Goal: Task Accomplishment & Management: Use online tool/utility

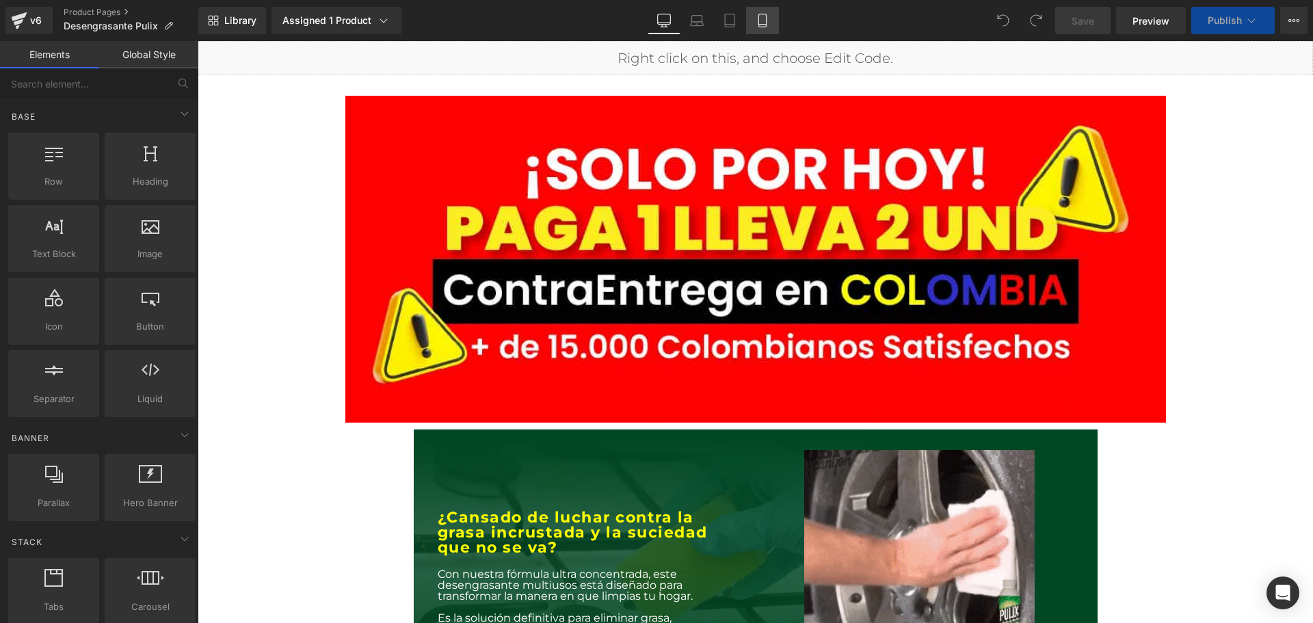
click at [761, 25] on icon at bounding box center [762, 25] width 8 height 0
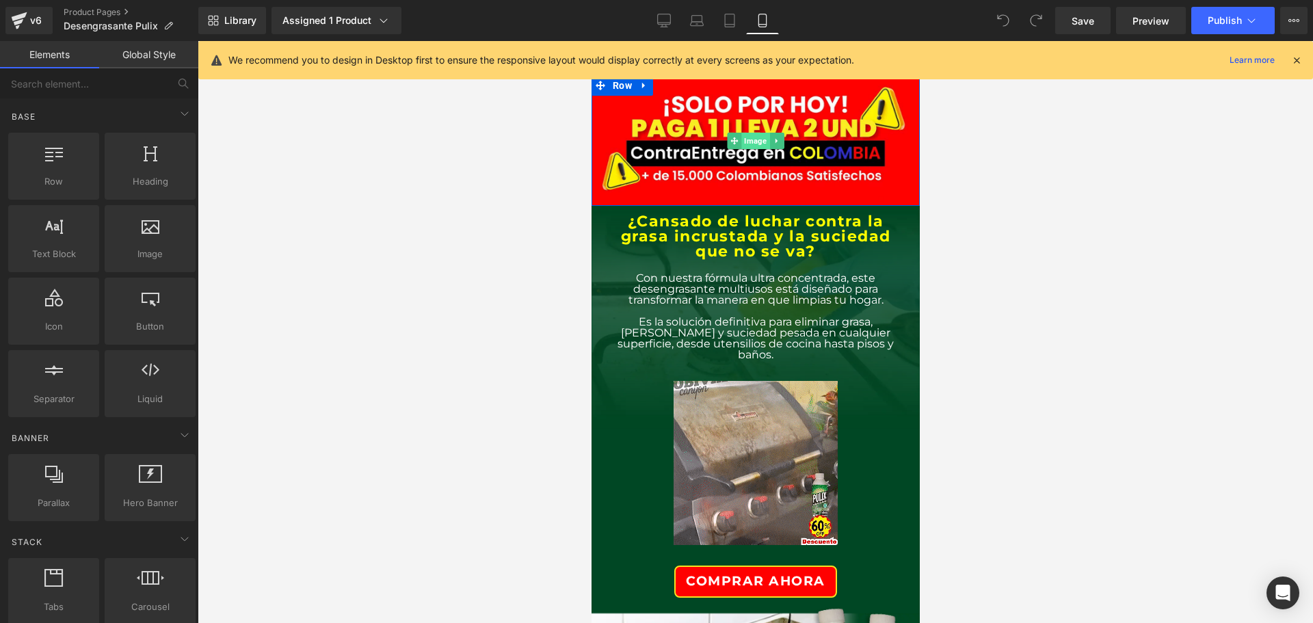
click at [743, 137] on span "Image" at bounding box center [755, 141] width 28 height 16
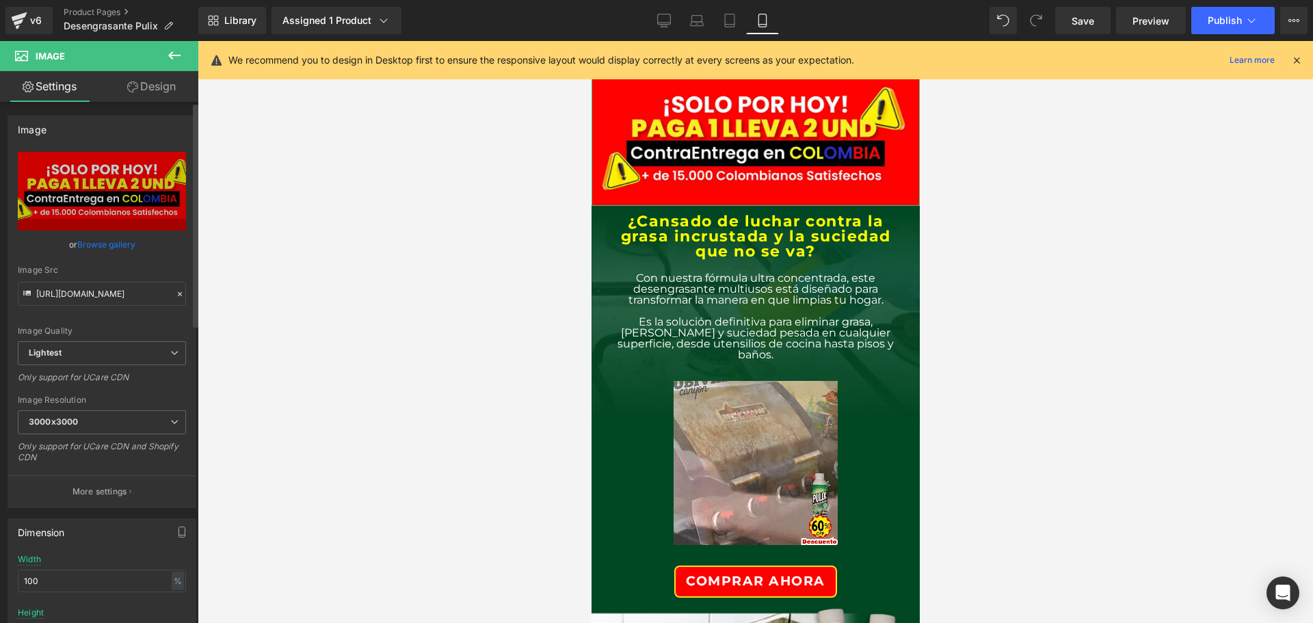
click at [114, 246] on link "Browse gallery" at bounding box center [106, 245] width 58 height 24
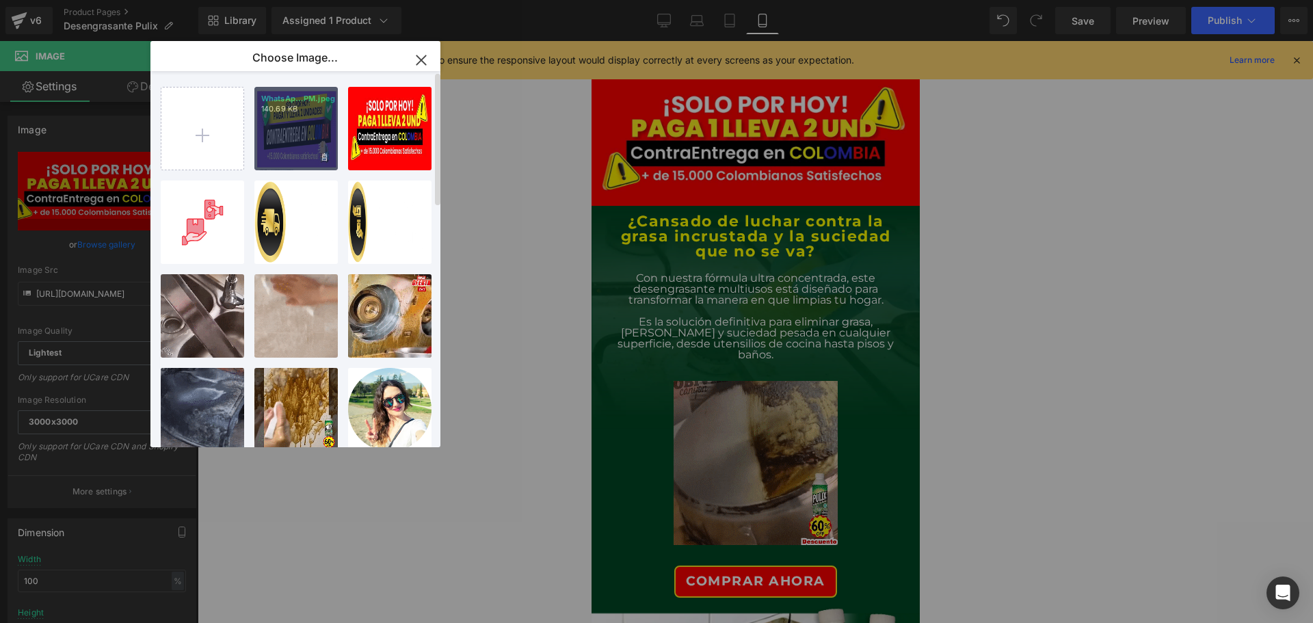
click at [287, 136] on div "WhatsAp...PM.jpeg 140.69 KB" at bounding box center [295, 128] width 83 height 83
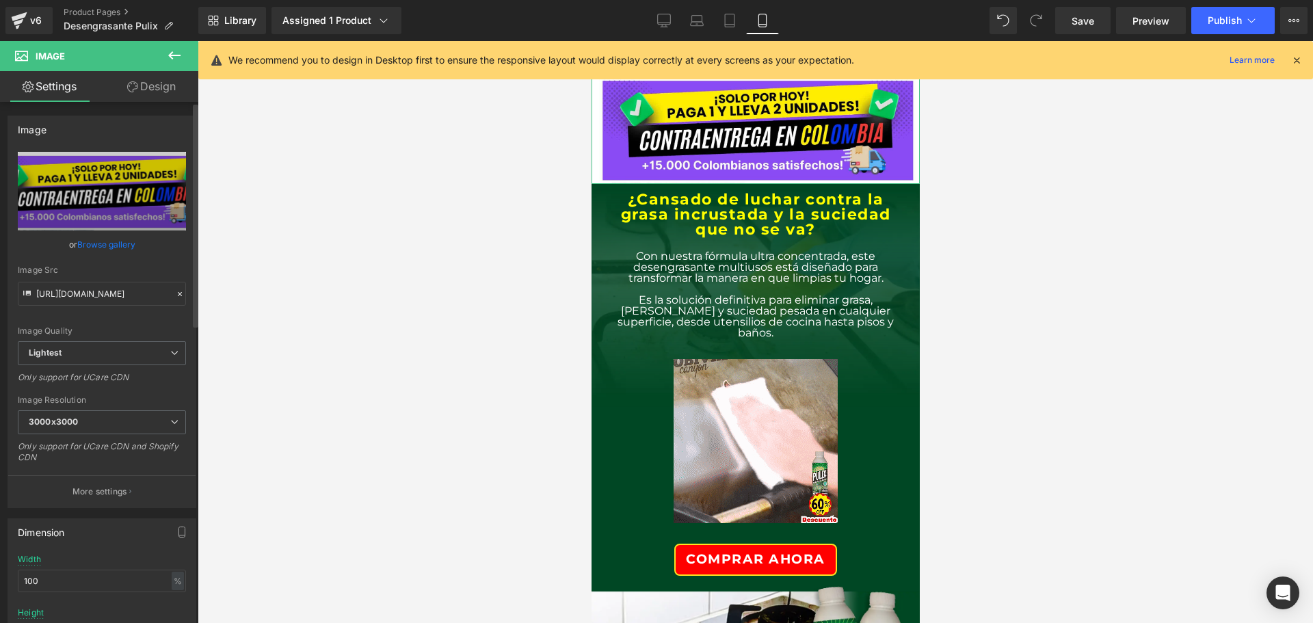
click at [98, 244] on link "Browse gallery" at bounding box center [106, 245] width 58 height 24
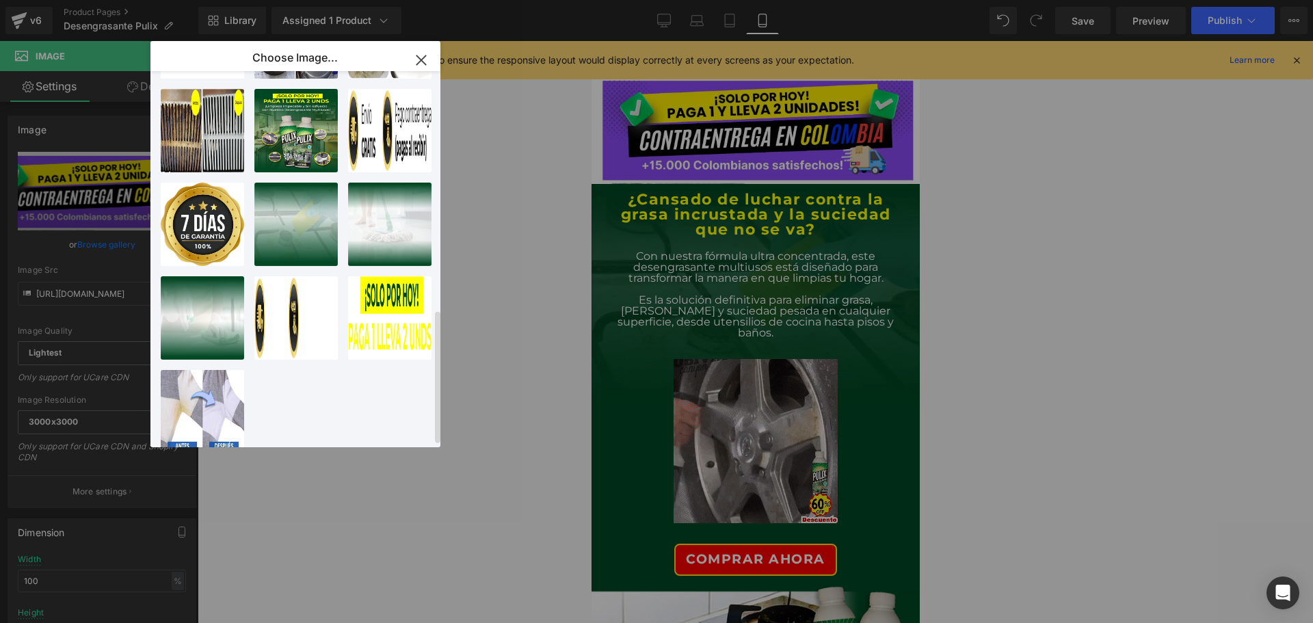
scroll to position [675, 0]
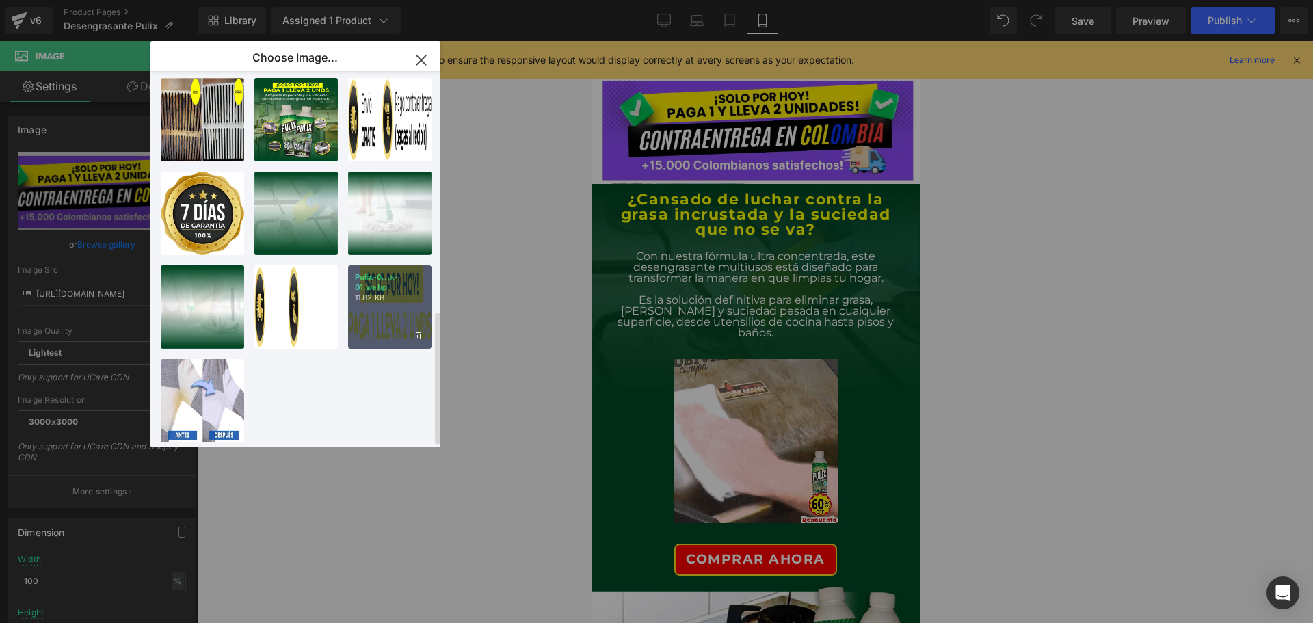
click at [384, 304] on div "Pulix-0...x-01.webp 11.82 KB" at bounding box center [389, 306] width 83 height 83
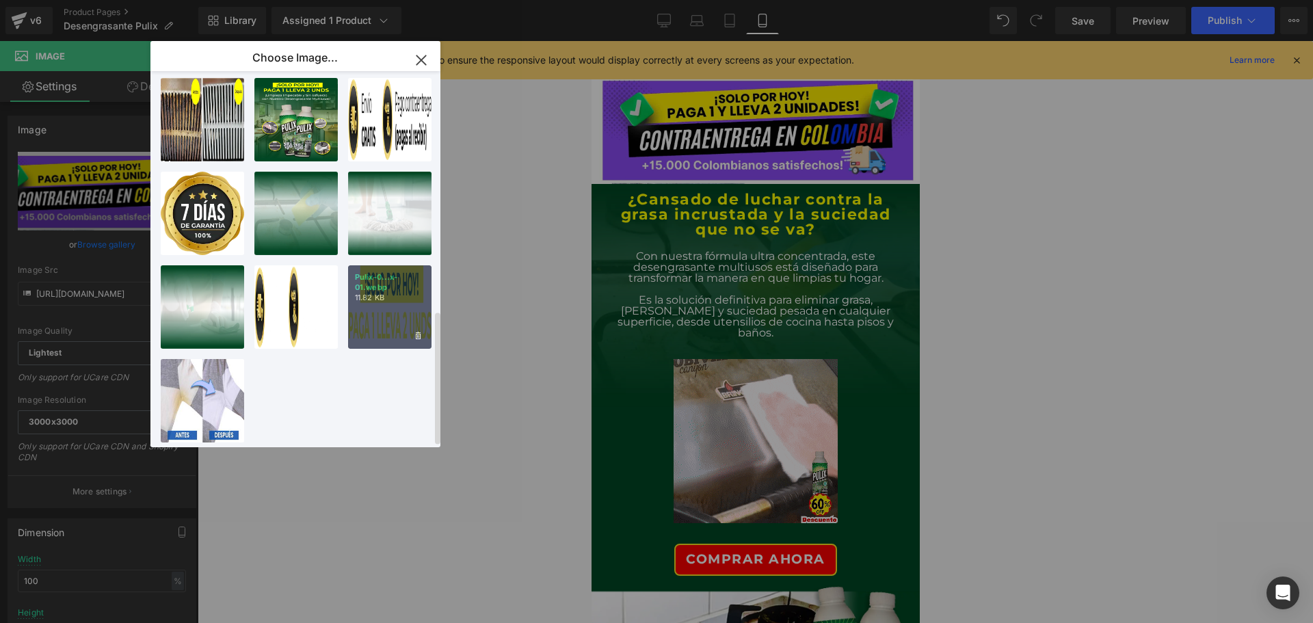
type input "[URL][DOMAIN_NAME]"
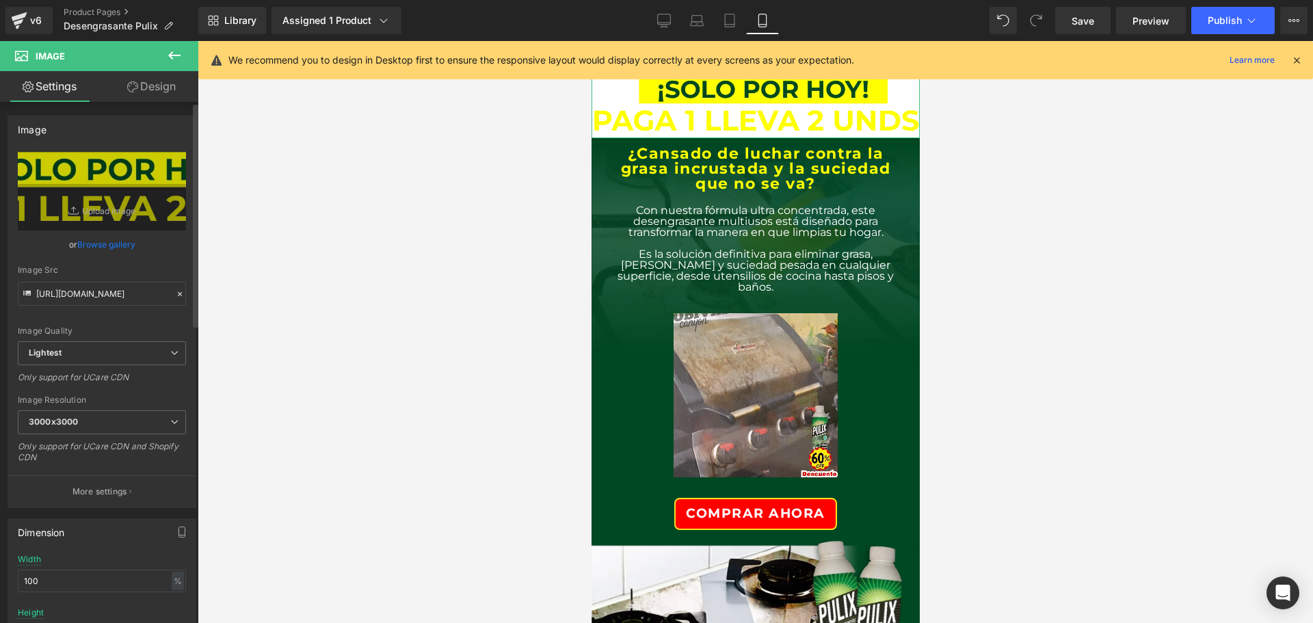
click at [105, 243] on link "Browse gallery" at bounding box center [106, 245] width 58 height 24
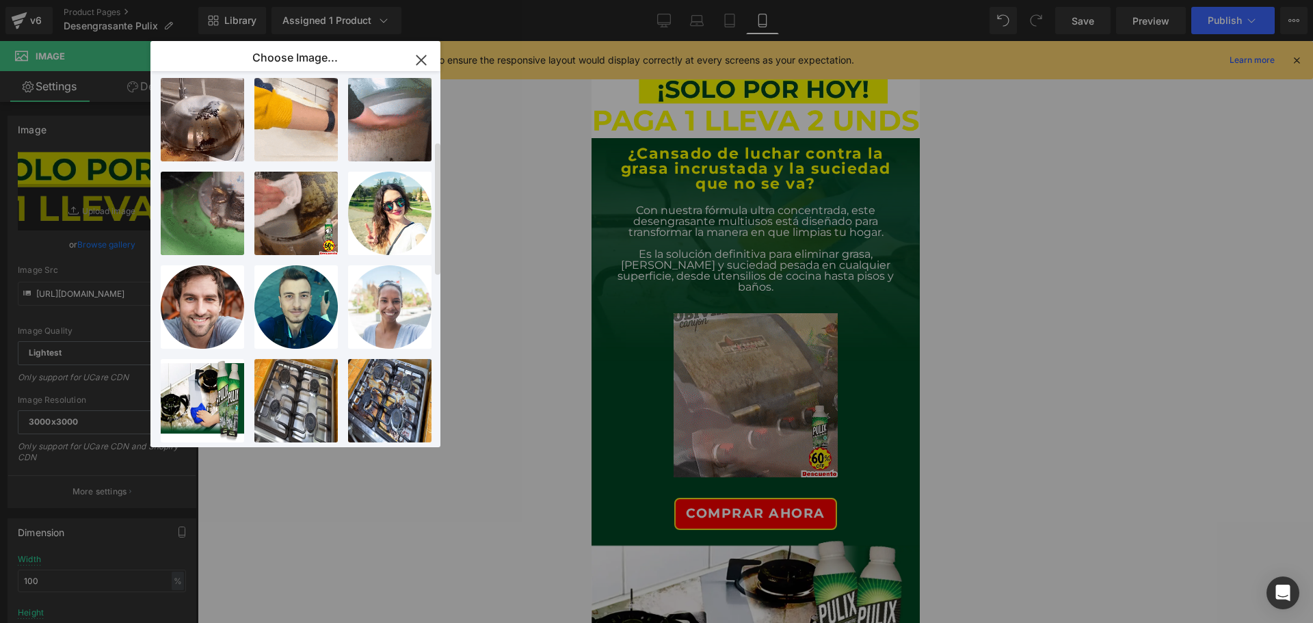
scroll to position [0, 0]
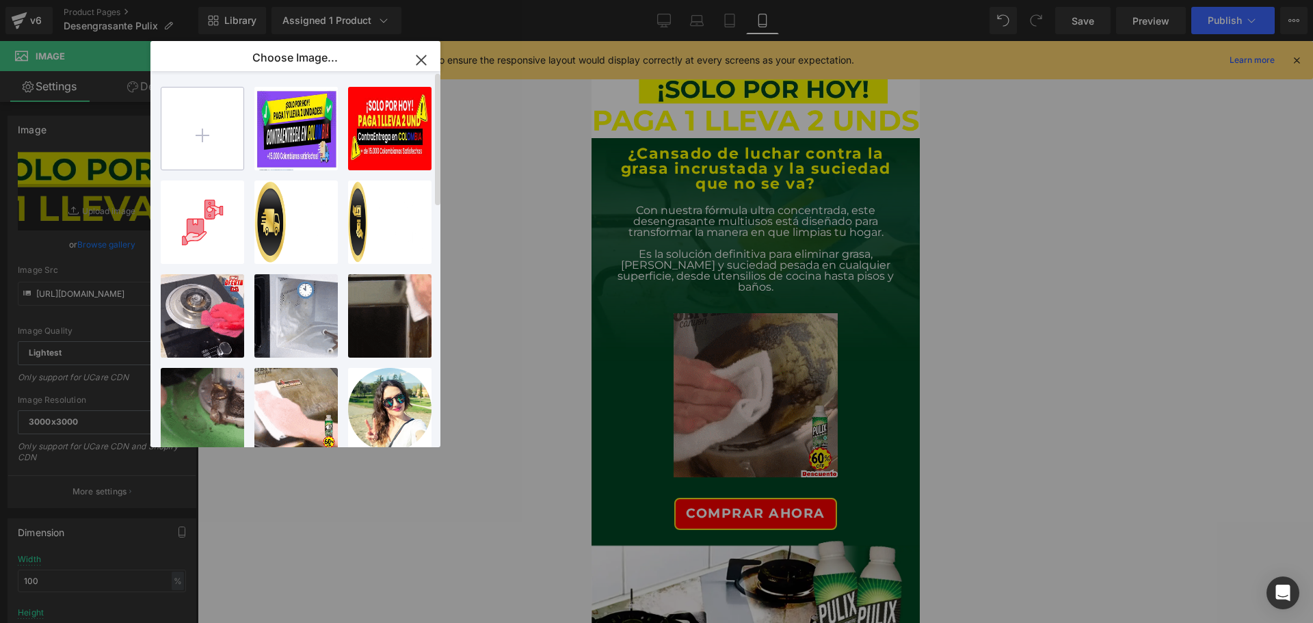
click at [199, 128] on input "file" at bounding box center [202, 129] width 82 height 82
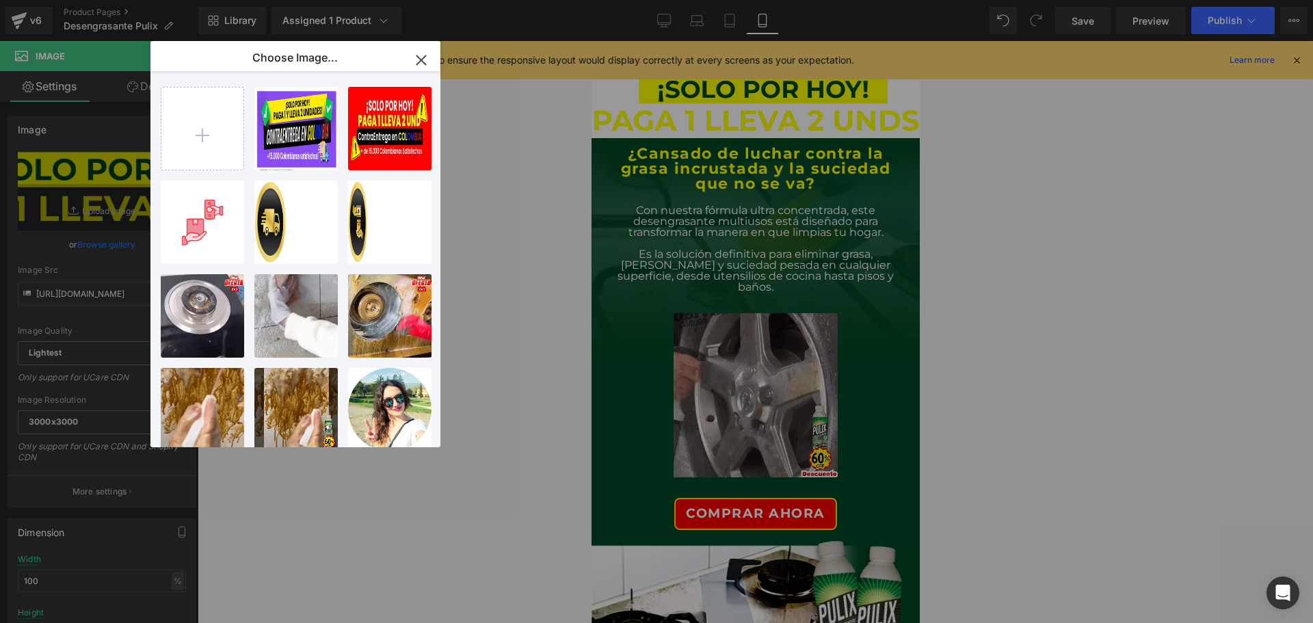
click at [421, 64] on icon "button" at bounding box center [421, 60] width 22 height 22
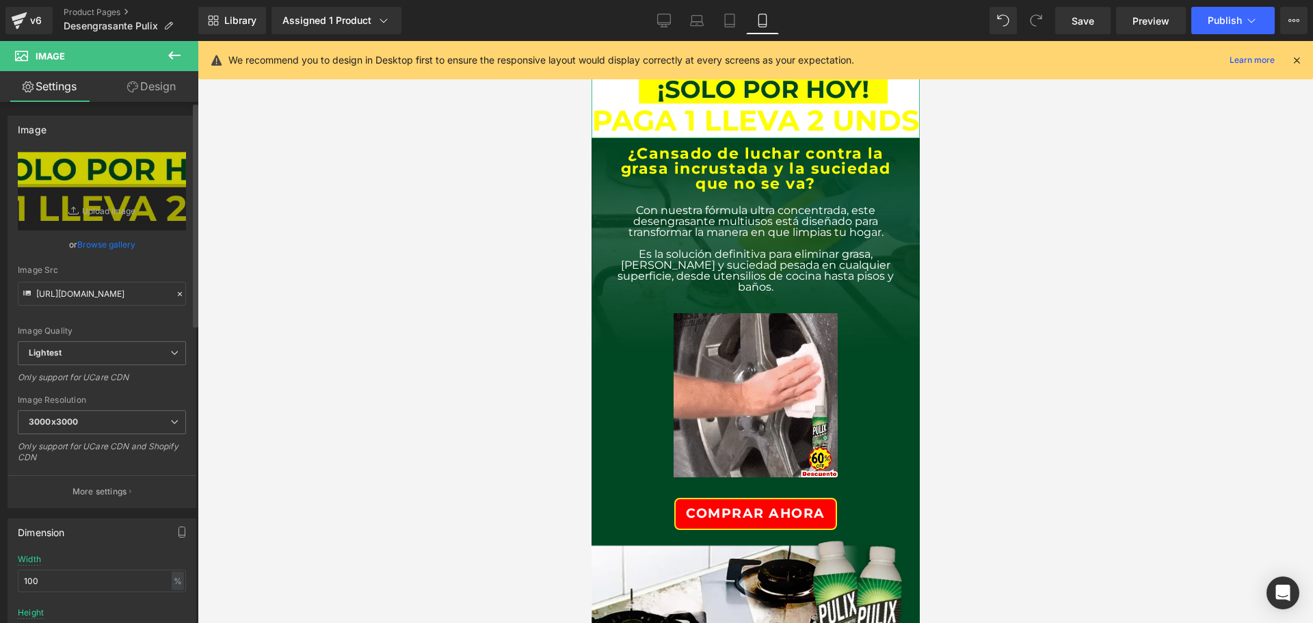
click at [111, 239] on link "Browse gallery" at bounding box center [106, 245] width 58 height 24
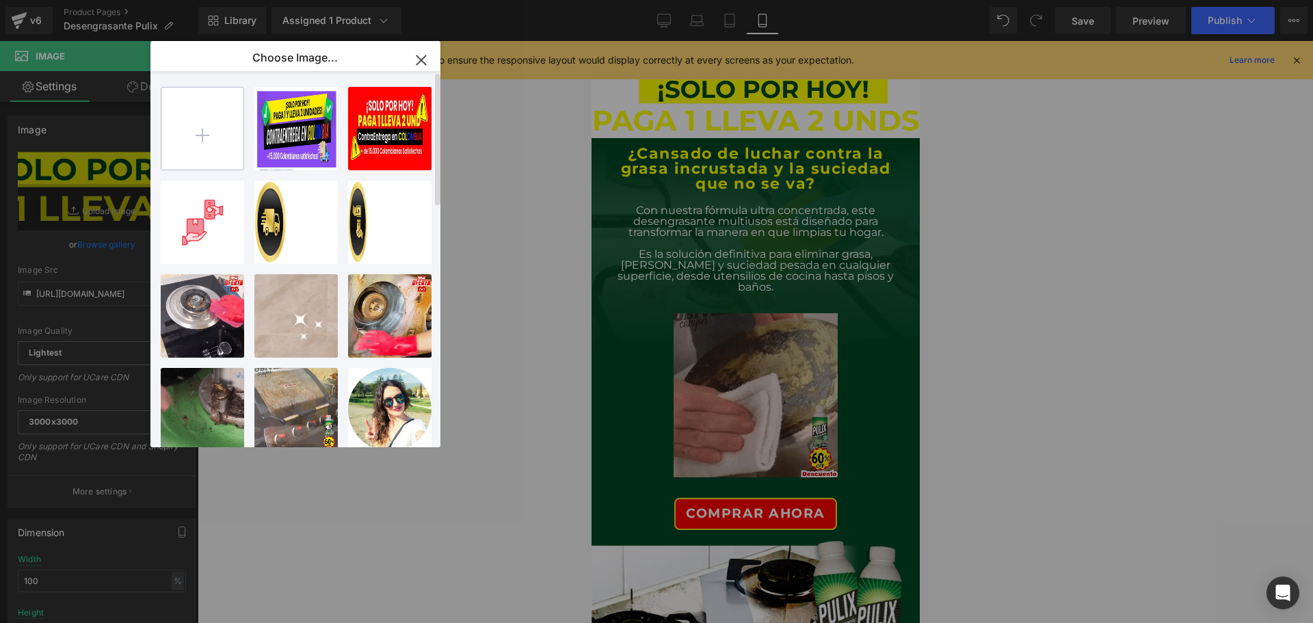
click at [198, 120] on input "file" at bounding box center [202, 129] width 82 height 82
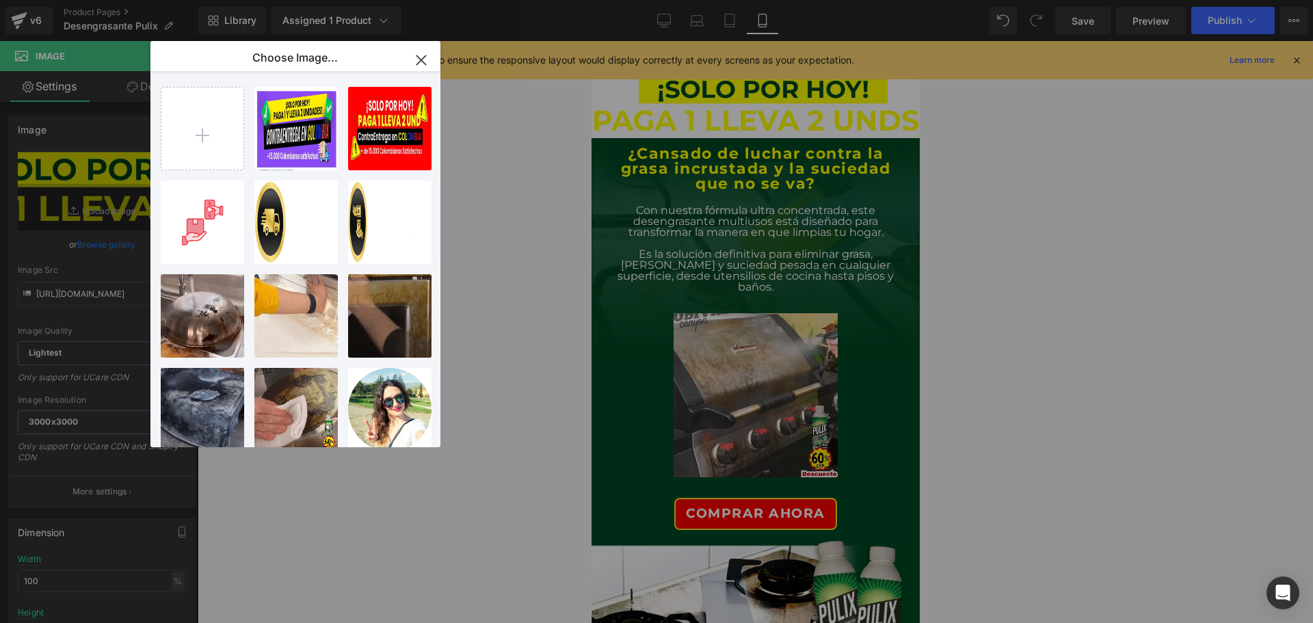
click at [107, 0] on div "Image You are previewing how the will restyle your page. You can not edit Eleme…" at bounding box center [656, 0] width 1313 height 0
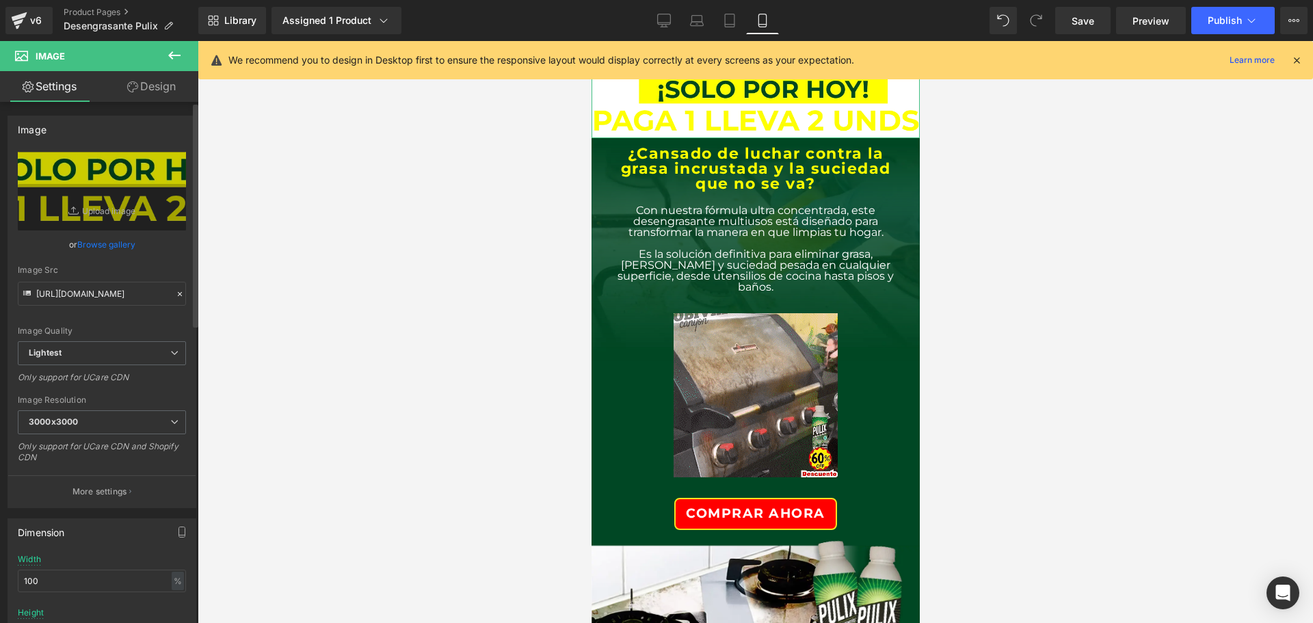
click at [175, 293] on icon at bounding box center [180, 294] width 10 height 10
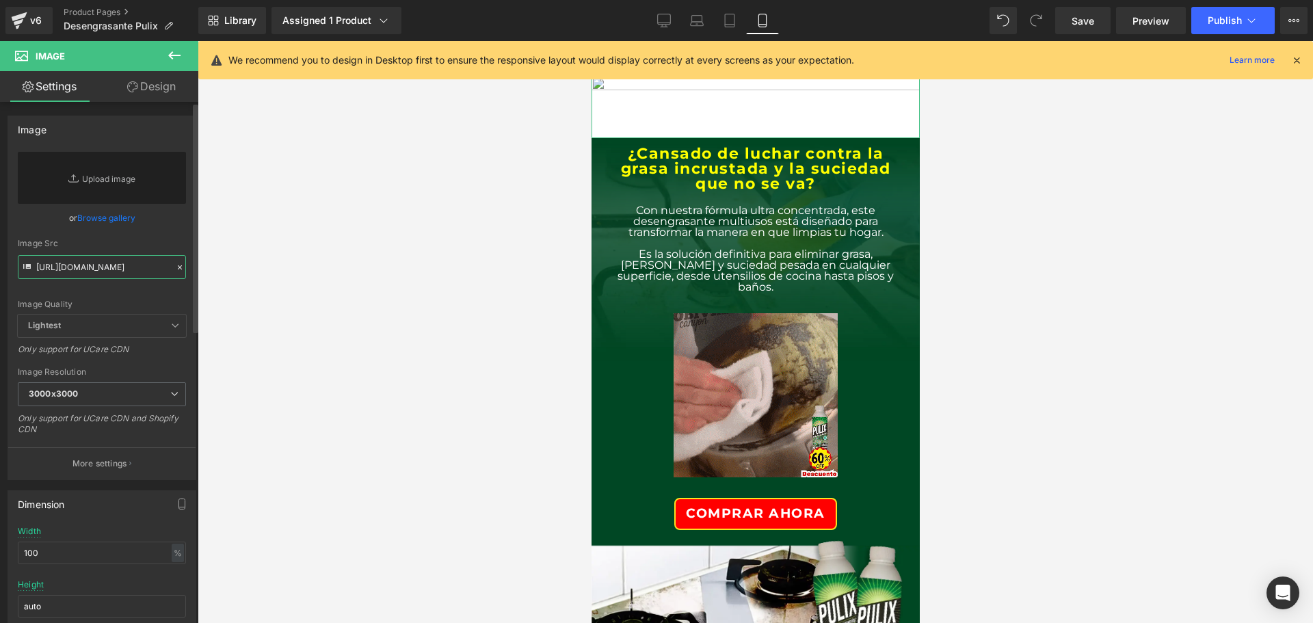
click at [90, 272] on input "[URL][DOMAIN_NAME]" at bounding box center [102, 267] width 168 height 24
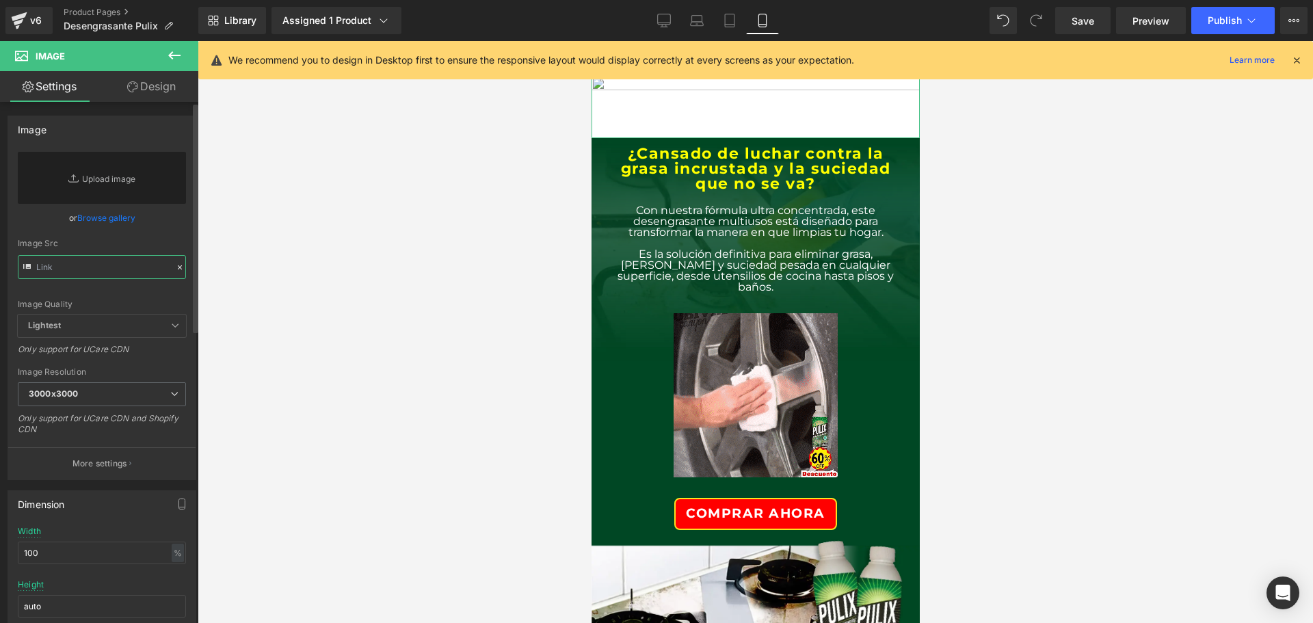
paste input "[URL][DOMAIN_NAME]"
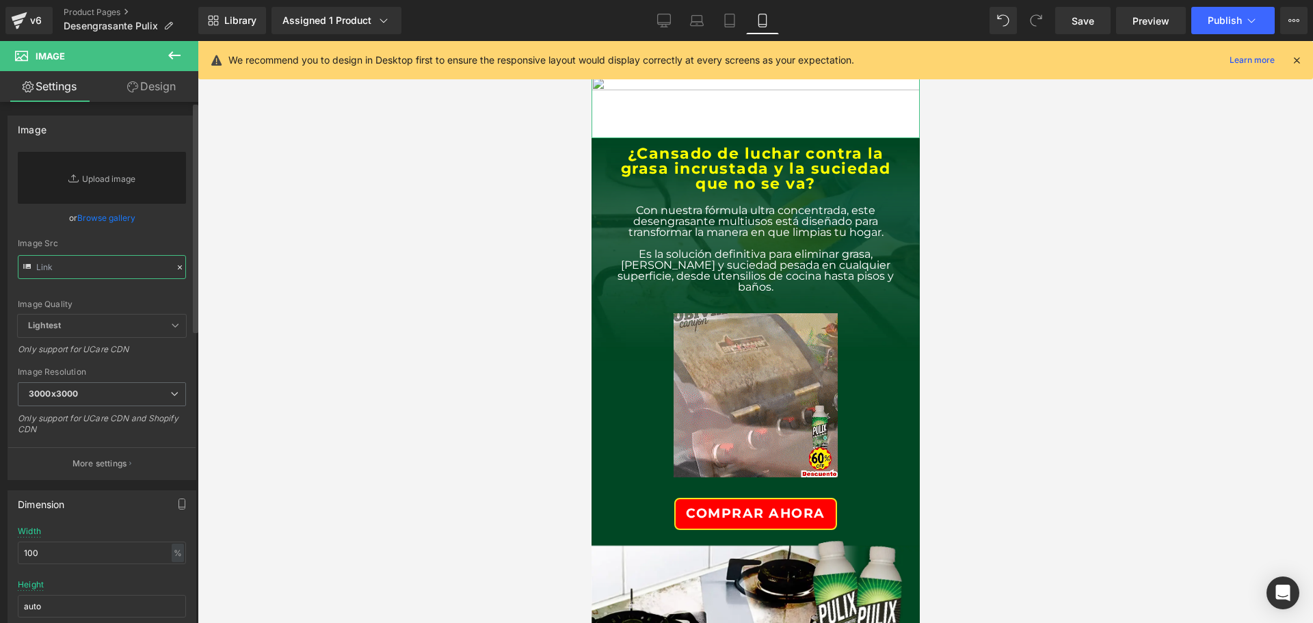
type input "[URL][DOMAIN_NAME]"
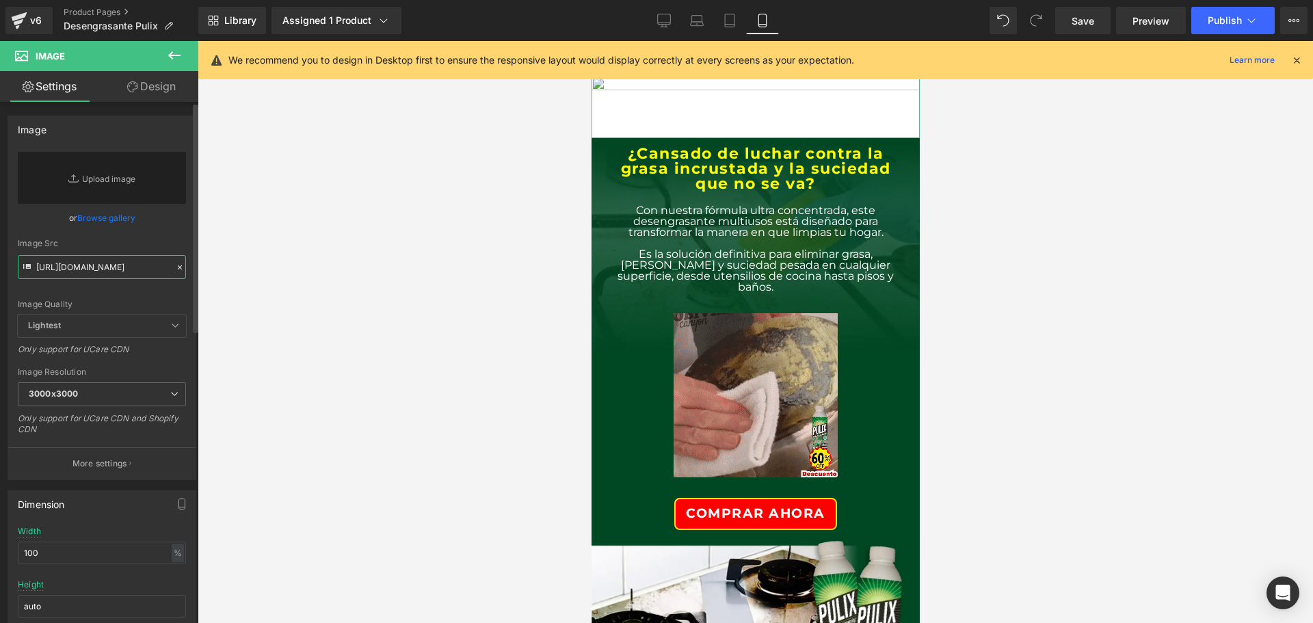
scroll to position [0, 473]
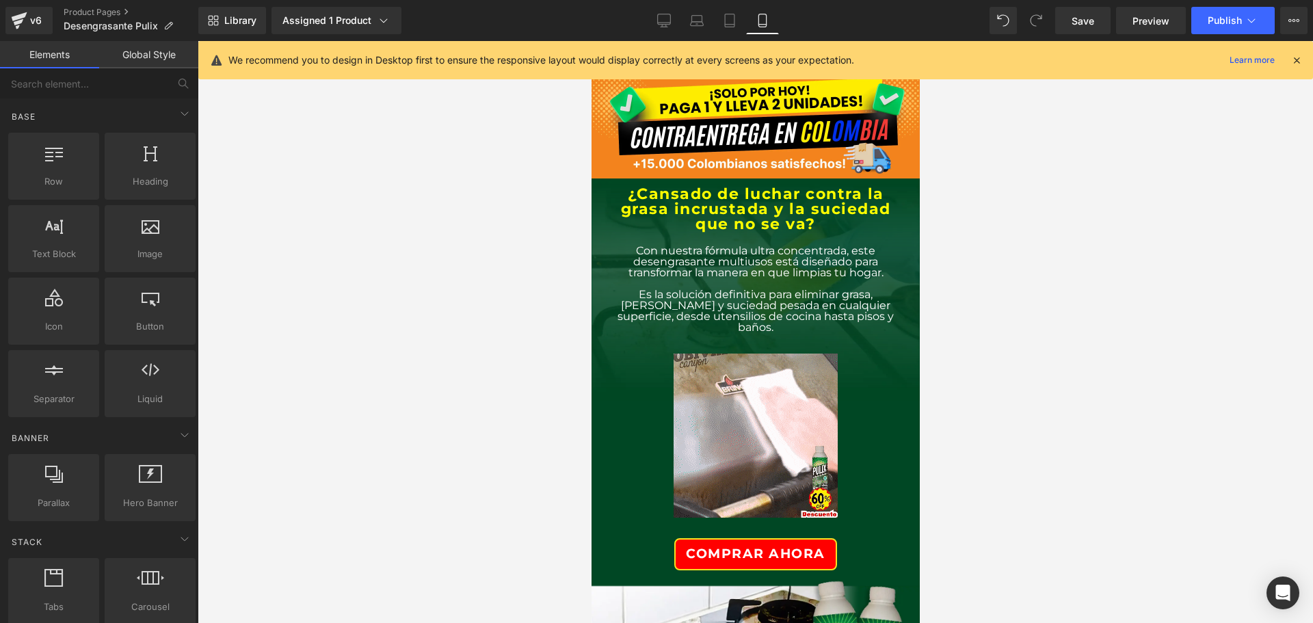
click at [1016, 366] on div at bounding box center [756, 332] width 1116 height 582
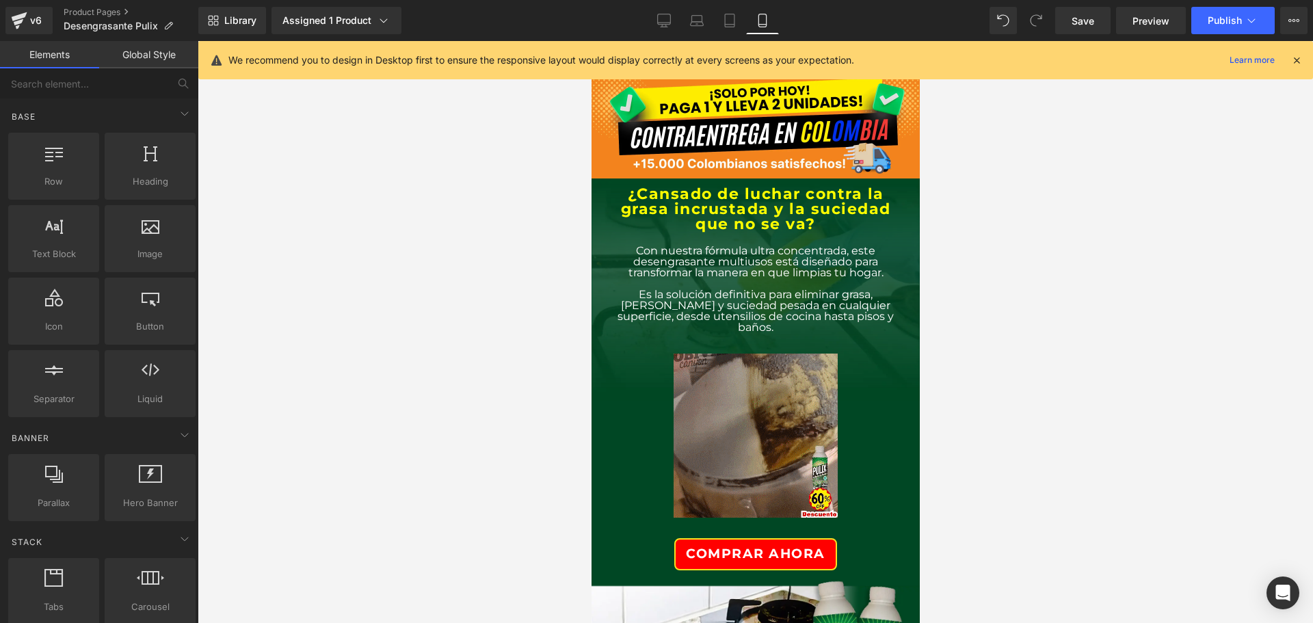
scroll to position [0, 0]
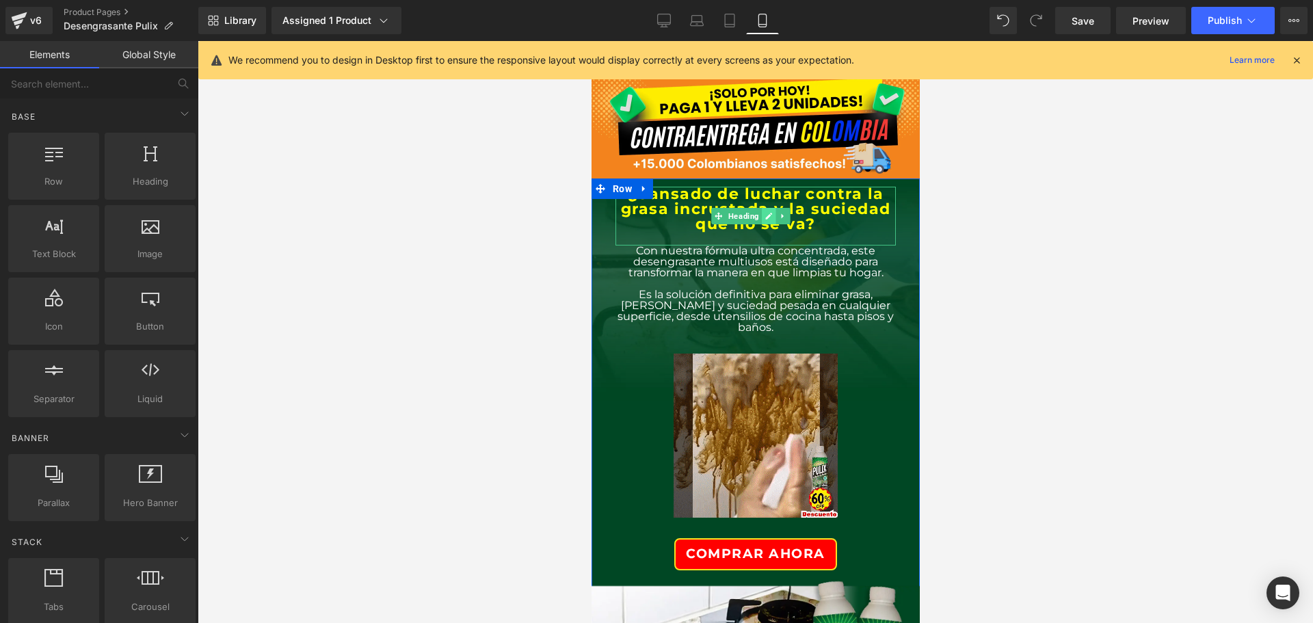
click at [774, 222] on link at bounding box center [768, 216] width 14 height 16
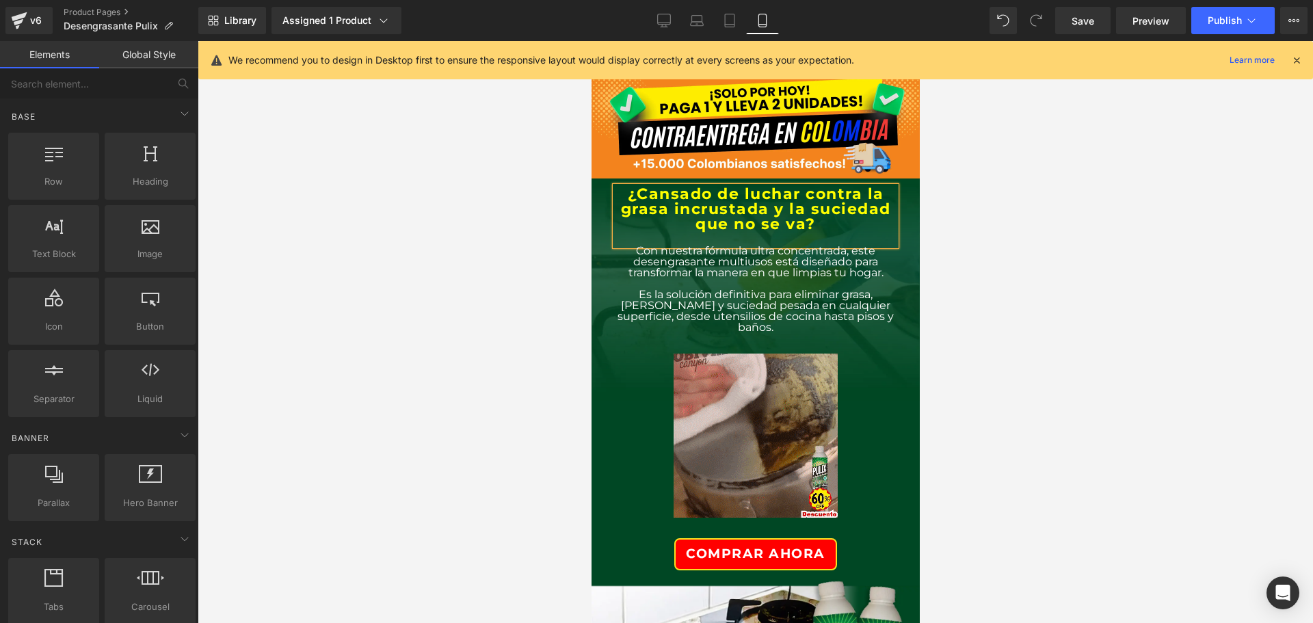
click at [774, 222] on h2 "¿Cansado de luchar contra la grasa incrustada y la suciedad que no se va?" at bounding box center [755, 209] width 280 height 45
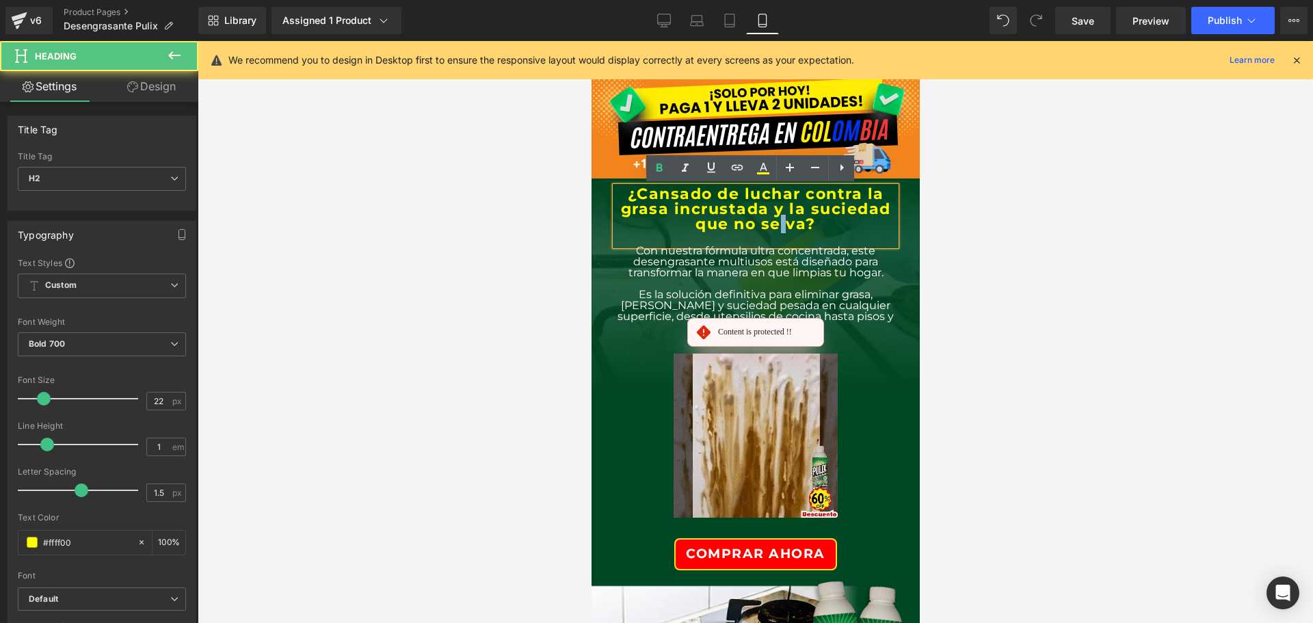
click at [774, 224] on h2 "¿Cansado de luchar contra la grasa incrustada y la suciedad que no se va?" at bounding box center [755, 209] width 280 height 45
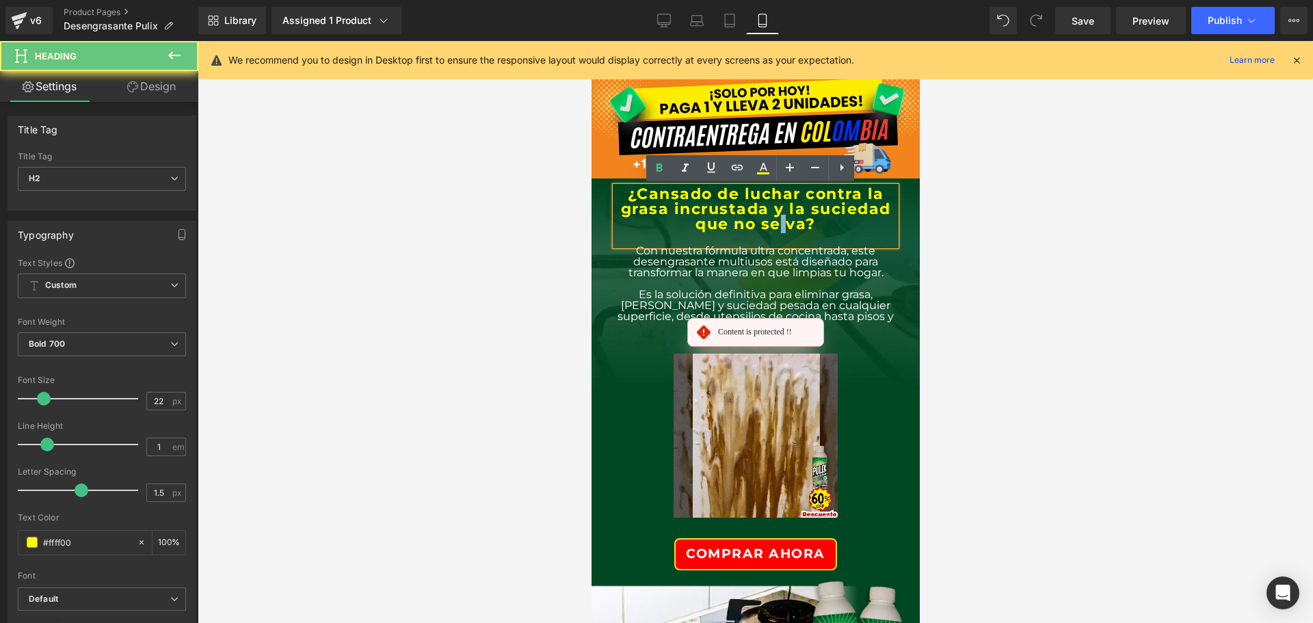
click at [774, 224] on h2 "¿Cansado de luchar contra la grasa incrustada y la suciedad que no se va?" at bounding box center [755, 209] width 280 height 45
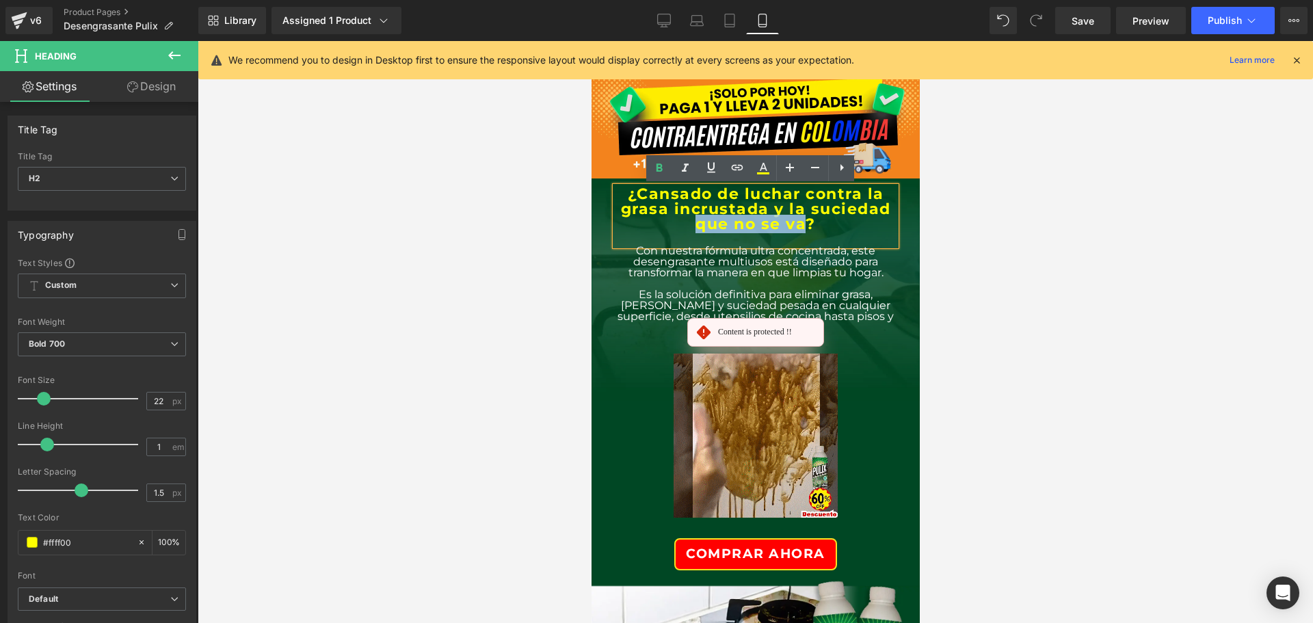
drag, startPoint x: 802, startPoint y: 223, endPoint x: 689, endPoint y: 229, distance: 113.0
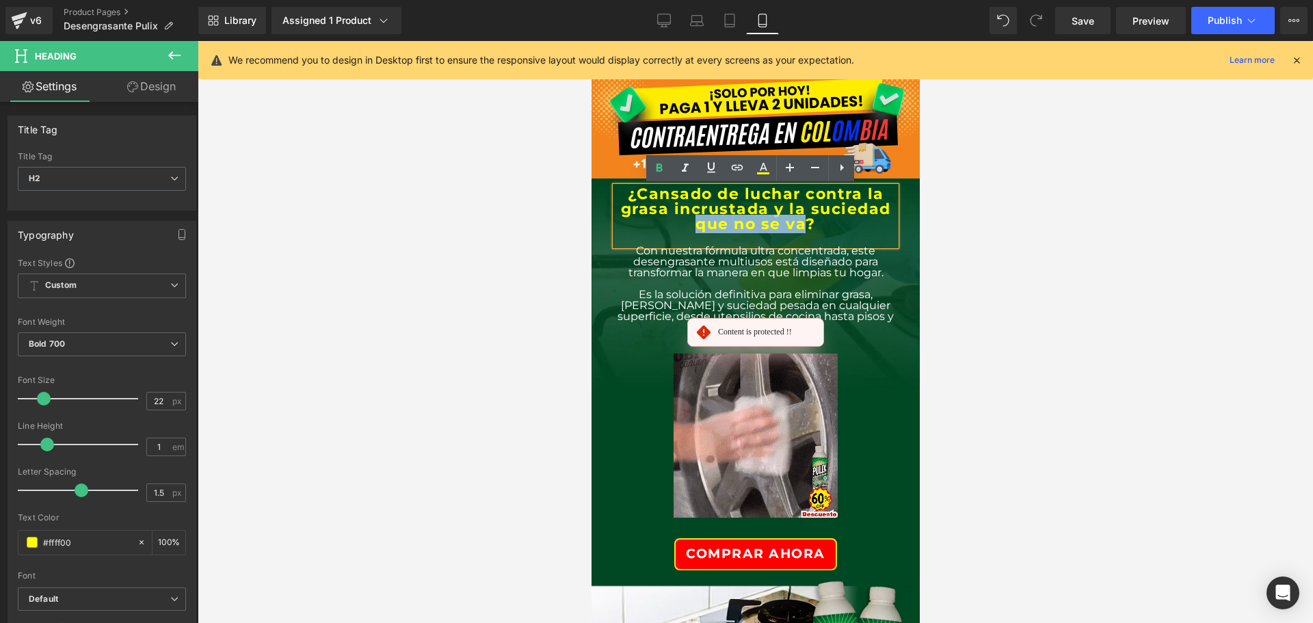
click at [689, 229] on h2 "¿Cansado de luchar contra la grasa incrustada y la suciedad que no se va?" at bounding box center [755, 209] width 280 height 45
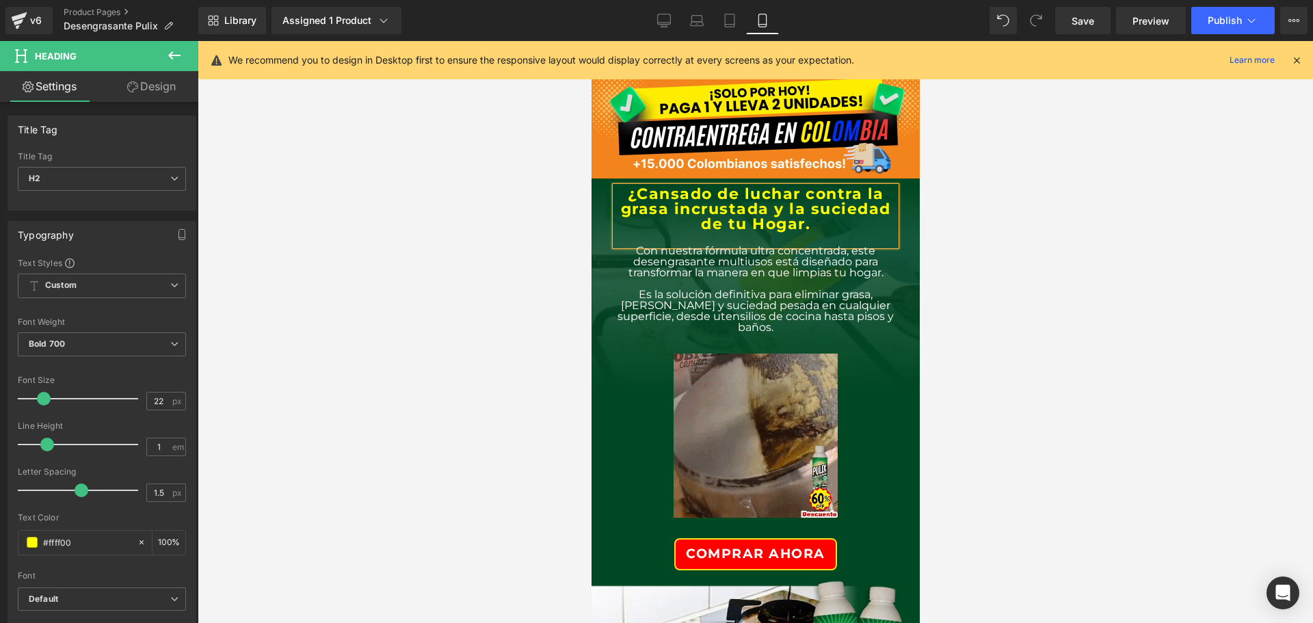
click at [629, 192] on span "Row" at bounding box center [621, 189] width 21 height 16
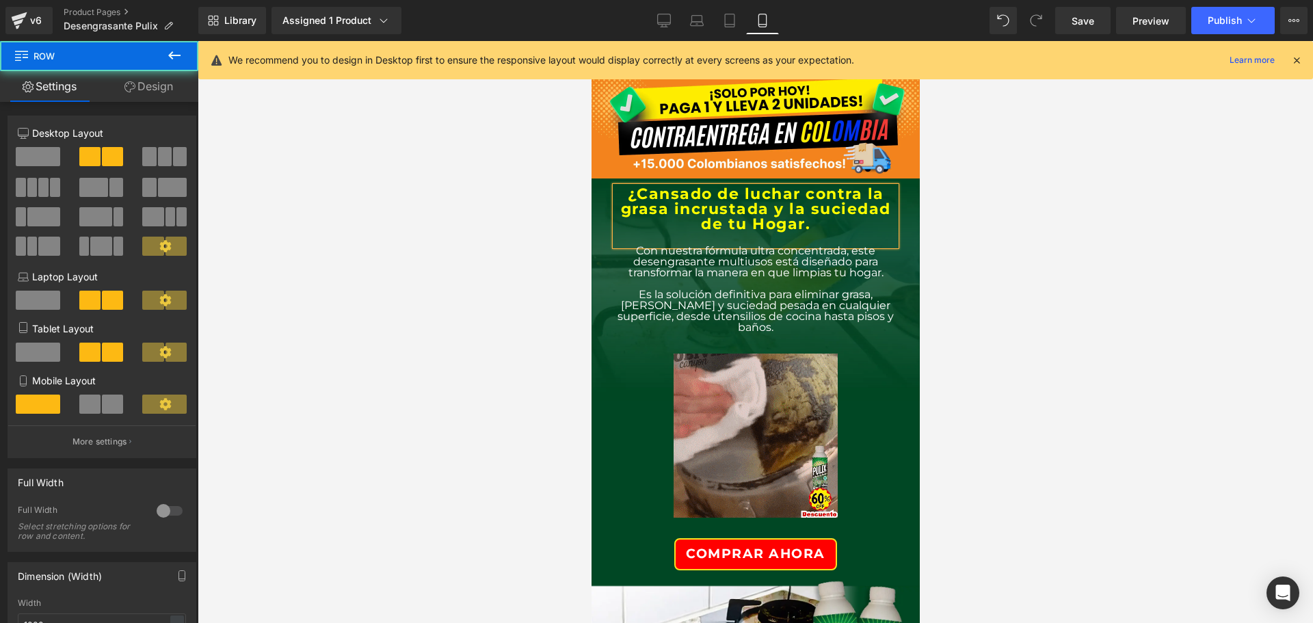
click at [633, 196] on link at bounding box center [639, 189] width 14 height 16
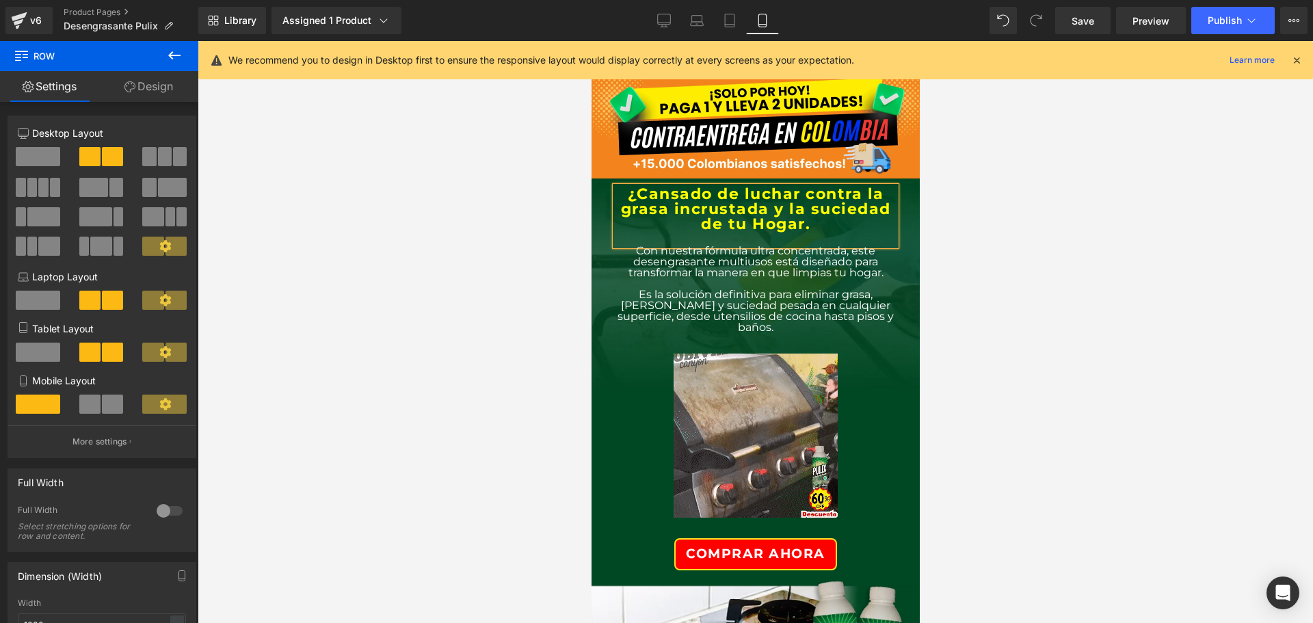
click at [639, 194] on link at bounding box center [644, 189] width 14 height 16
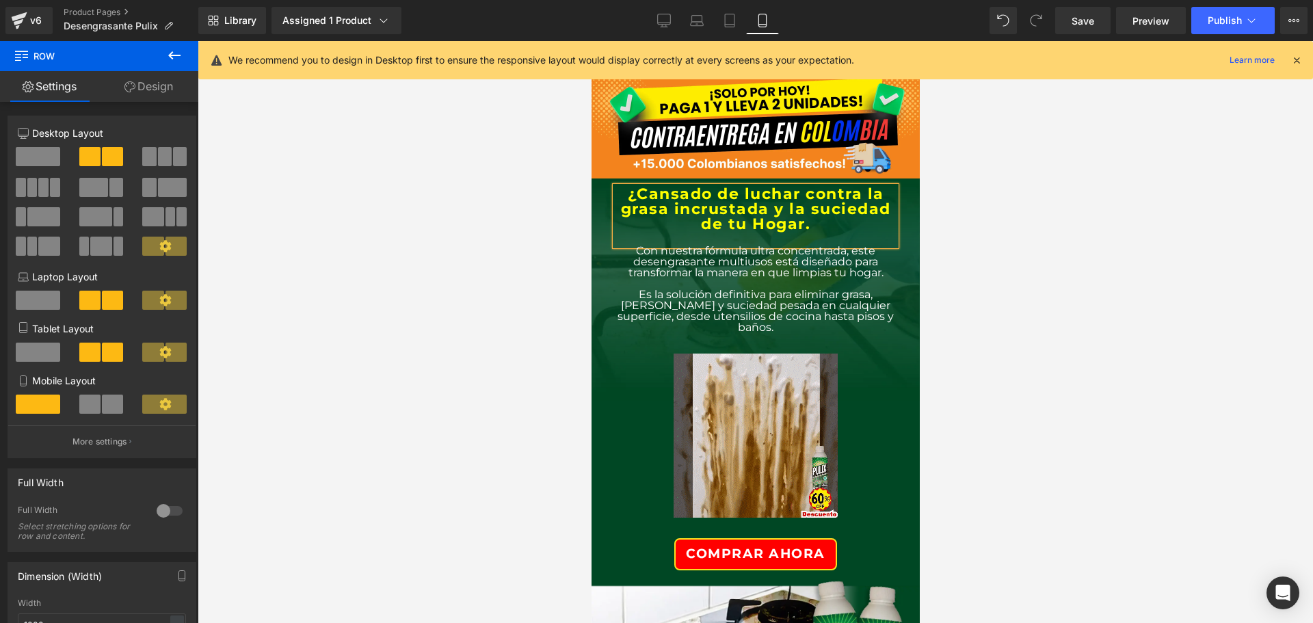
click at [639, 194] on link at bounding box center [644, 189] width 14 height 16
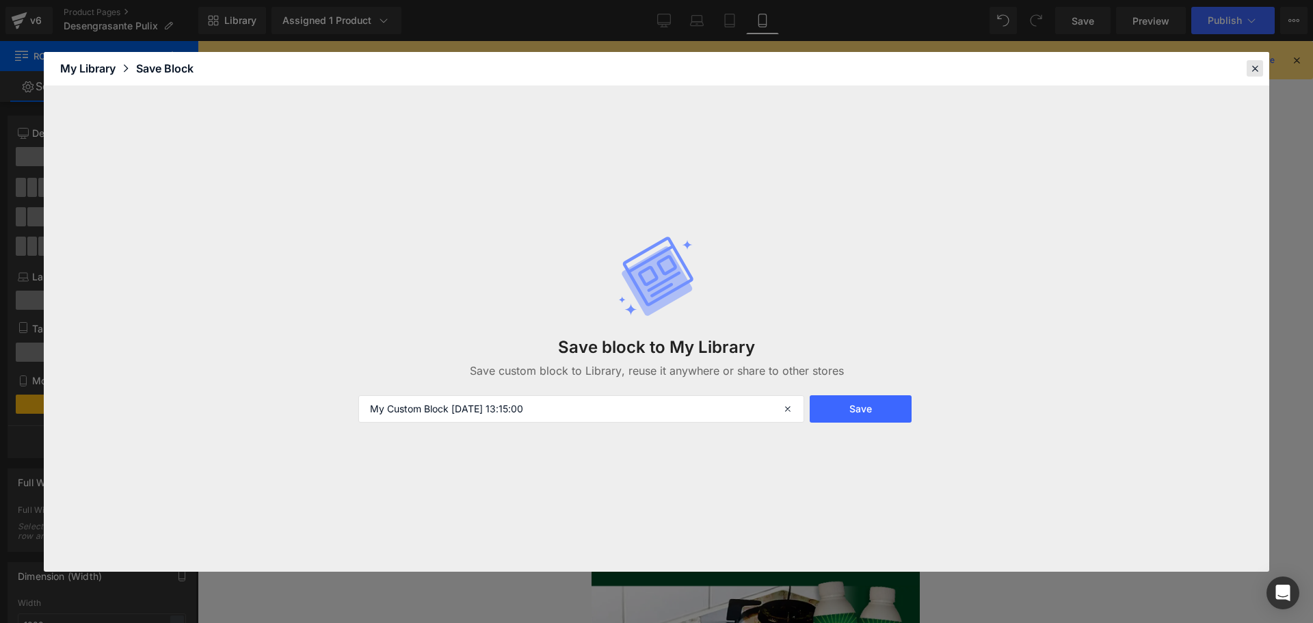
click at [1256, 69] on icon at bounding box center [1255, 68] width 12 height 12
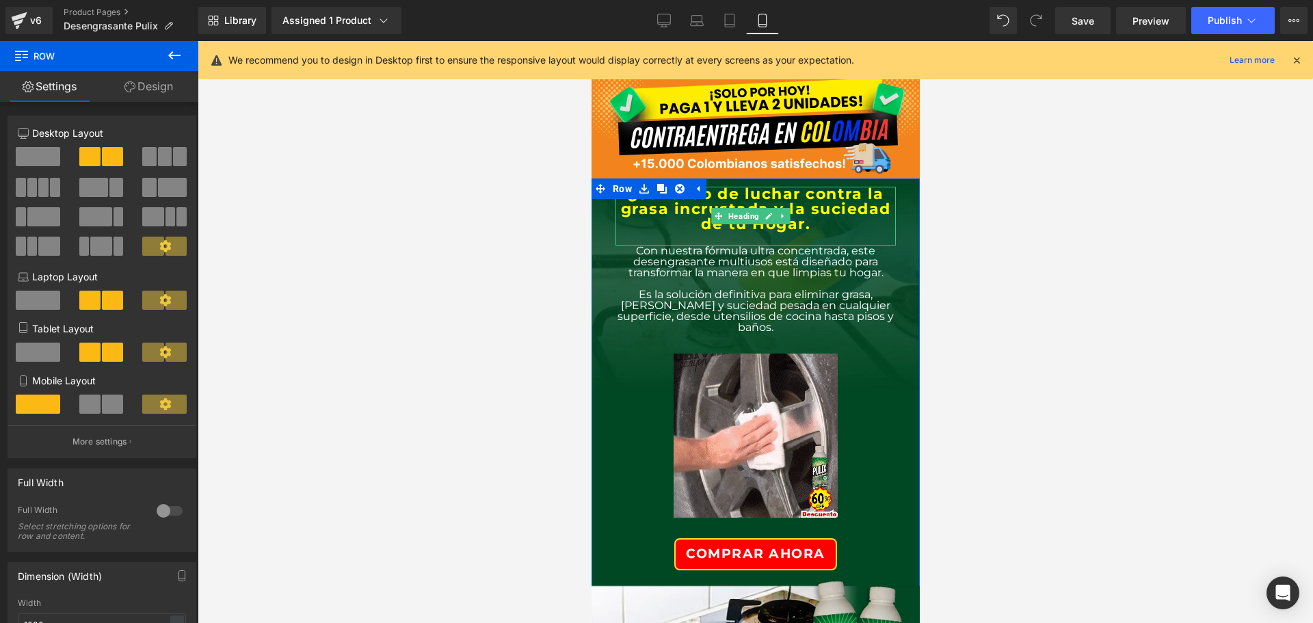
click at [799, 228] on h2 "¿Cansado de luchar contra la grasa incrustada y la suciedad de tu Hogar." at bounding box center [755, 209] width 280 height 45
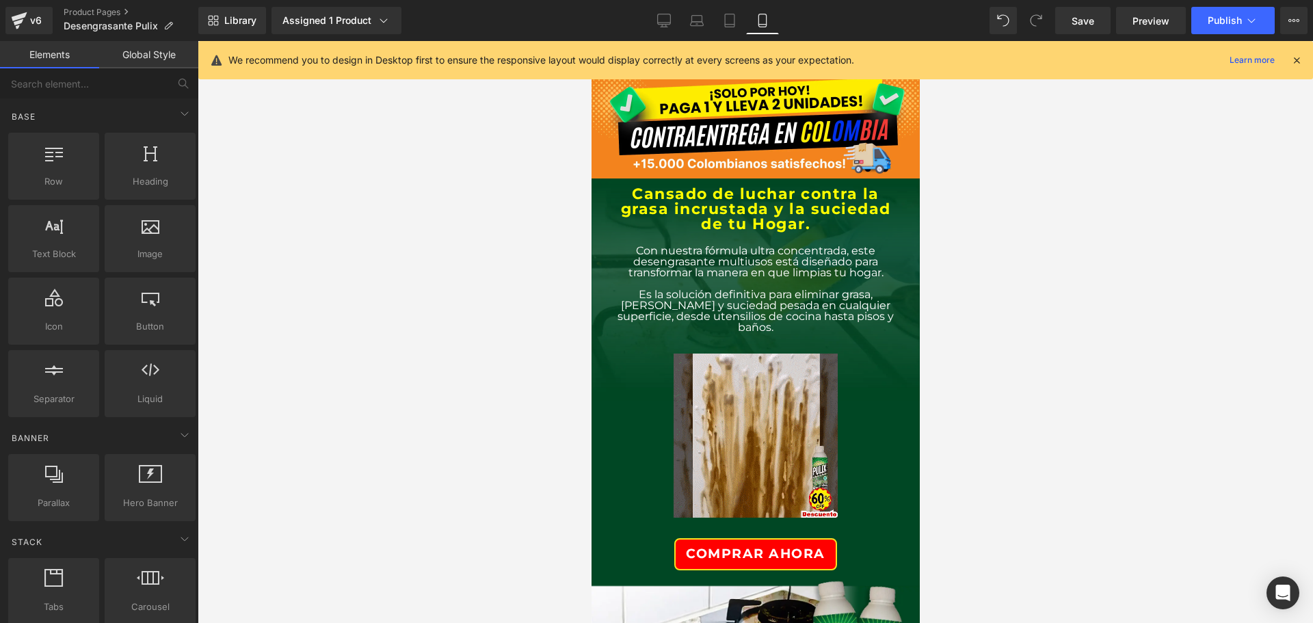
click at [1022, 302] on div at bounding box center [756, 332] width 1116 height 582
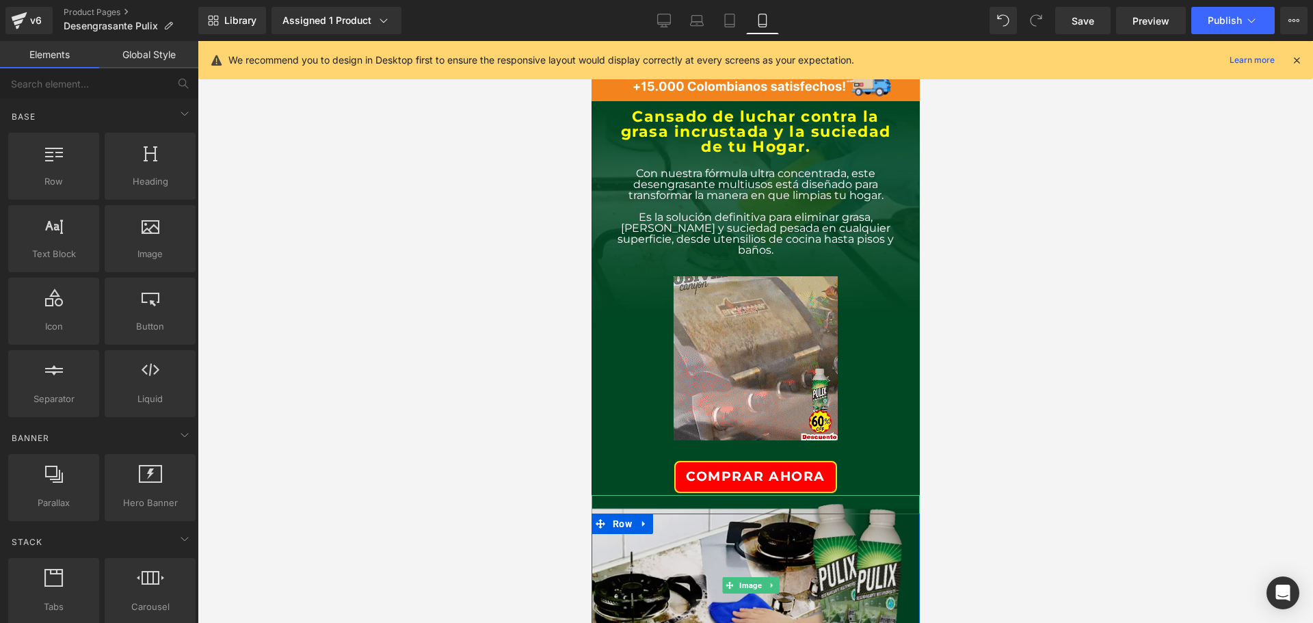
scroll to position [68, 0]
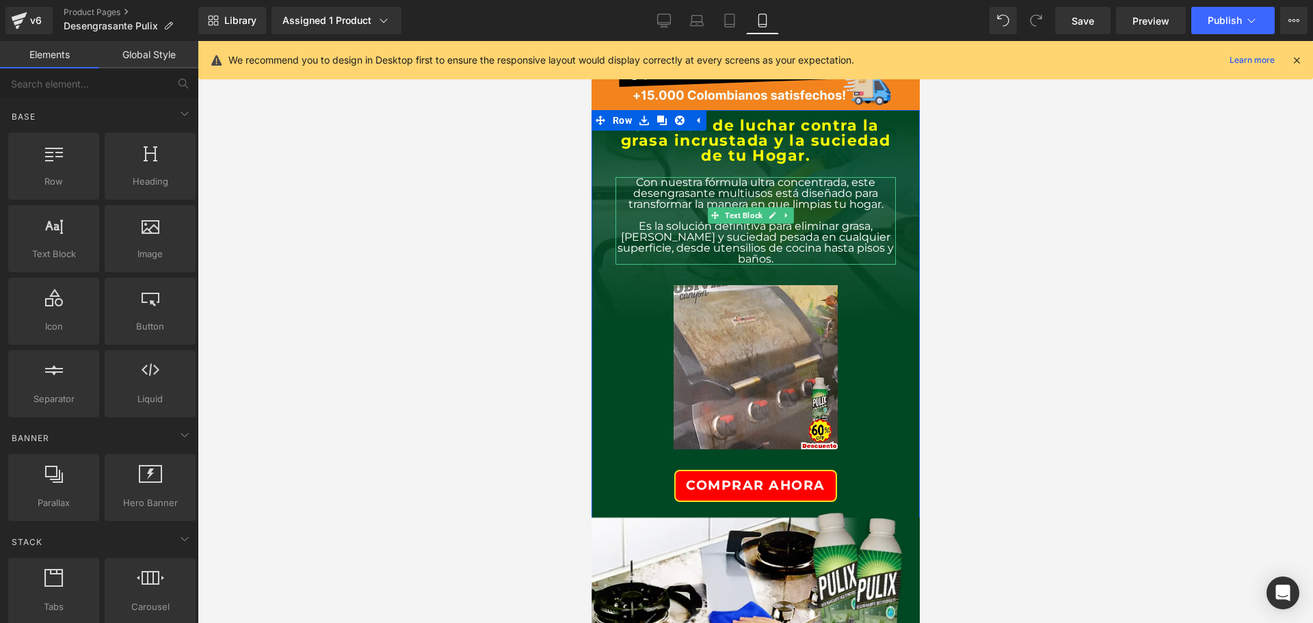
click at [835, 243] on p "Es la solución definitiva para eliminar grasa, [PERSON_NAME] y suciedad pesada …" at bounding box center [755, 243] width 280 height 44
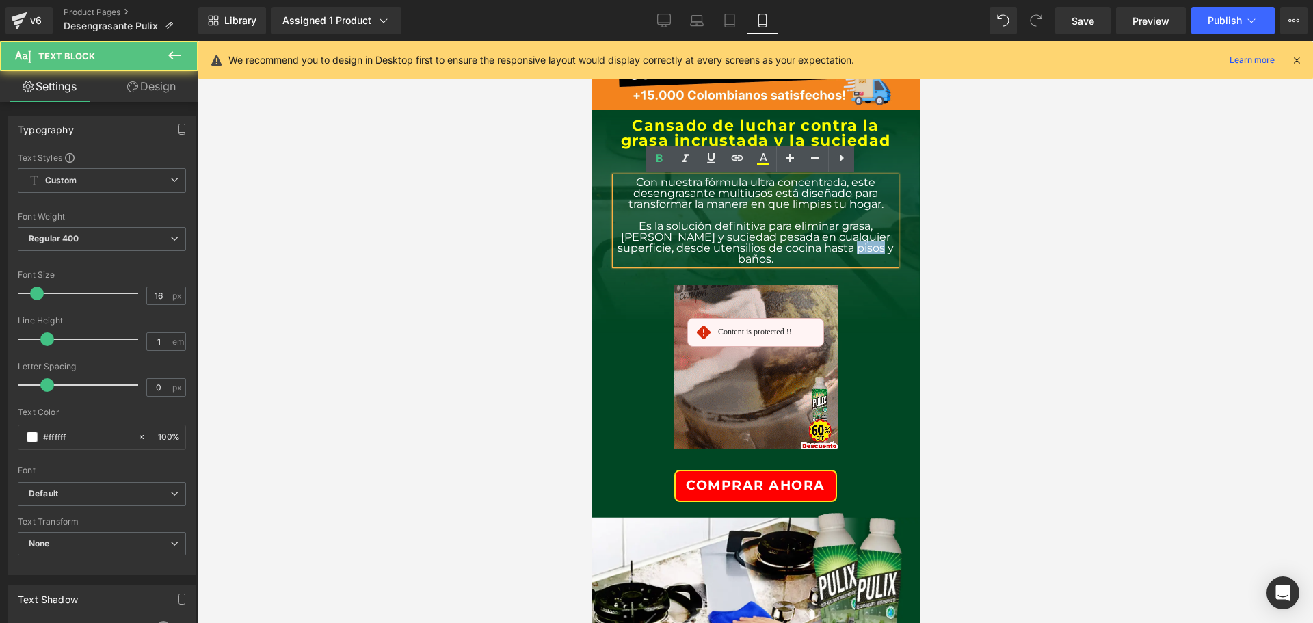
click at [835, 243] on p "Es la solución definitiva para eliminar grasa, [PERSON_NAME] y suciedad pesada …" at bounding box center [755, 243] width 280 height 44
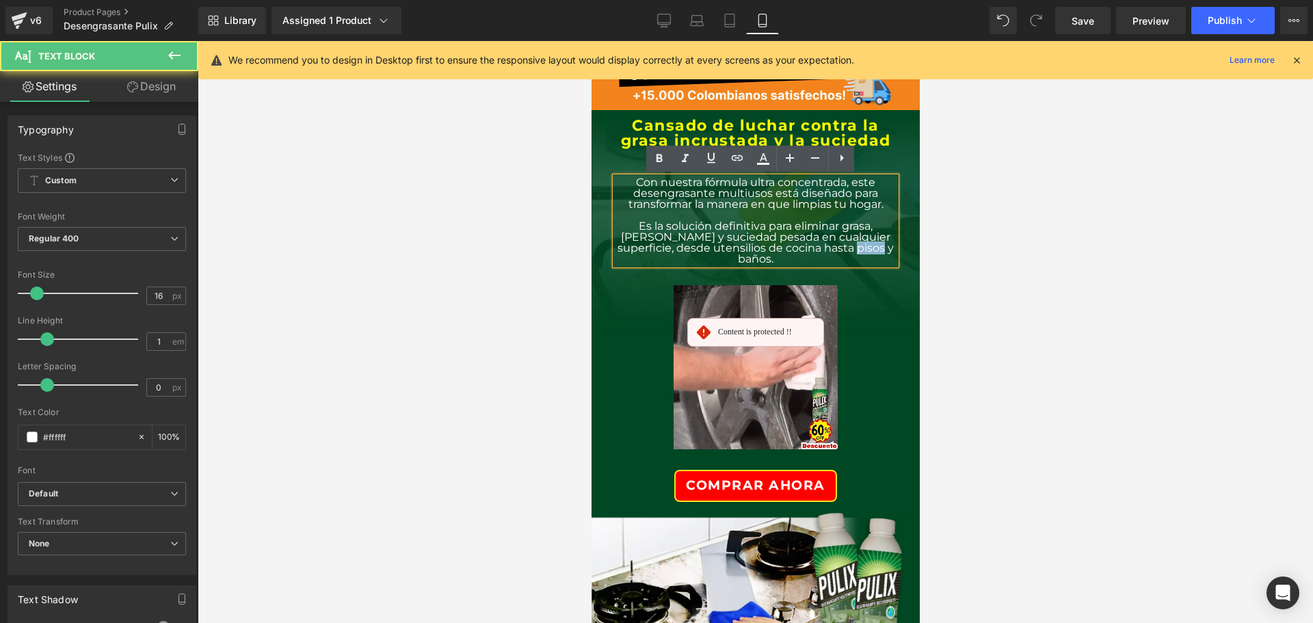
click at [856, 246] on p "Es la solución definitiva para eliminar grasa, [PERSON_NAME] y suciedad pesada …" at bounding box center [755, 243] width 280 height 44
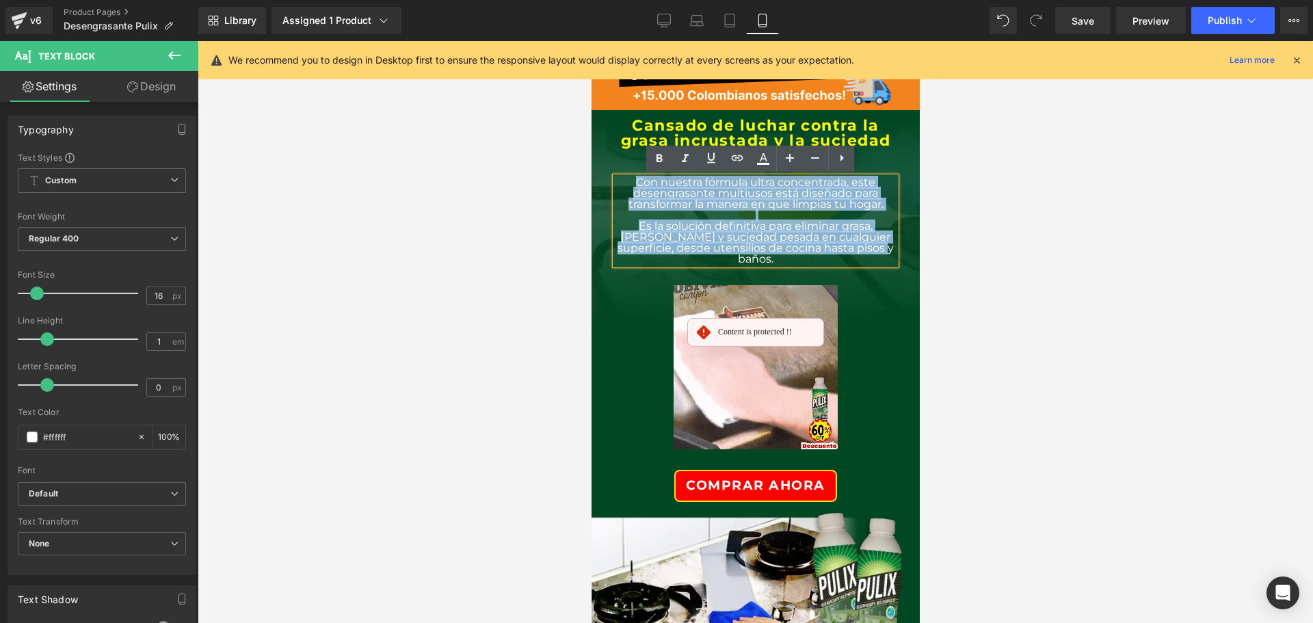
drag, startPoint x: 860, startPoint y: 250, endPoint x: 624, endPoint y: 179, distance: 246.6
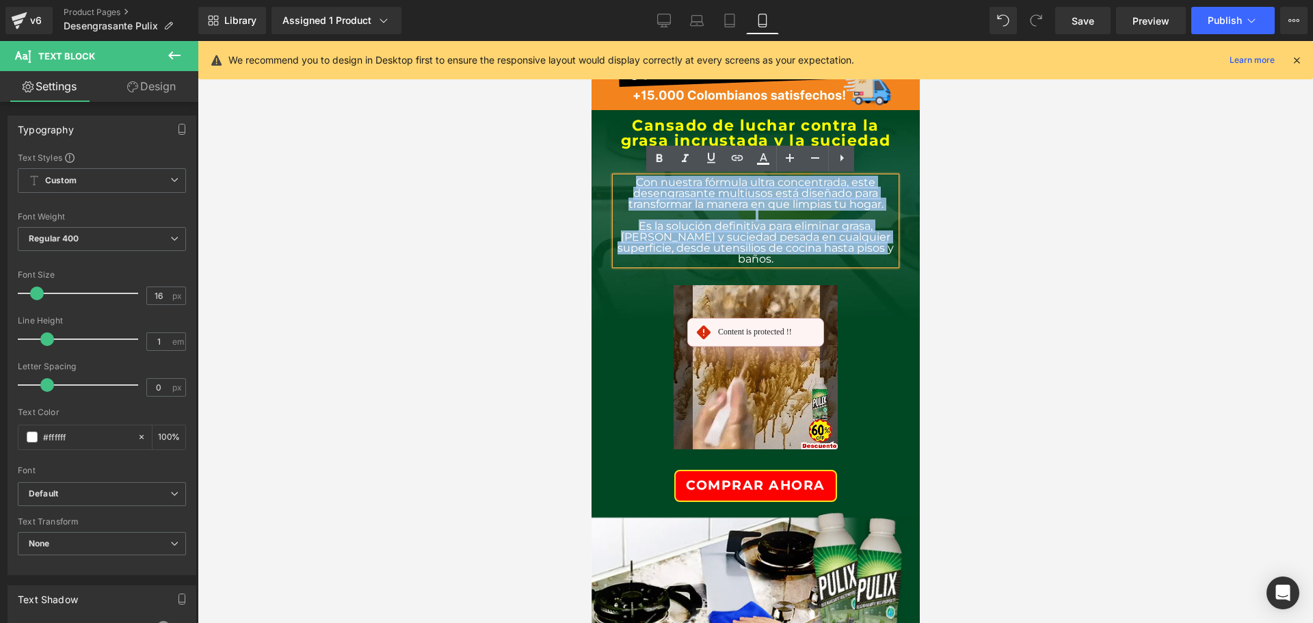
click at [624, 179] on div "Con nuestra fórmula ultra concentrada, este desengrasante multiusos está diseña…" at bounding box center [755, 221] width 280 height 88
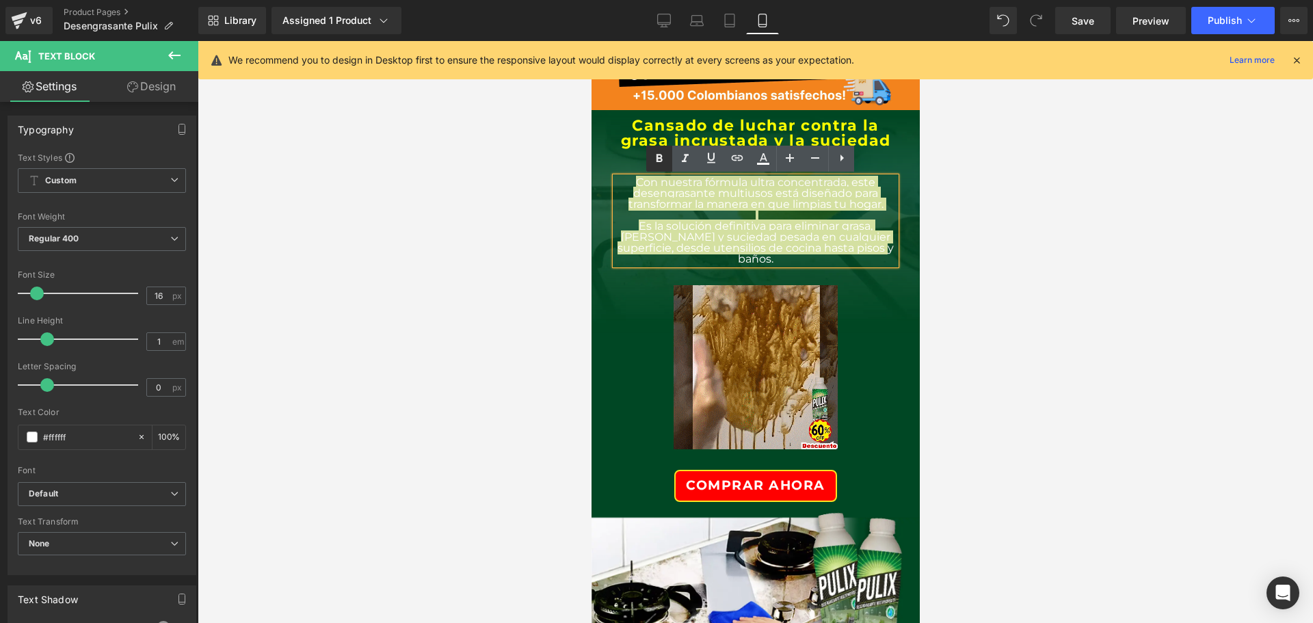
click at [660, 159] on icon at bounding box center [659, 158] width 16 height 16
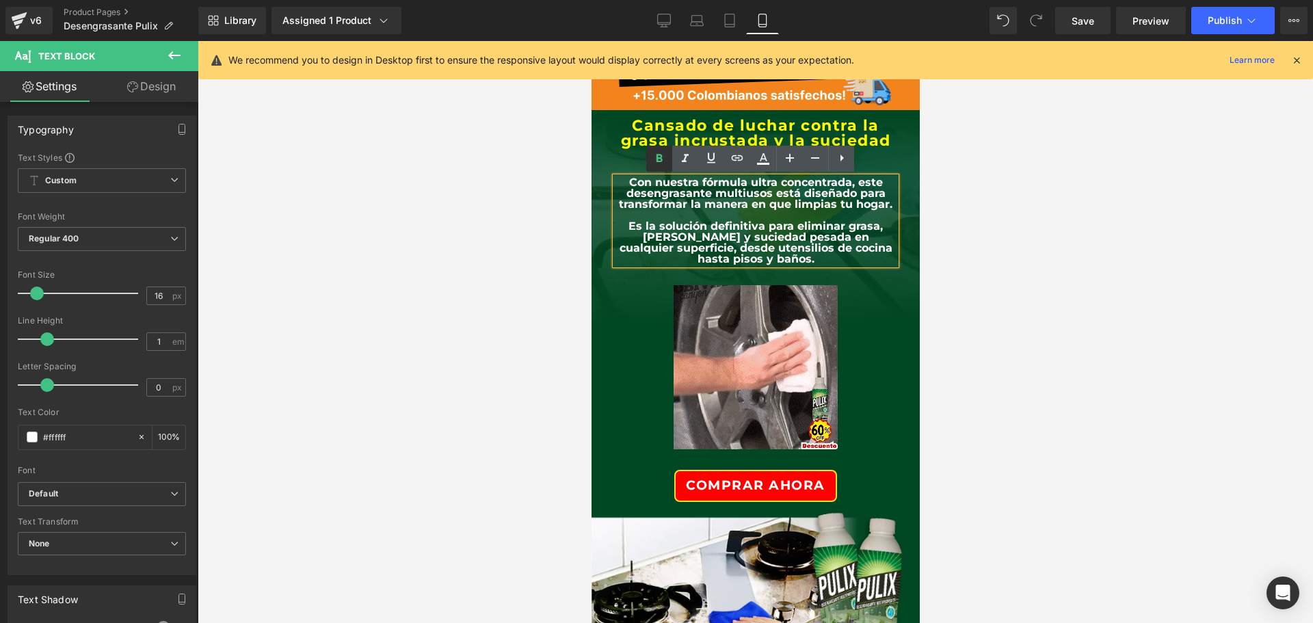
click at [656, 159] on icon at bounding box center [659, 158] width 16 height 16
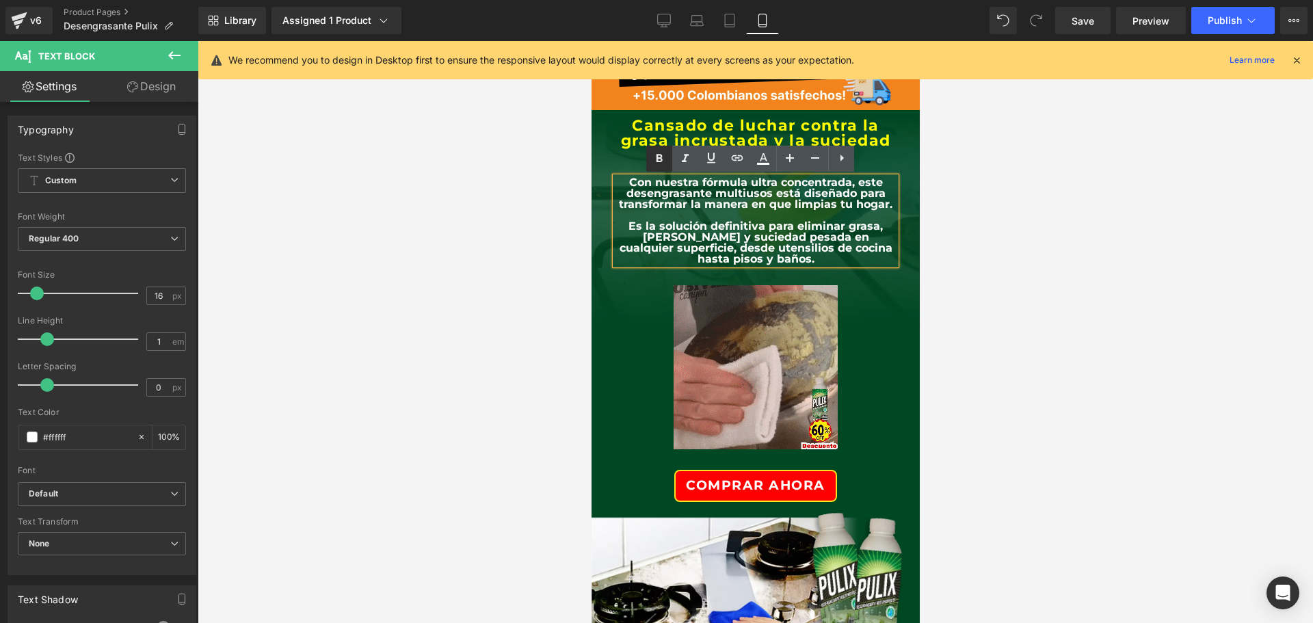
click at [659, 161] on icon at bounding box center [660, 158] width 6 height 8
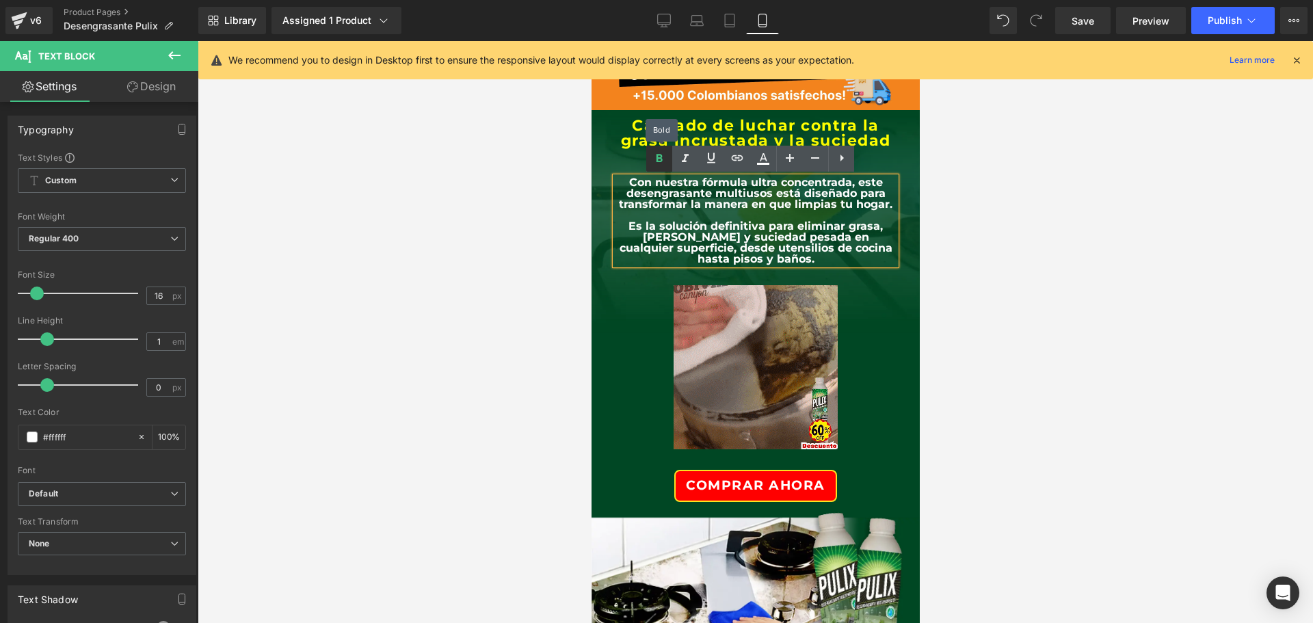
click at [659, 161] on icon at bounding box center [660, 158] width 6 height 8
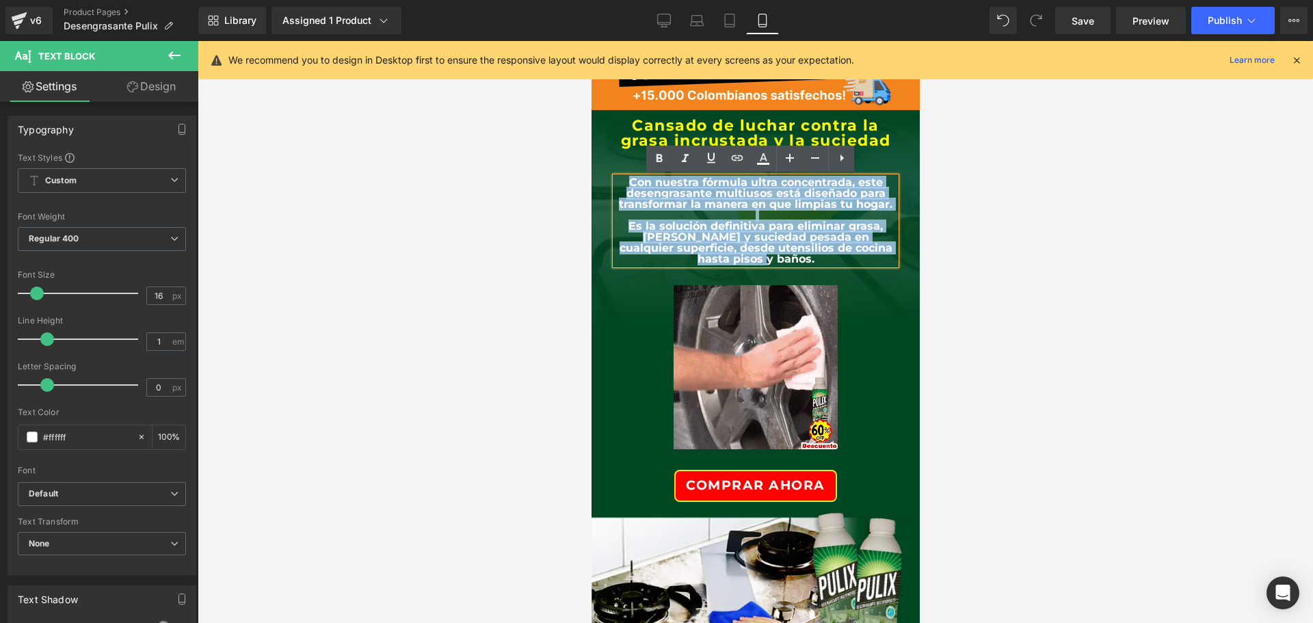
drag, startPoint x: 801, startPoint y: 268, endPoint x: 610, endPoint y: 184, distance: 208.5
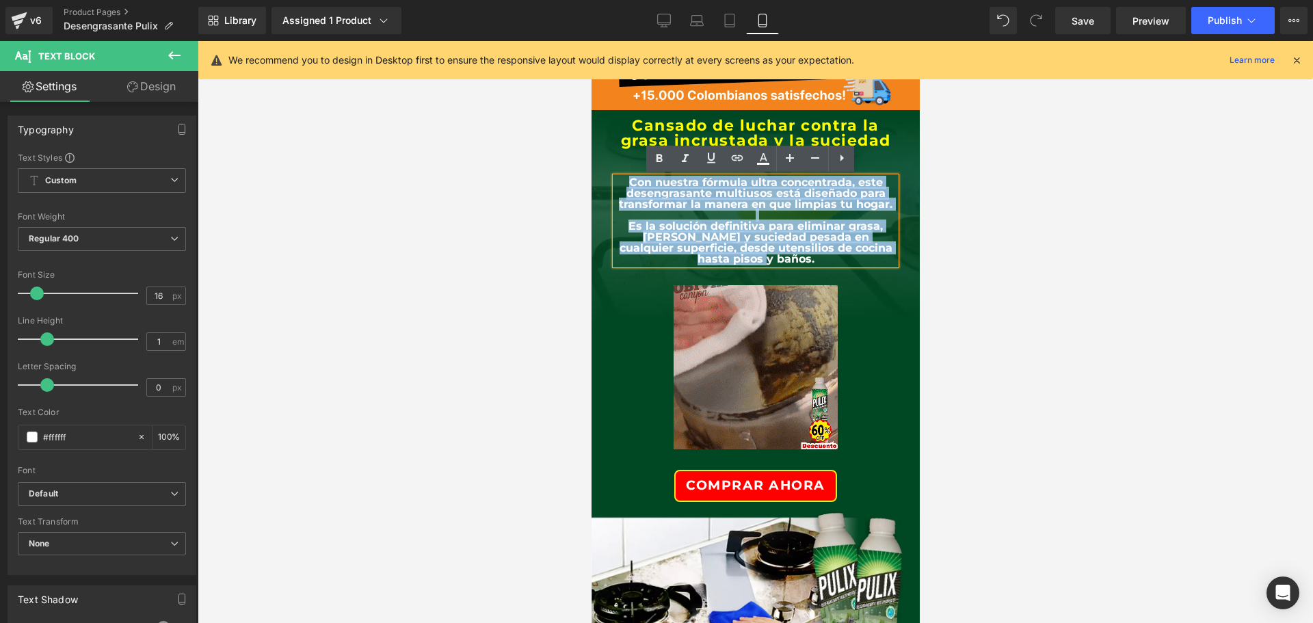
click at [610, 184] on div "Cansado de luchar contra la grasa incrustada y la suciedad de tu Hogar. Heading…" at bounding box center [755, 191] width 301 height 146
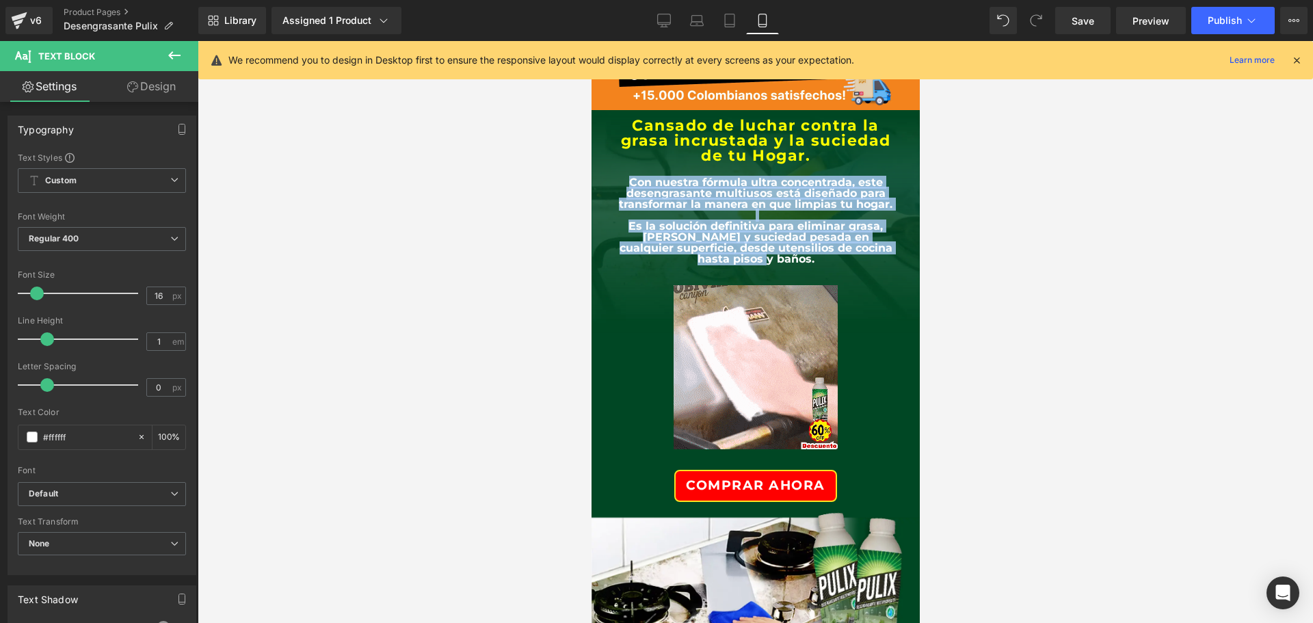
click at [678, 192] on strong "Con nuestra fórmula ultra concentrada, este desengrasante multiusos está diseña…" at bounding box center [755, 193] width 274 height 35
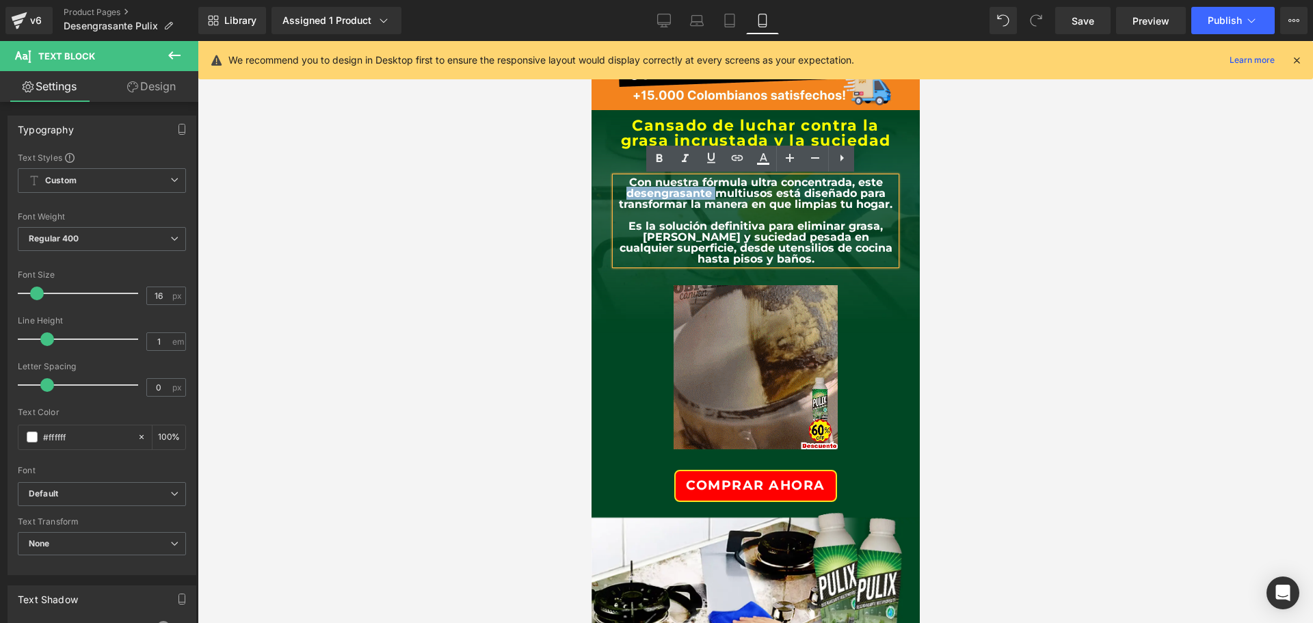
click at [678, 192] on strong "Con nuestra fórmula ultra concentrada, este desengrasante multiusos está diseña…" at bounding box center [755, 193] width 274 height 35
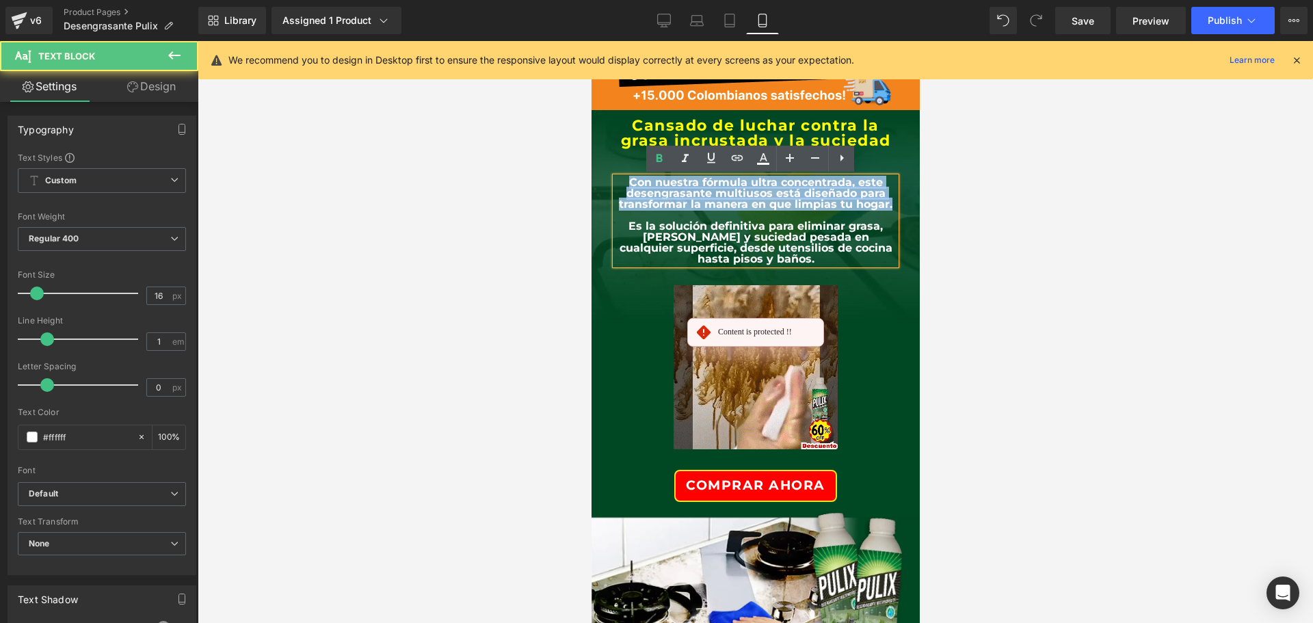
click at [678, 192] on strong "Con nuestra fórmula ultra concentrada, este desengrasante multiusos está diseña…" at bounding box center [755, 193] width 274 height 35
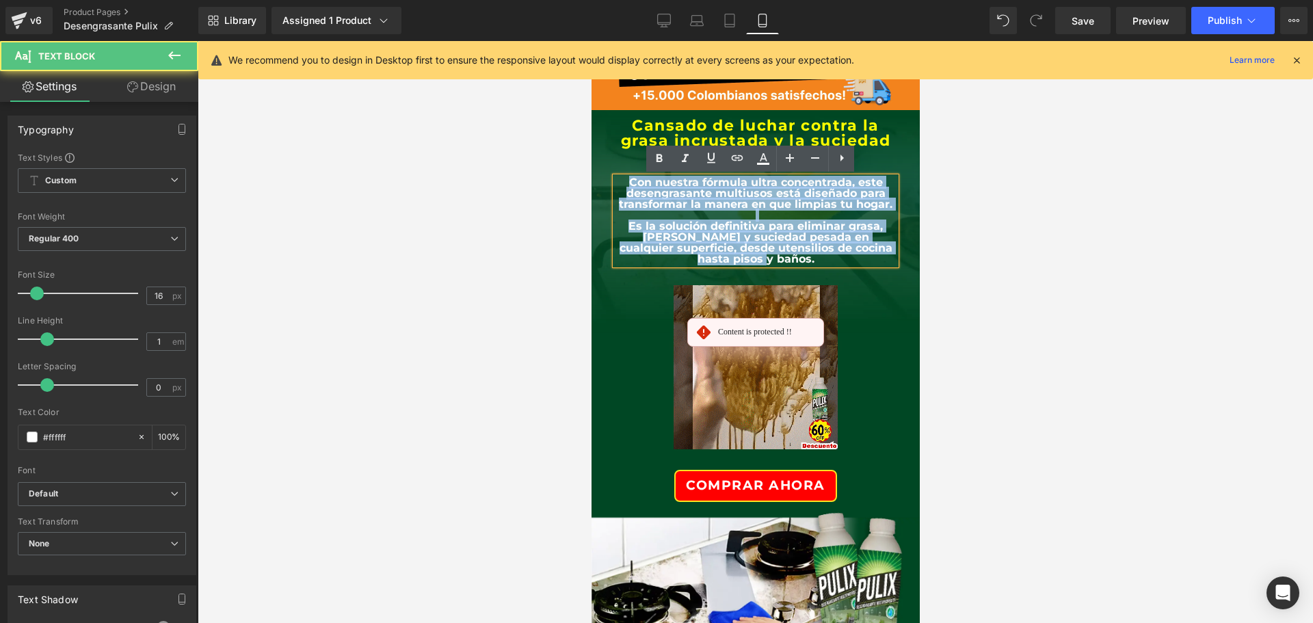
drag, startPoint x: 800, startPoint y: 273, endPoint x: 616, endPoint y: 181, distance: 205.5
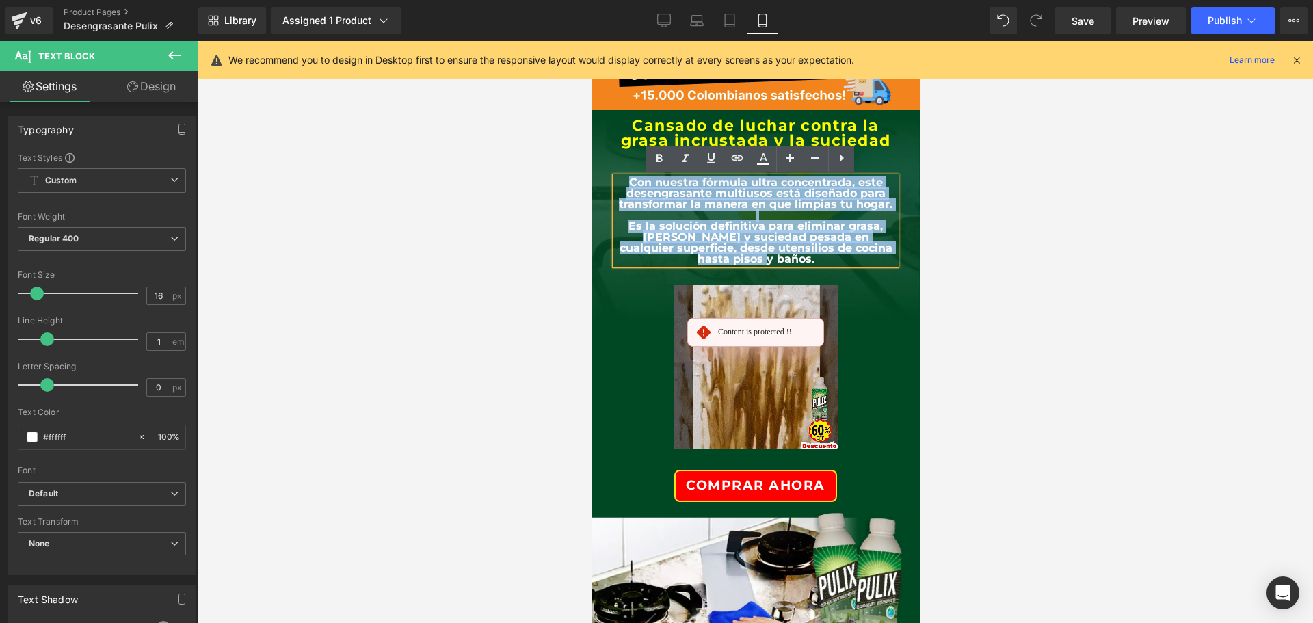
click at [616, 181] on div "Con nuestra fórmula ultra concentrada, este desengrasante multiusos está diseña…" at bounding box center [755, 221] width 280 height 88
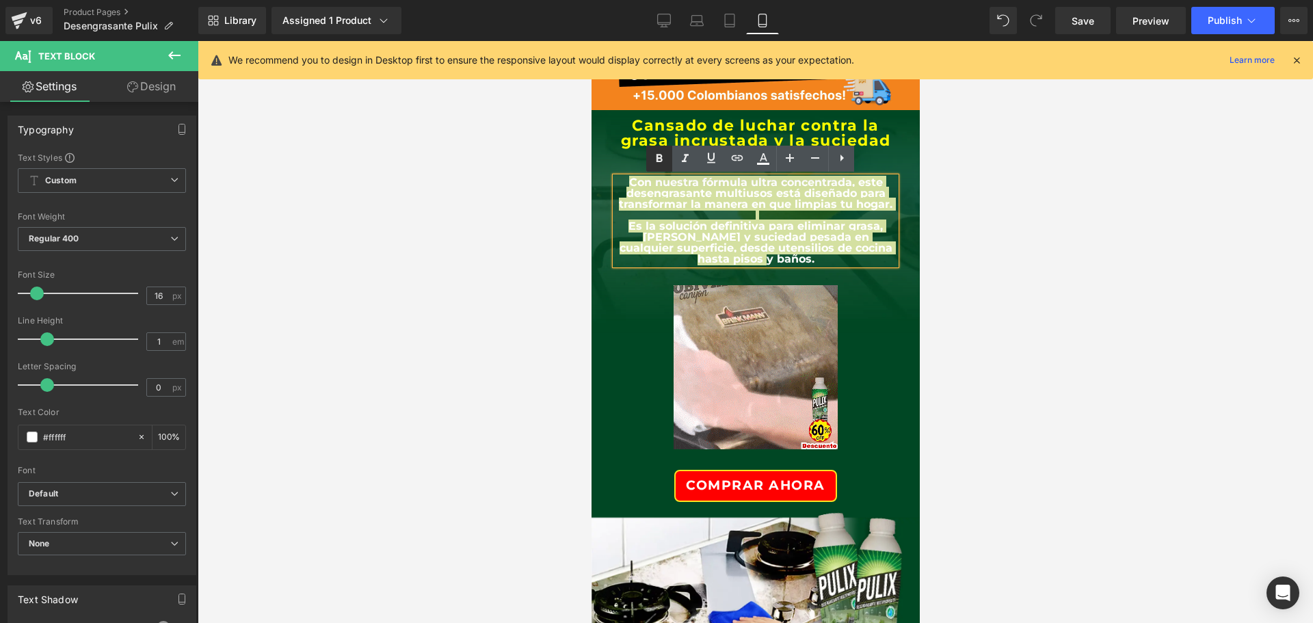
click at [656, 156] on icon at bounding box center [659, 158] width 16 height 16
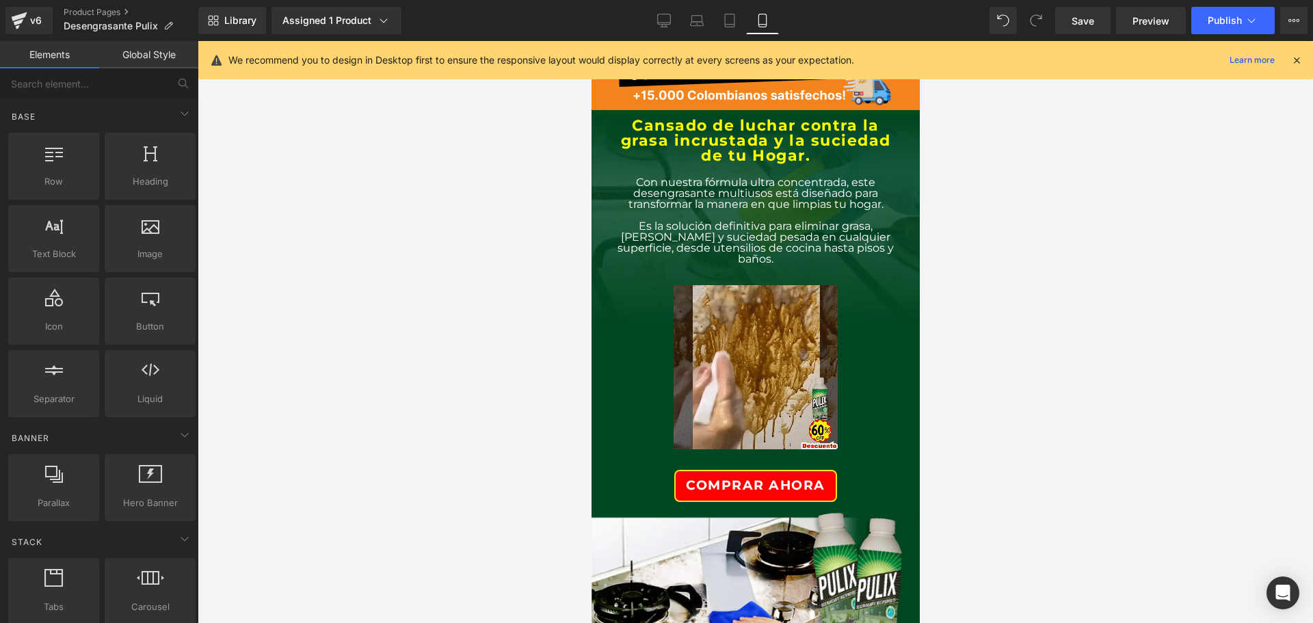
click at [1016, 305] on div at bounding box center [756, 332] width 1116 height 582
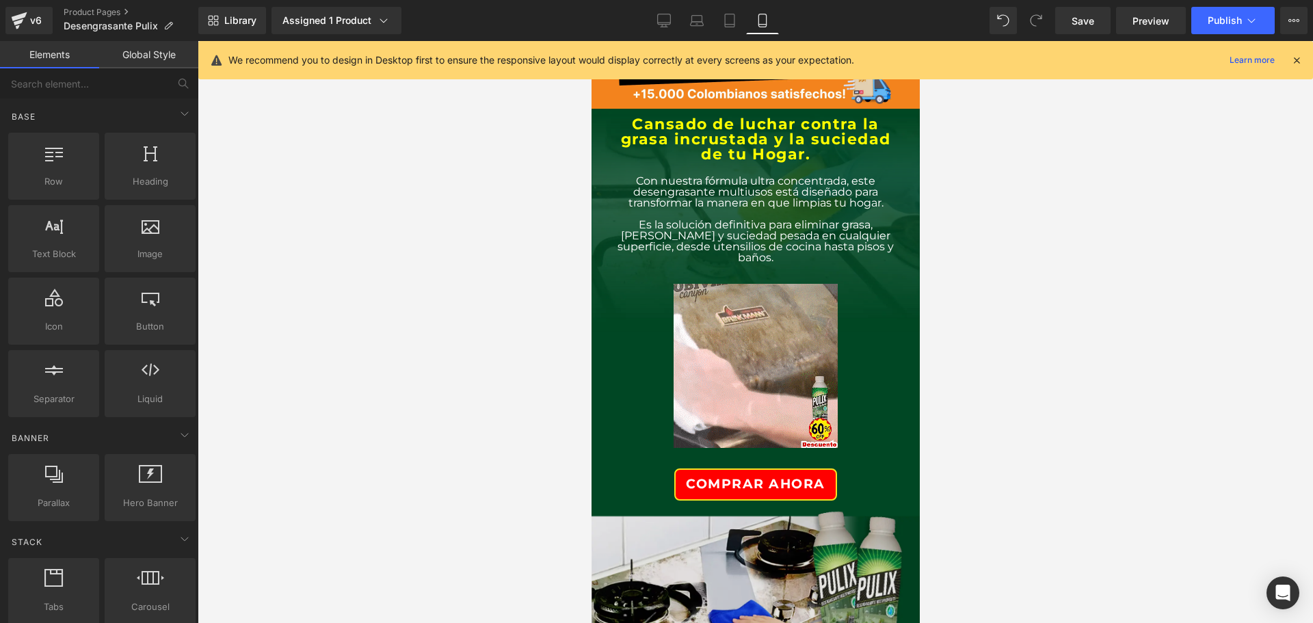
scroll to position [137, 0]
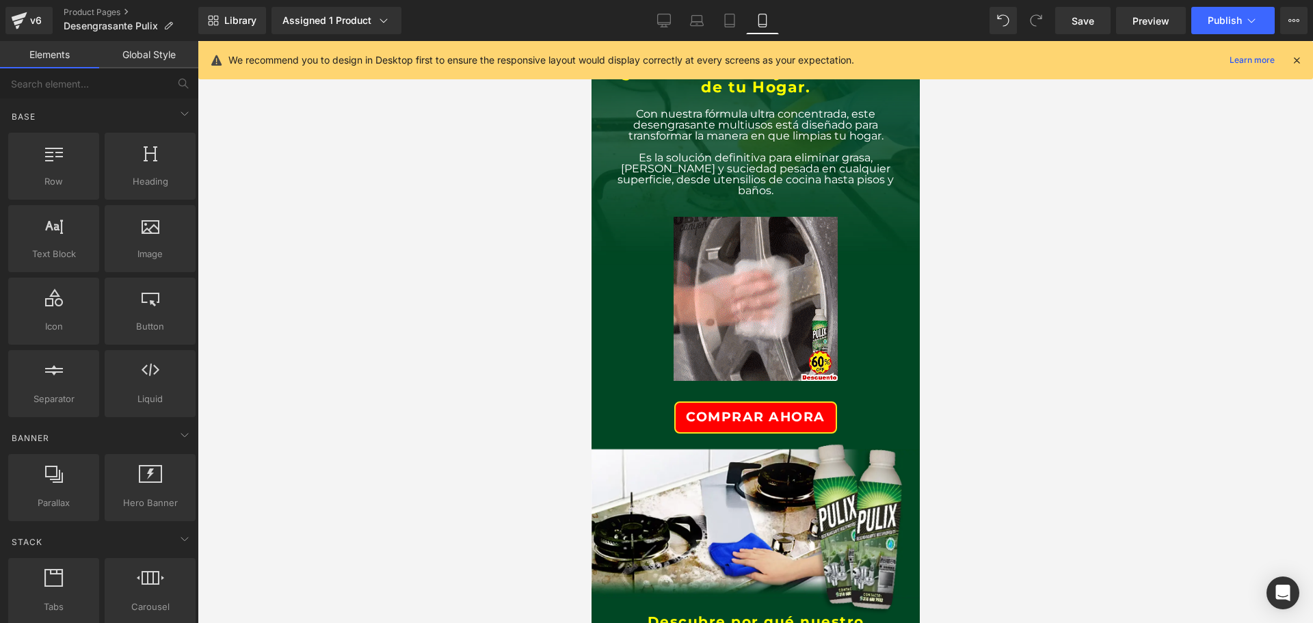
click at [610, 273] on div "Image COMPRAR AHORA Button" at bounding box center [755, 314] width 301 height 237
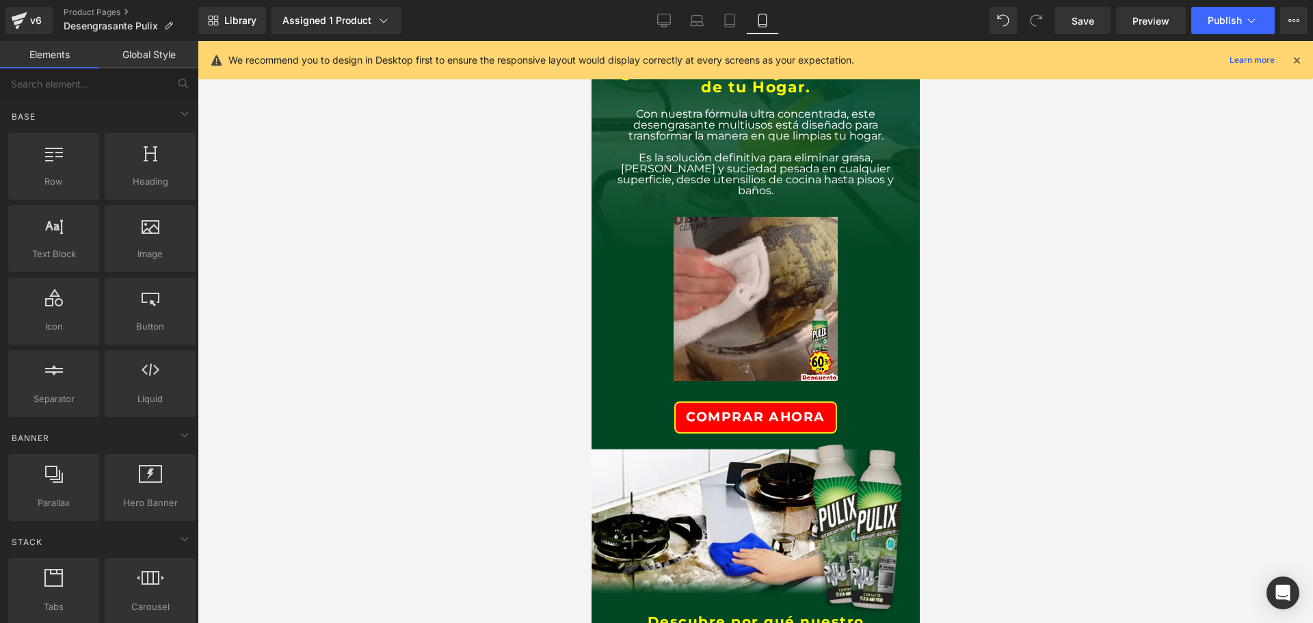
click at [1299, 57] on icon at bounding box center [1297, 60] width 12 height 12
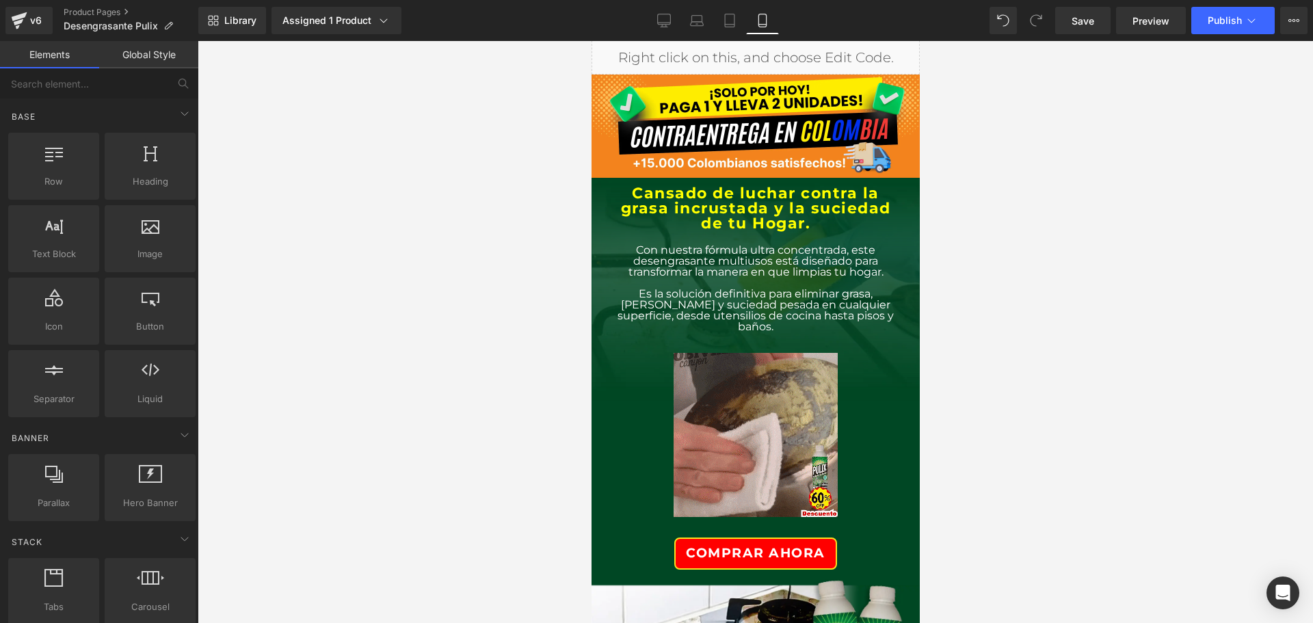
scroll to position [0, 0]
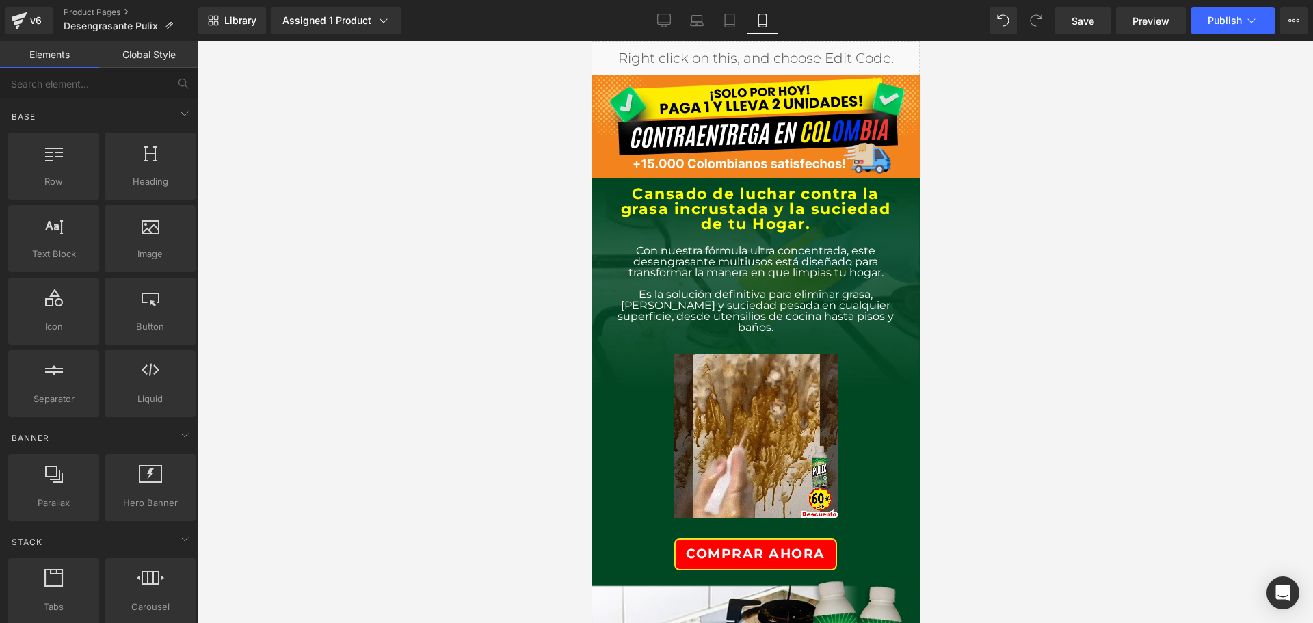
click at [598, 185] on div "Cansado de luchar contra la grasa incrustada y la suciedad de tu Hogar. Heading…" at bounding box center [755, 385] width 328 height 412
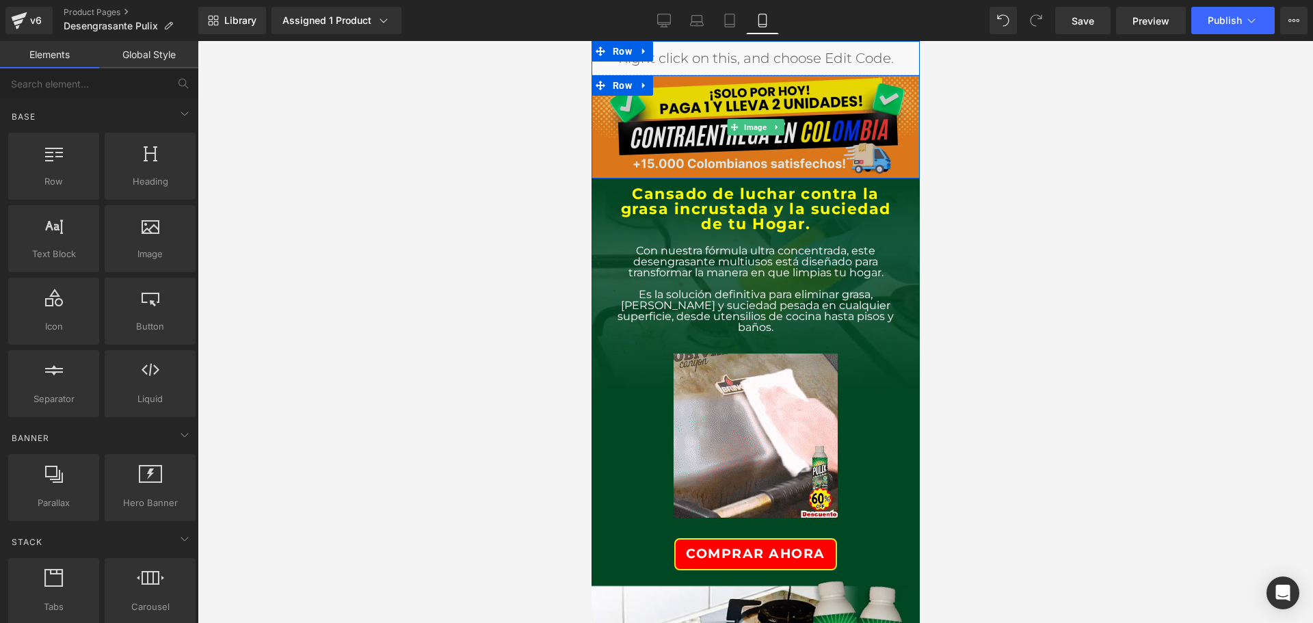
click at [665, 127] on img at bounding box center [755, 126] width 328 height 103
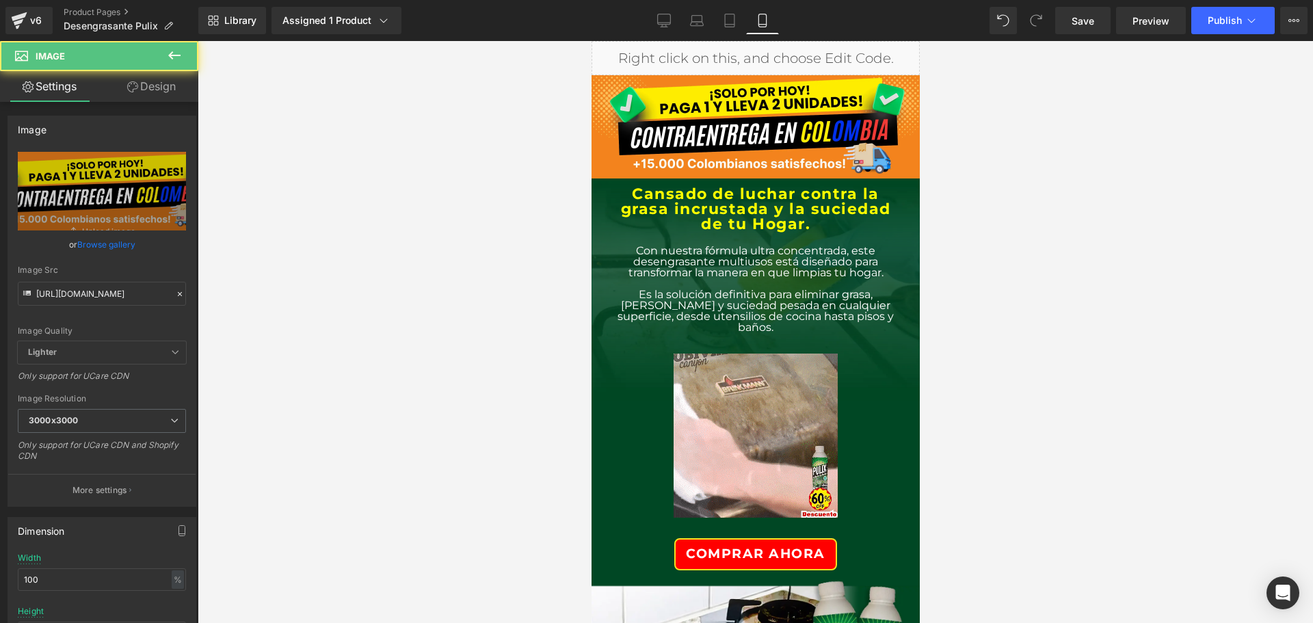
click at [598, 190] on div "Cansado de luchar contra la grasa incrustada y la suciedad de tu Hogar. Heading…" at bounding box center [755, 385] width 328 height 412
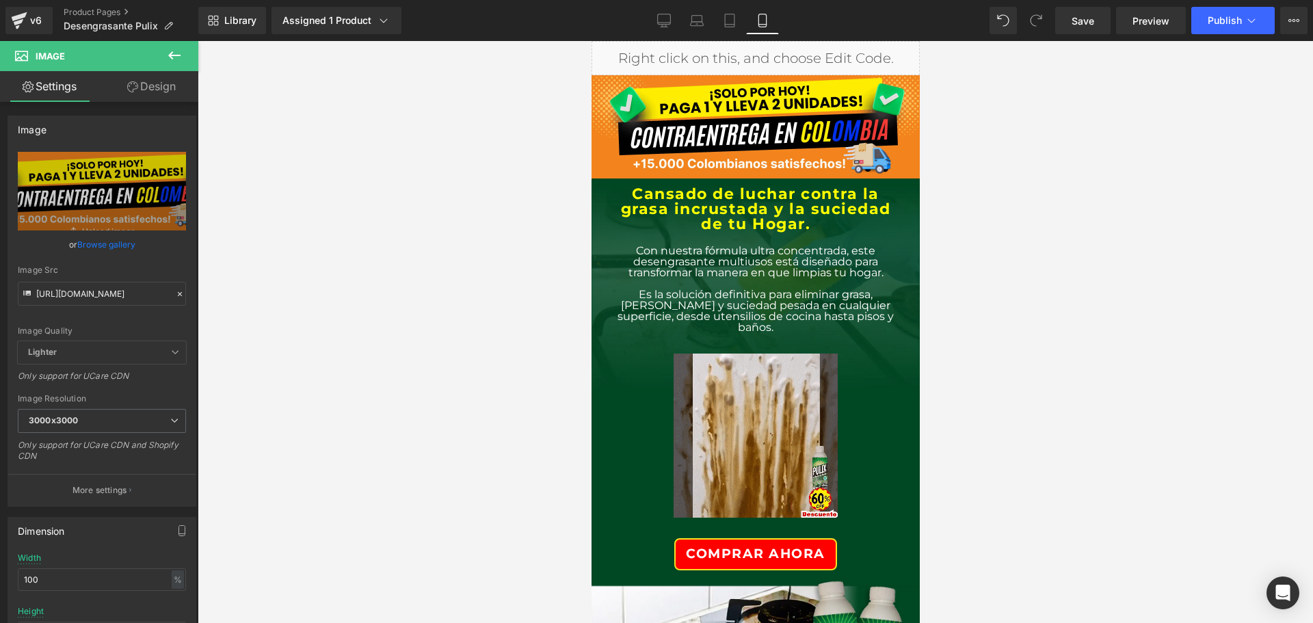
click at [696, 217] on h2 "Cansado de luchar contra la grasa incrustada y la suciedad de tu Hogar." at bounding box center [755, 209] width 280 height 45
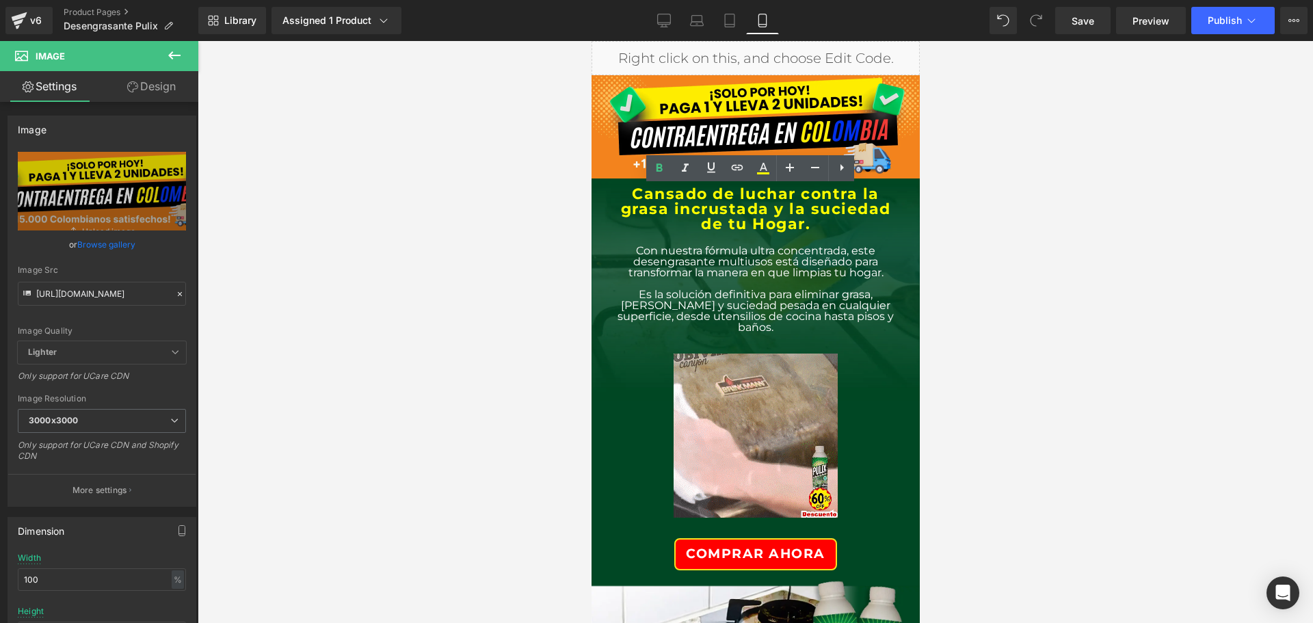
click at [589, 241] on div at bounding box center [756, 332] width 1116 height 582
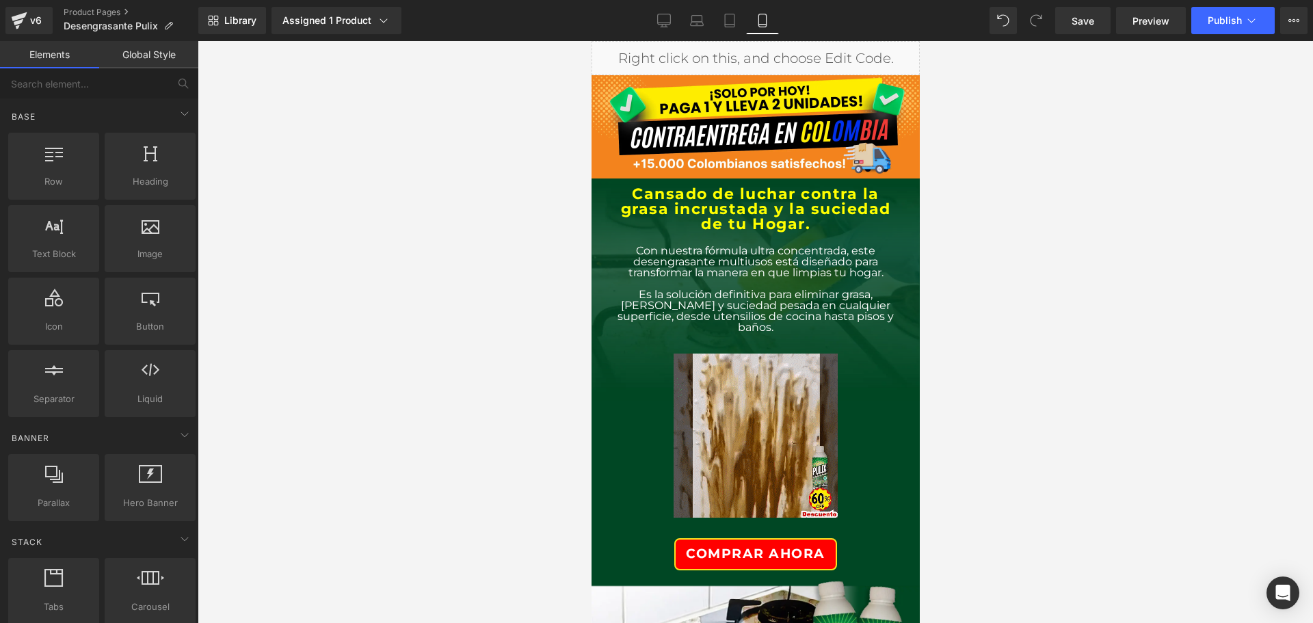
click at [615, 262] on div "Con nuestra fórmula ultra concentrada, este desengrasante multiusos está diseña…" at bounding box center [755, 290] width 280 height 88
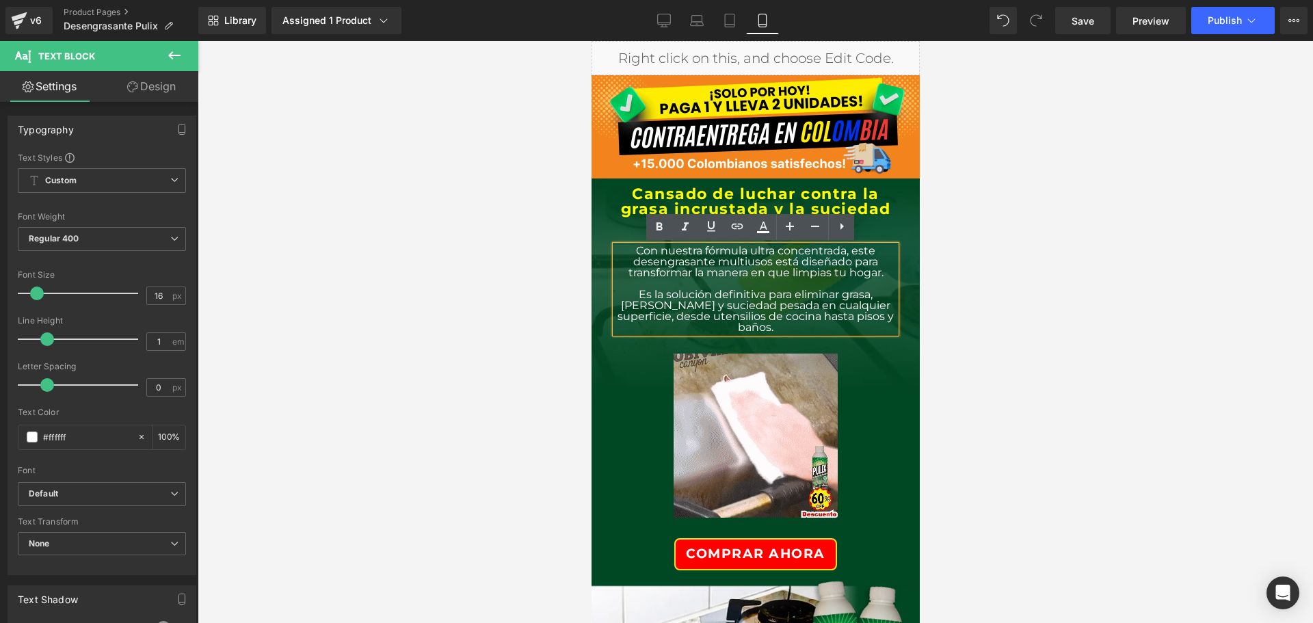
click at [605, 233] on div "Cansado de luchar contra la grasa incrustada y la suciedad de tu Hogar. Heading…" at bounding box center [755, 260] width 301 height 146
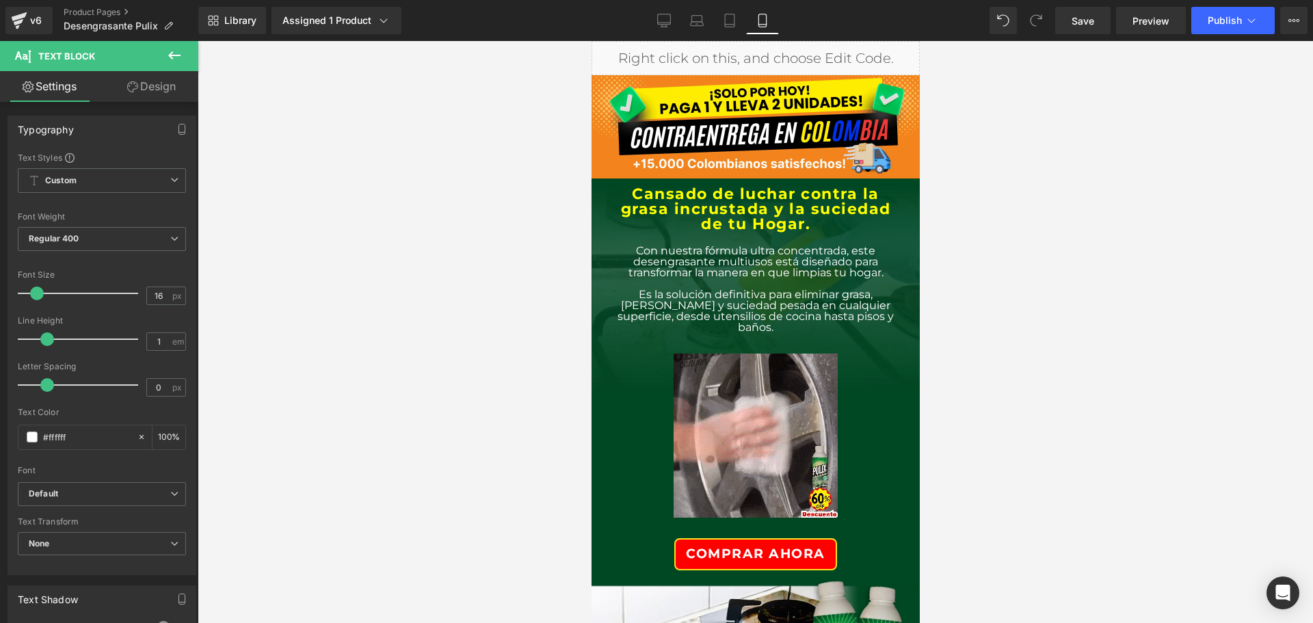
click at [605, 233] on div "Cansado de luchar contra la grasa incrustada y la suciedad de tu Hogar. Heading…" at bounding box center [755, 260] width 301 height 146
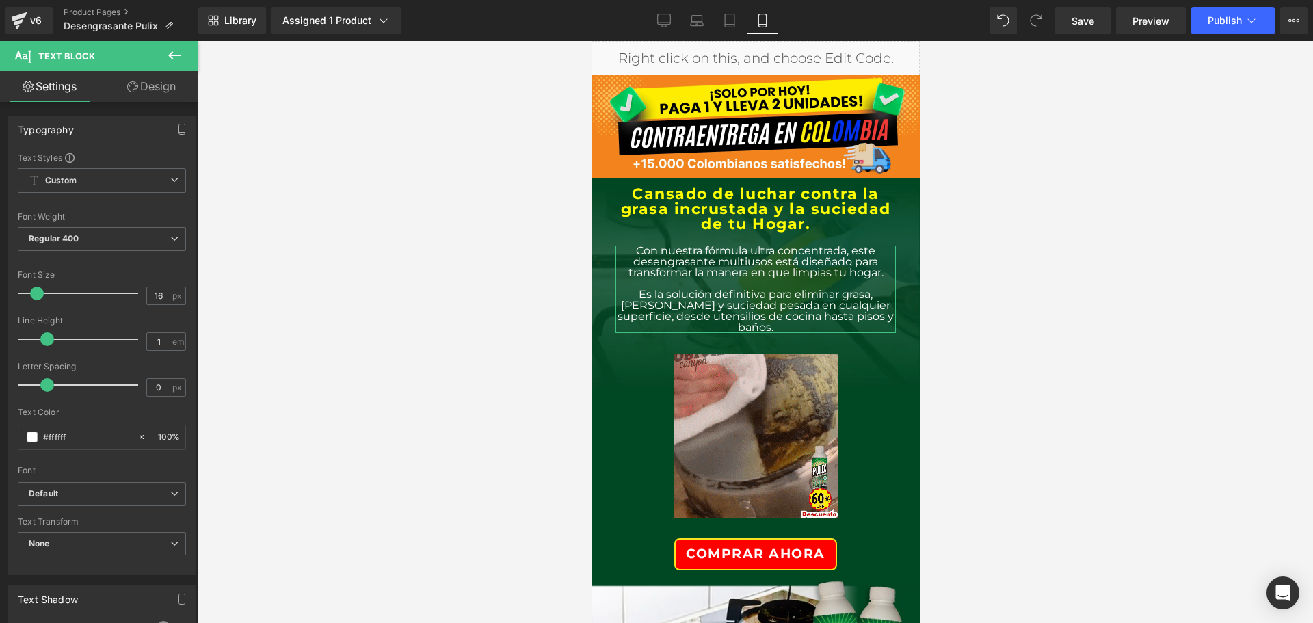
click at [168, 92] on link "Design" at bounding box center [151, 86] width 99 height 31
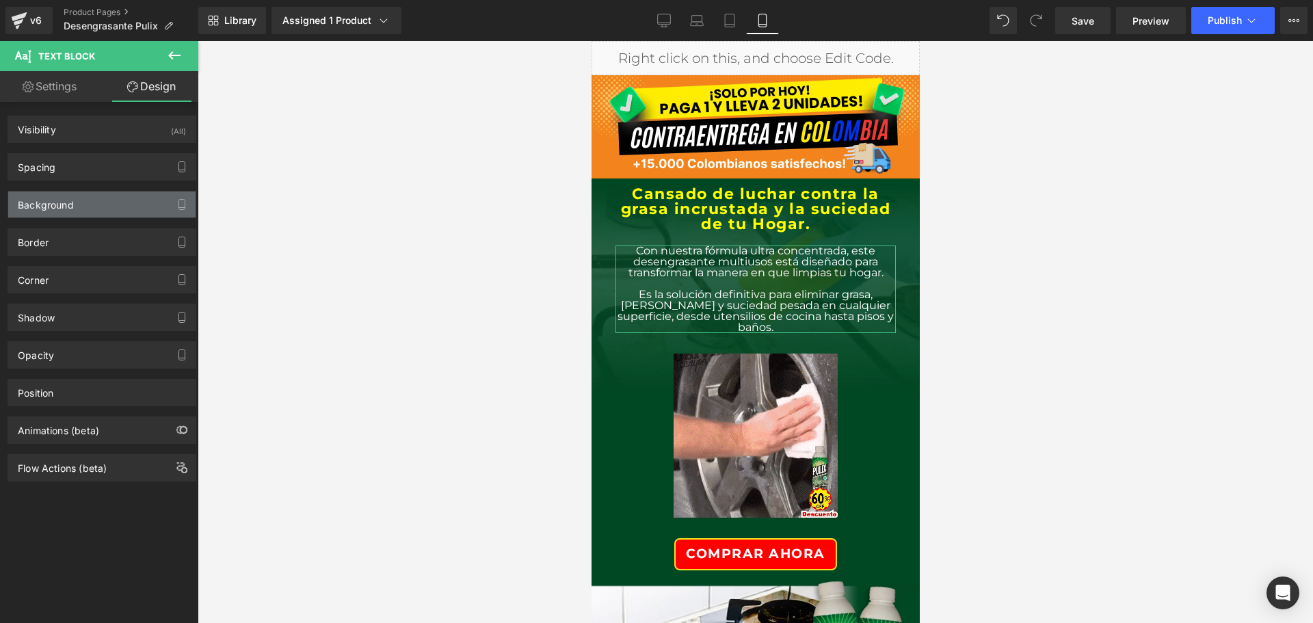
click at [75, 209] on div "Background" at bounding box center [101, 205] width 187 height 26
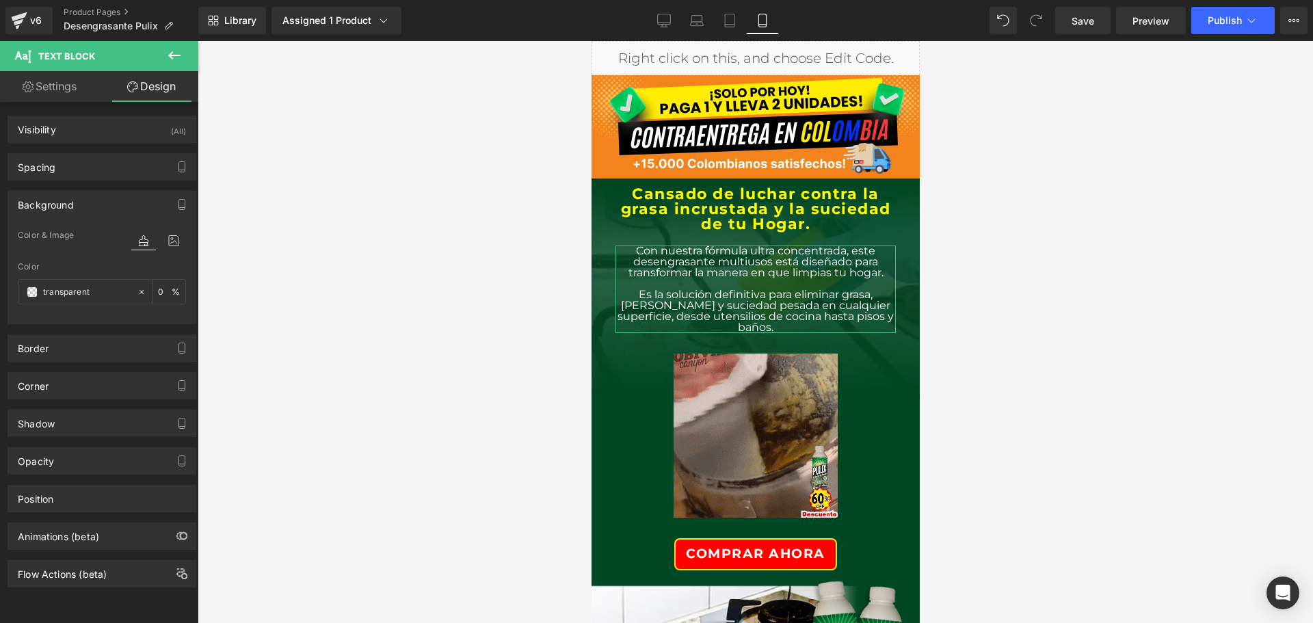
click at [70, 206] on div "Background" at bounding box center [46, 201] width 56 height 19
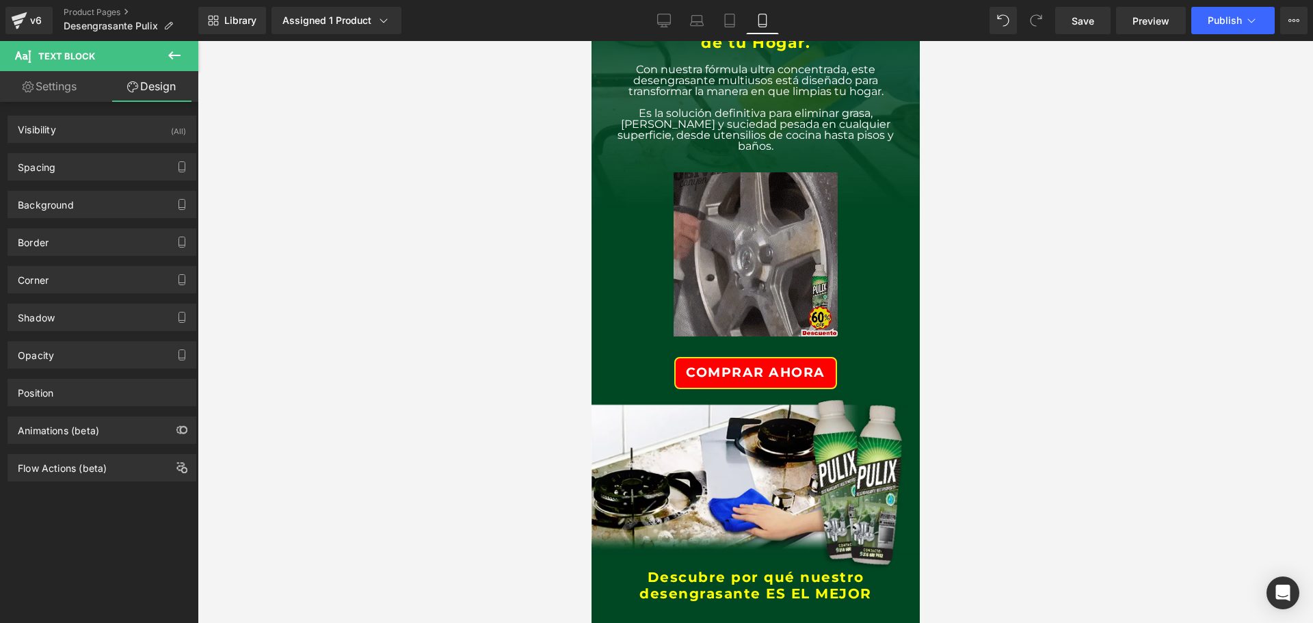
scroll to position [205, 0]
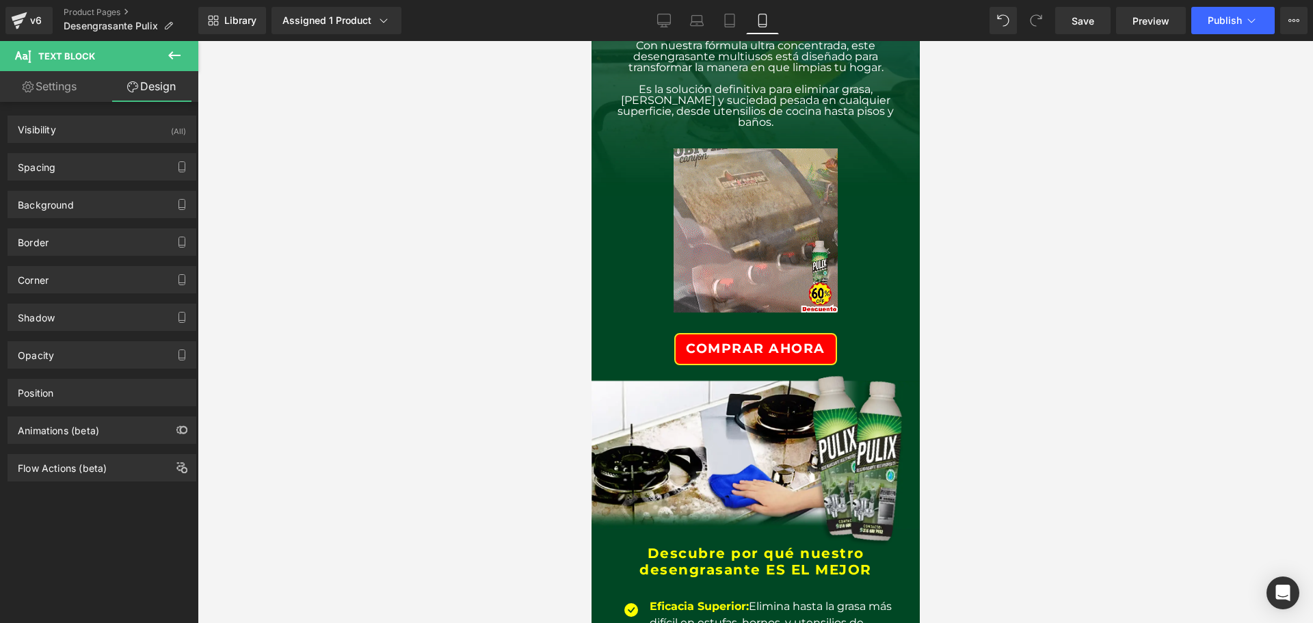
click at [770, 341] on span "COMPRAR AHORA" at bounding box center [754, 349] width 121 height 16
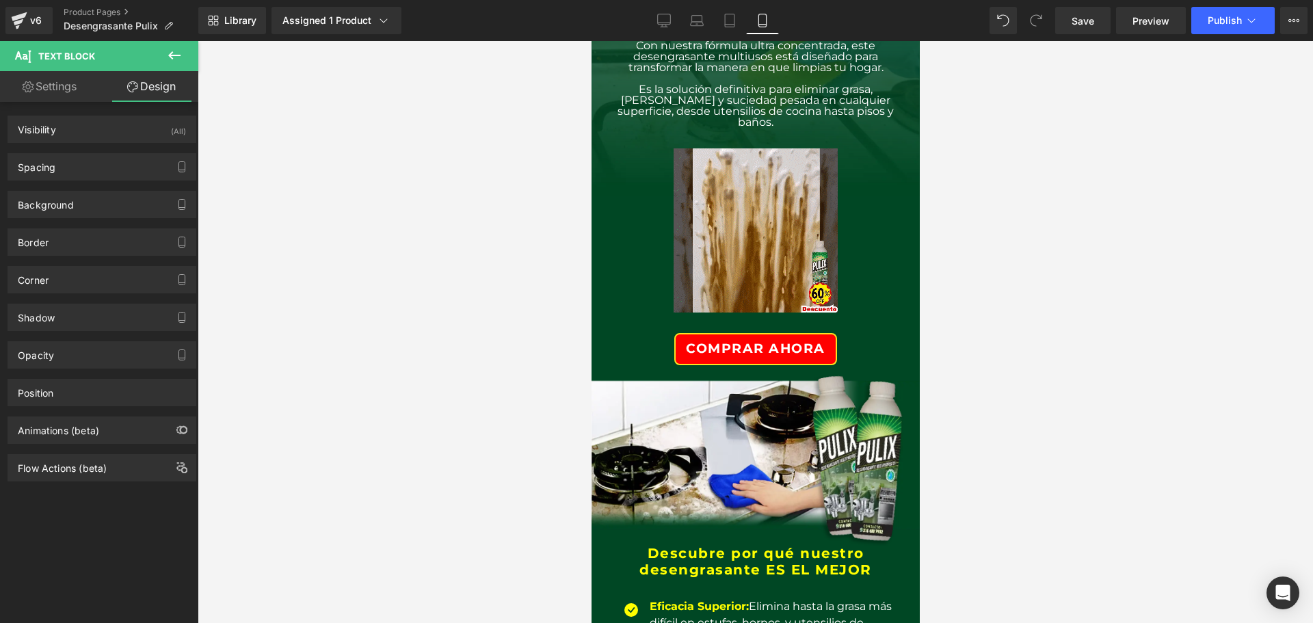
click at [751, 347] on span "COMPRAR AHORA" at bounding box center [755, 349] width 138 height 18
click at [170, 57] on icon at bounding box center [174, 55] width 12 height 8
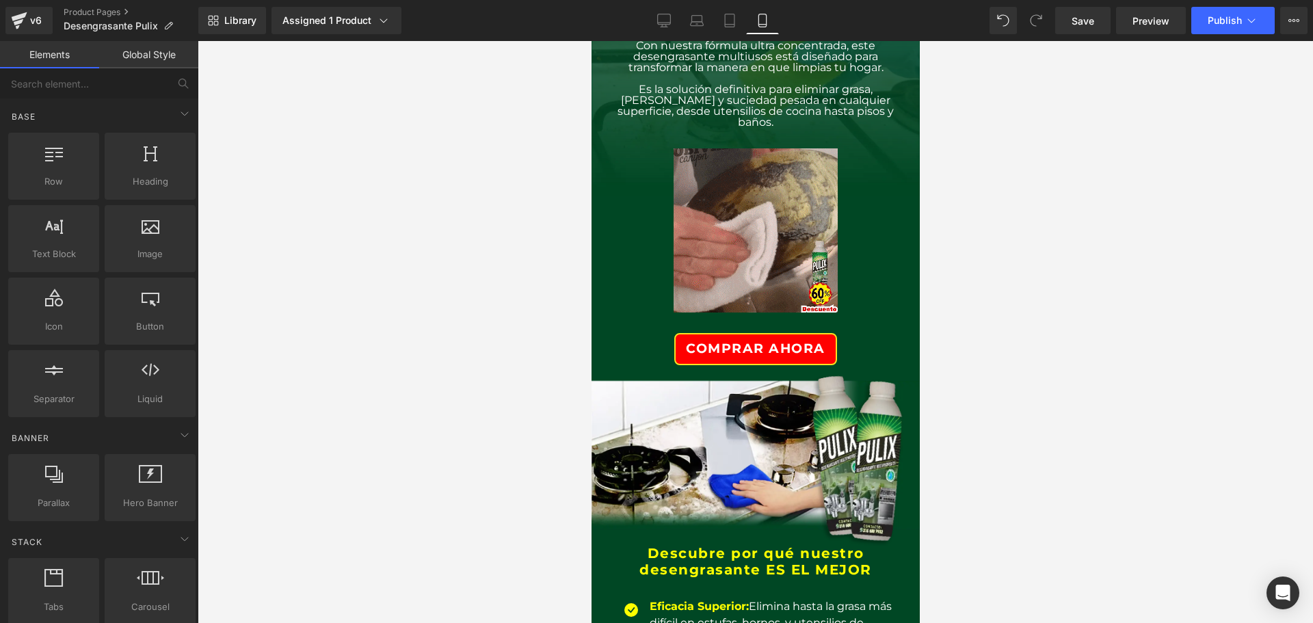
click at [638, 224] on div at bounding box center [755, 230] width 280 height 205
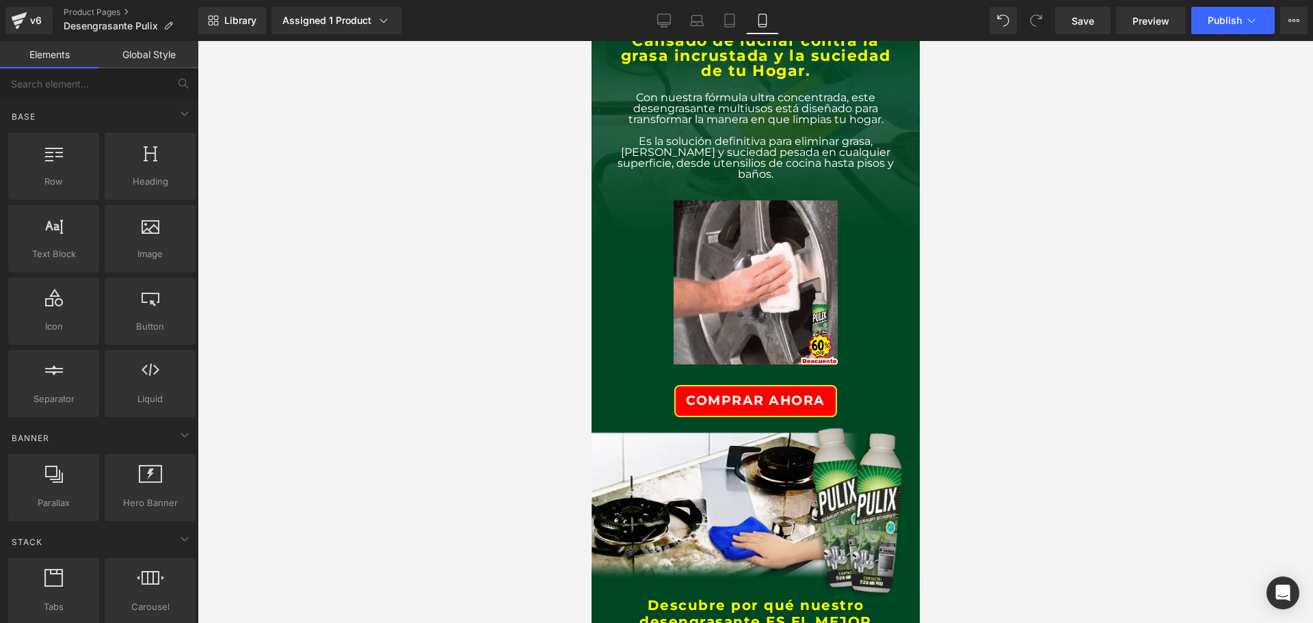
scroll to position [68, 0]
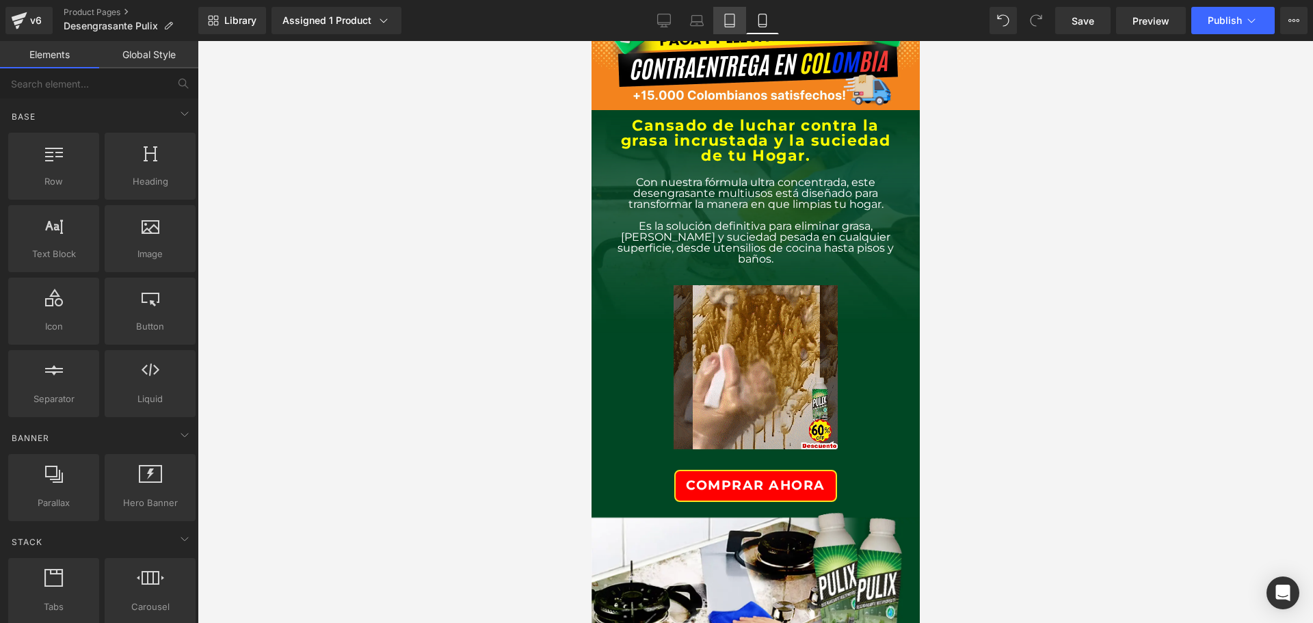
click at [731, 18] on icon at bounding box center [730, 21] width 14 height 14
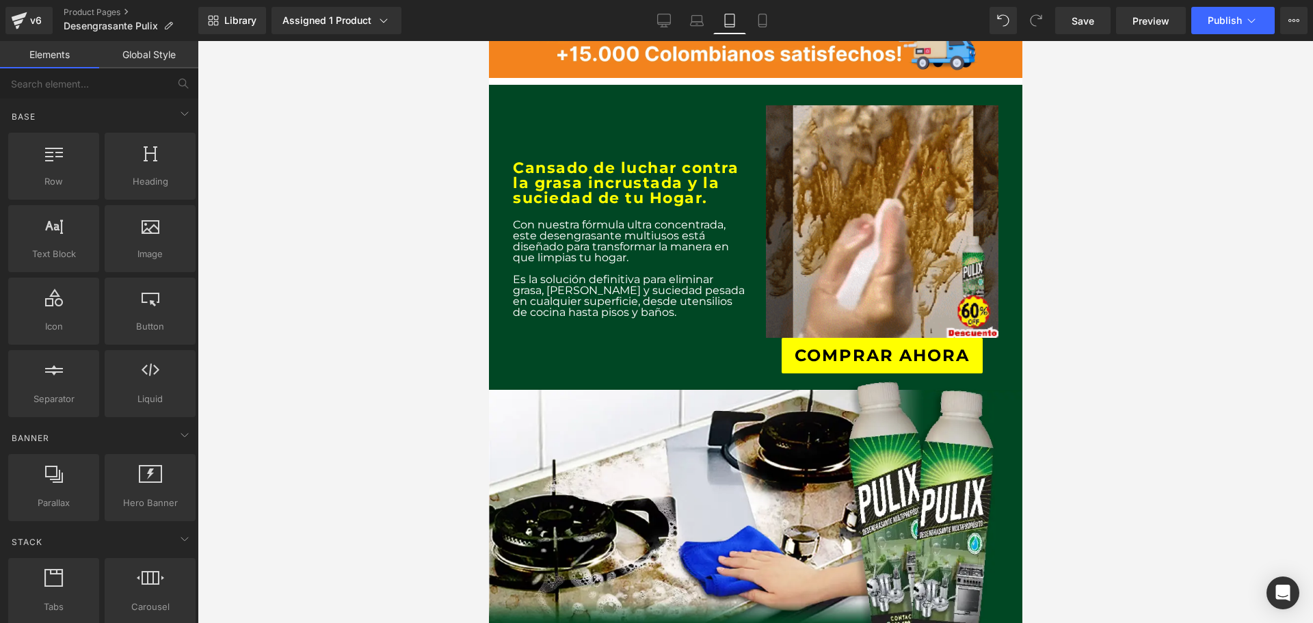
scroll to position [161, 0]
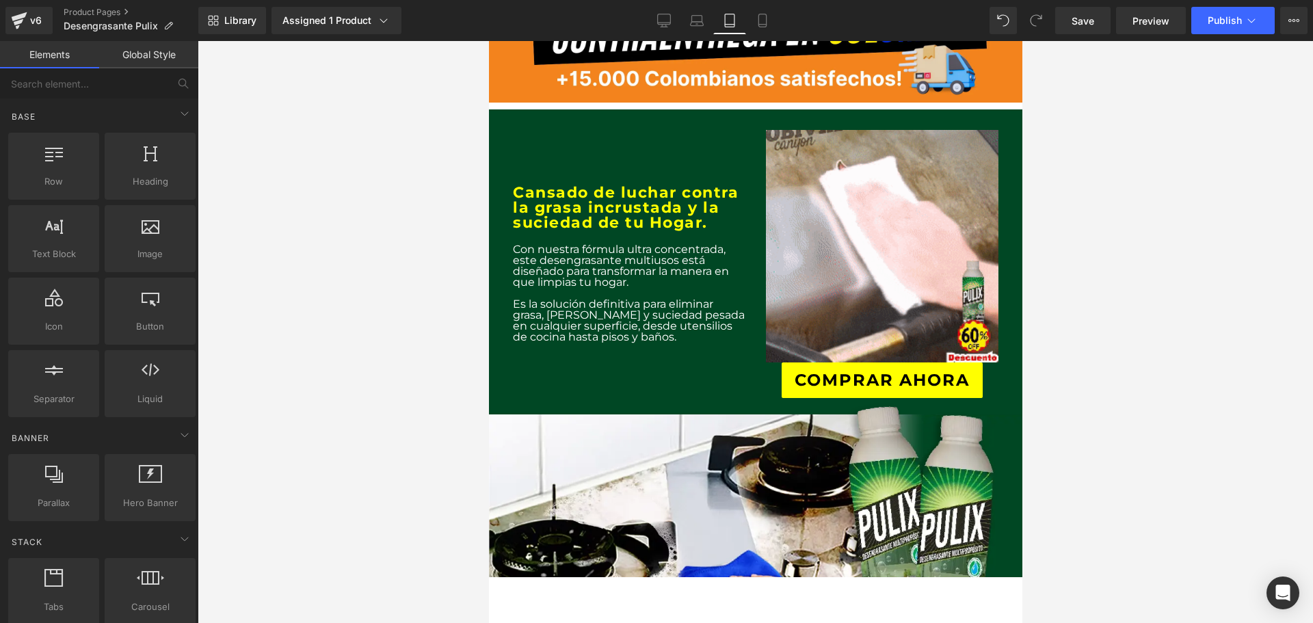
click at [737, 368] on div "Cansado de luchar contra la grasa incrustada y la suciedad de tu Hogar. Heading…" at bounding box center [628, 264] width 253 height 268
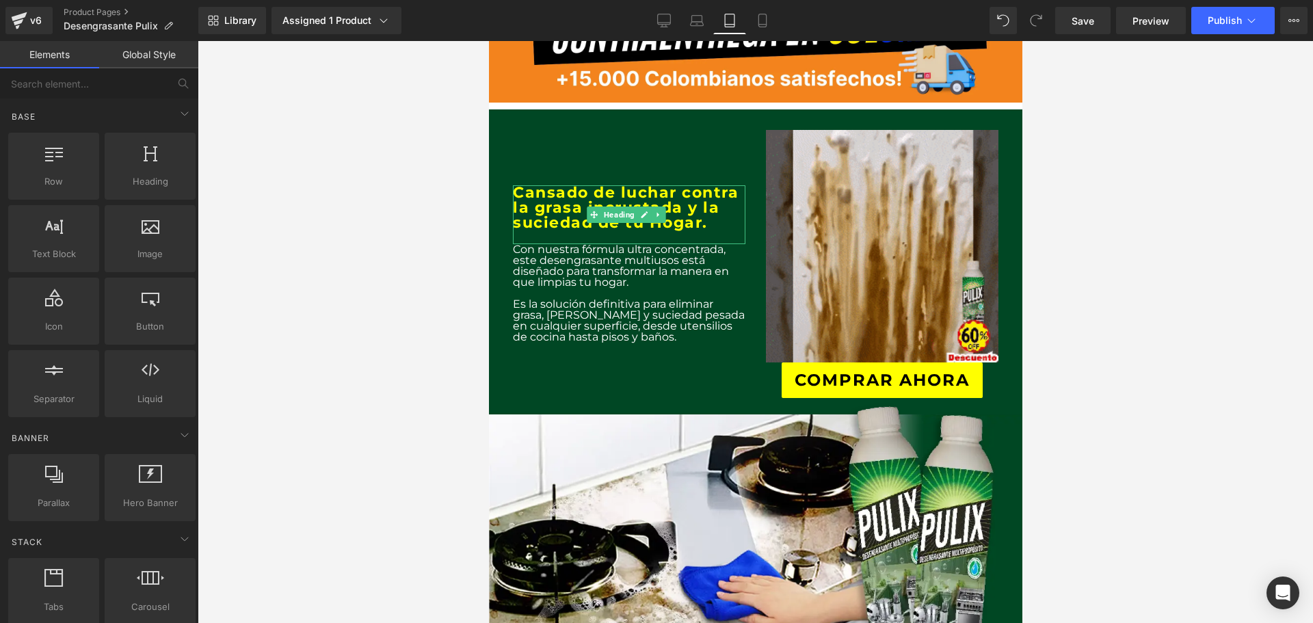
click at [637, 207] on link at bounding box center [644, 215] width 14 height 16
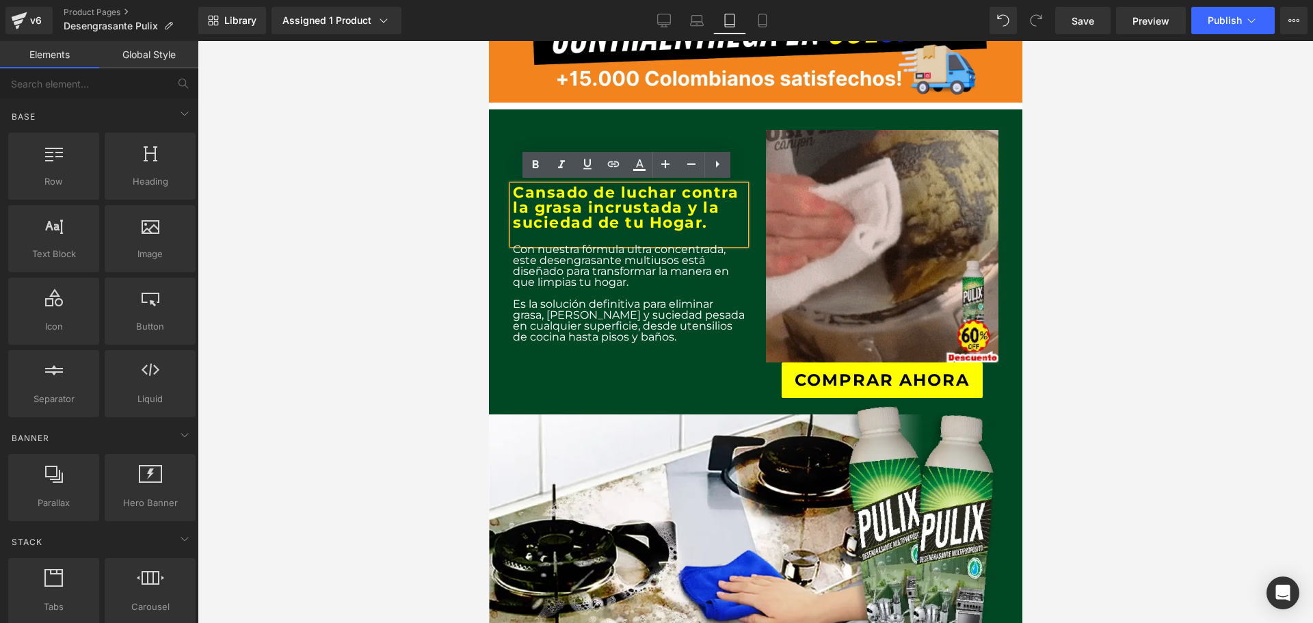
click at [647, 275] on p "Con nuestra fórmula ultra concentrada, este desengrasante multiusos está diseña…" at bounding box center [628, 266] width 233 height 44
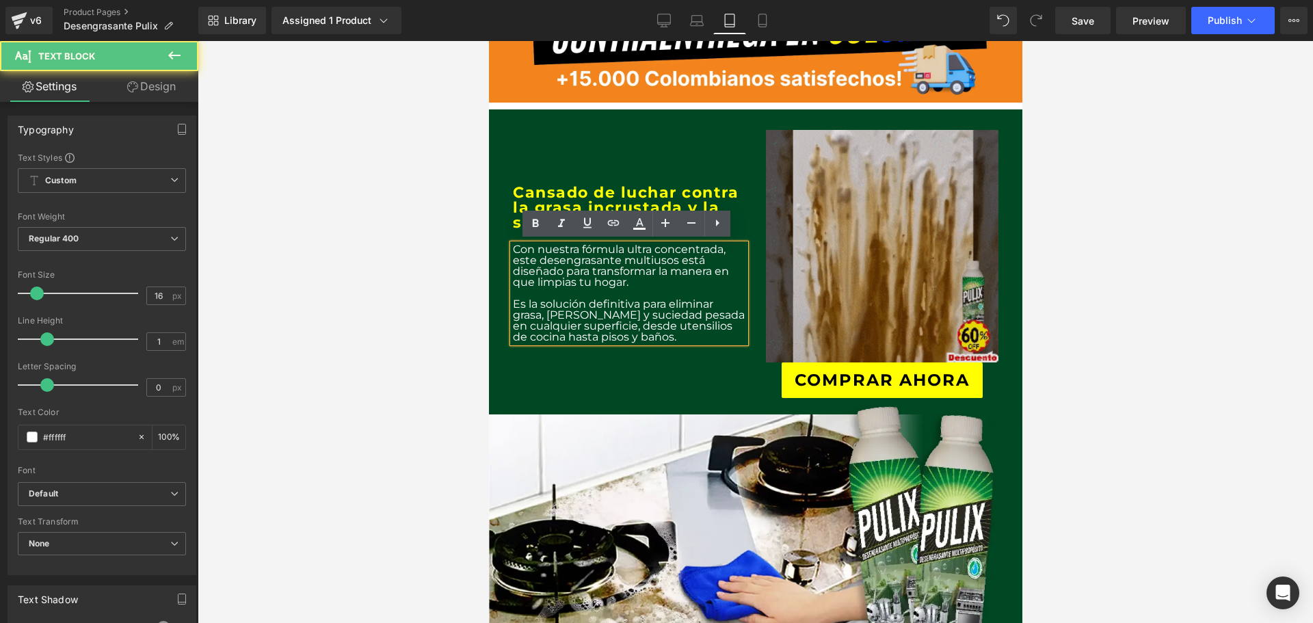
click at [843, 279] on img at bounding box center [881, 246] width 233 height 233
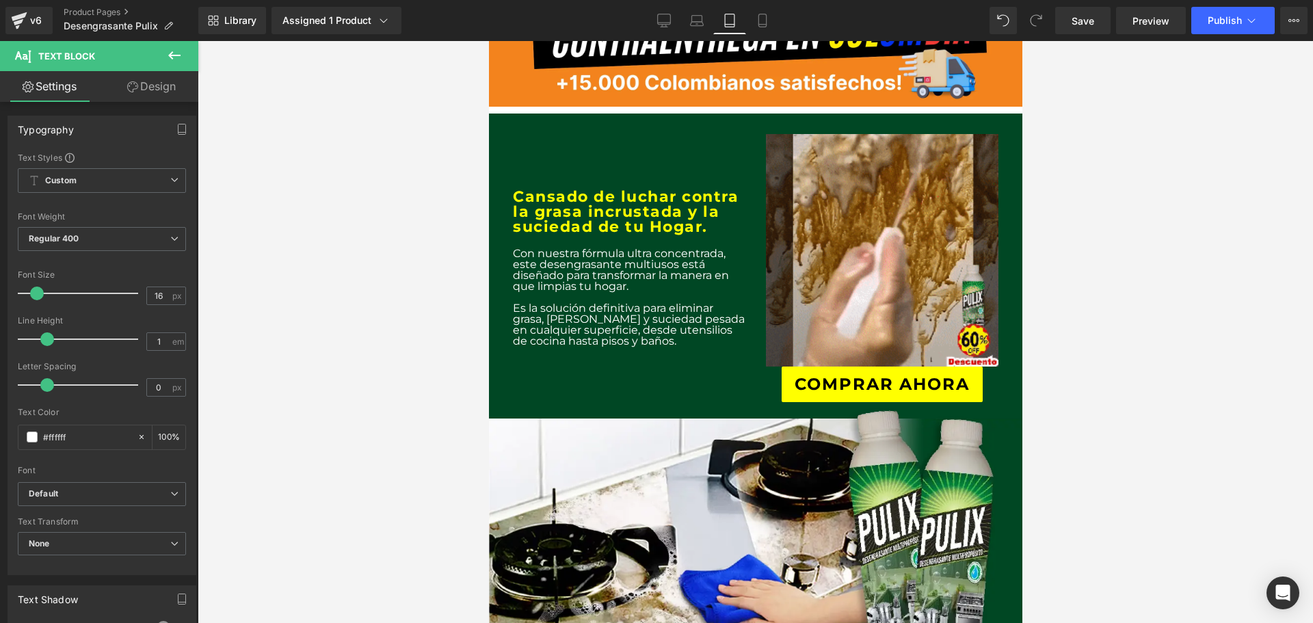
scroll to position [24, 0]
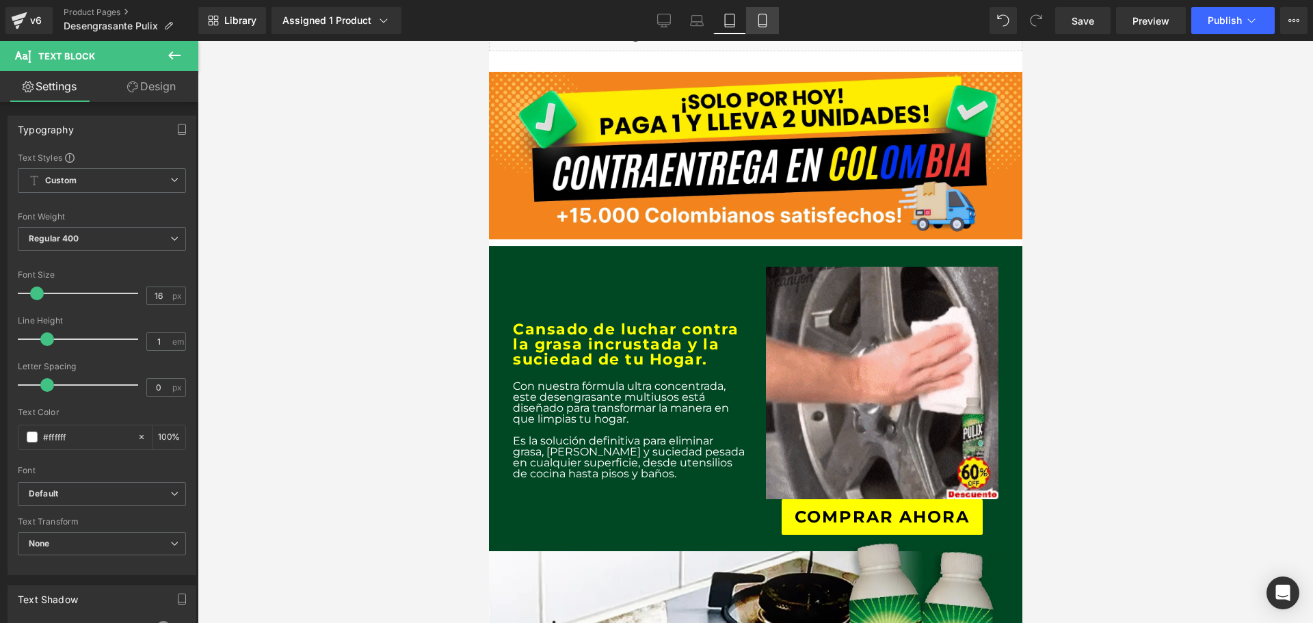
click at [753, 25] on link "Mobile" at bounding box center [762, 20] width 33 height 27
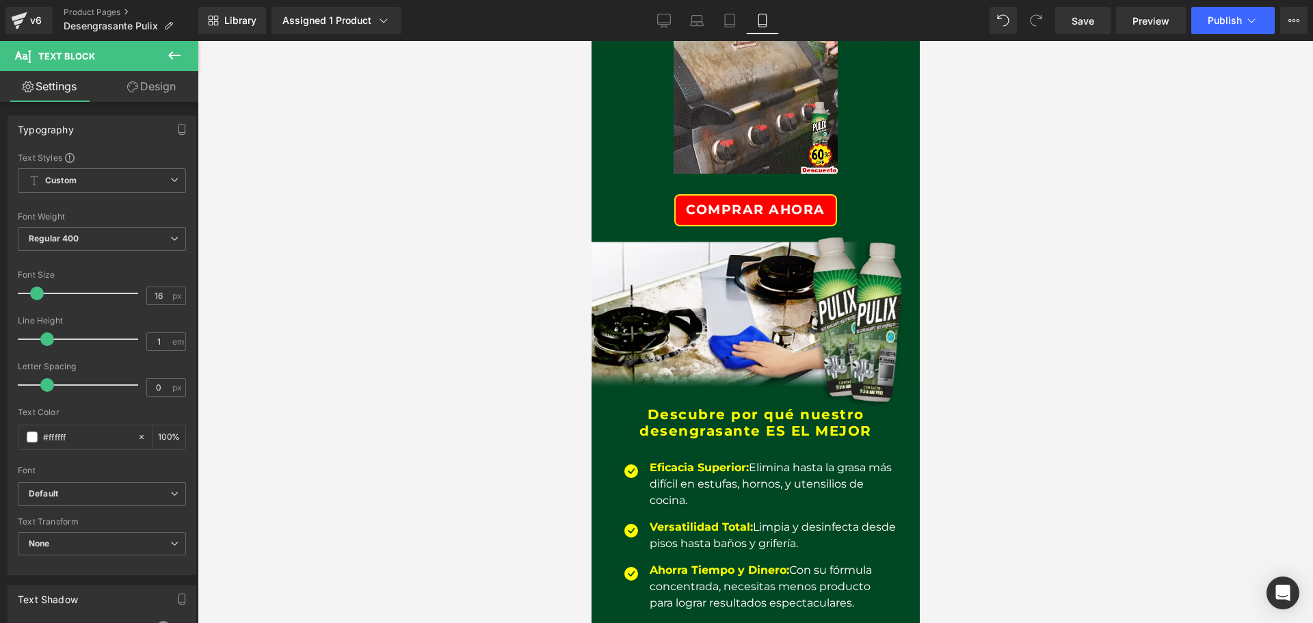
scroll to position [410, 0]
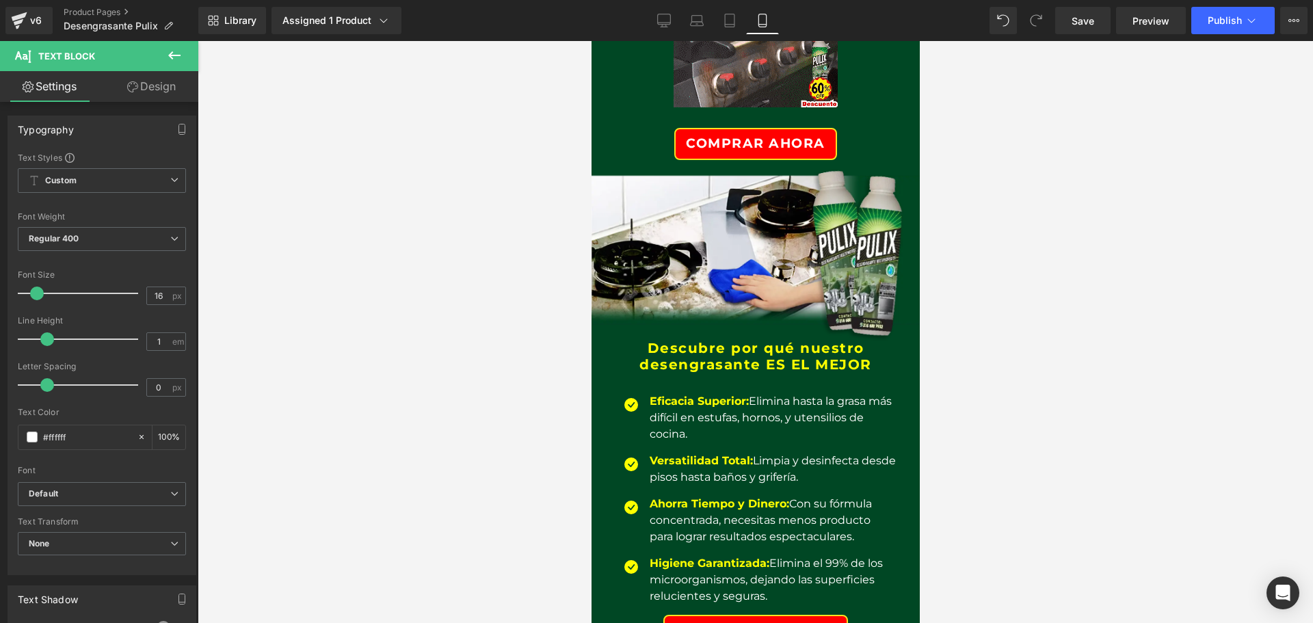
click at [743, 401] on div "Eficacia Superior: Elimina hasta la grasa más difícil en estufas, hornos, y ute…" at bounding box center [771, 417] width 250 height 49
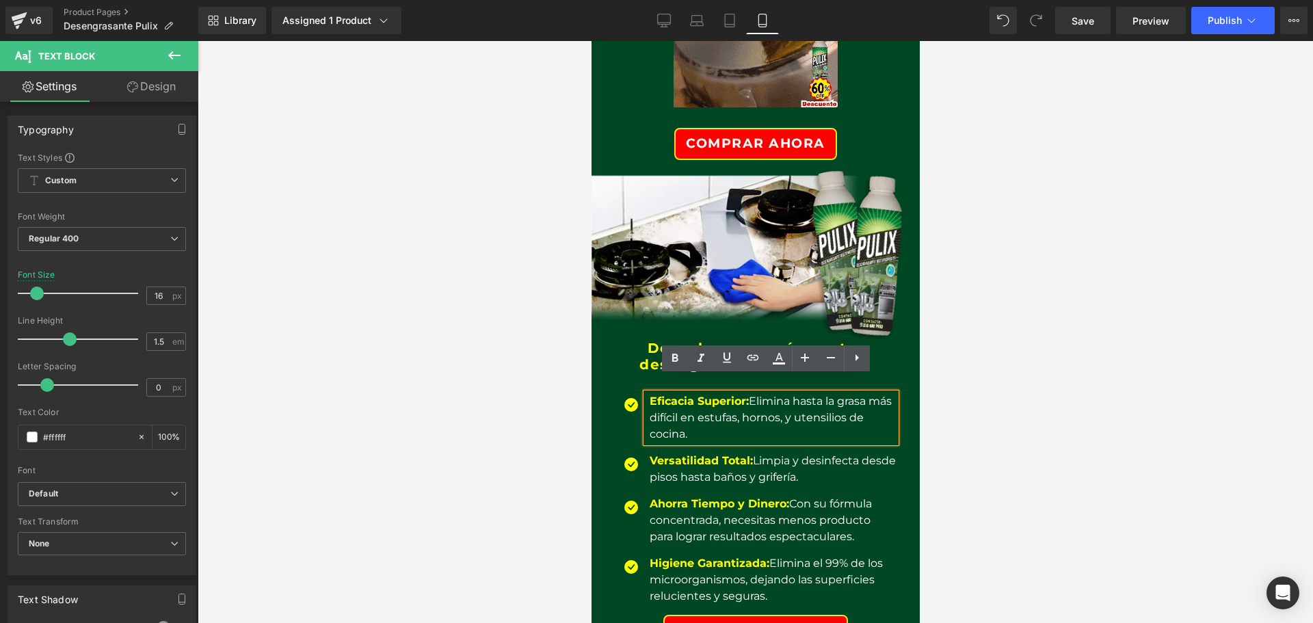
click at [644, 128] on div "COMPRAR AHORA" at bounding box center [755, 144] width 280 height 32
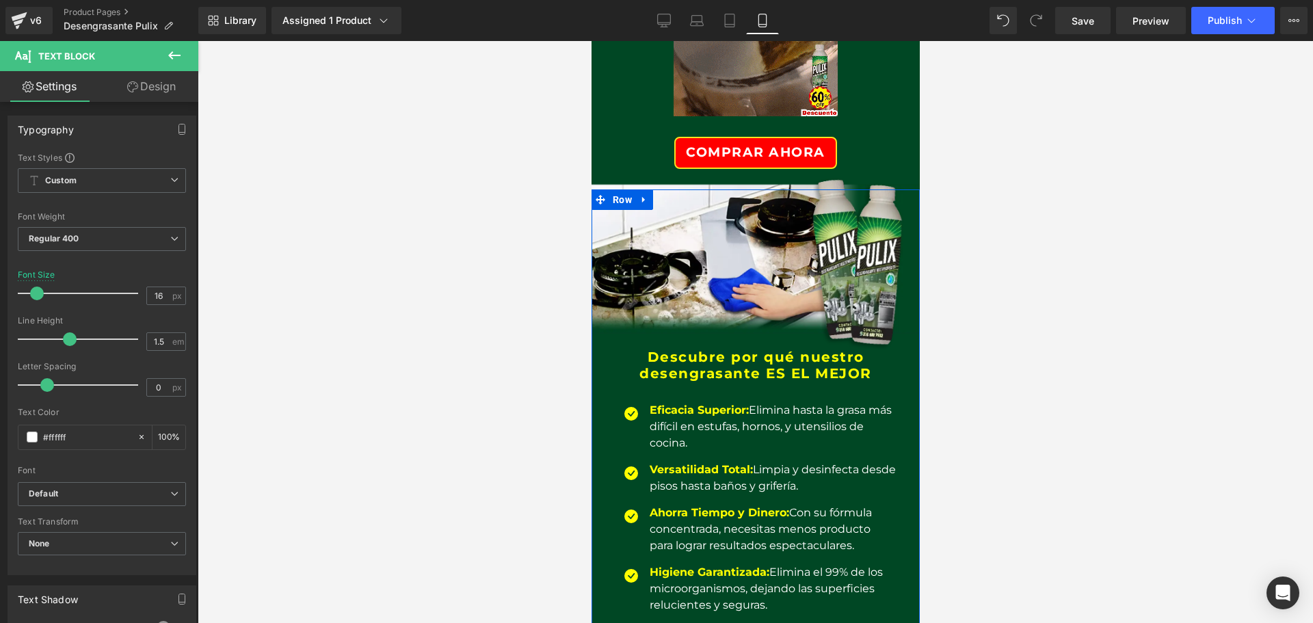
scroll to position [274, 0]
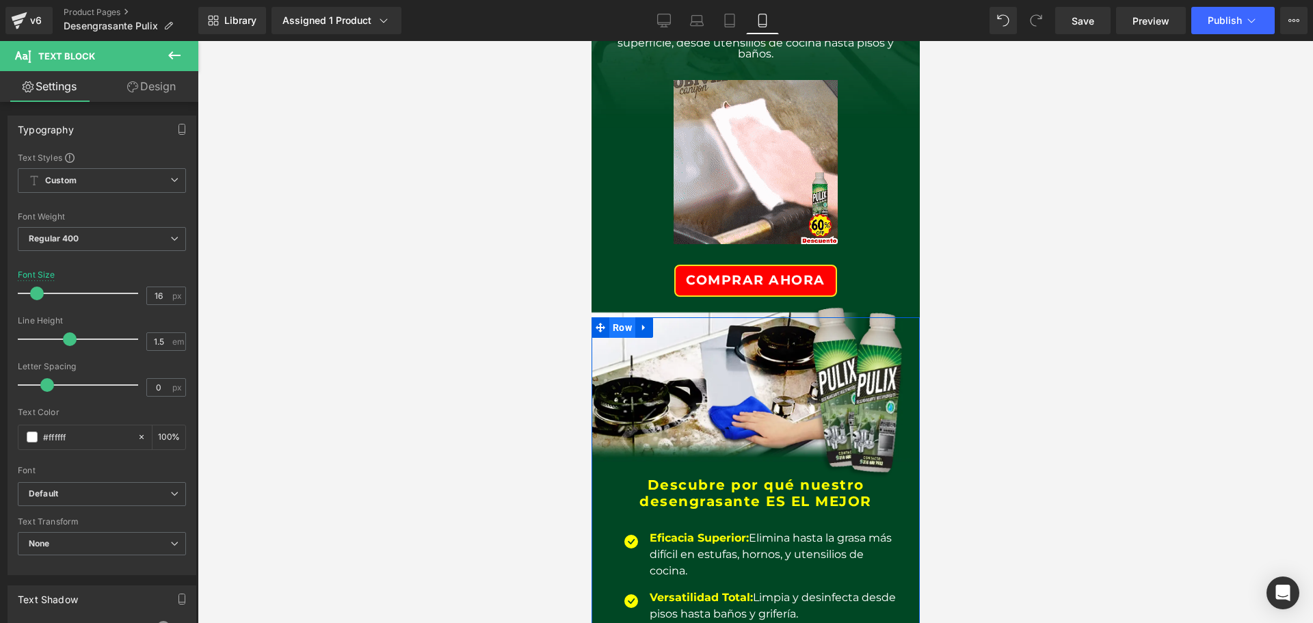
click at [625, 318] on span "Row" at bounding box center [622, 327] width 26 height 21
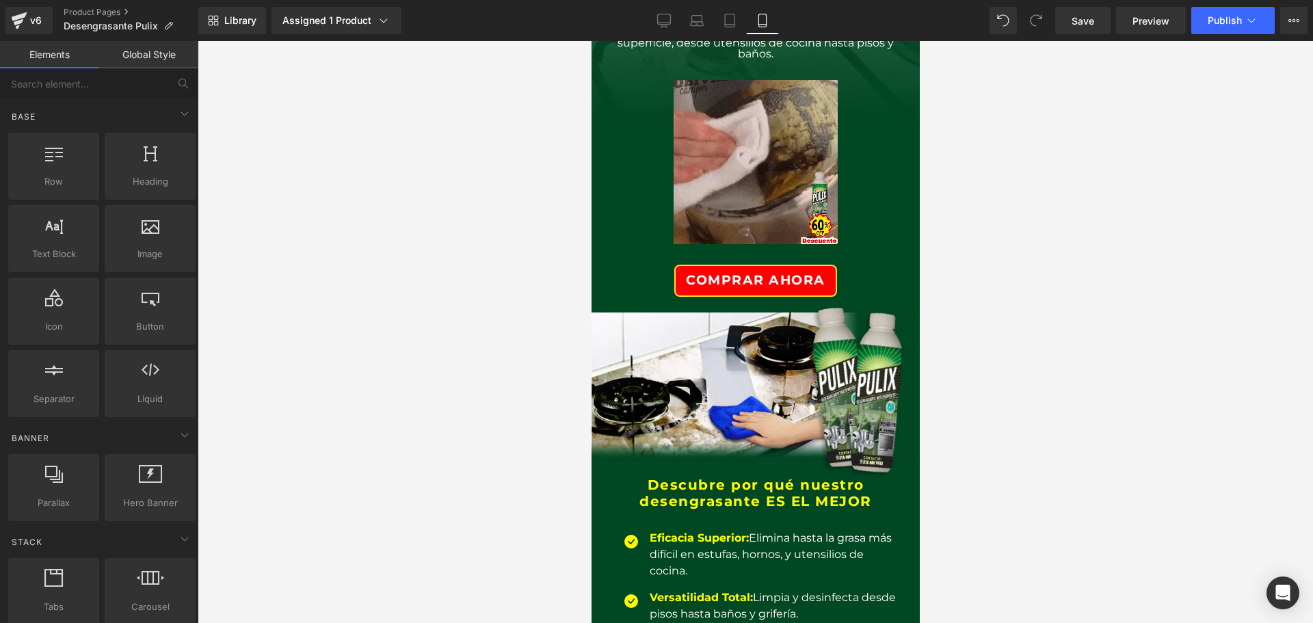
click at [525, 184] on div at bounding box center [756, 332] width 1116 height 582
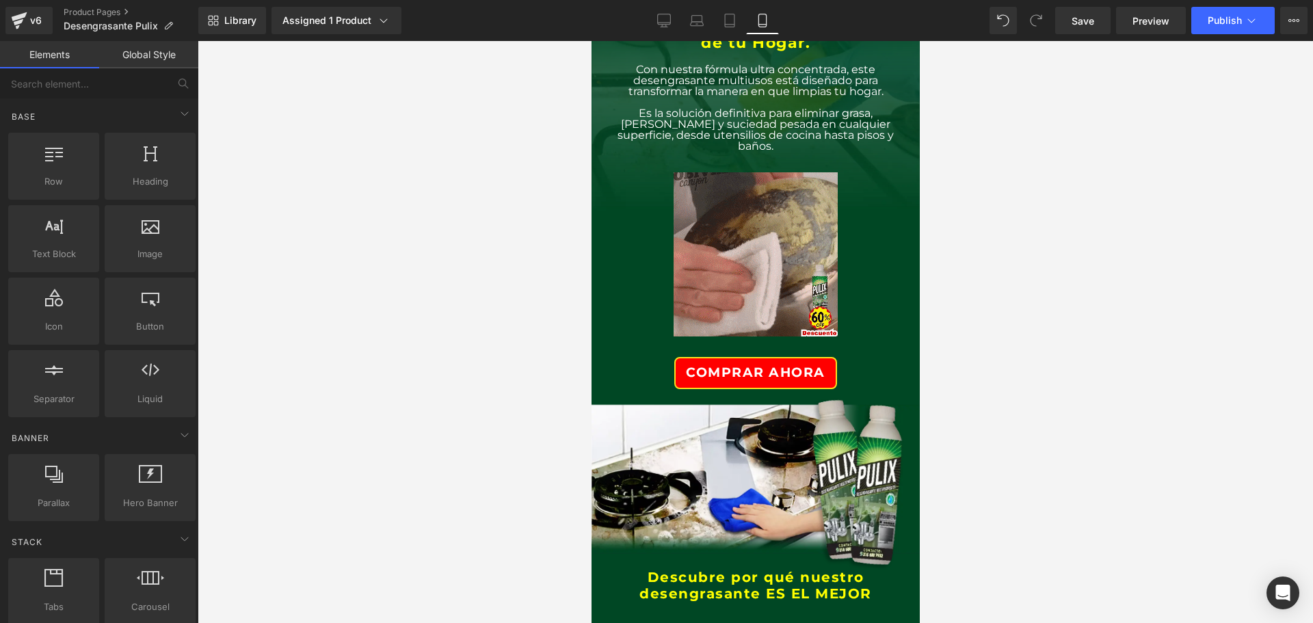
scroll to position [68, 0]
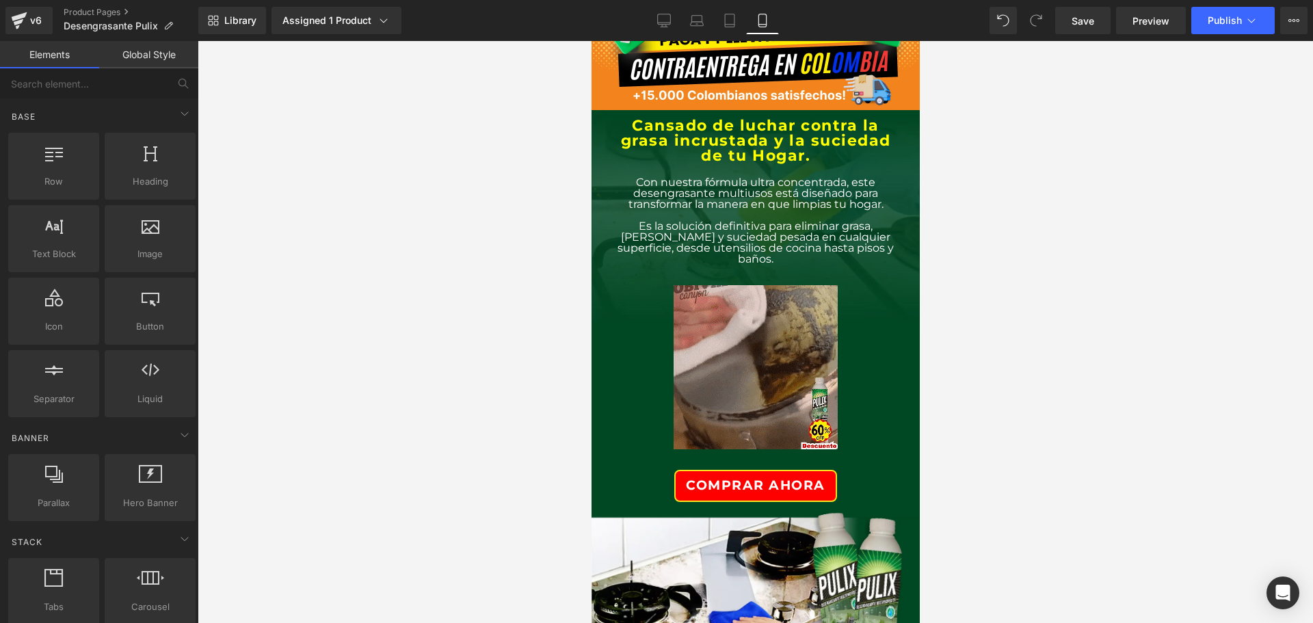
click at [858, 239] on p "Es la solución definitiva para eliminar grasa, [PERSON_NAME] y suciedad pesada …" at bounding box center [755, 243] width 280 height 44
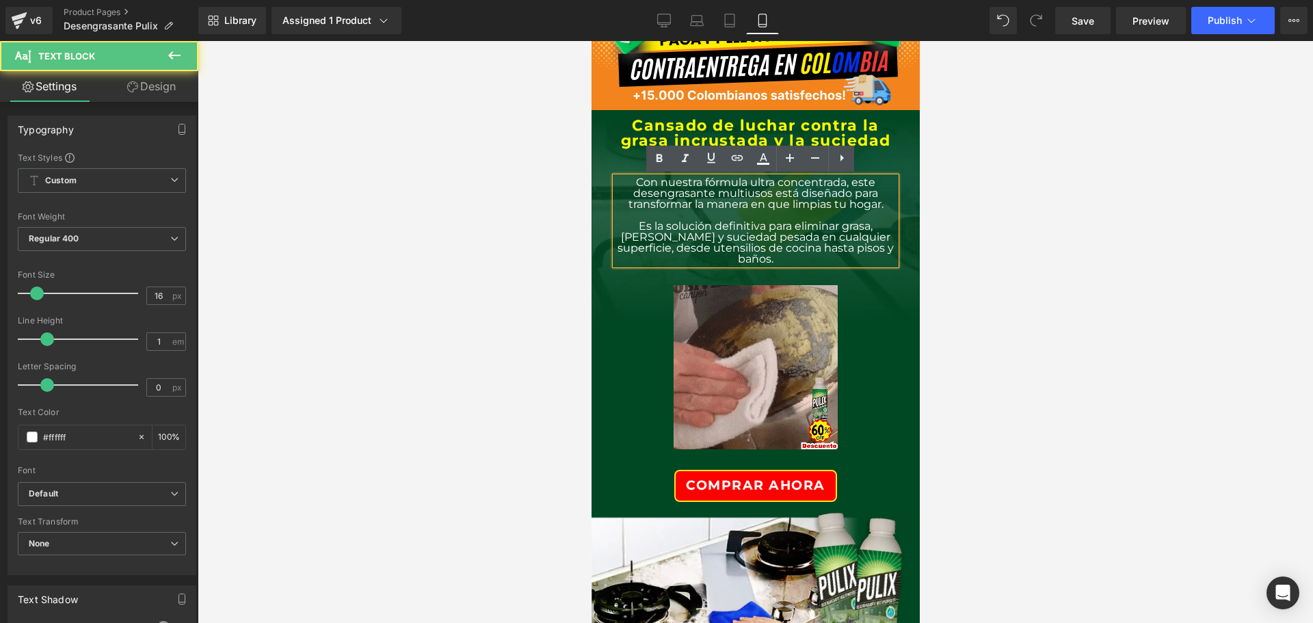
click at [869, 341] on div at bounding box center [755, 367] width 280 height 205
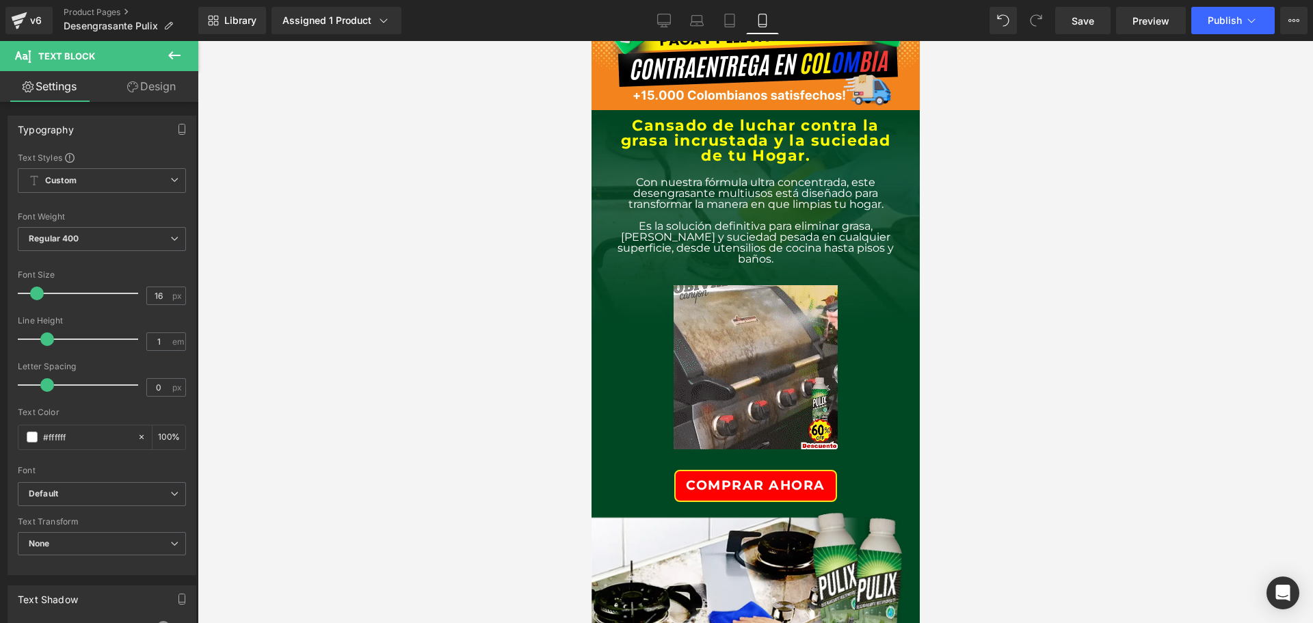
click at [171, 56] on icon at bounding box center [174, 55] width 12 height 8
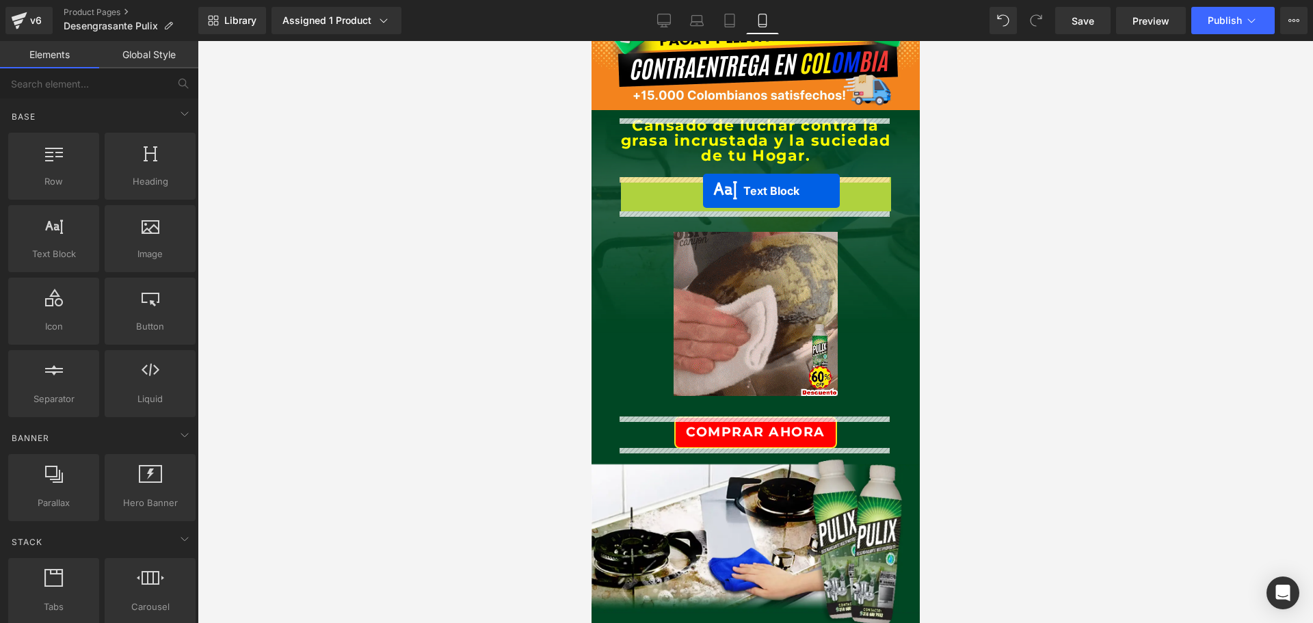
drag, startPoint x: 715, startPoint y: 219, endPoint x: 702, endPoint y: 190, distance: 31.3
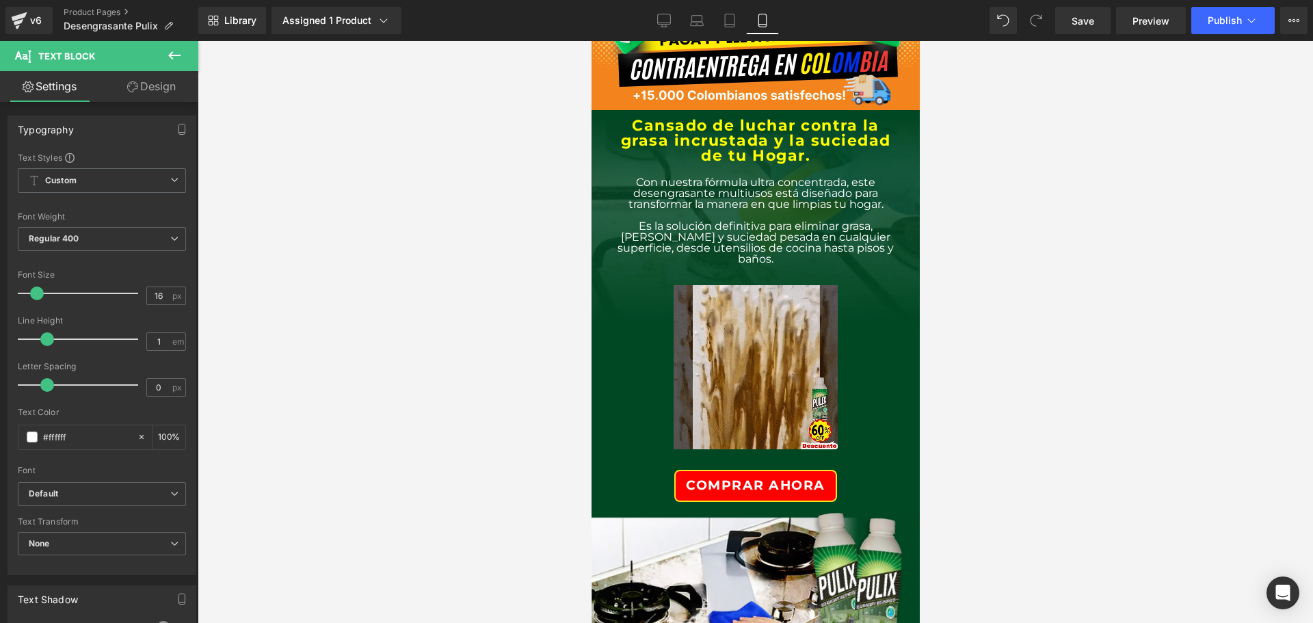
click at [767, 477] on span "COMPRAR AHORA" at bounding box center [755, 486] width 140 height 18
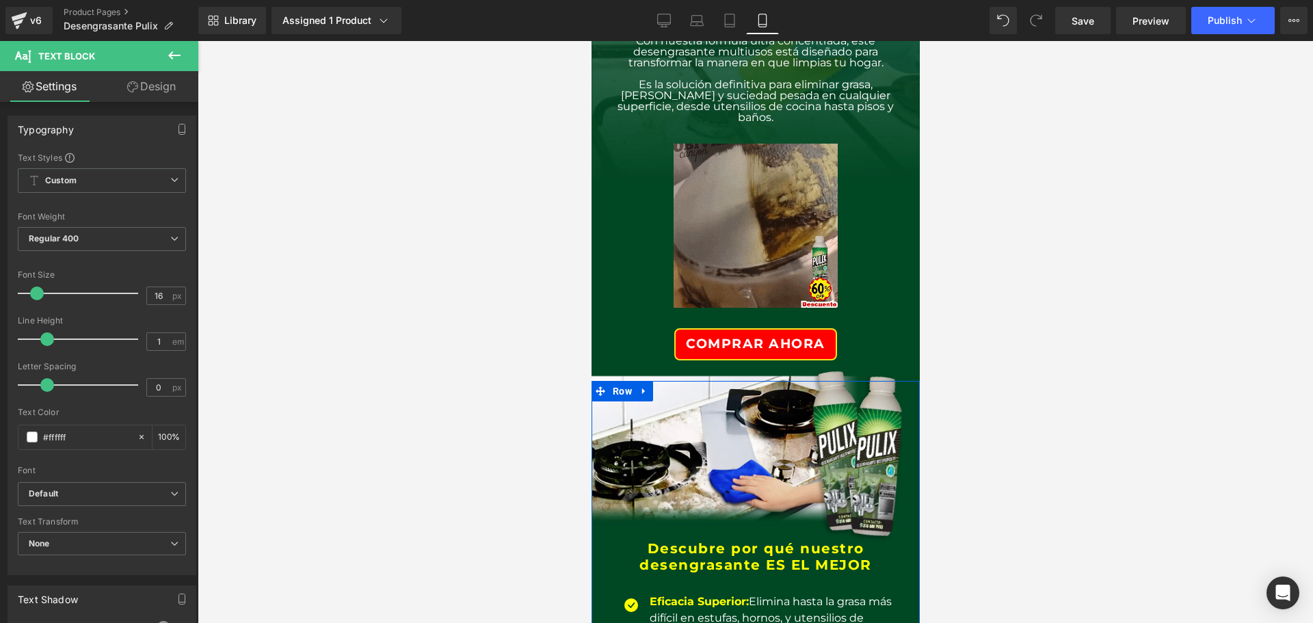
scroll to position [137, 0]
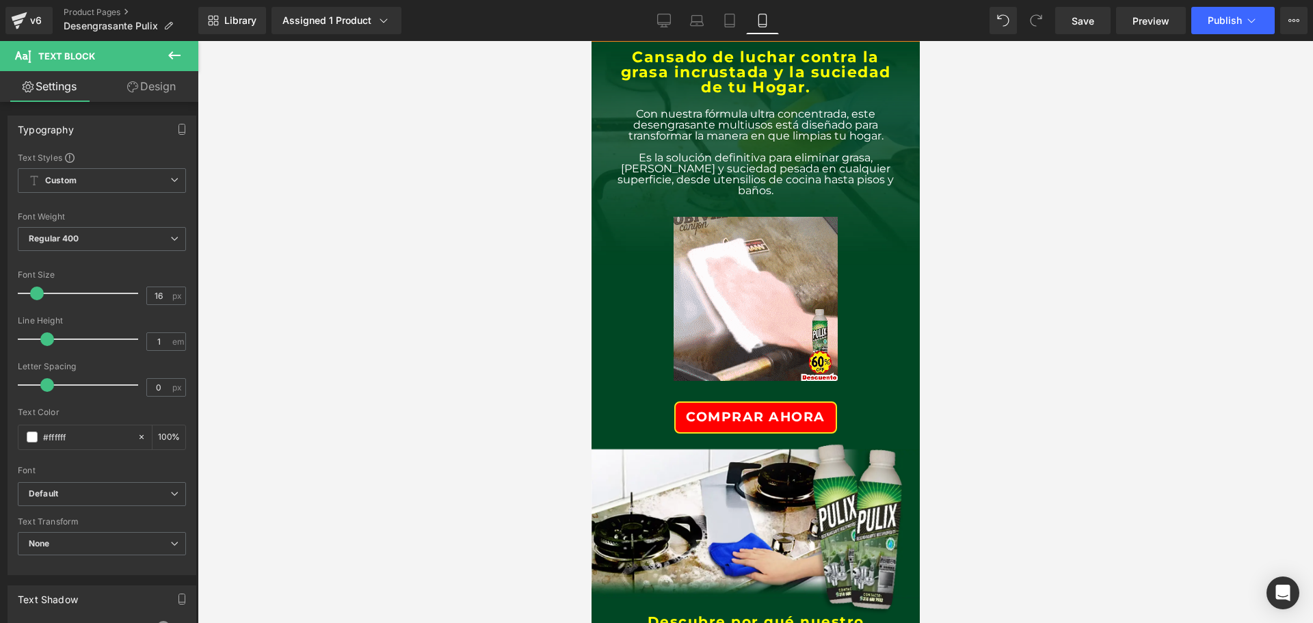
click at [623, 237] on div at bounding box center [755, 298] width 280 height 205
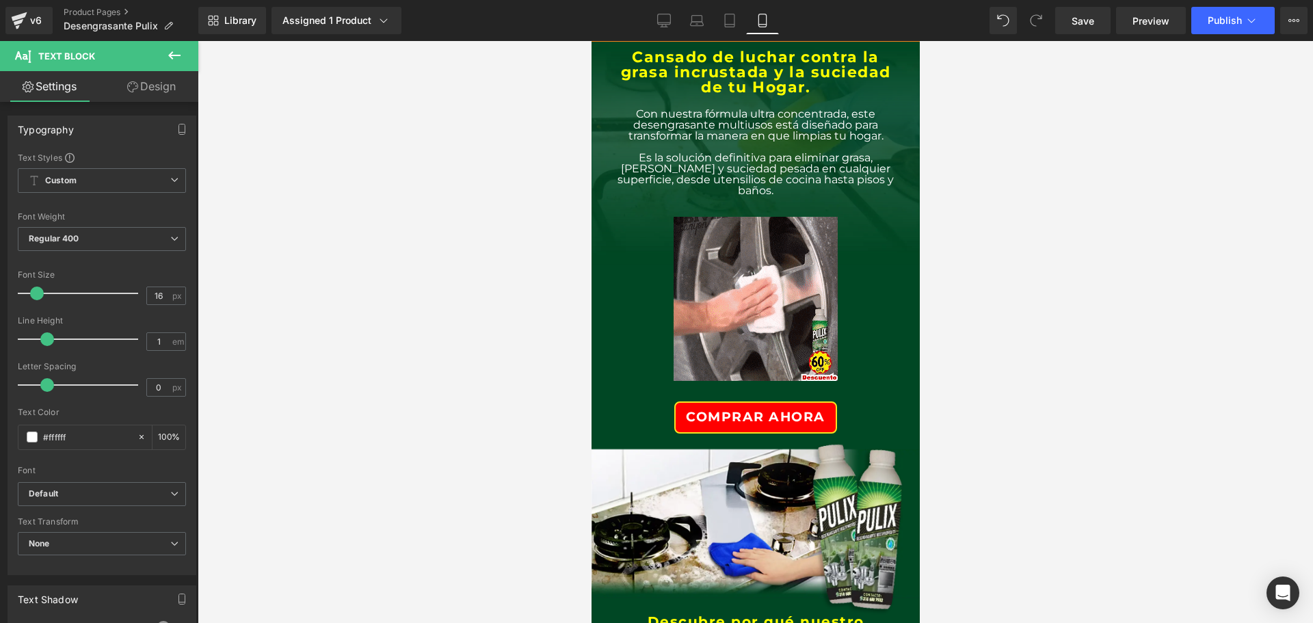
click at [860, 249] on div at bounding box center [755, 298] width 280 height 205
click at [709, 148] on span at bounding box center [714, 147] width 14 height 16
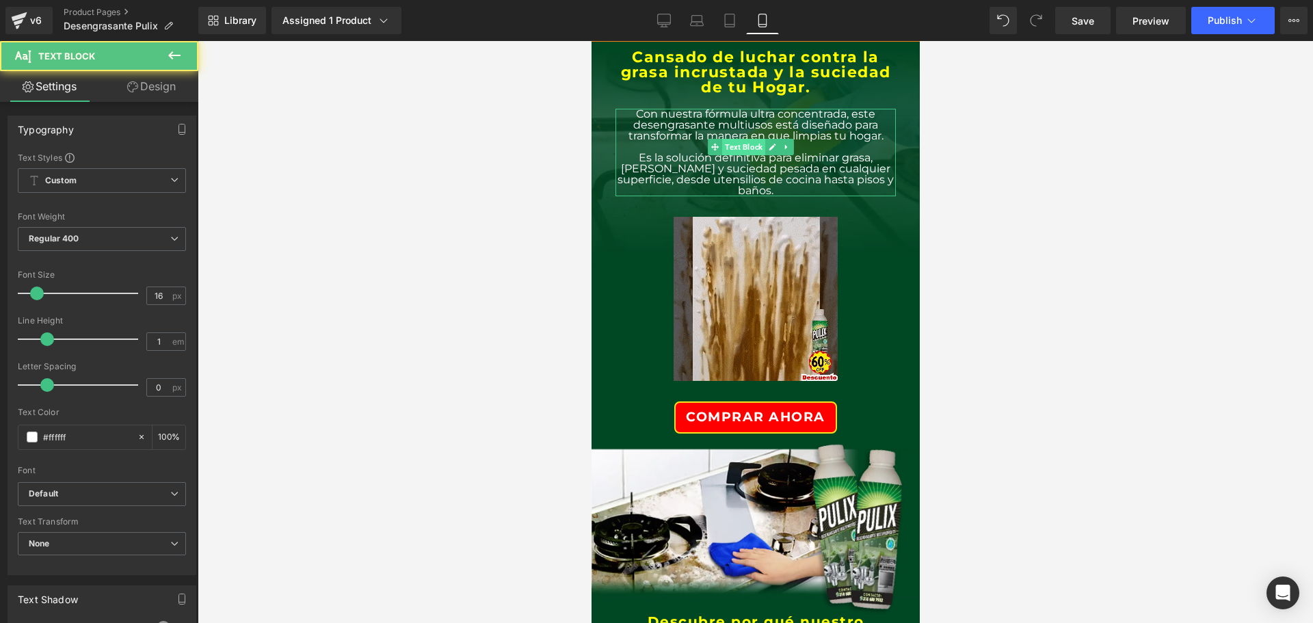
click at [741, 151] on span "Text Block" at bounding box center [743, 147] width 43 height 16
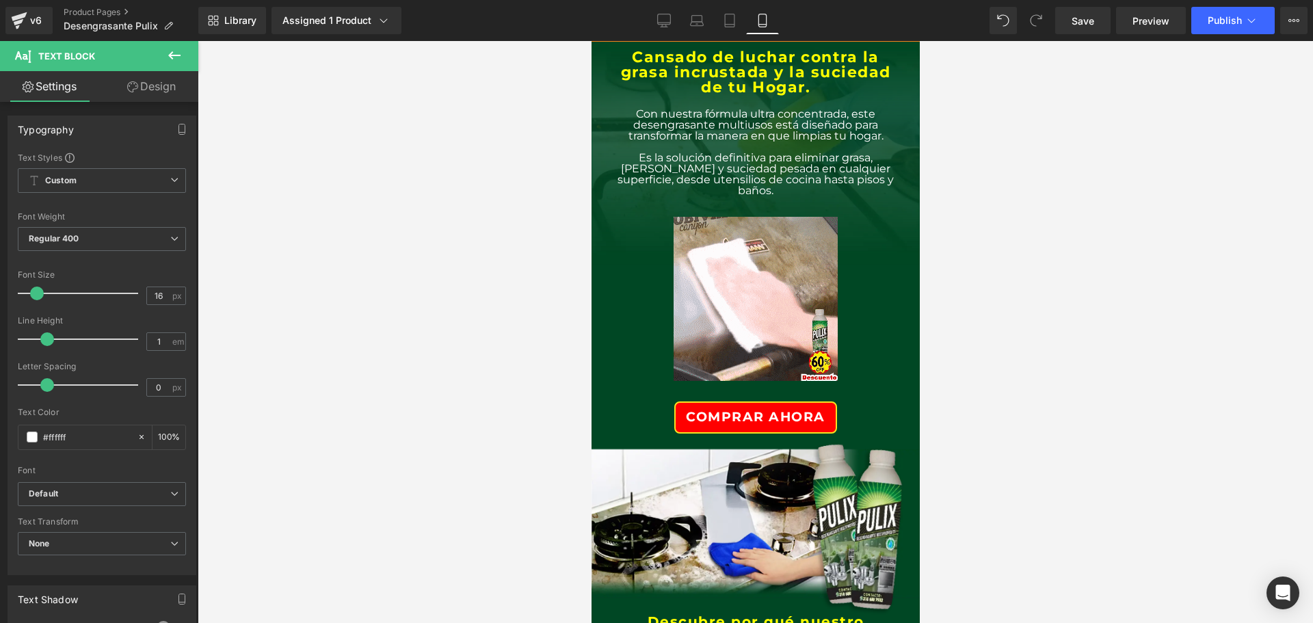
click at [605, 274] on div "Image COMPRAR AHORA Button" at bounding box center [755, 314] width 301 height 237
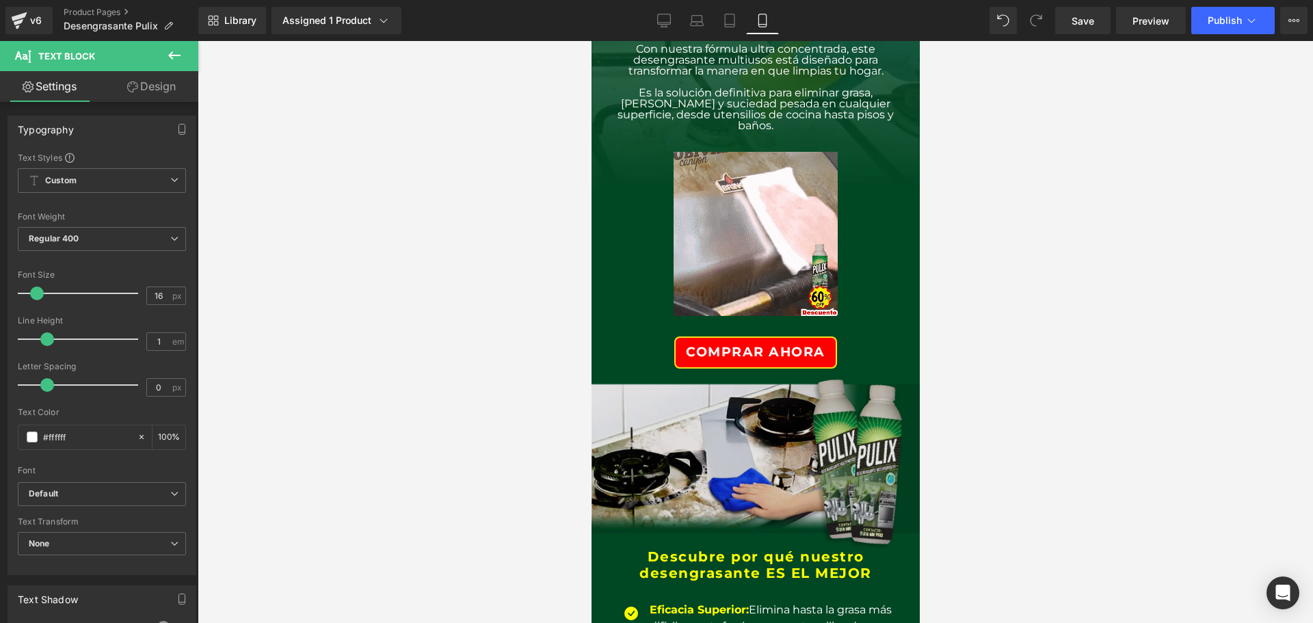
scroll to position [274, 0]
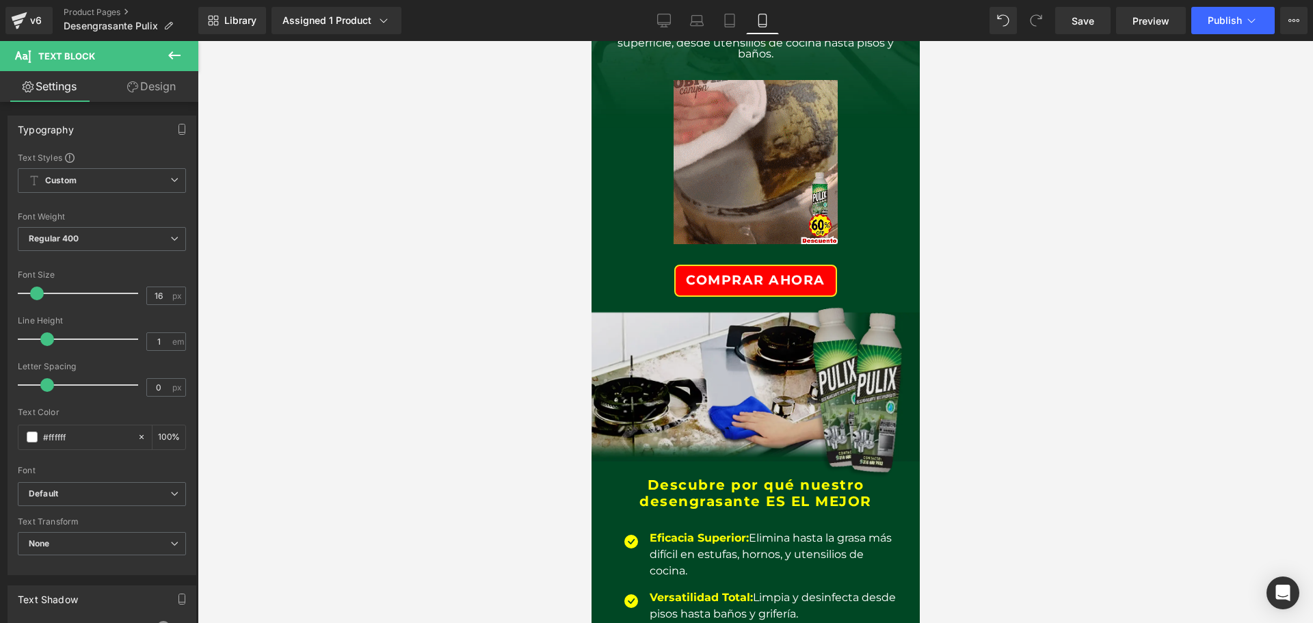
click at [652, 358] on img at bounding box center [755, 389] width 328 height 181
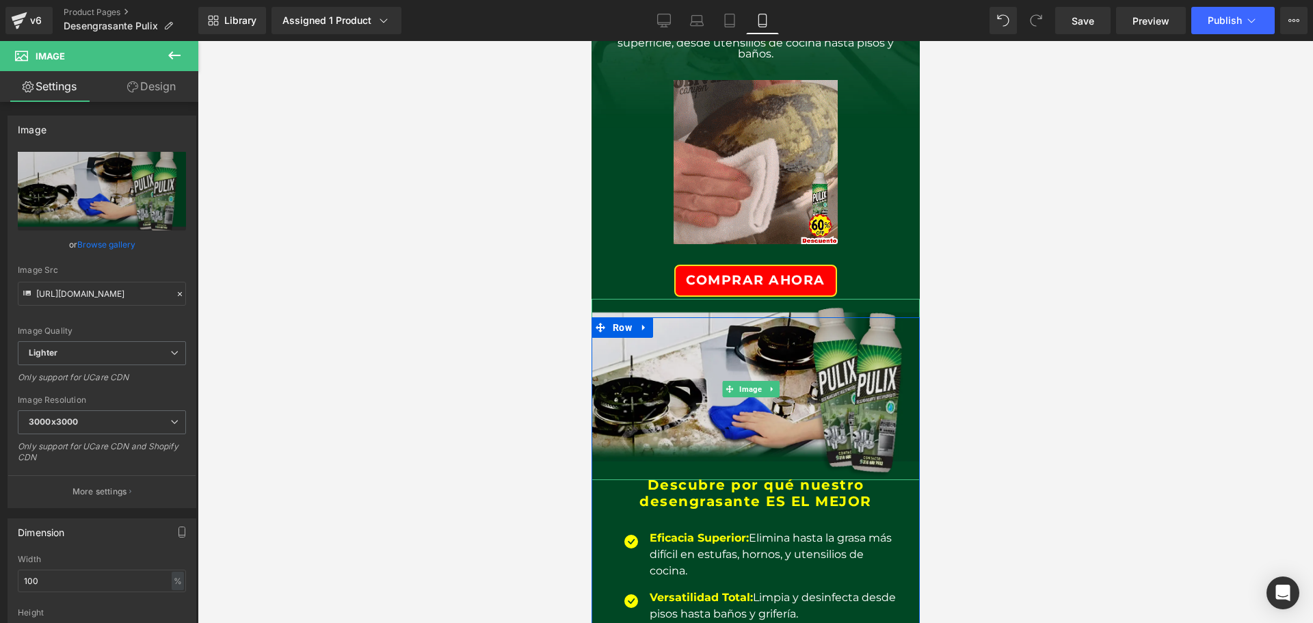
scroll to position [205, 0]
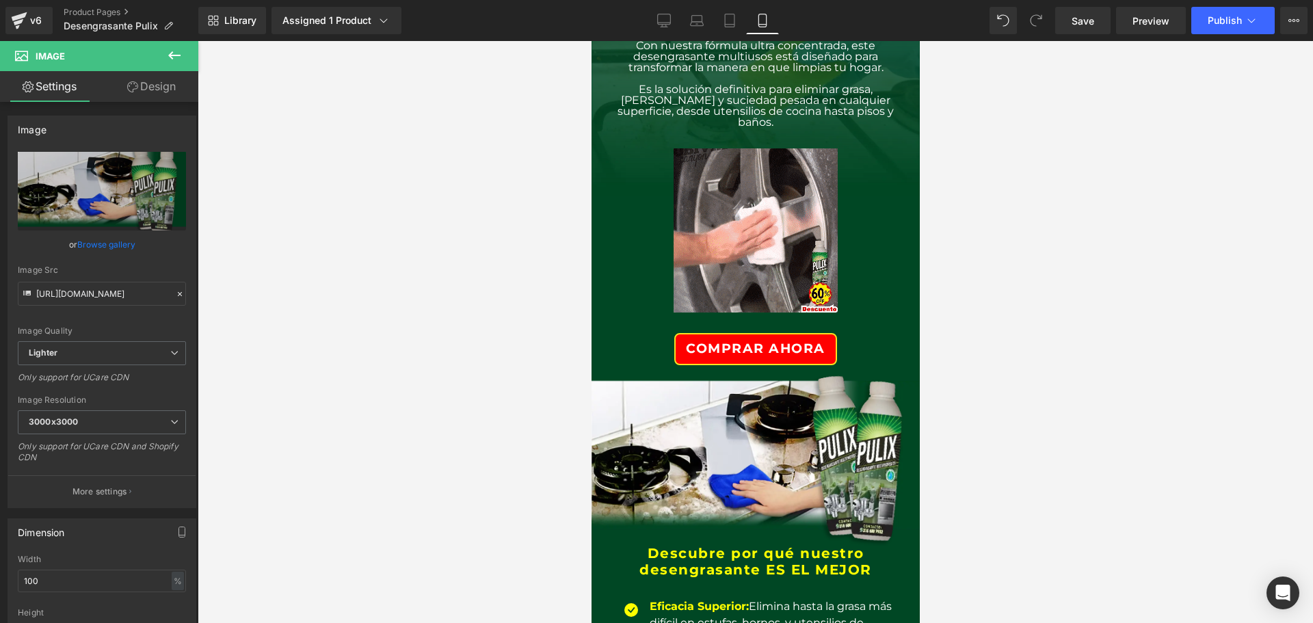
click at [629, 291] on div at bounding box center [755, 230] width 280 height 205
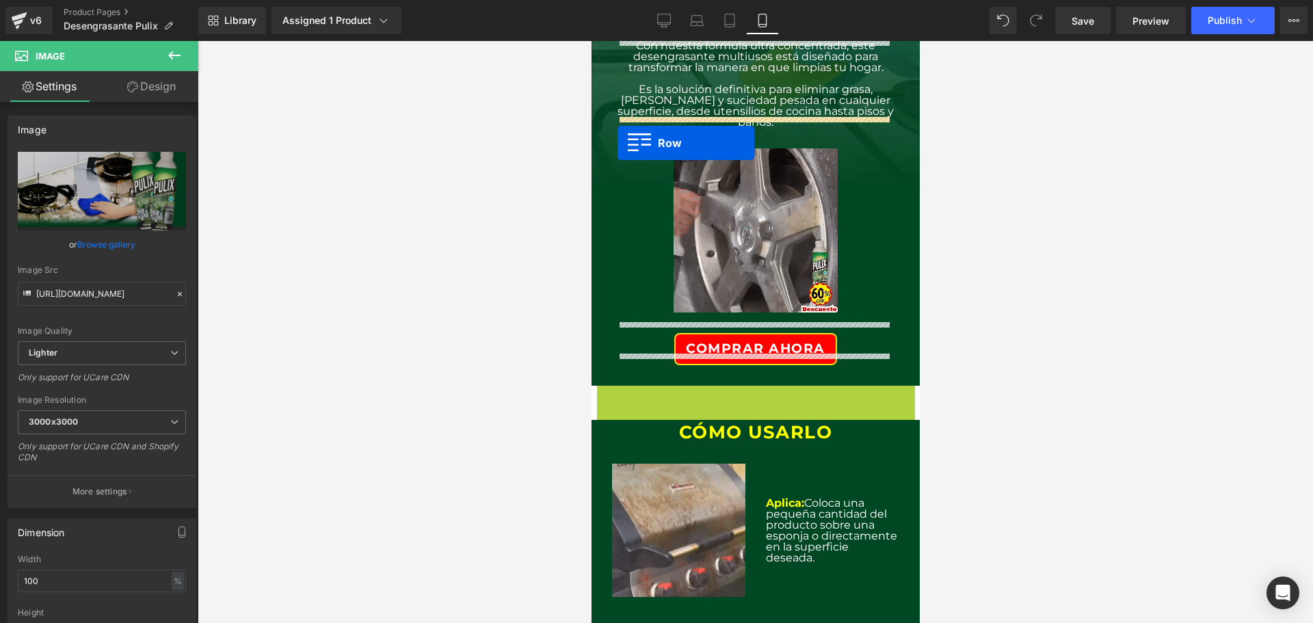
drag, startPoint x: 598, startPoint y: 388, endPoint x: 617, endPoint y: 143, distance: 245.5
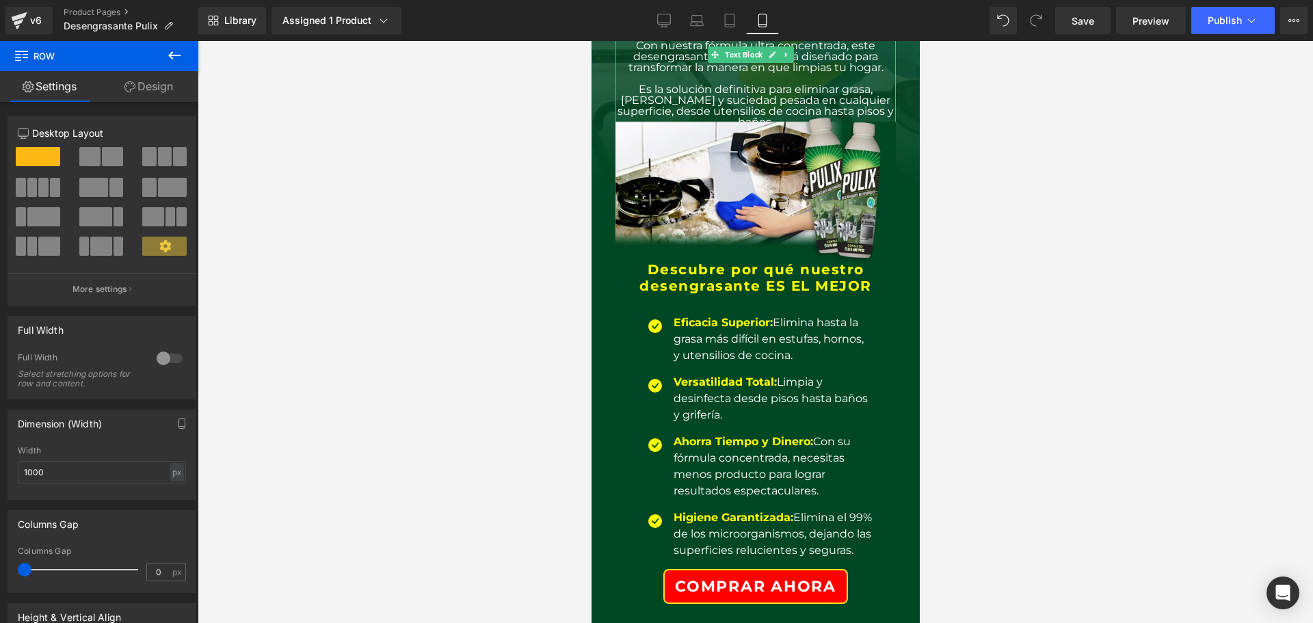
click at [733, 96] on p "Es la solución definitiva para eliminar grasa, [PERSON_NAME] y suciedad pesada …" at bounding box center [755, 106] width 280 height 44
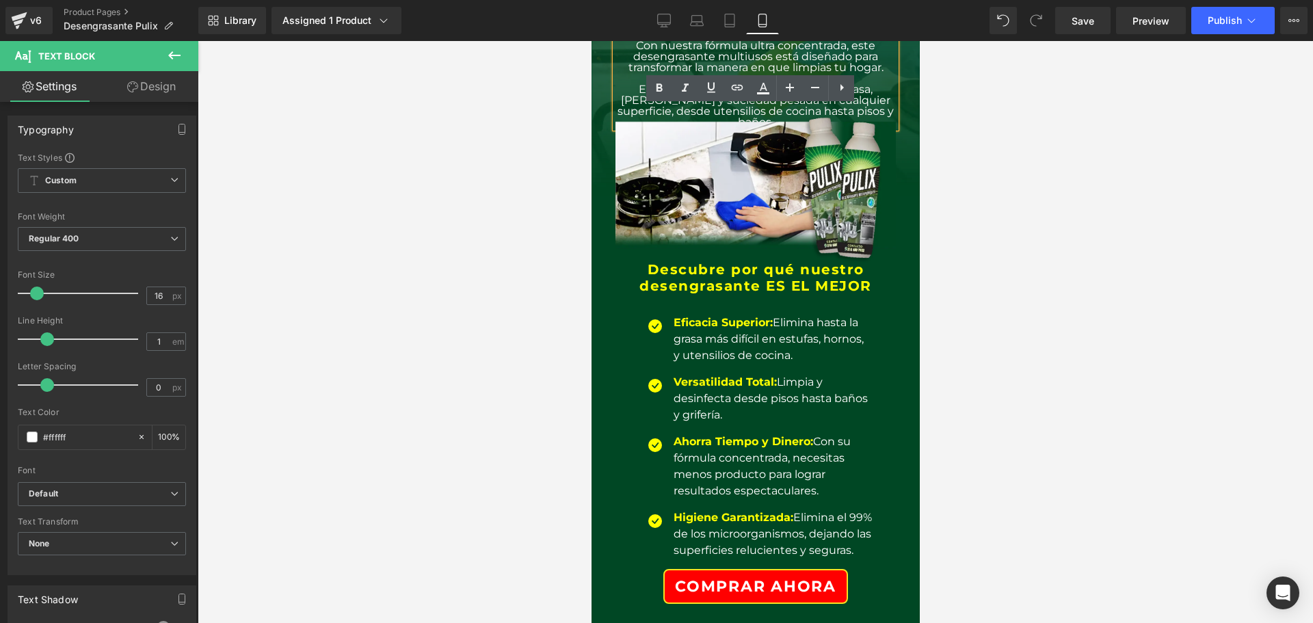
click at [624, 84] on p "Es la solución definitiva para eliminar grasa, [PERSON_NAME] y suciedad pesada …" at bounding box center [755, 106] width 280 height 44
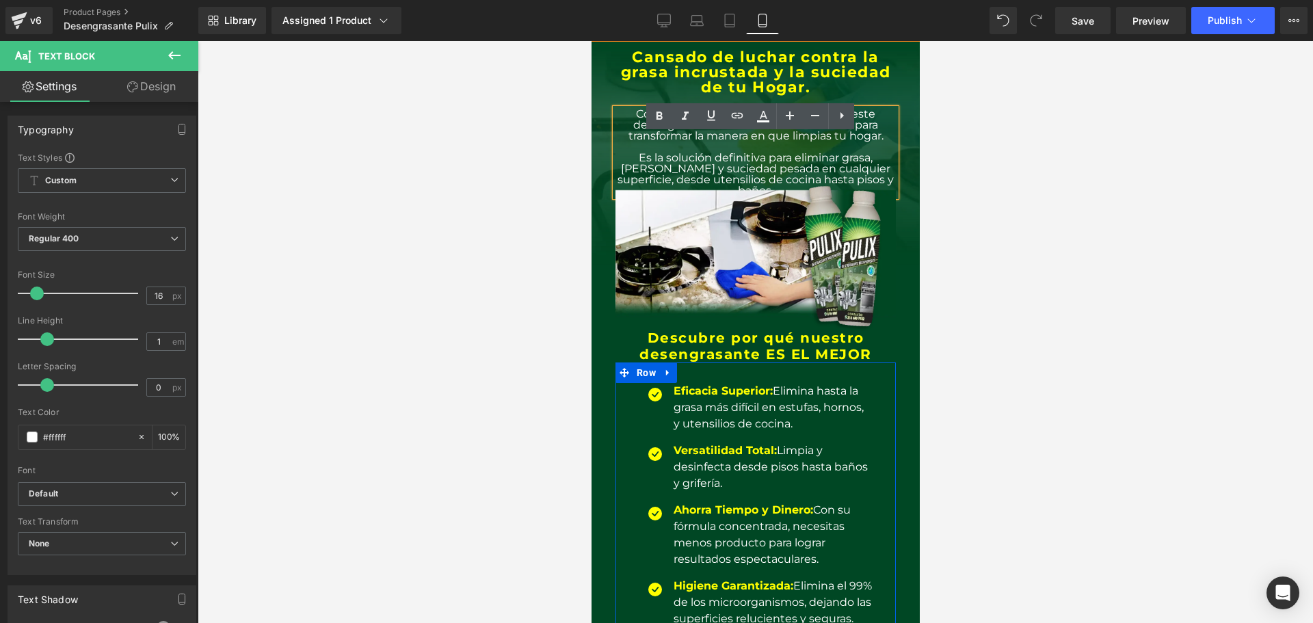
scroll to position [0, 0]
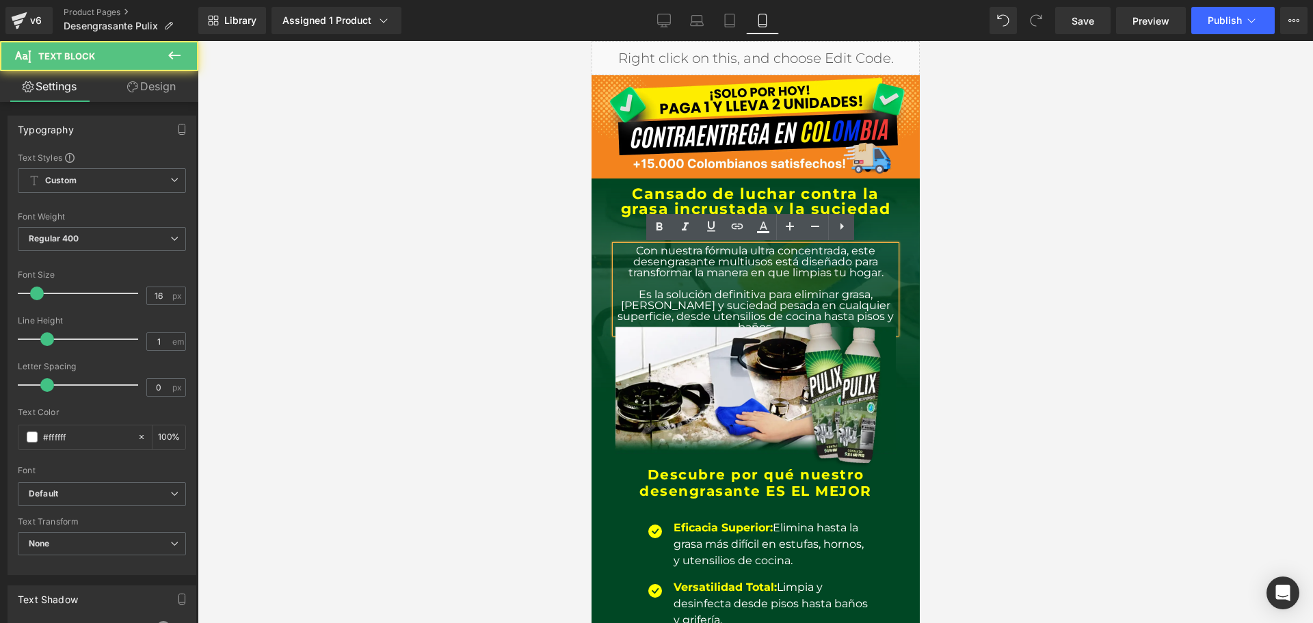
click at [758, 280] on p at bounding box center [755, 283] width 280 height 11
click at [607, 215] on div "Cansado de luchar contra la grasa incrustada y la suciedad de tu Hogar. Heading…" at bounding box center [755, 260] width 301 height 146
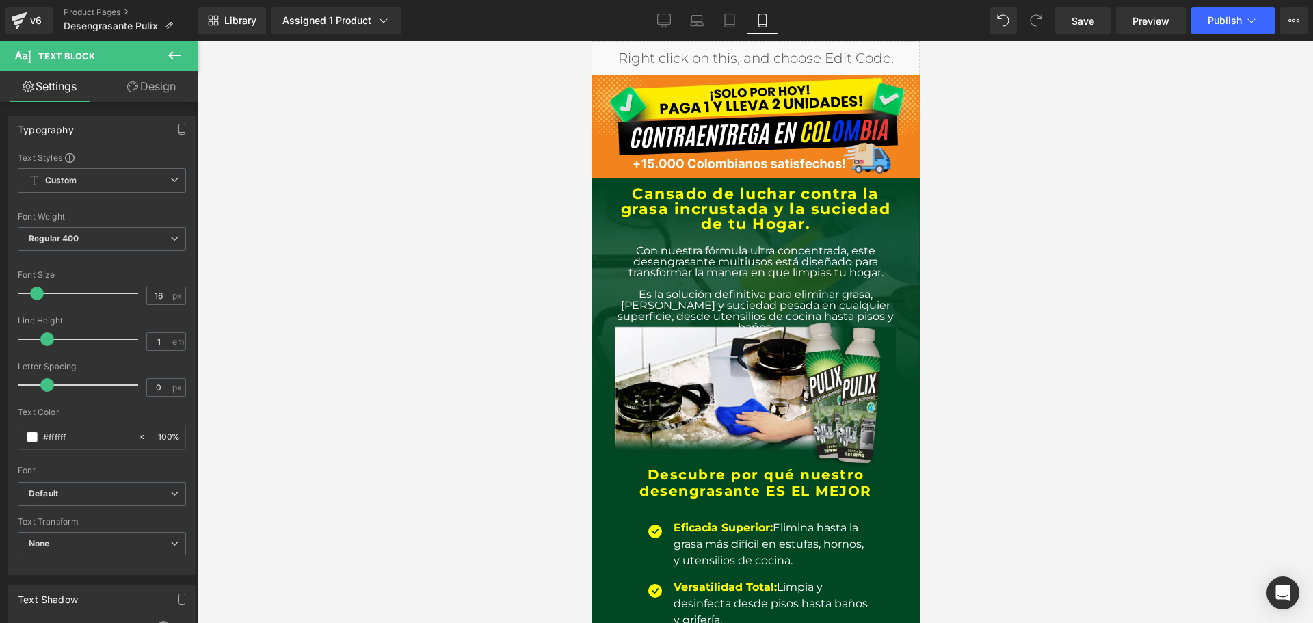
click at [893, 276] on div "Cansado de luchar contra la grasa incrustada y la suciedad de tu Hogar. Heading…" at bounding box center [755, 260] width 301 height 146
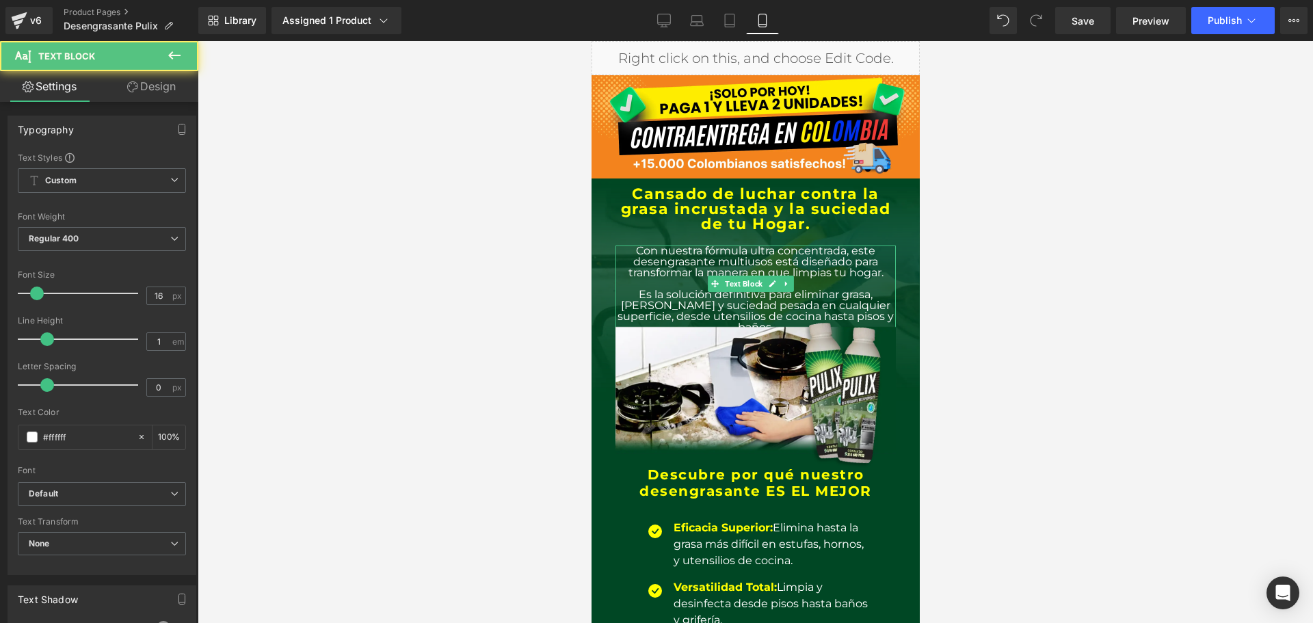
click at [880, 276] on p "Con nuestra fórmula ultra concentrada, este desengrasante multiusos está diseña…" at bounding box center [755, 262] width 280 height 33
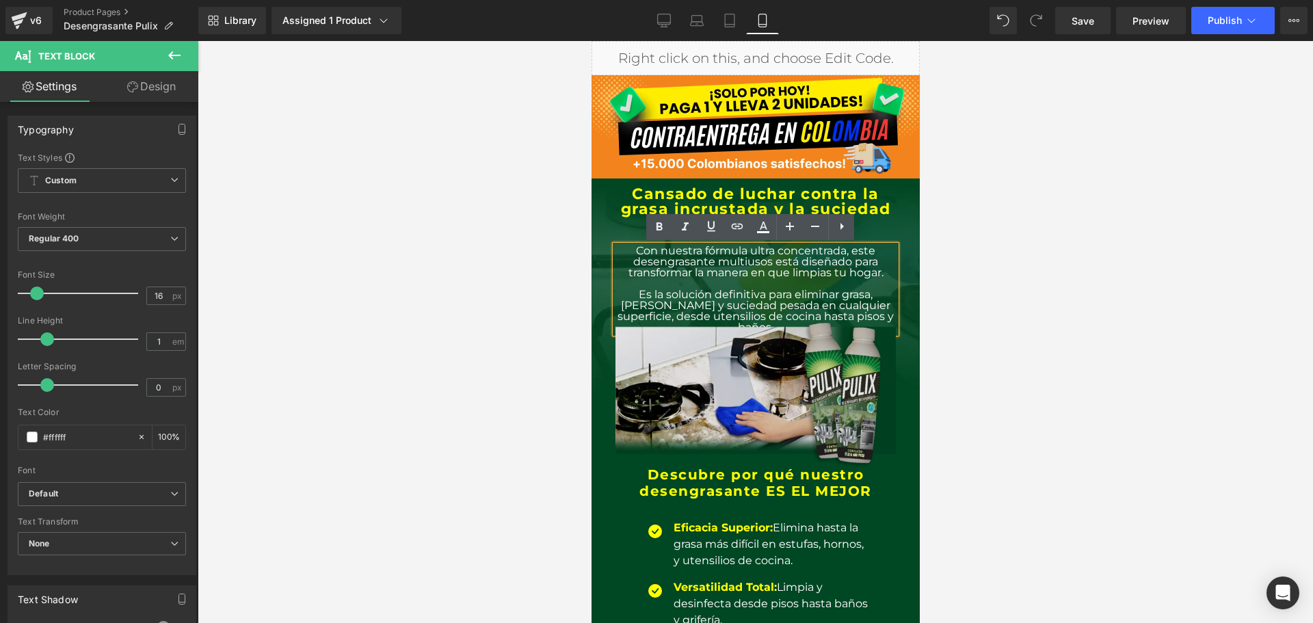
click at [825, 402] on img at bounding box center [755, 392] width 280 height 155
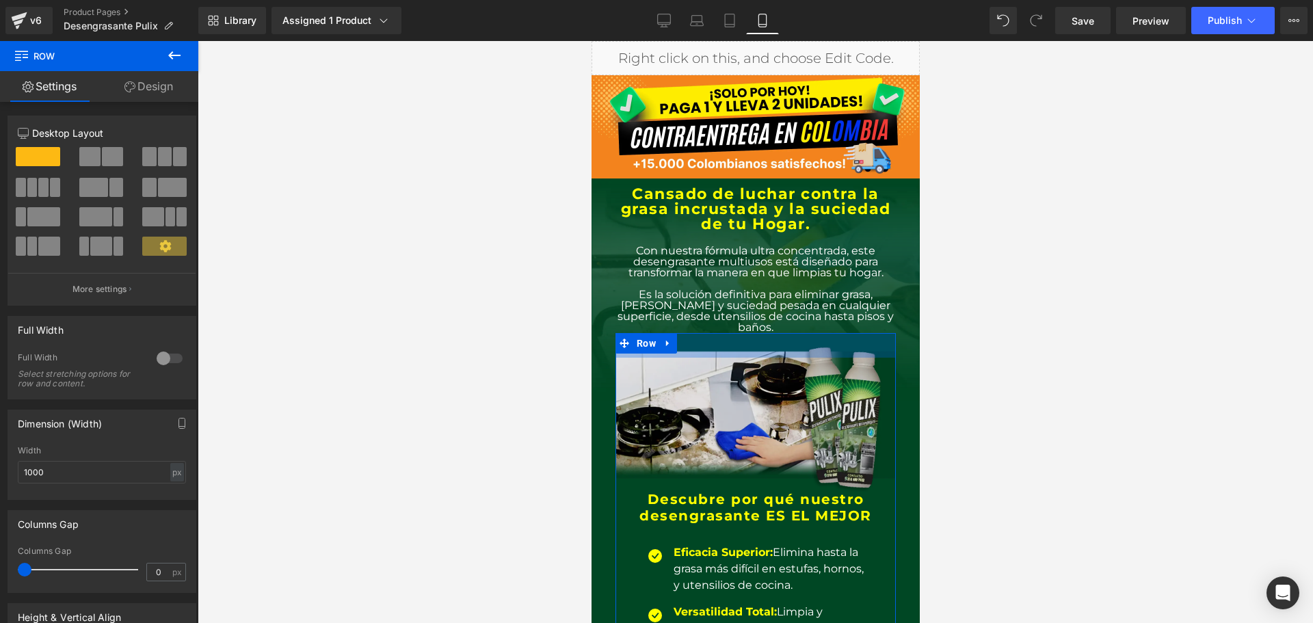
drag, startPoint x: 745, startPoint y: 322, endPoint x: 747, endPoint y: 347, distance: 24.7
click at [747, 347] on div "Image Descubre por qué nuestro desengrasante ES EL MEJOR Heading Icon Eficacia …" at bounding box center [755, 591] width 280 height 516
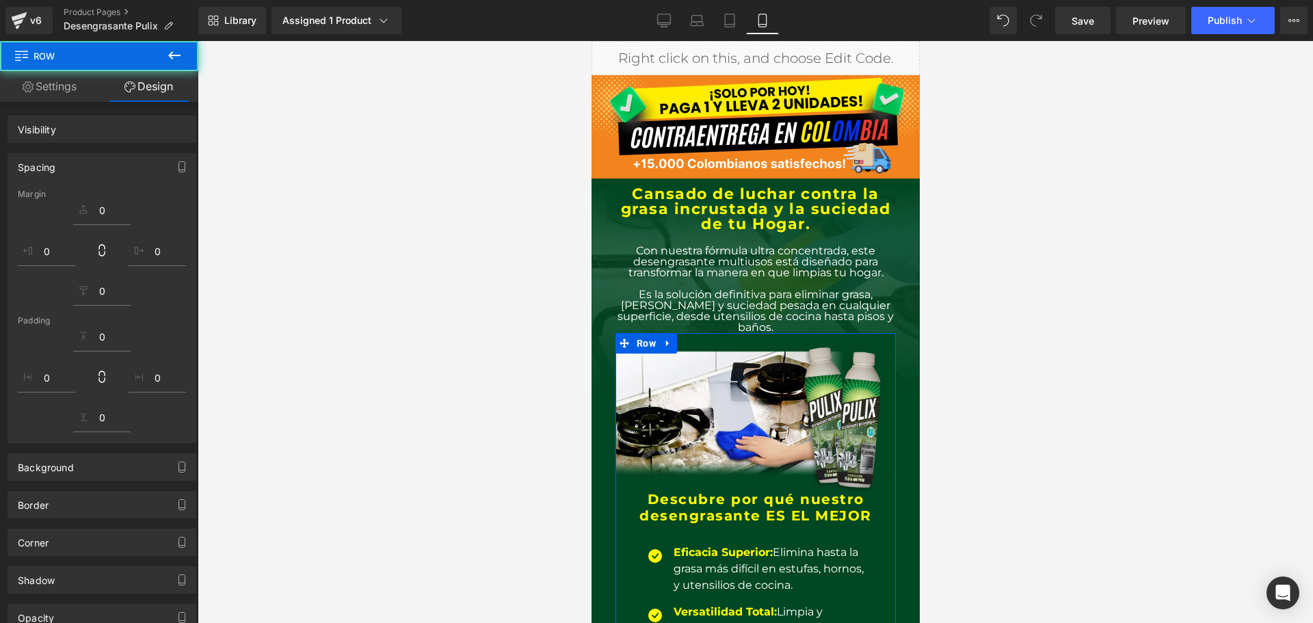
click at [974, 399] on div at bounding box center [756, 332] width 1116 height 582
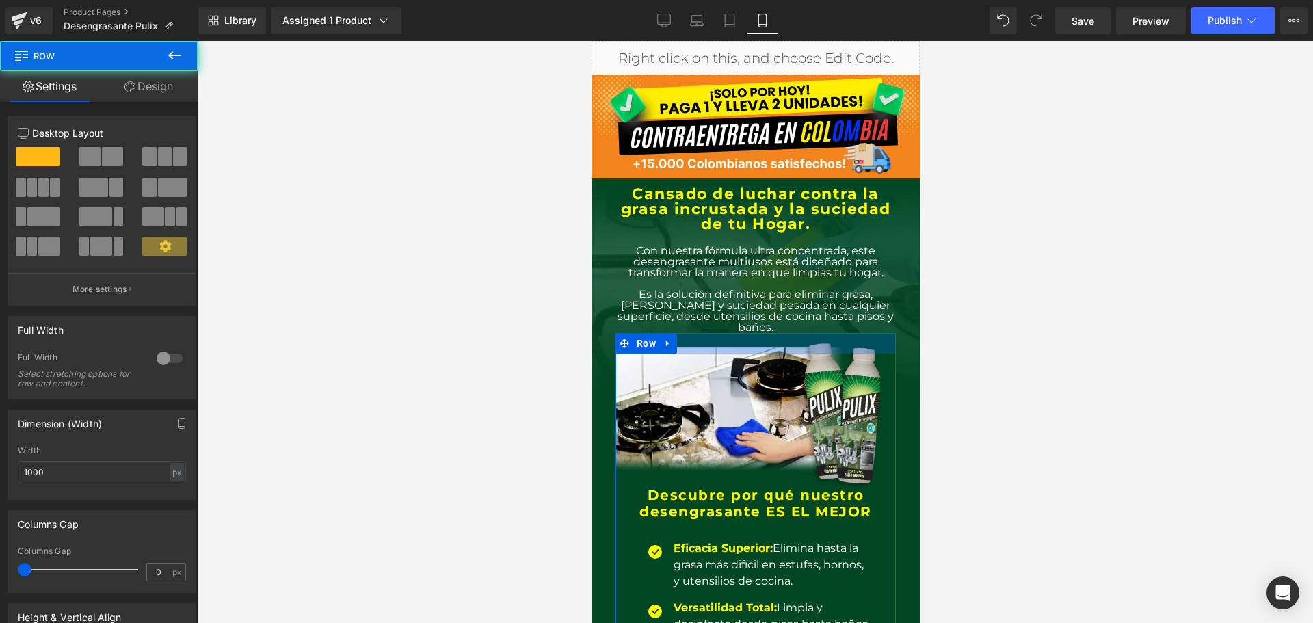
click at [726, 333] on div at bounding box center [755, 343] width 280 height 21
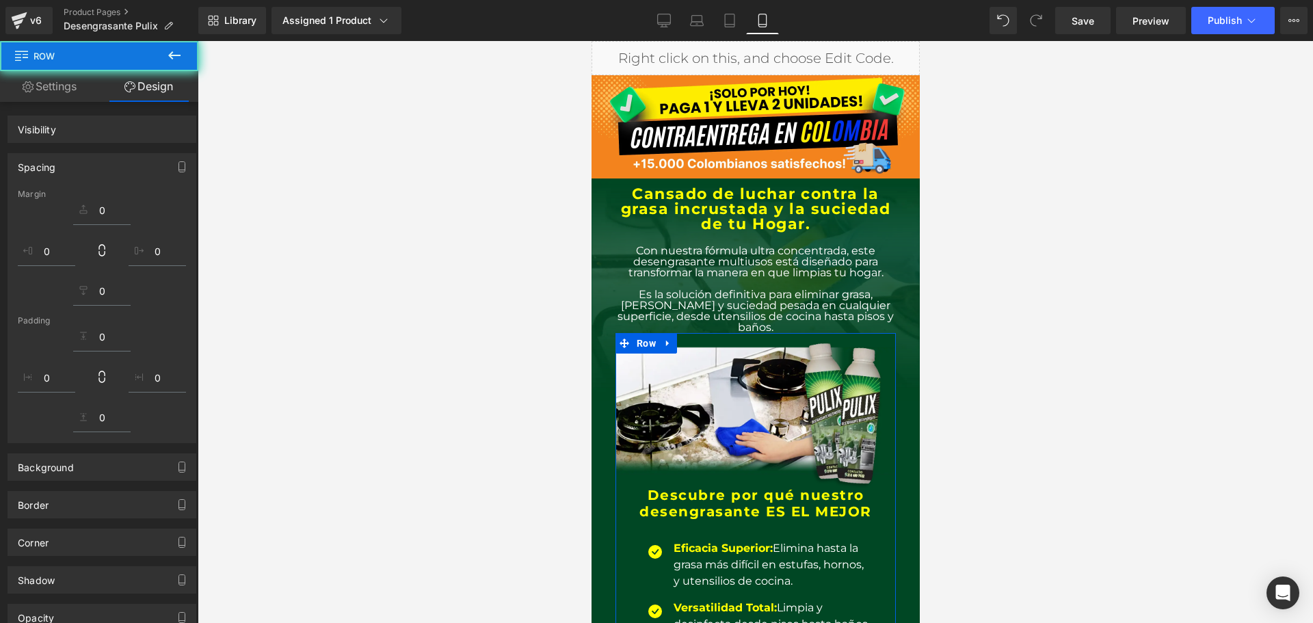
click at [997, 415] on div at bounding box center [756, 332] width 1116 height 582
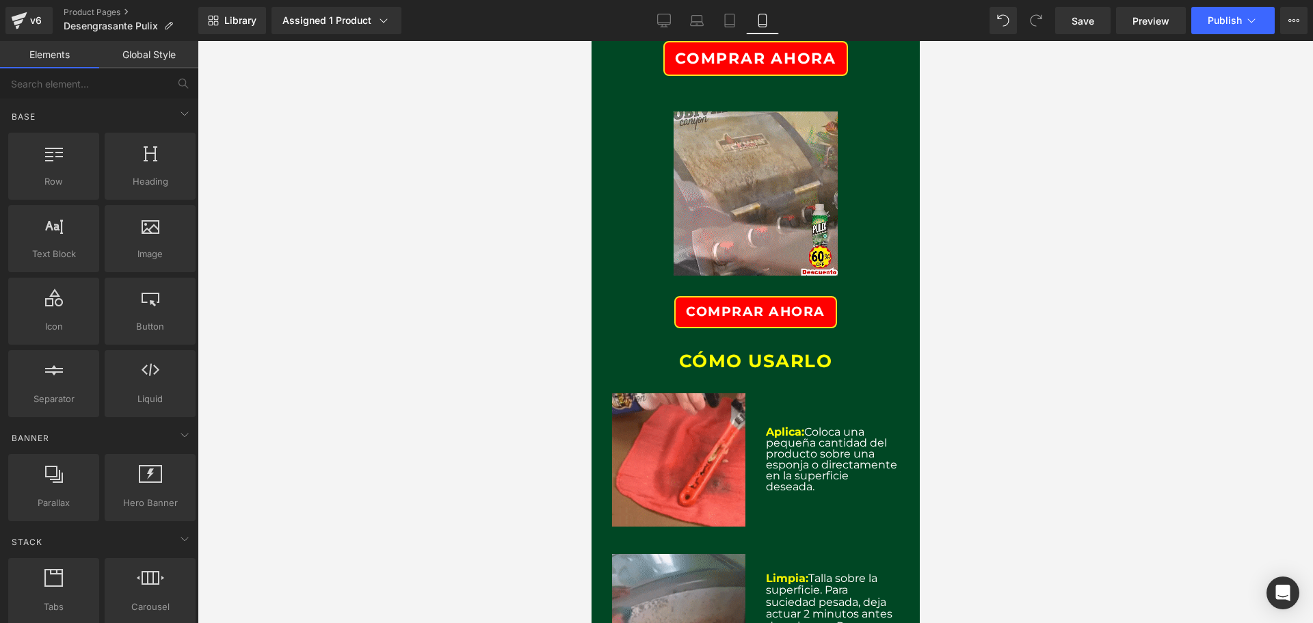
scroll to position [821, 0]
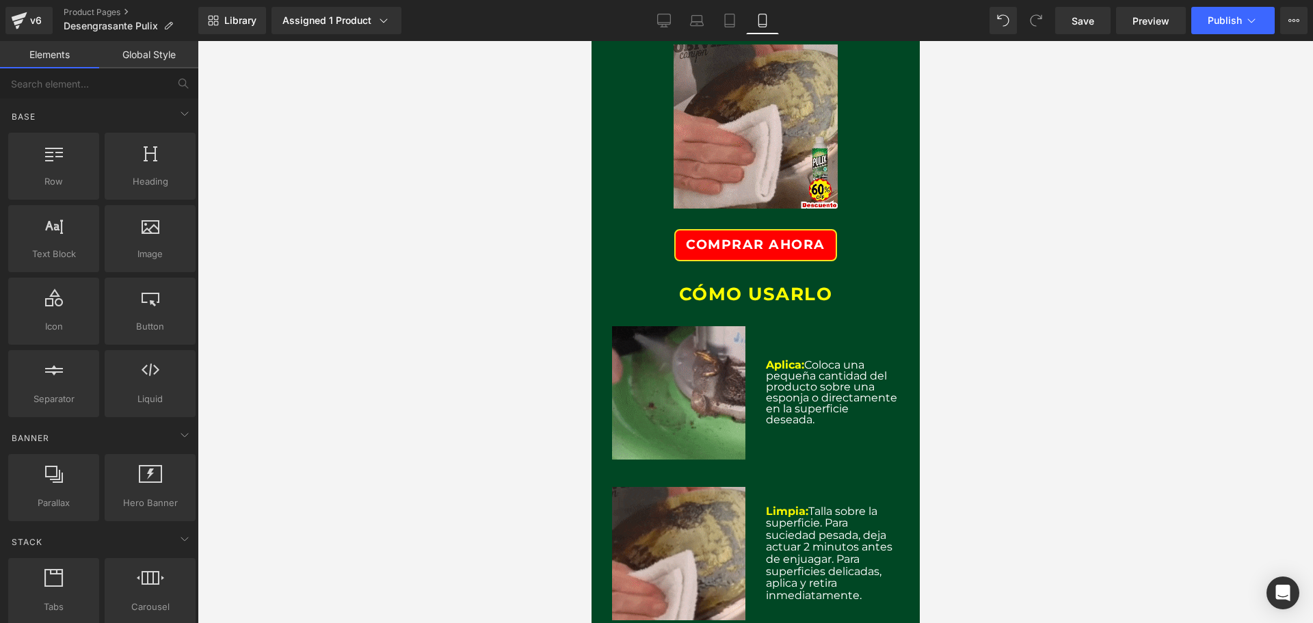
click at [865, 243] on div "COMPRAR AHORA" at bounding box center [755, 245] width 280 height 32
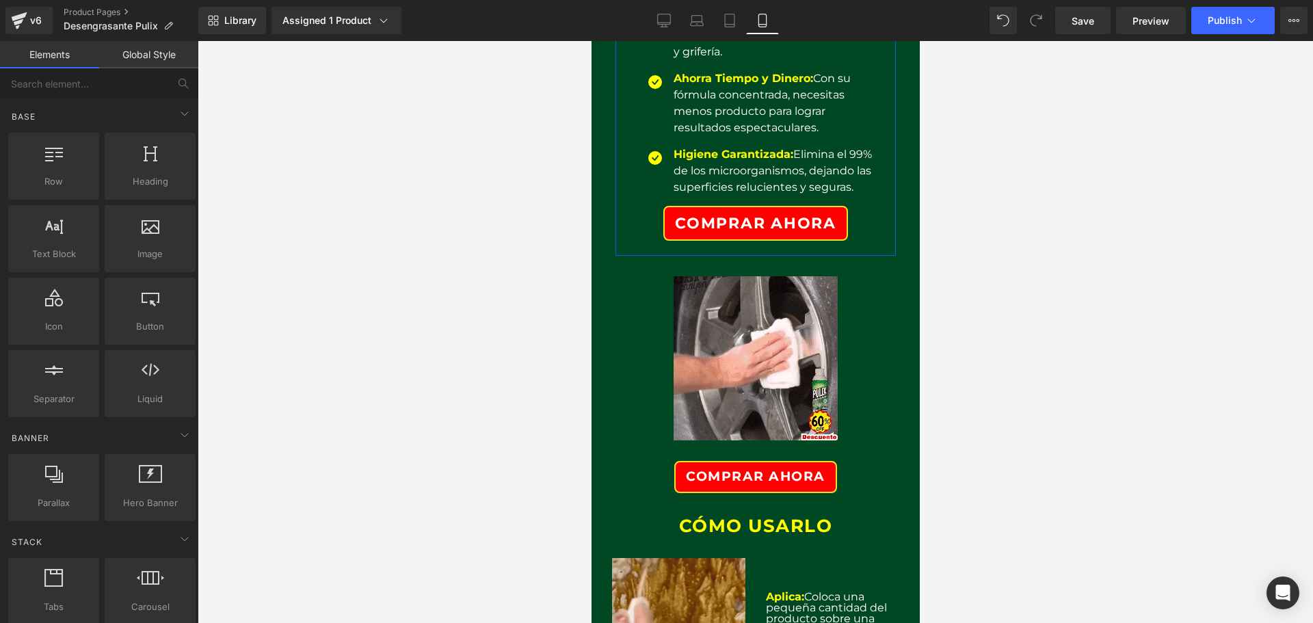
scroll to position [684, 0]
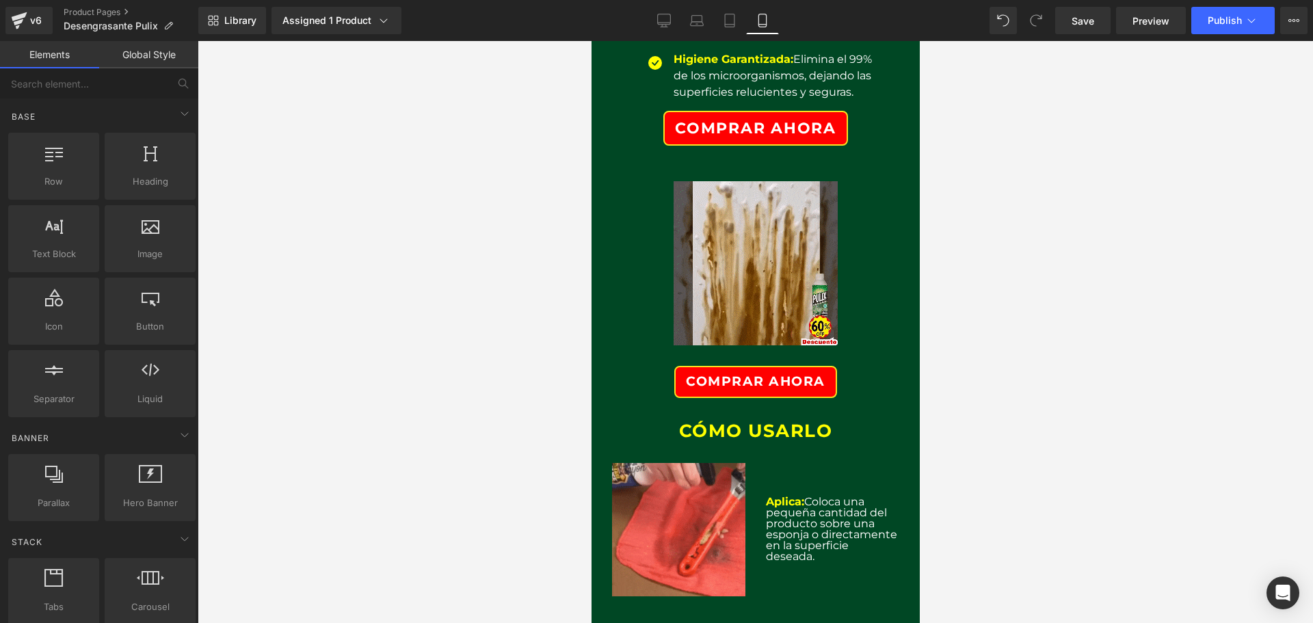
click at [865, 291] on div at bounding box center [755, 263] width 280 height 205
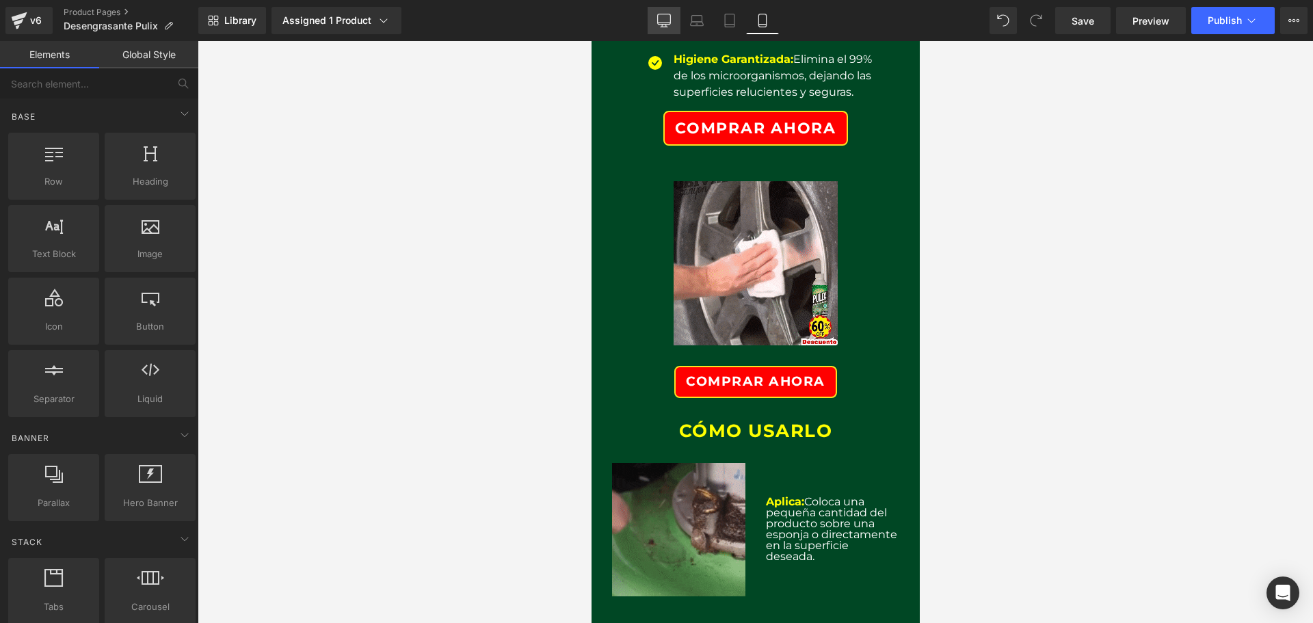
click at [655, 9] on link "Desktop" at bounding box center [664, 20] width 33 height 27
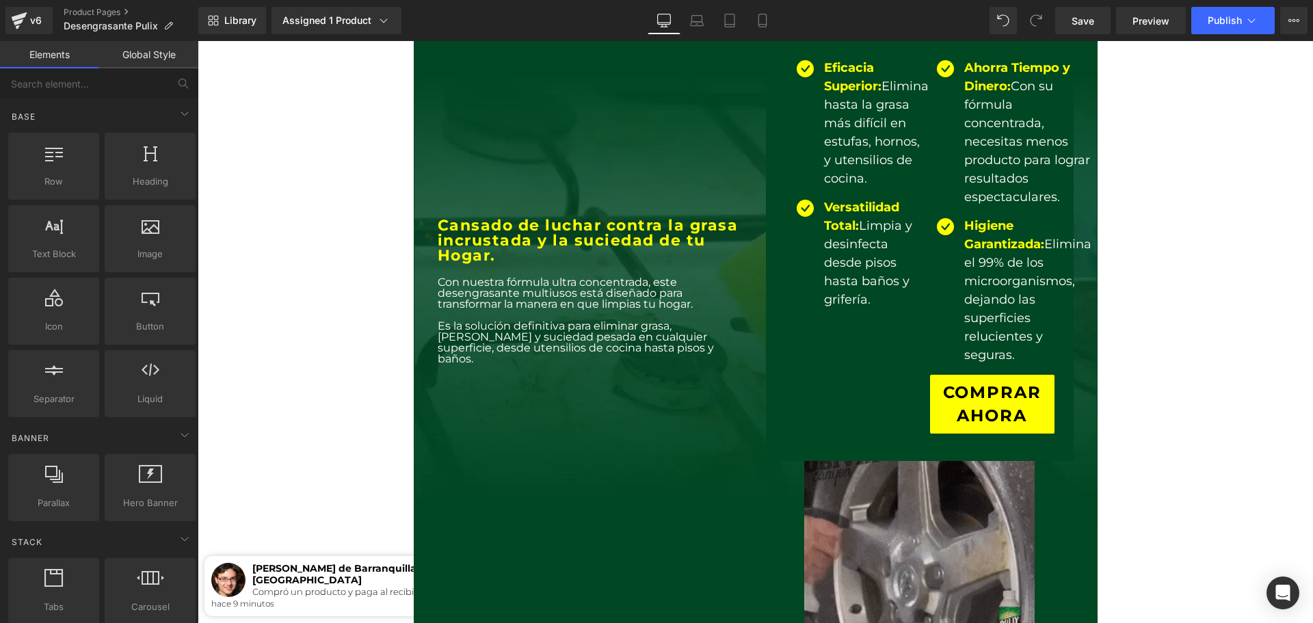
scroll to position [408, 0]
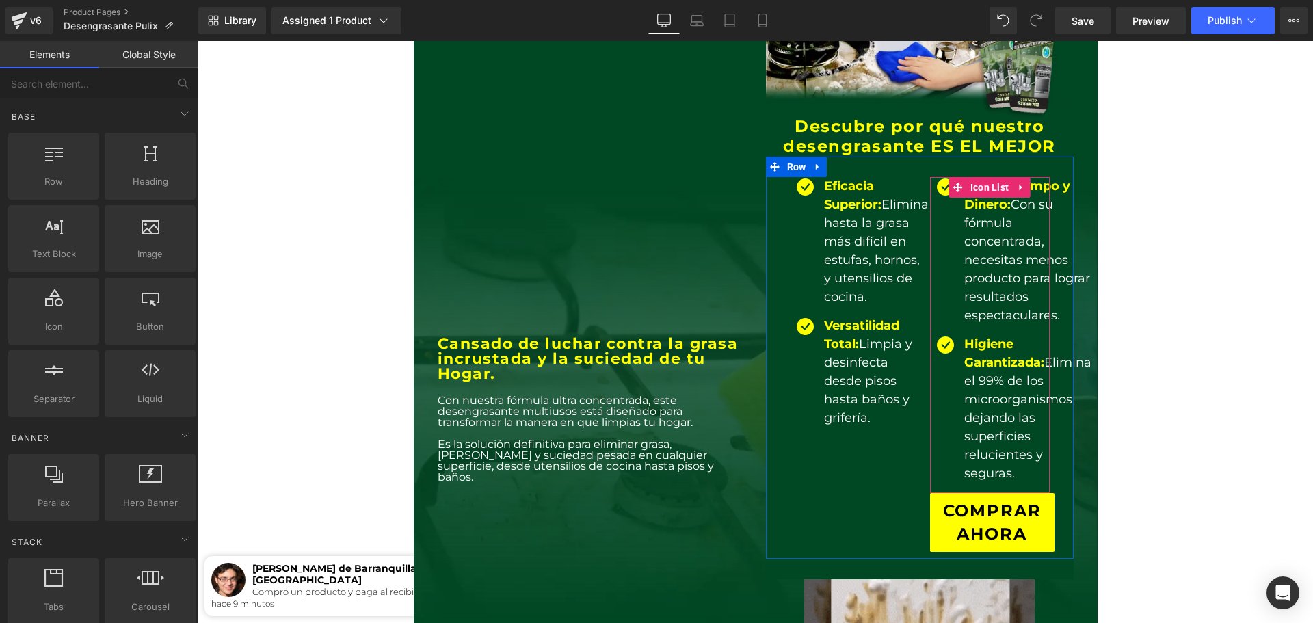
click at [951, 314] on div "Ahorra Tiempo y Dinero: Con su fórmula concentrada, necesitas menos producto pa…" at bounding box center [1010, 251] width 161 height 148
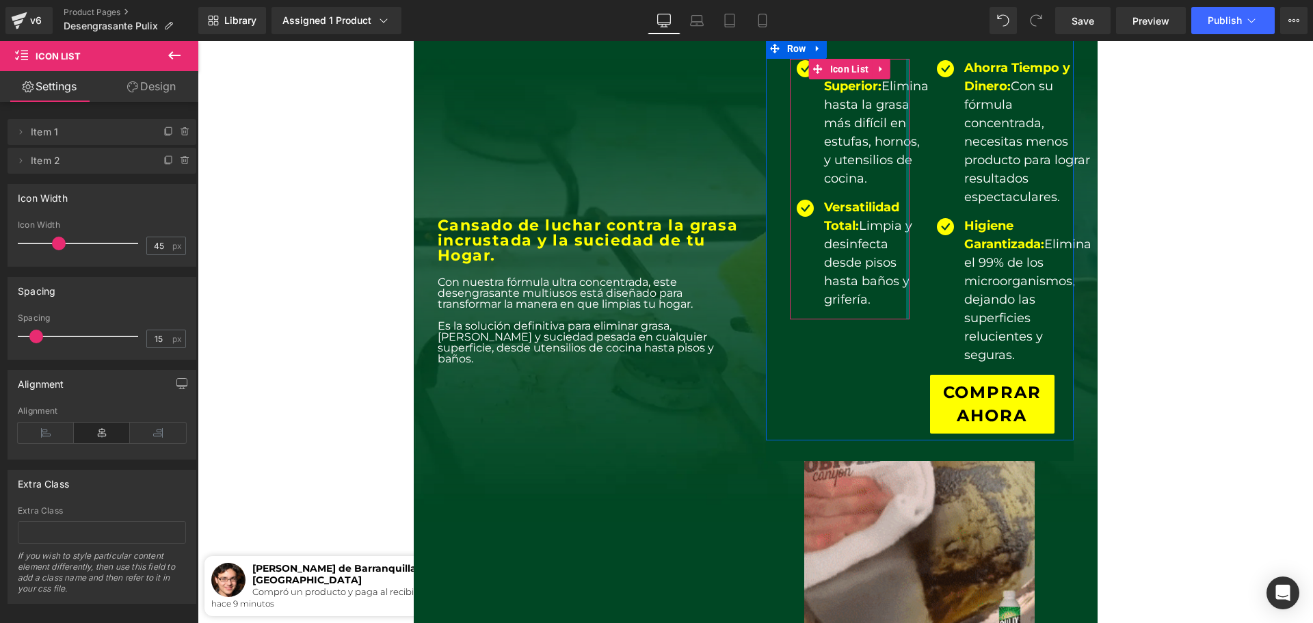
scroll to position [681, 0]
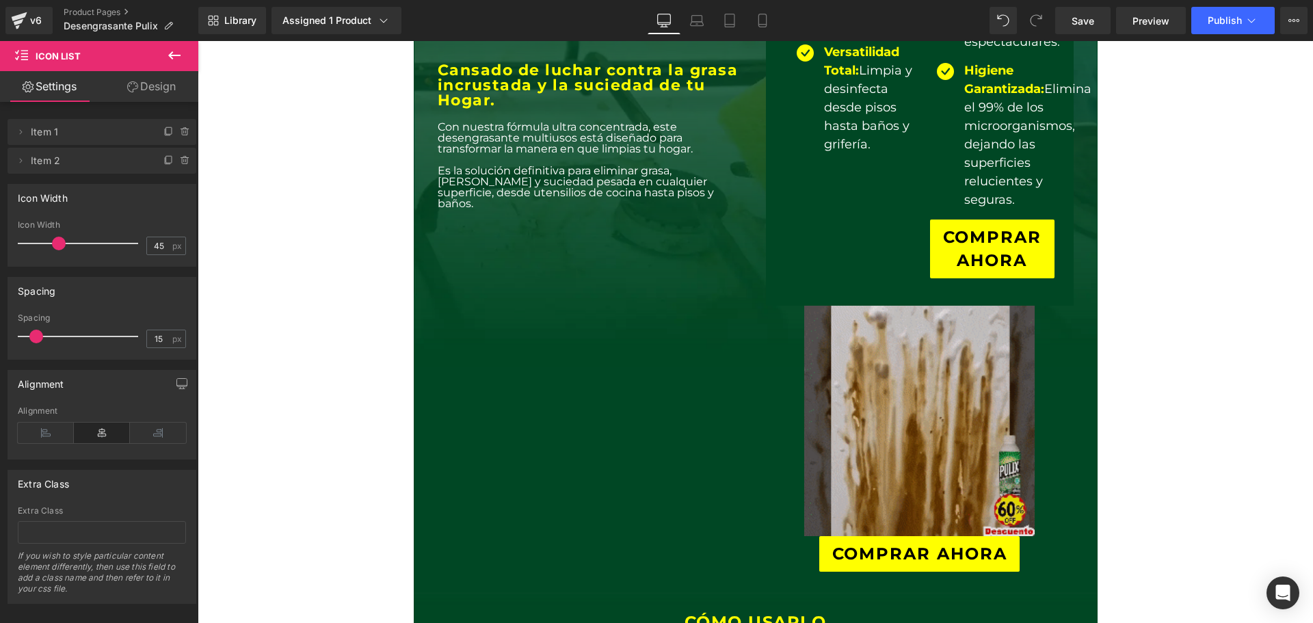
click at [1015, 498] on img at bounding box center [919, 421] width 231 height 231
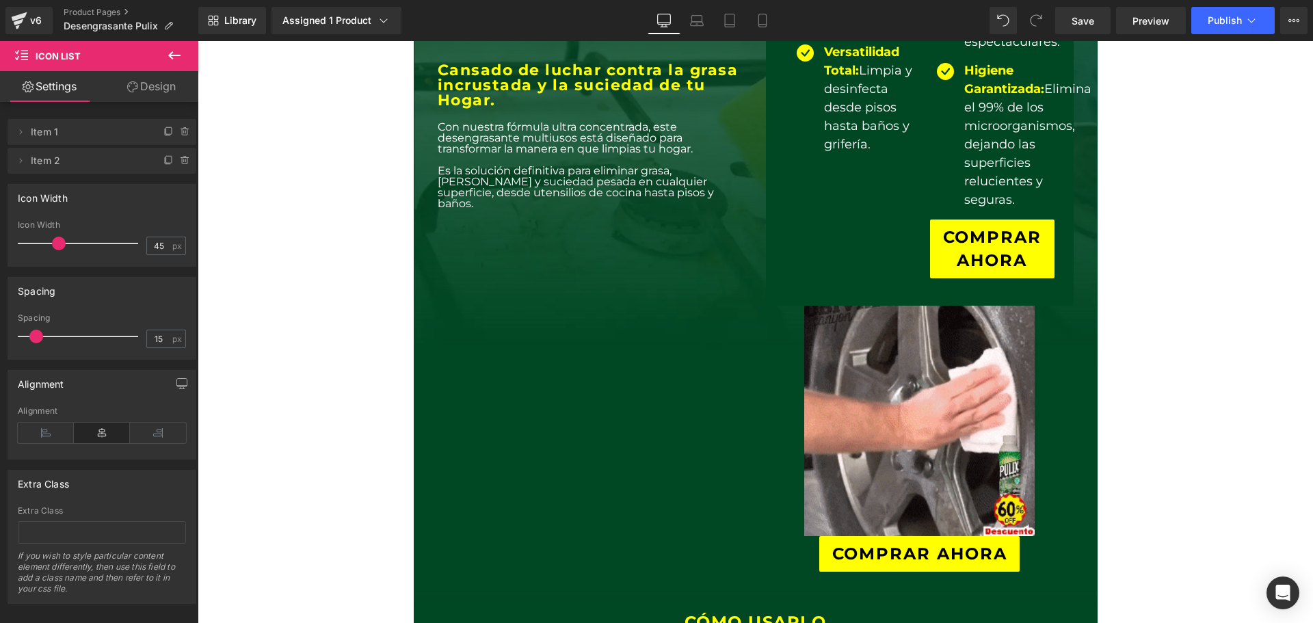
click at [181, 53] on icon at bounding box center [174, 55] width 16 height 16
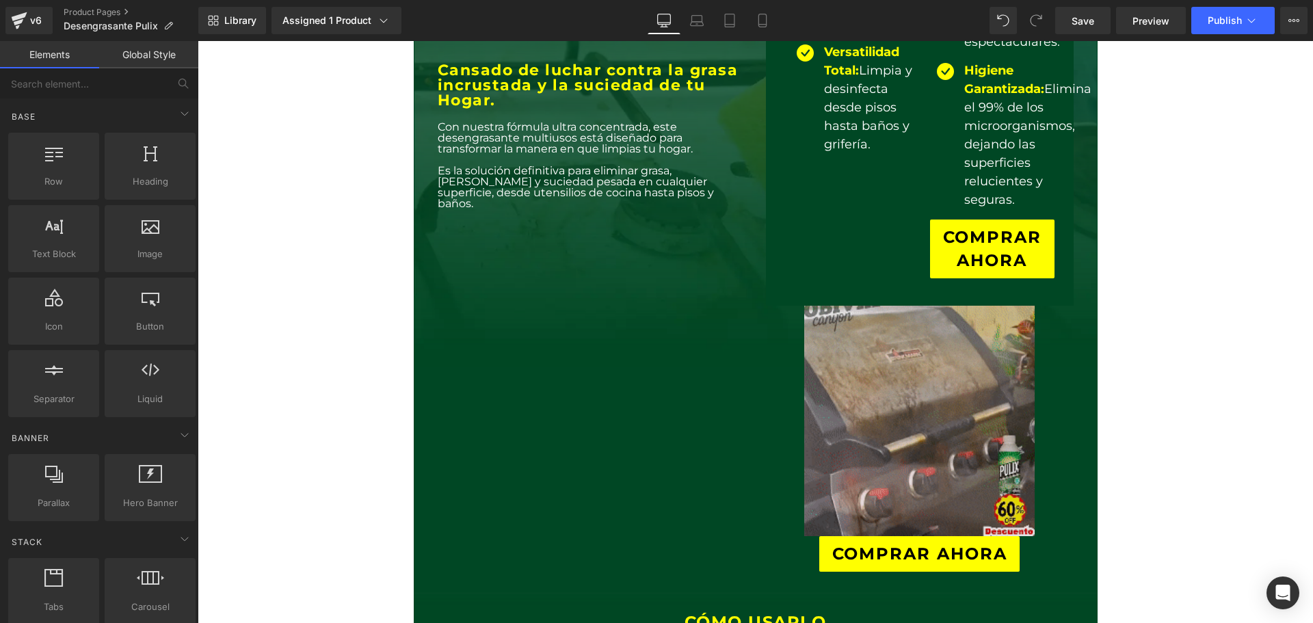
click at [995, 519] on img at bounding box center [919, 421] width 231 height 231
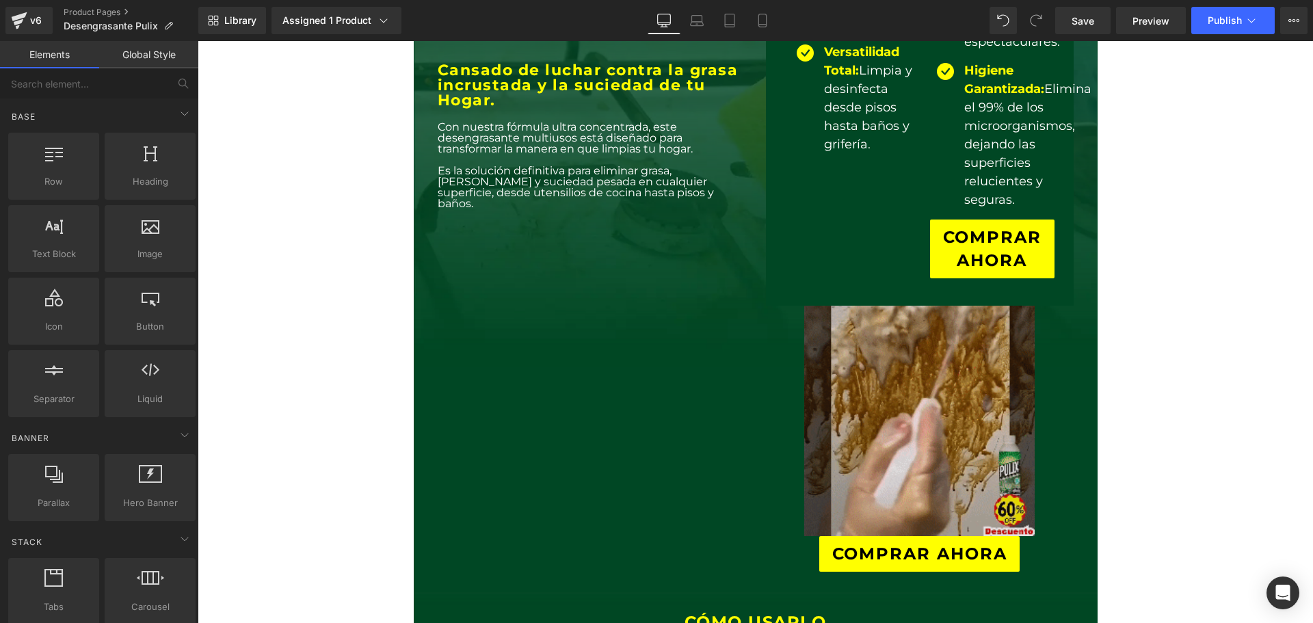
click at [920, 465] on img at bounding box center [919, 421] width 231 height 231
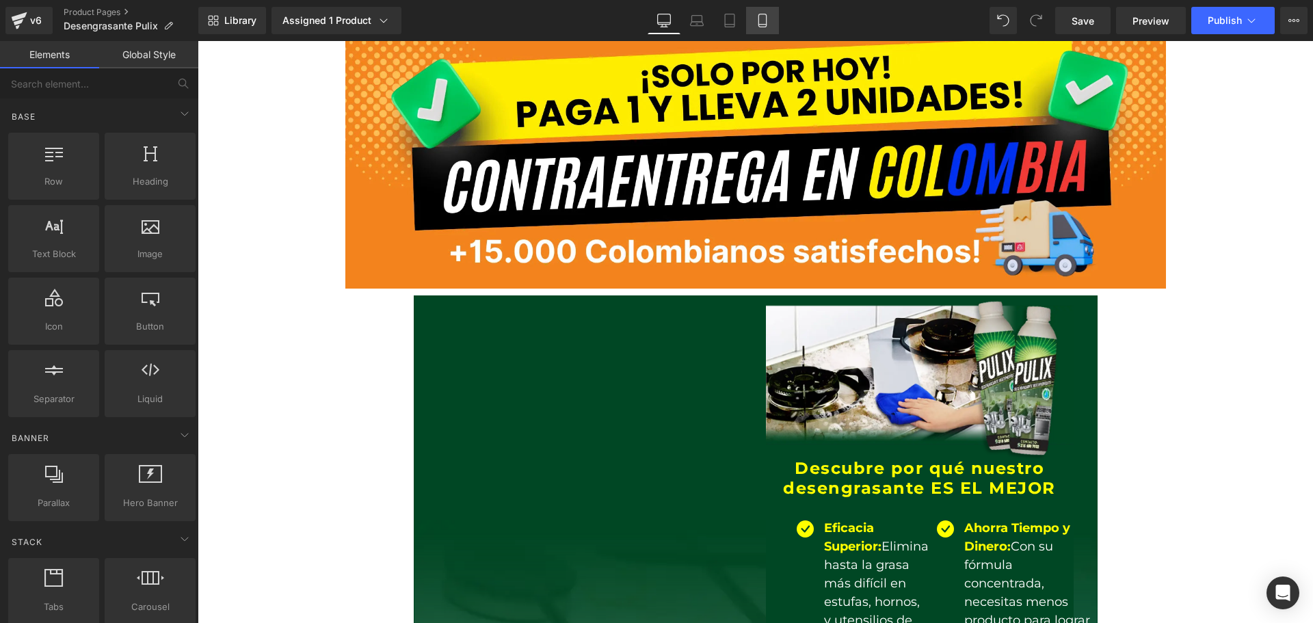
click at [765, 19] on icon at bounding box center [763, 21] width 14 height 14
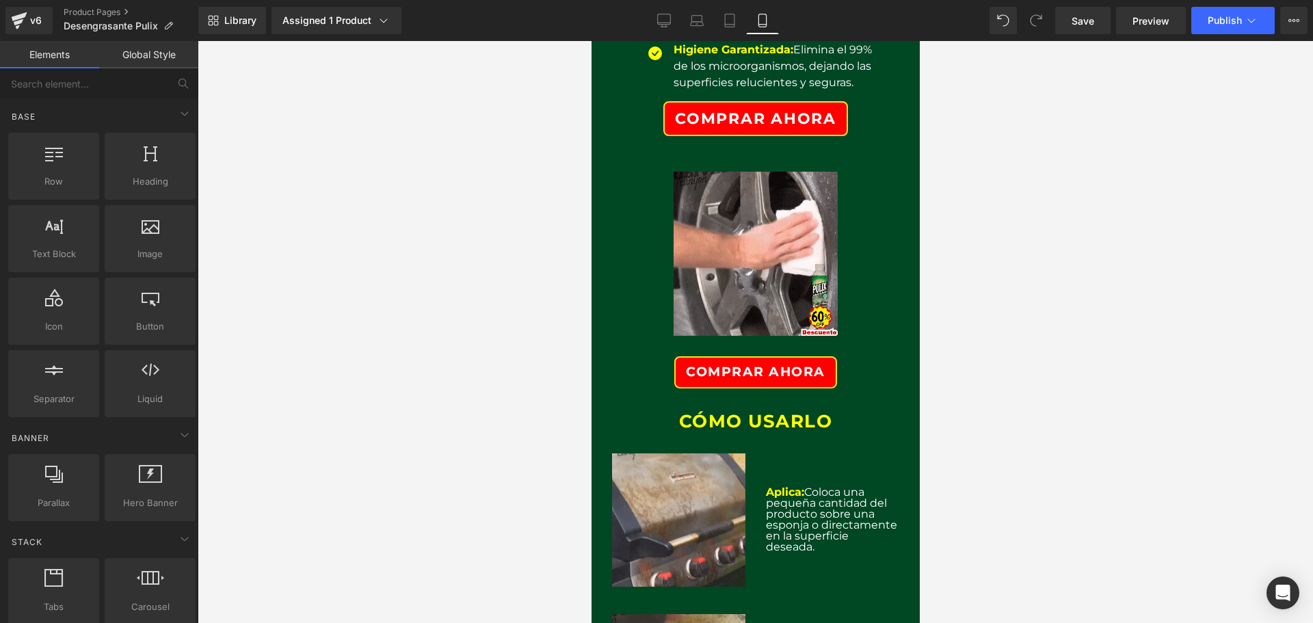
scroll to position [616, 0]
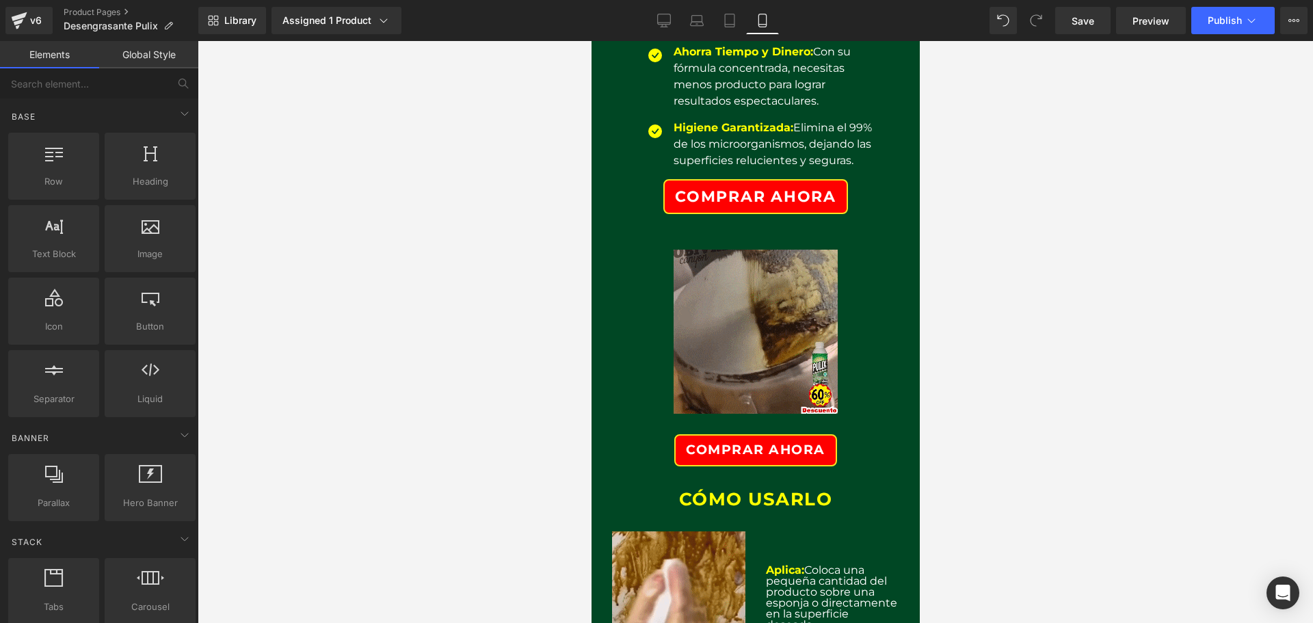
click at [871, 334] on div at bounding box center [755, 331] width 280 height 205
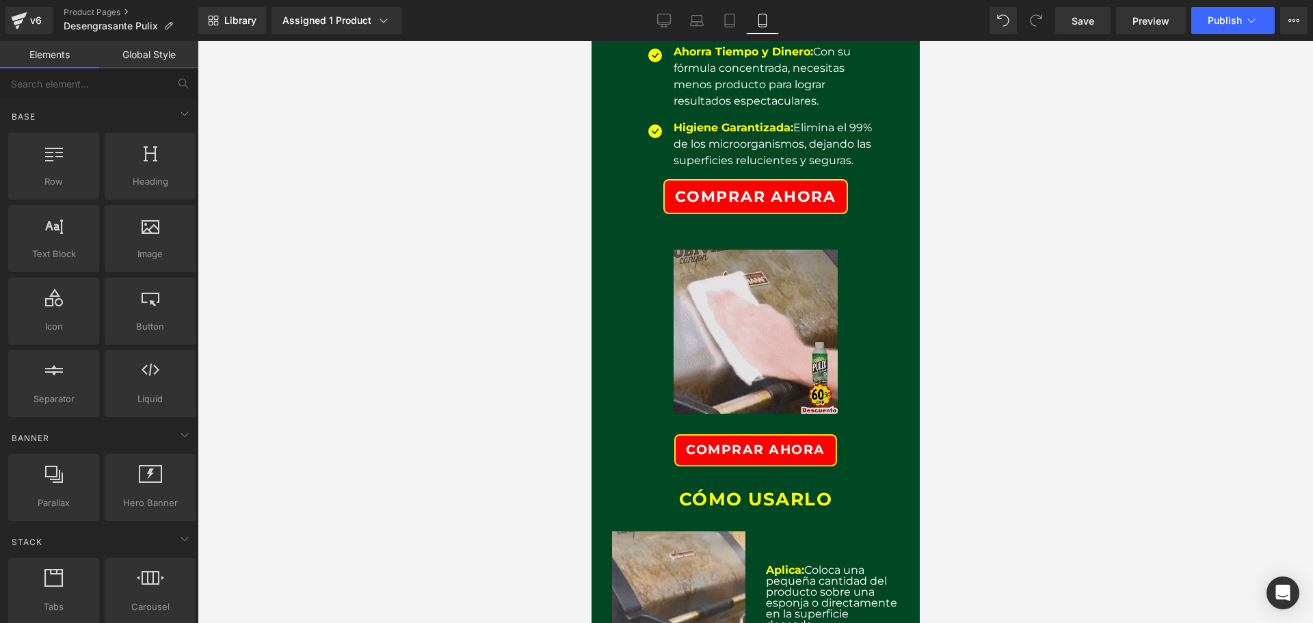
click at [810, 335] on img at bounding box center [755, 331] width 164 height 205
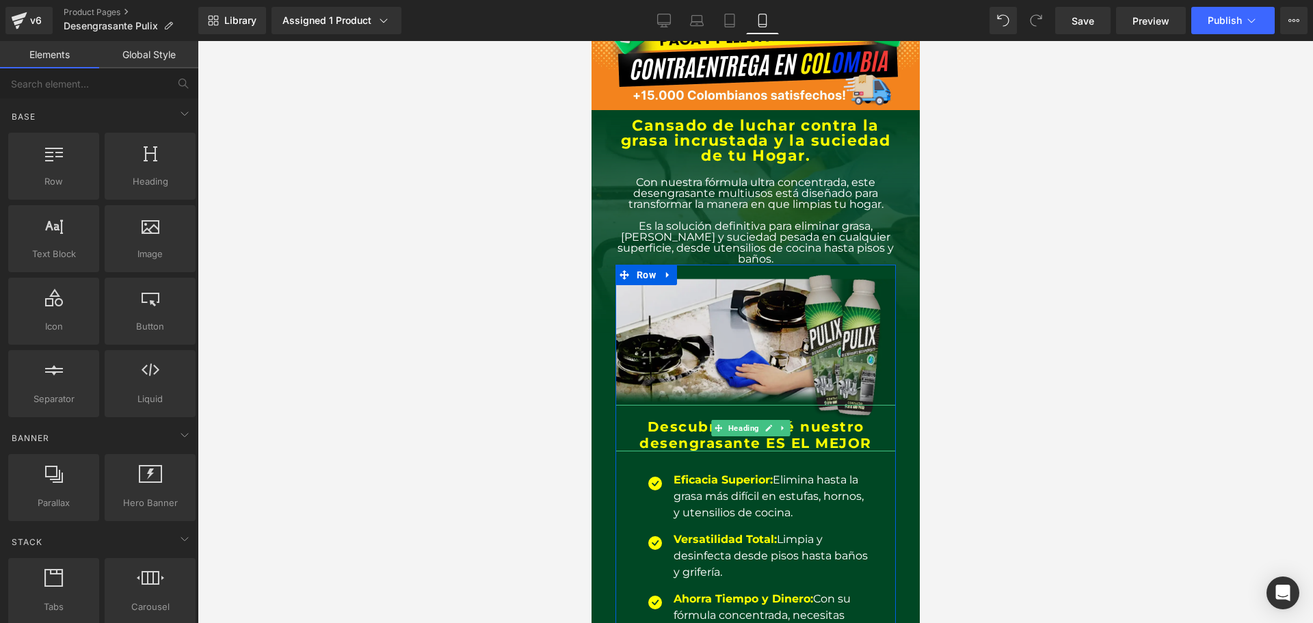
scroll to position [0, 0]
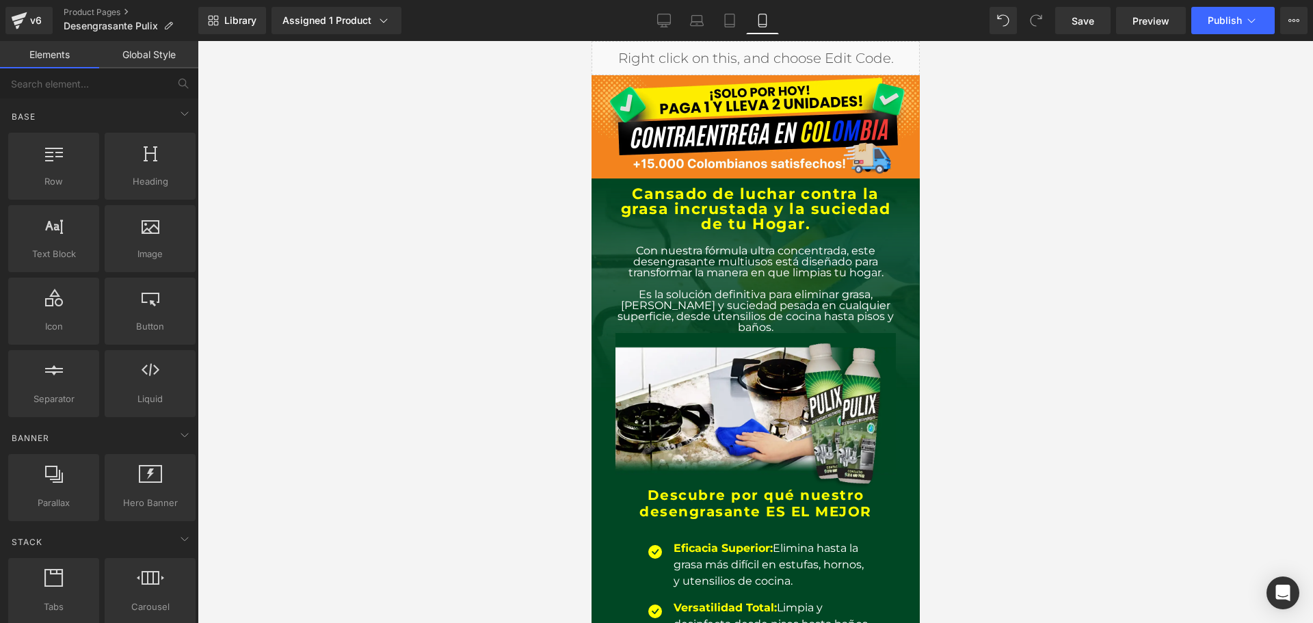
click at [611, 189] on icon at bounding box center [610, 189] width 8 height 8
click at [156, 68] on link "Global Style" at bounding box center [148, 54] width 99 height 27
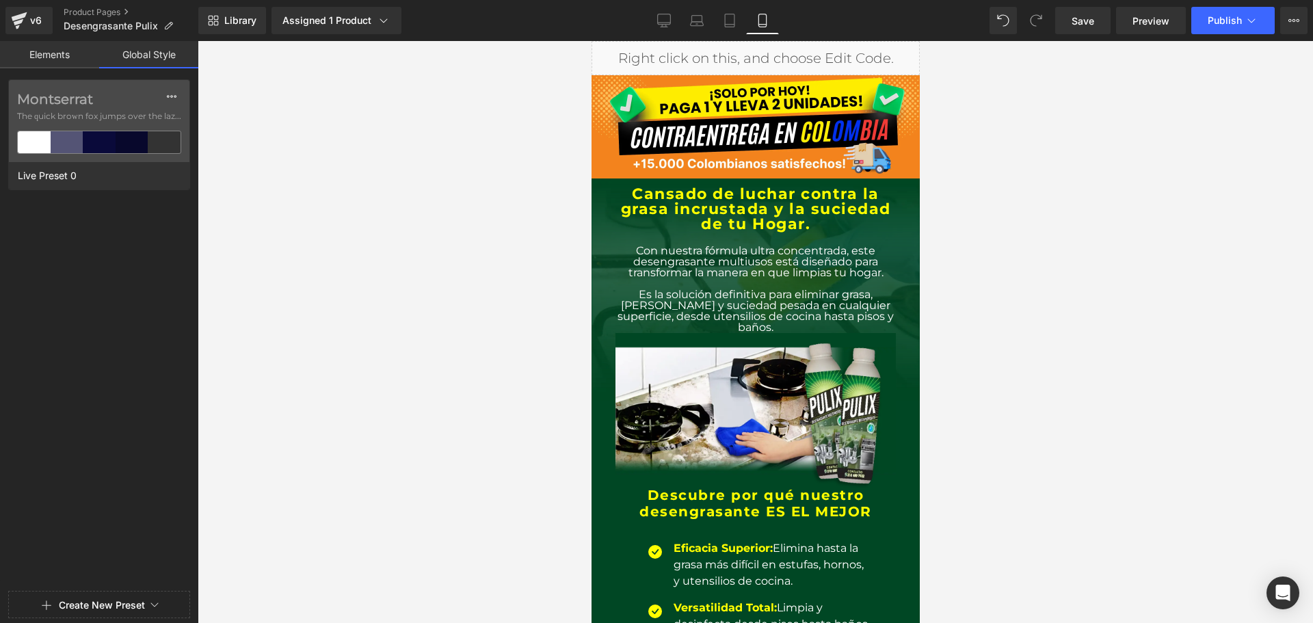
click at [25, 64] on link "Elements" at bounding box center [49, 54] width 99 height 27
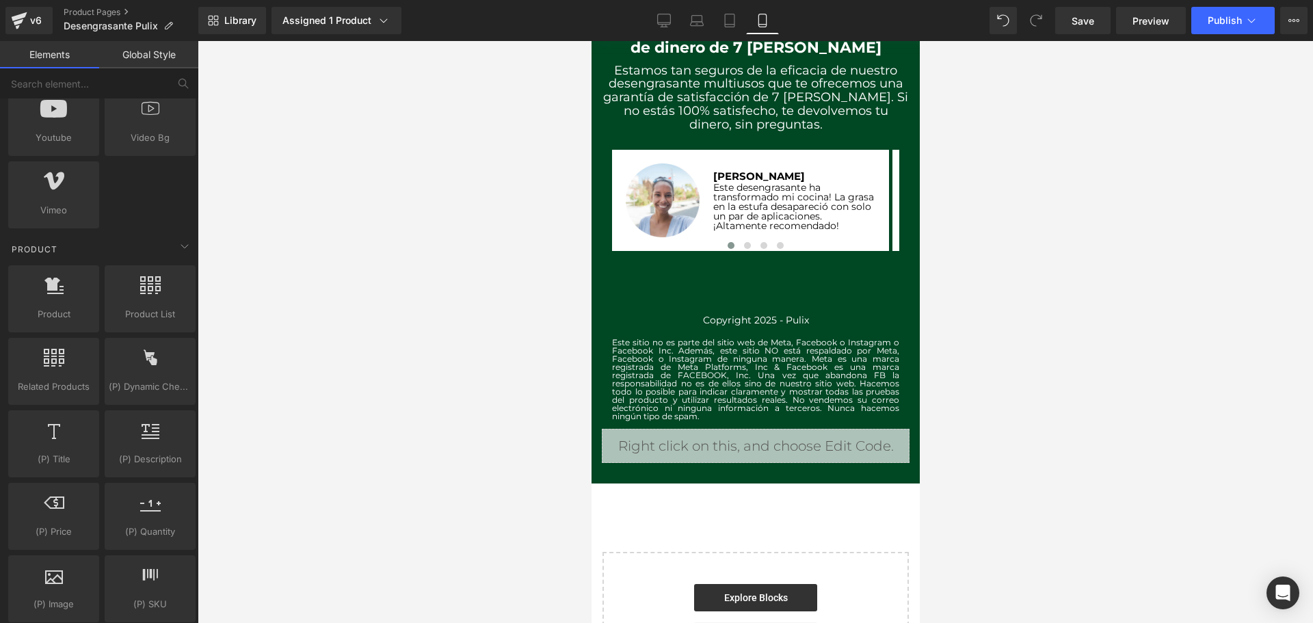
scroll to position [2310, 0]
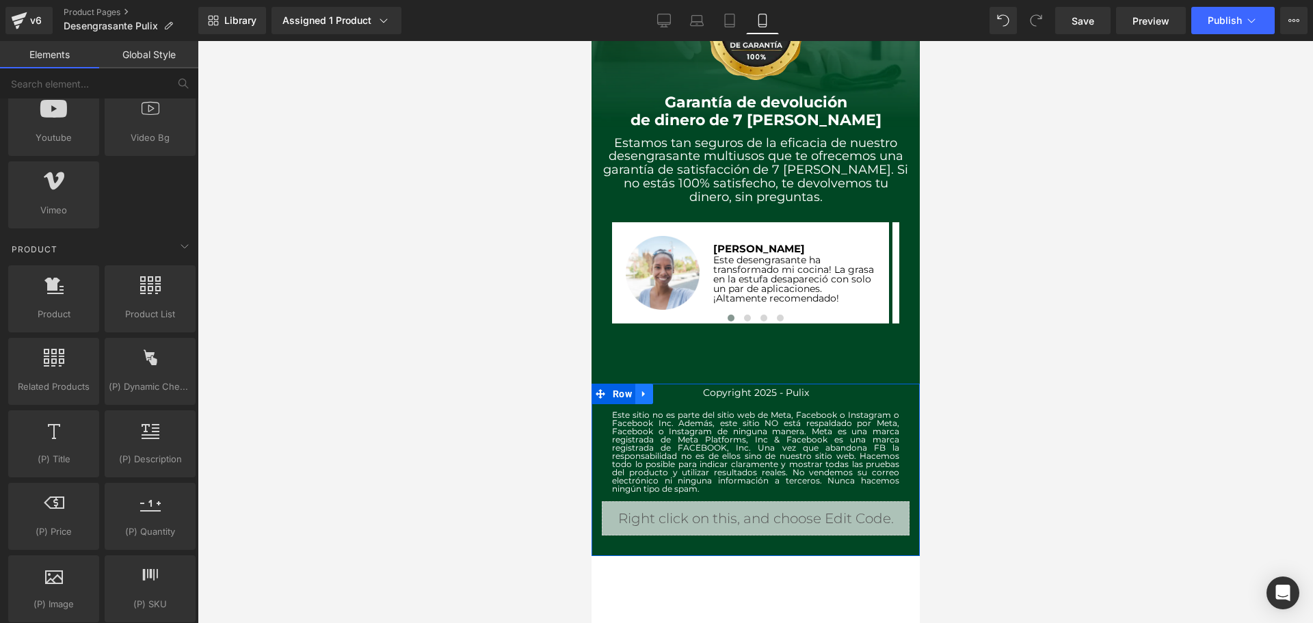
click at [644, 388] on icon at bounding box center [644, 393] width 10 height 10
click at [677, 389] on icon at bounding box center [679, 394] width 10 height 10
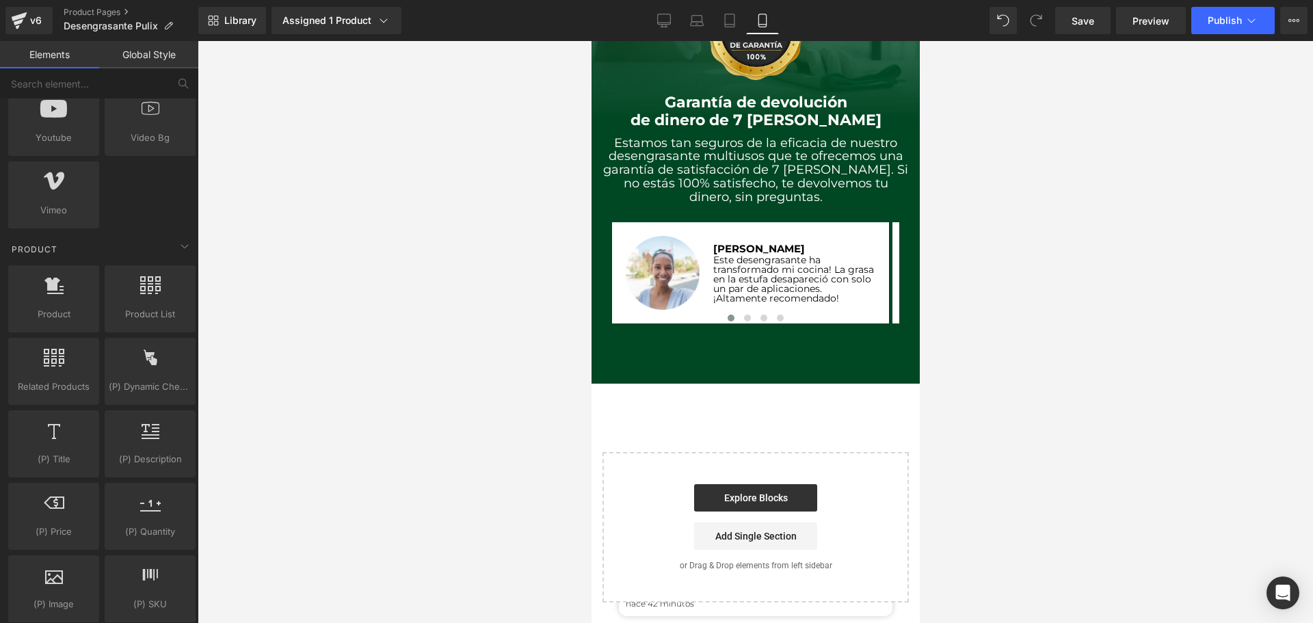
scroll to position [2267, 0]
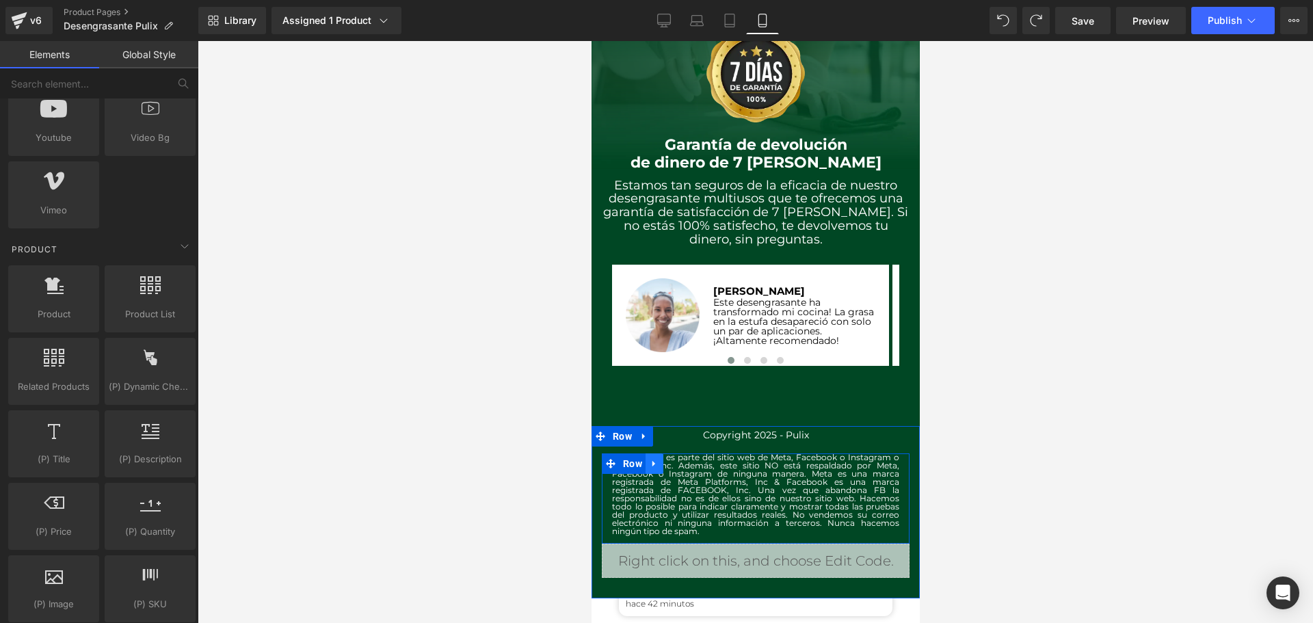
click at [654, 458] on icon at bounding box center [654, 463] width 10 height 10
click at [687, 459] on icon at bounding box center [690, 464] width 10 height 10
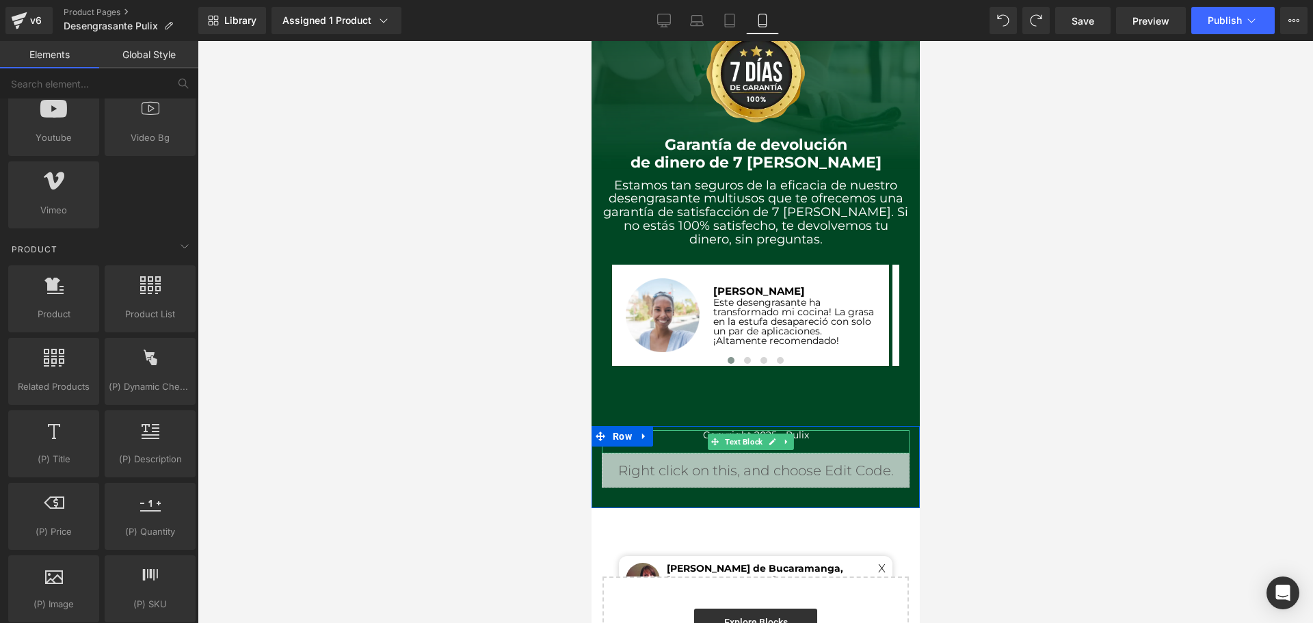
click at [816, 430] on p "Copyright 2025 - Pulix" at bounding box center [755, 435] width 308 height 10
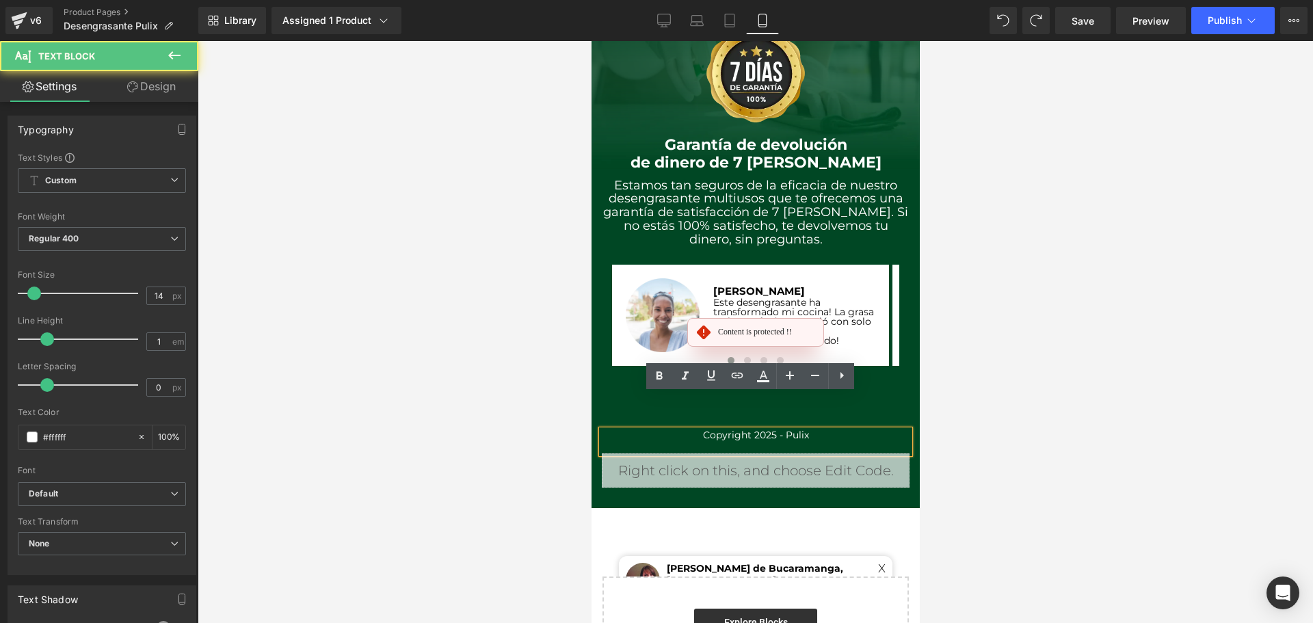
click at [816, 430] on p "Copyright 2025 - Pulix" at bounding box center [755, 435] width 308 height 10
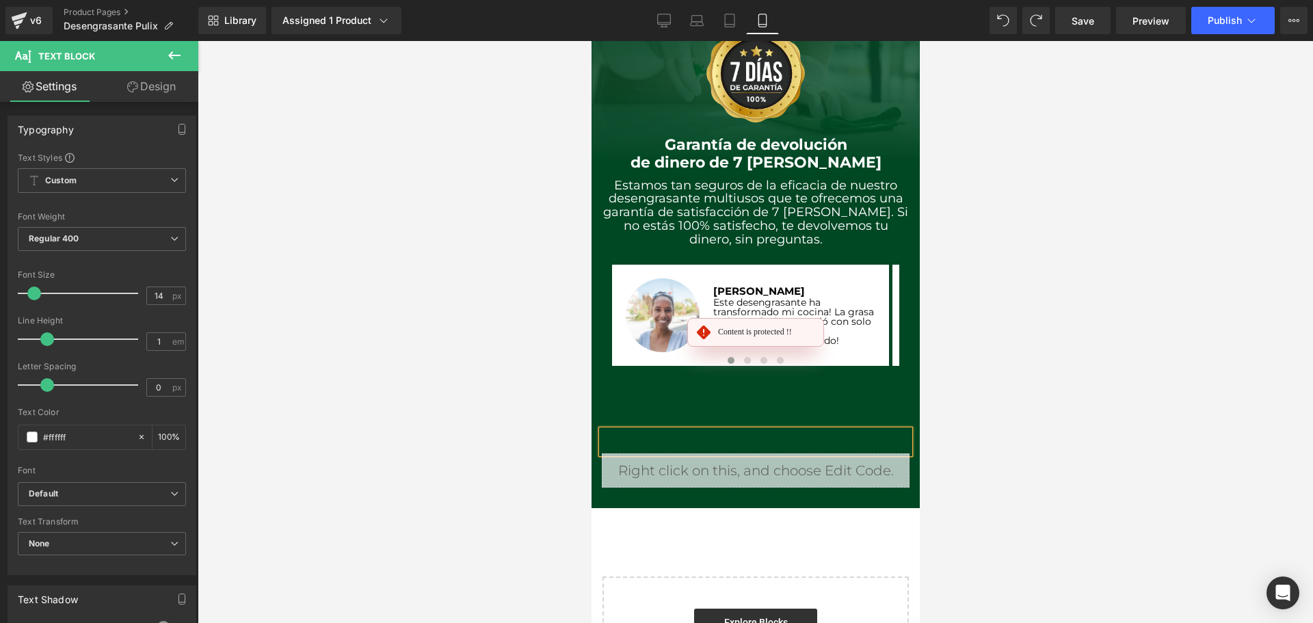
click at [630, 430] on div at bounding box center [755, 441] width 308 height 23
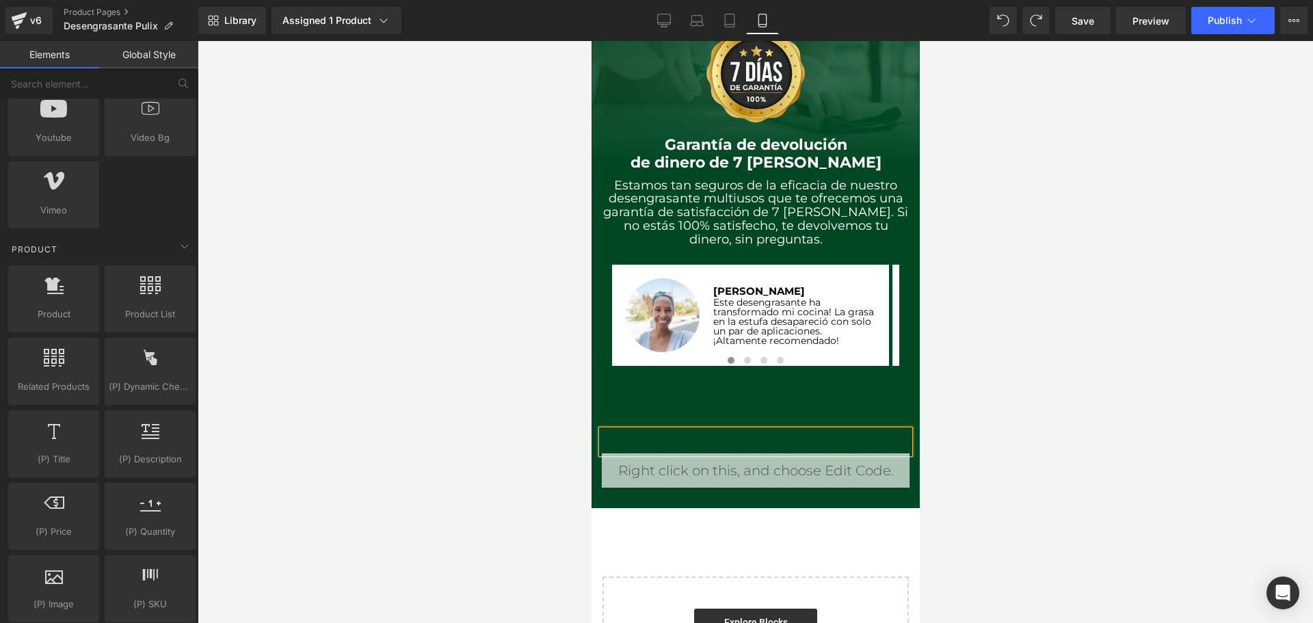
click at [1017, 454] on div at bounding box center [756, 332] width 1116 height 582
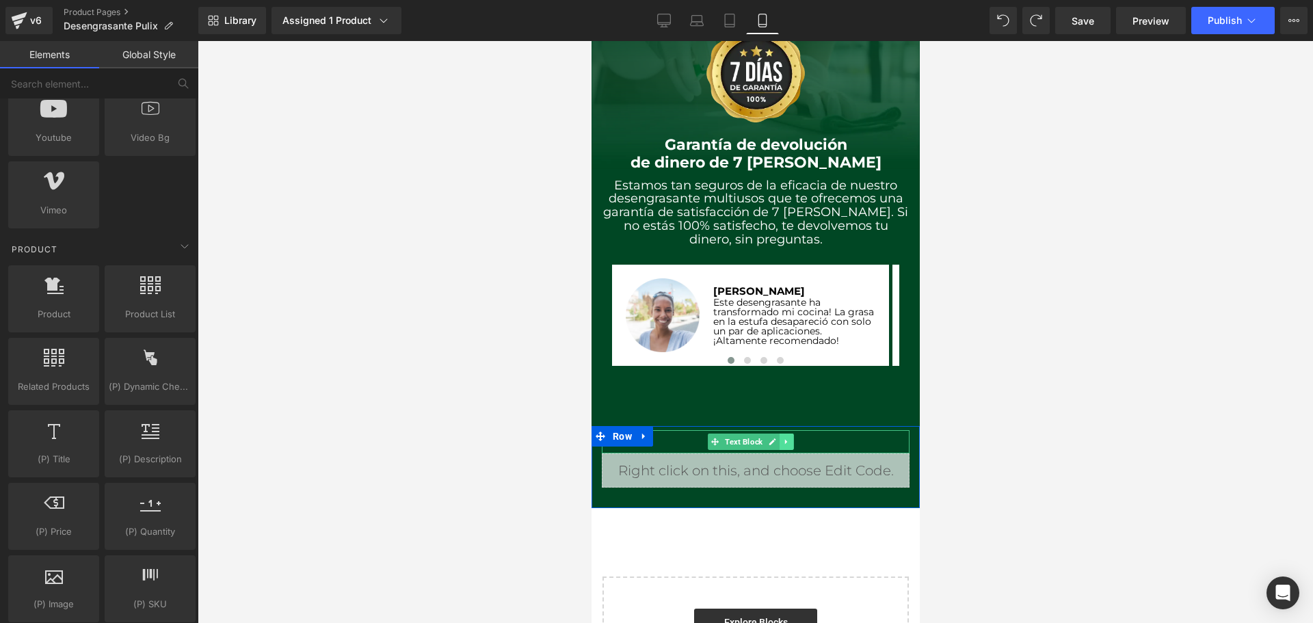
click at [788, 438] on icon at bounding box center [786, 442] width 8 height 8
click at [793, 438] on icon at bounding box center [793, 442] width 8 height 8
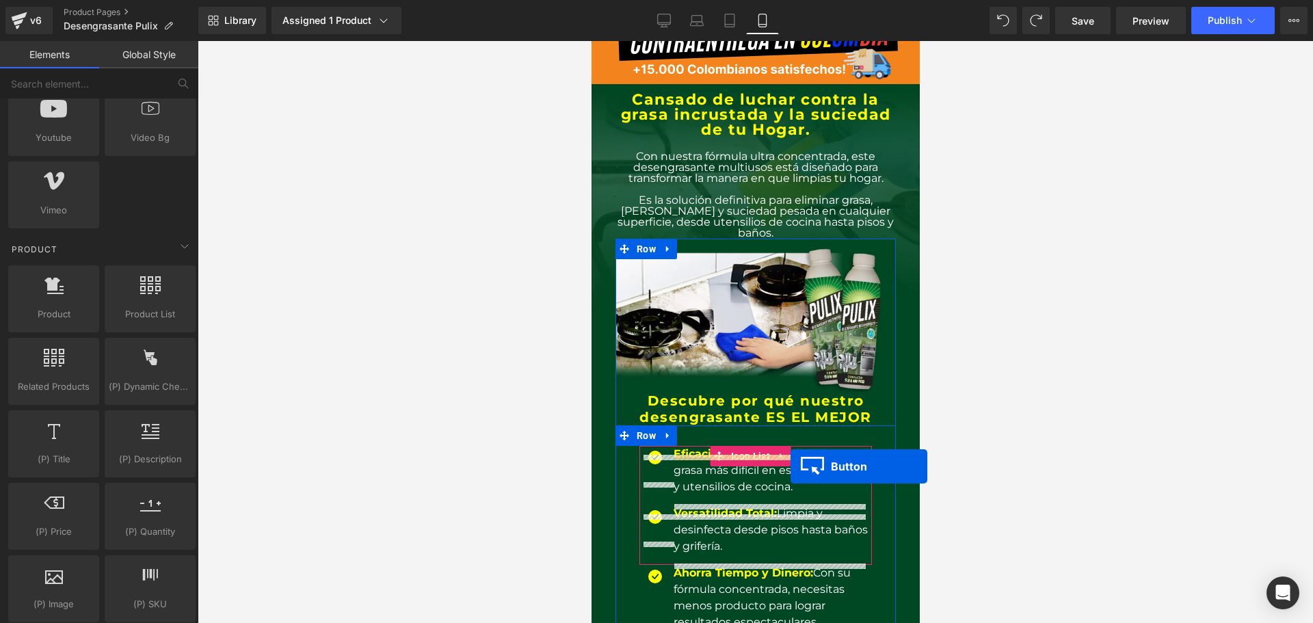
scroll to position [68, 0]
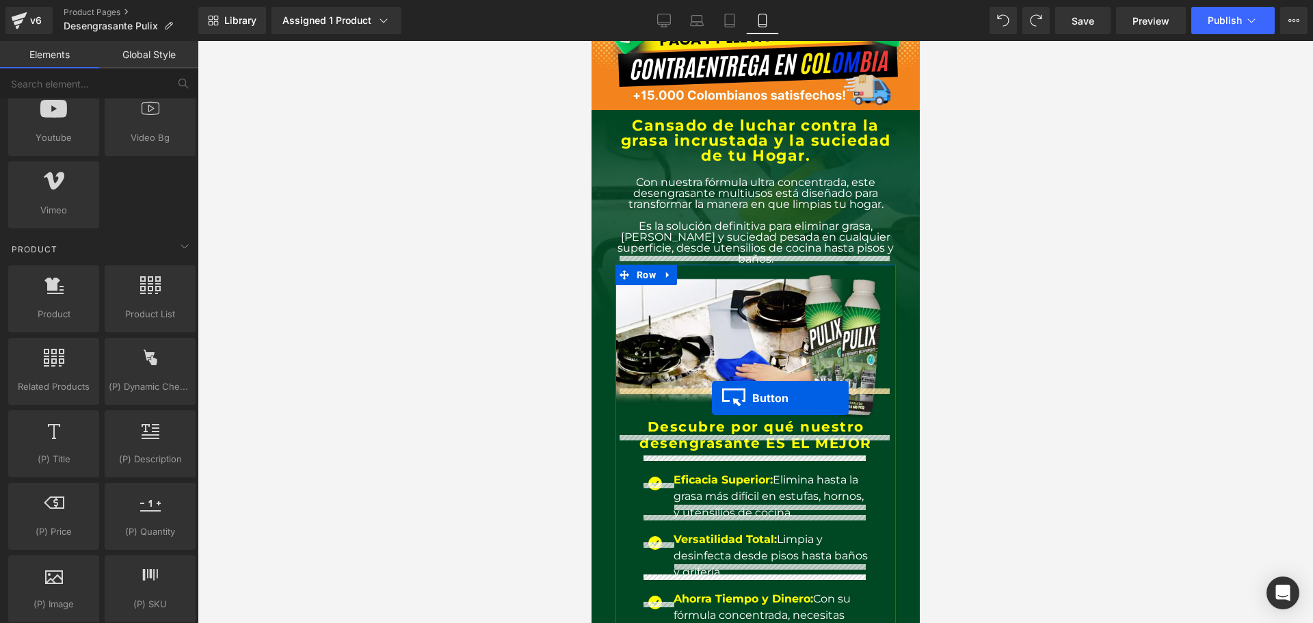
drag, startPoint x: 724, startPoint y: 197, endPoint x: 711, endPoint y: 398, distance: 201.5
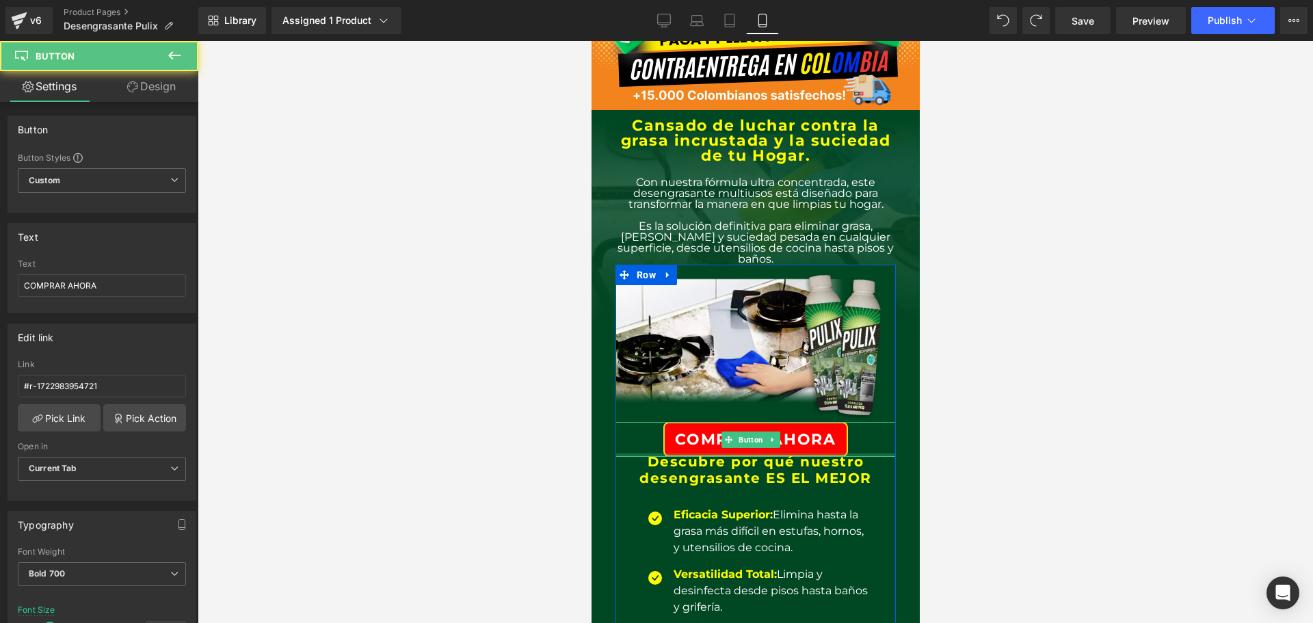
click at [648, 422] on div "COMPRAR AHORA" at bounding box center [755, 439] width 280 height 35
click at [868, 422] on div "COMPRAR AHORA" at bounding box center [755, 439] width 280 height 35
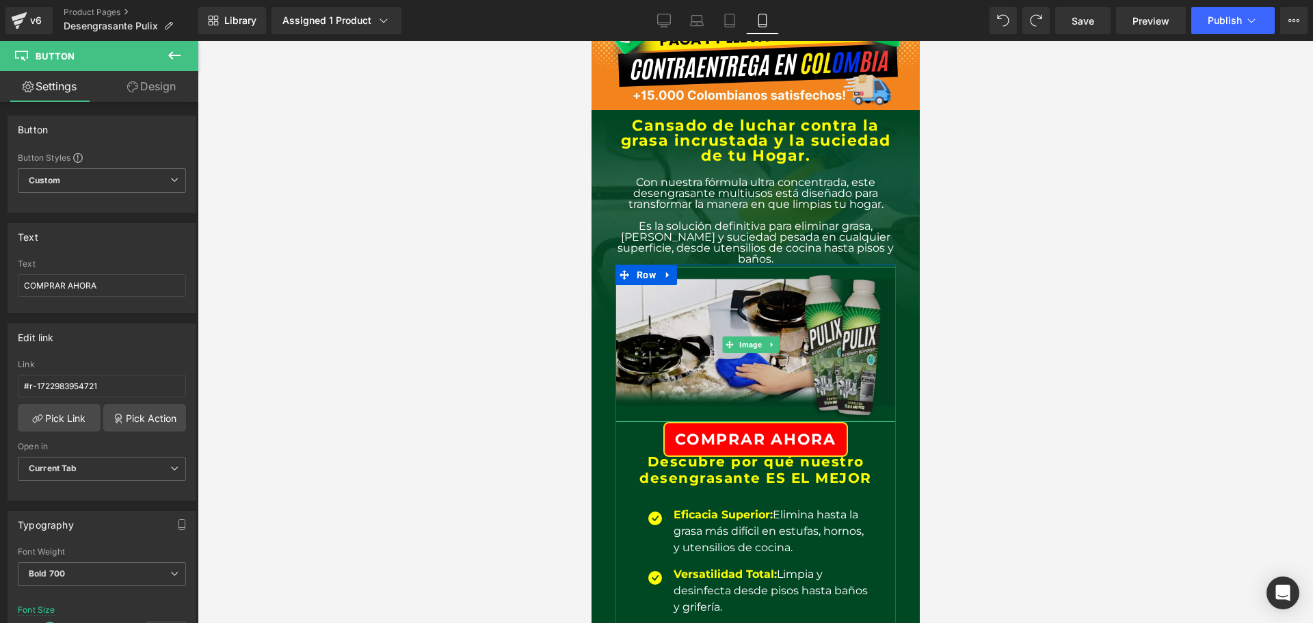
click at [643, 395] on img at bounding box center [755, 344] width 280 height 155
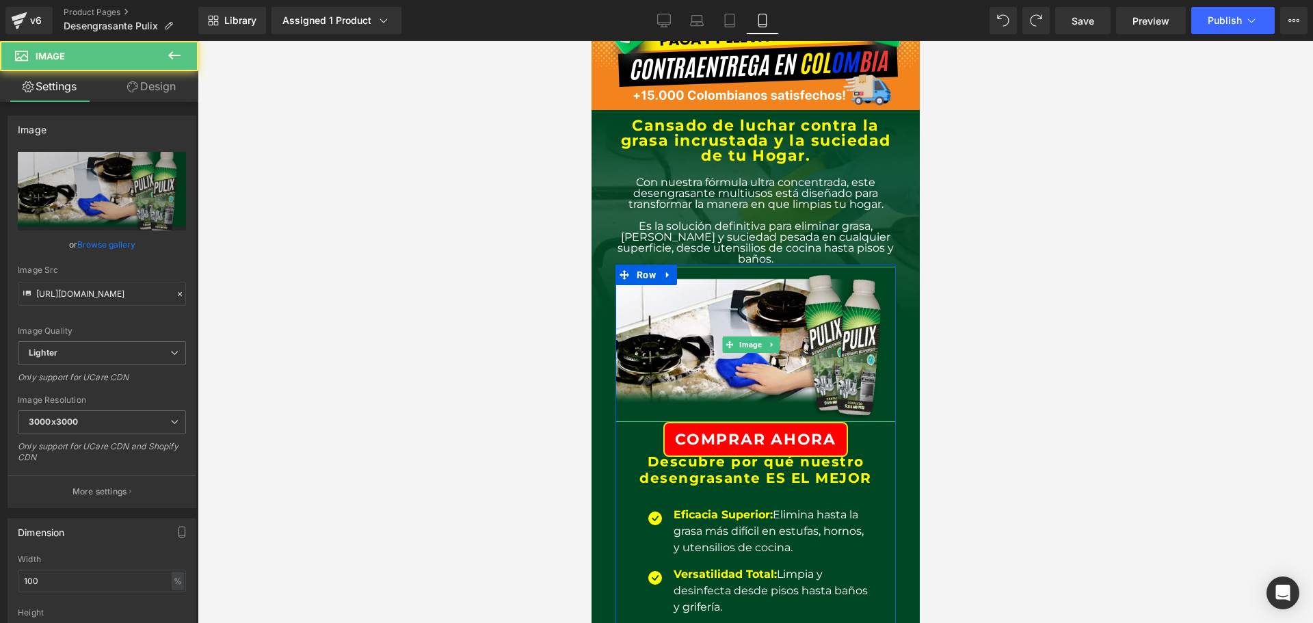
click at [650, 422] on div "COMPRAR AHORA" at bounding box center [755, 439] width 280 height 35
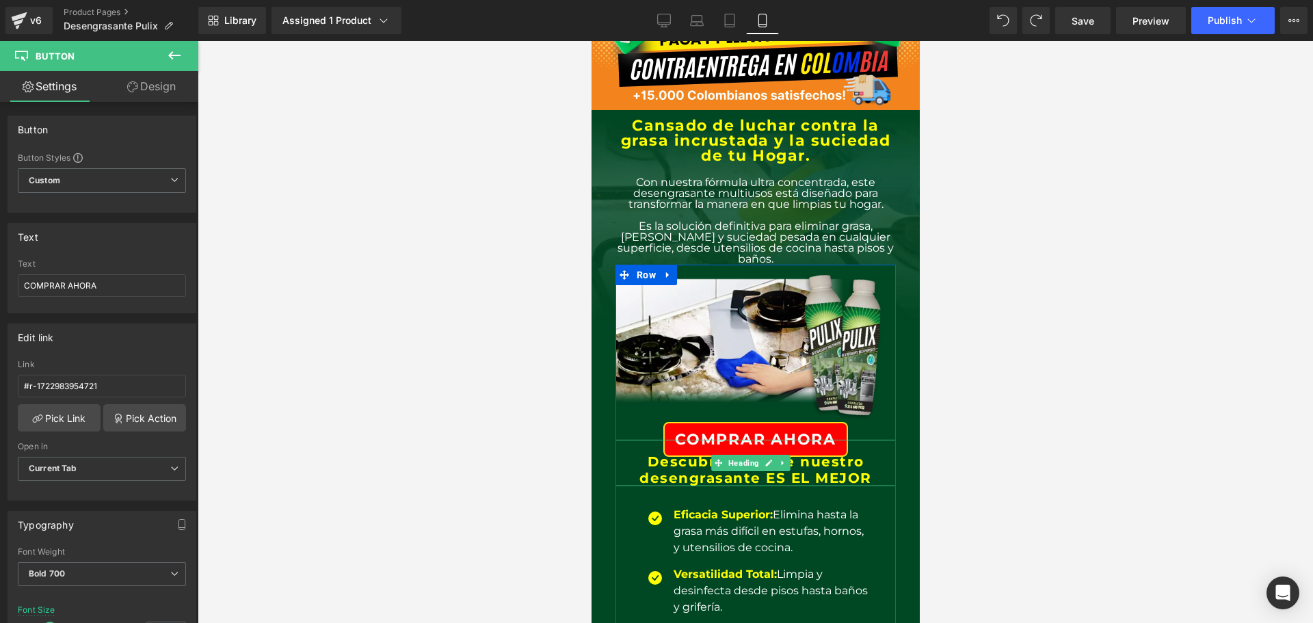
click at [856, 470] on h2 "desengrasante ES EL MEJOR" at bounding box center [755, 478] width 280 height 16
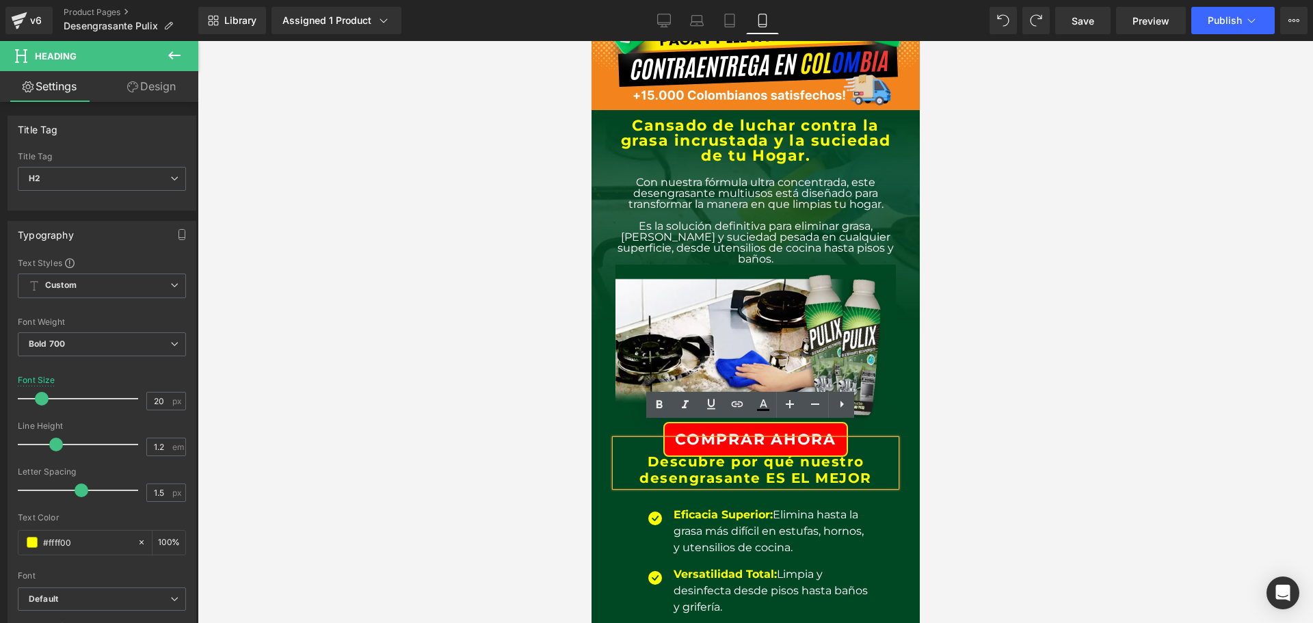
click at [922, 475] on div at bounding box center [756, 332] width 1116 height 582
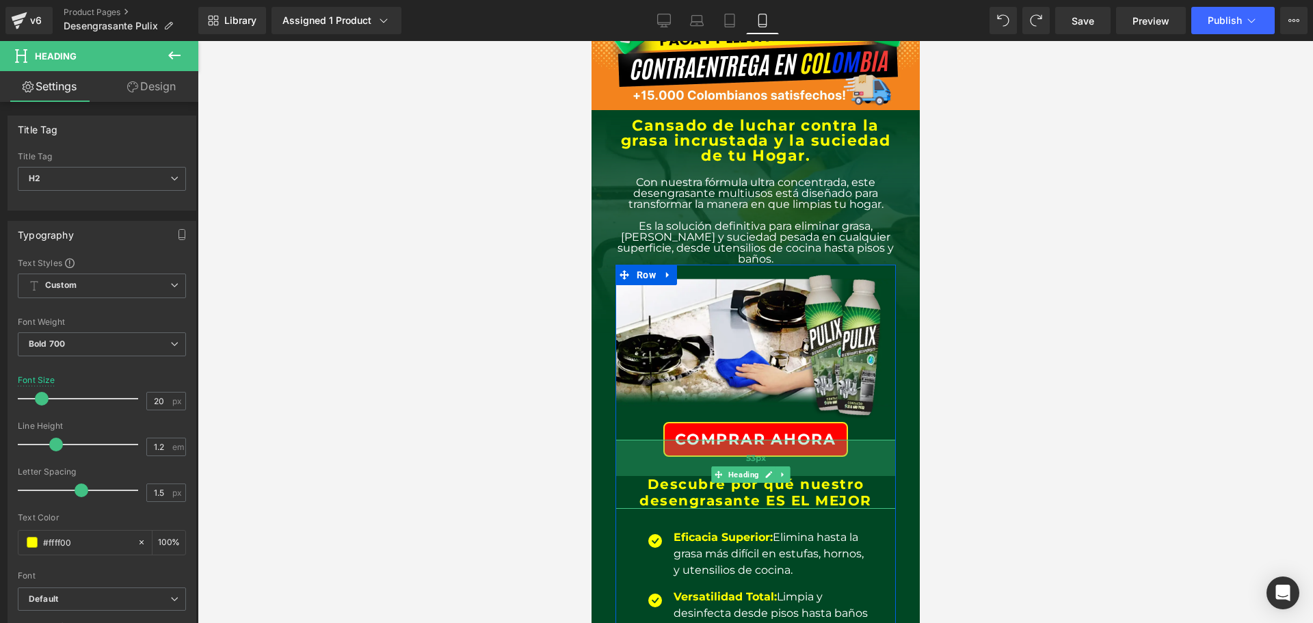
drag, startPoint x: 645, startPoint y: 431, endPoint x: 646, endPoint y: 447, distance: 15.7
click at [646, 447] on div "53px" at bounding box center [755, 458] width 280 height 36
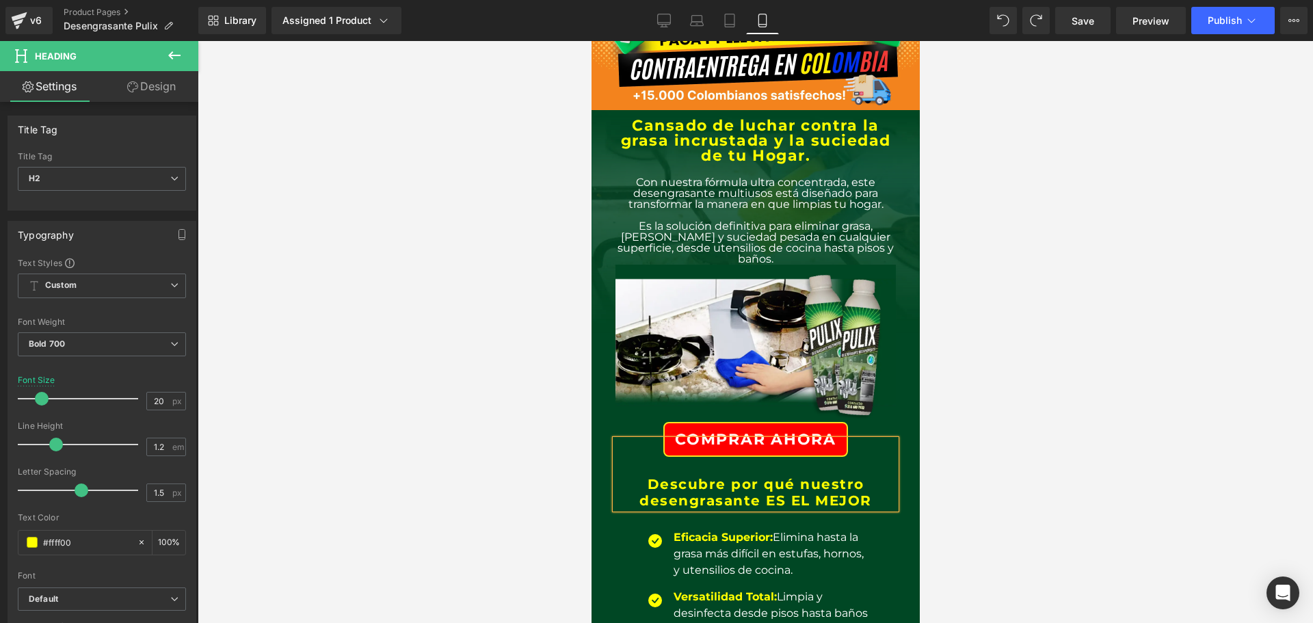
click at [992, 473] on div at bounding box center [756, 332] width 1116 height 582
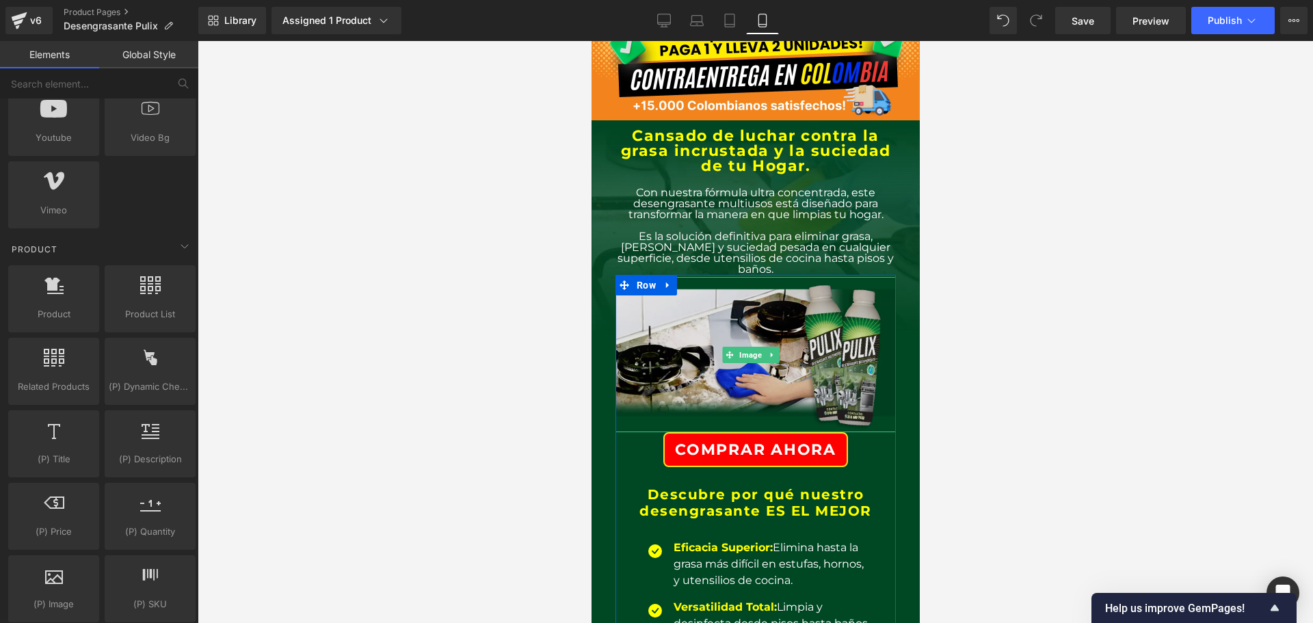
scroll to position [205, 0]
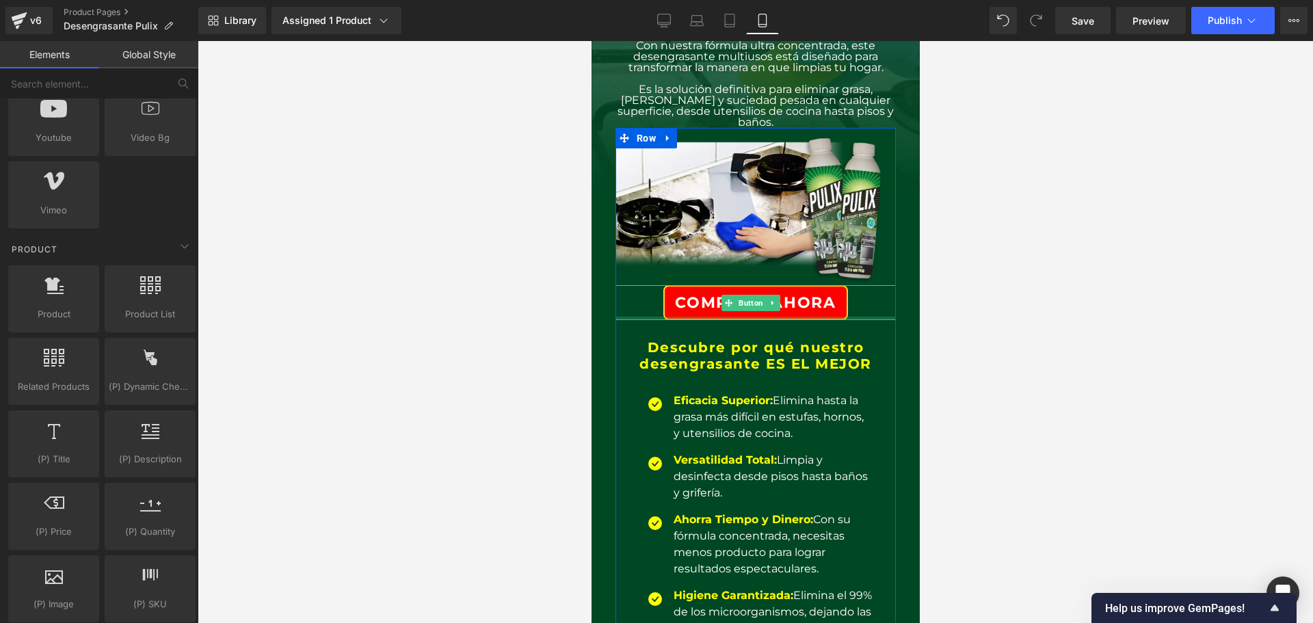
click at [813, 292] on span "COMPRAR AHORA" at bounding box center [755, 302] width 160 height 21
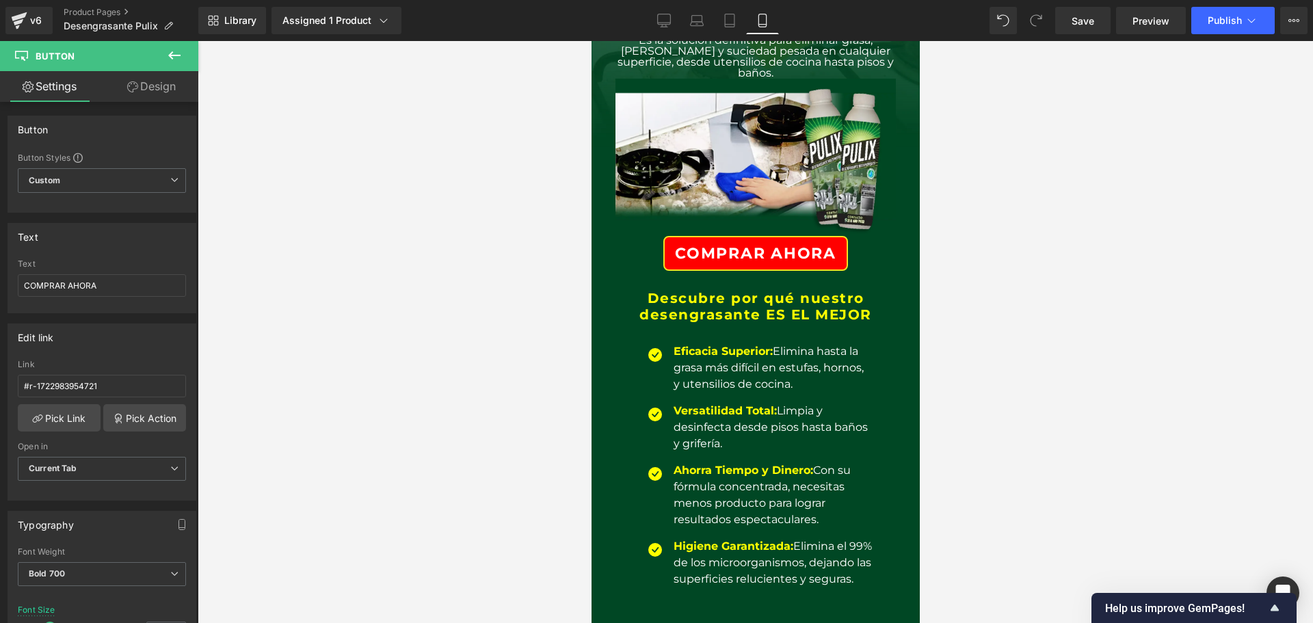
scroll to position [342, 0]
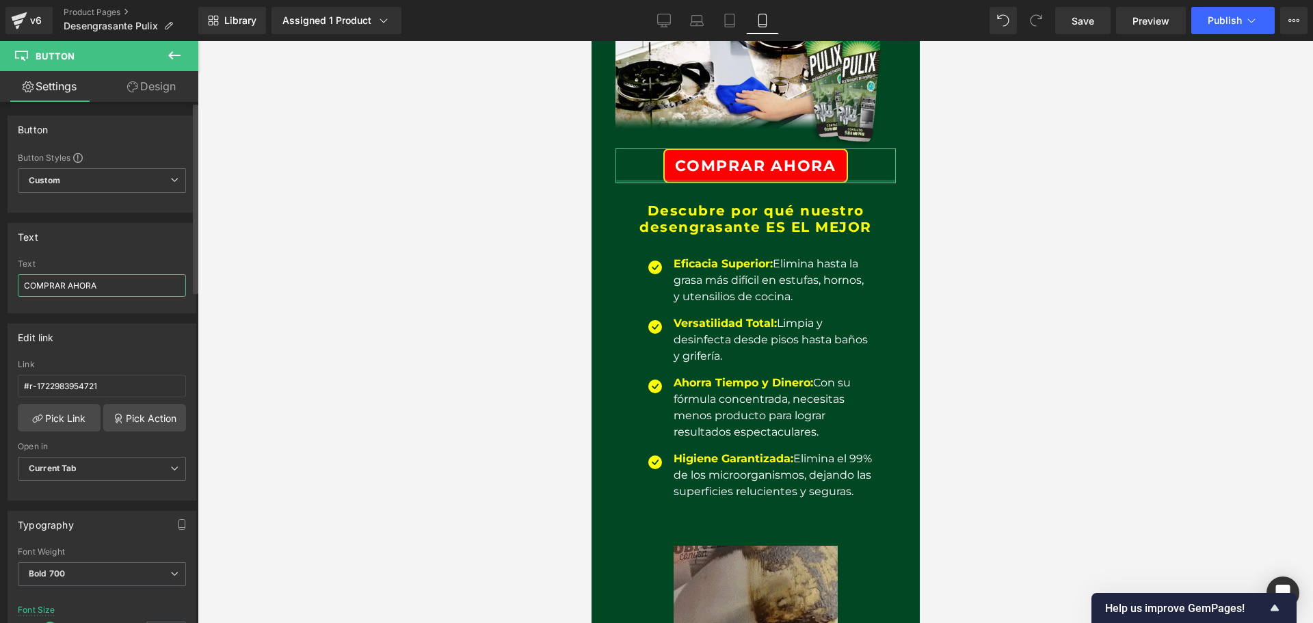
click at [114, 285] on input "COMPRAR AHORA" at bounding box center [102, 285] width 168 height 23
click at [114, 284] on input "COMPRAR AHORA" at bounding box center [102, 285] width 168 height 23
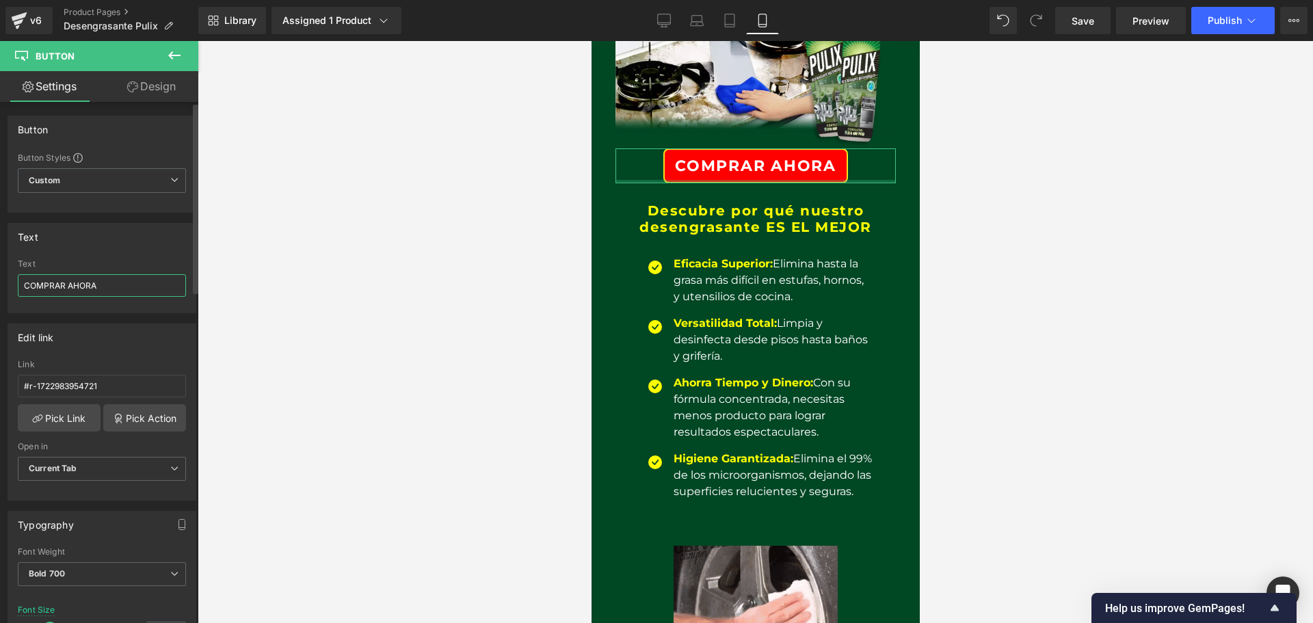
click at [114, 284] on input "COMPRAR AHORA" at bounding box center [102, 285] width 168 height 23
type input "C"
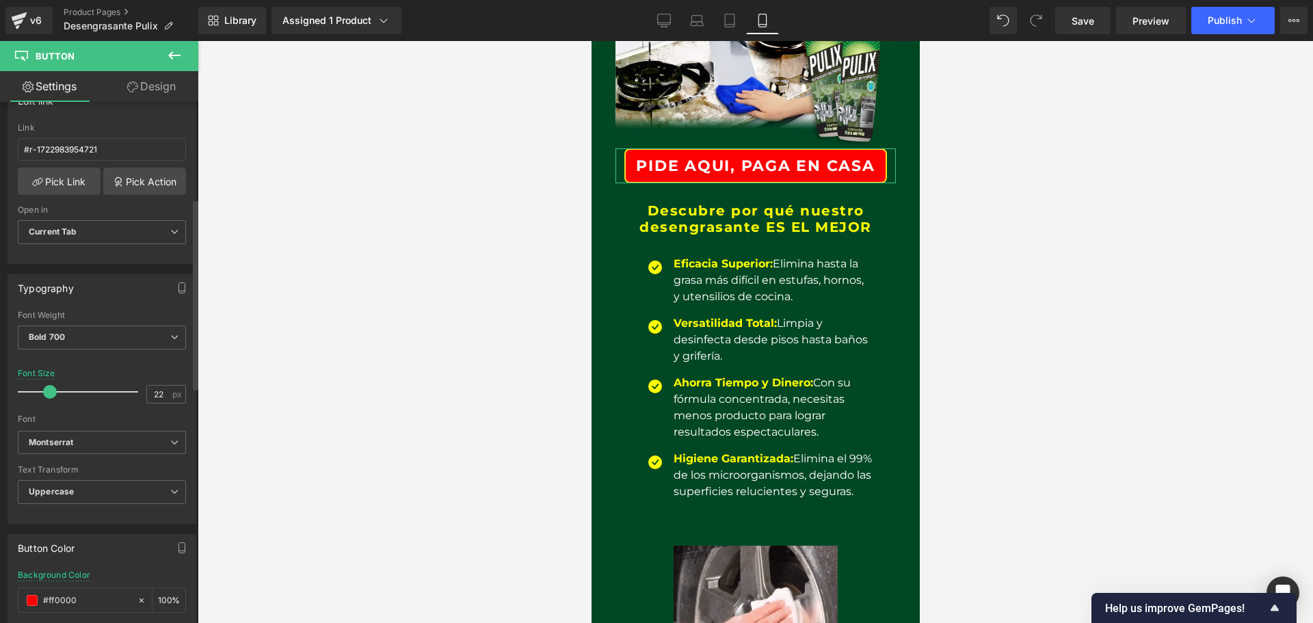
scroll to position [274, 0]
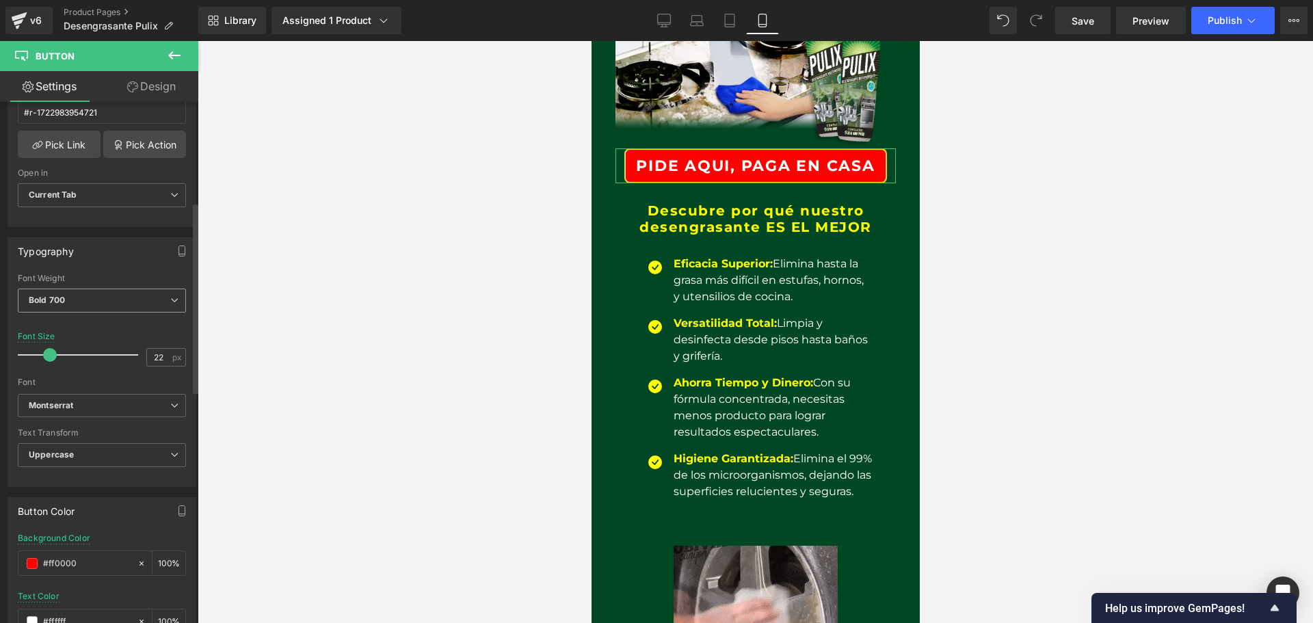
type input "Pide Aqui, Paga en Casa"
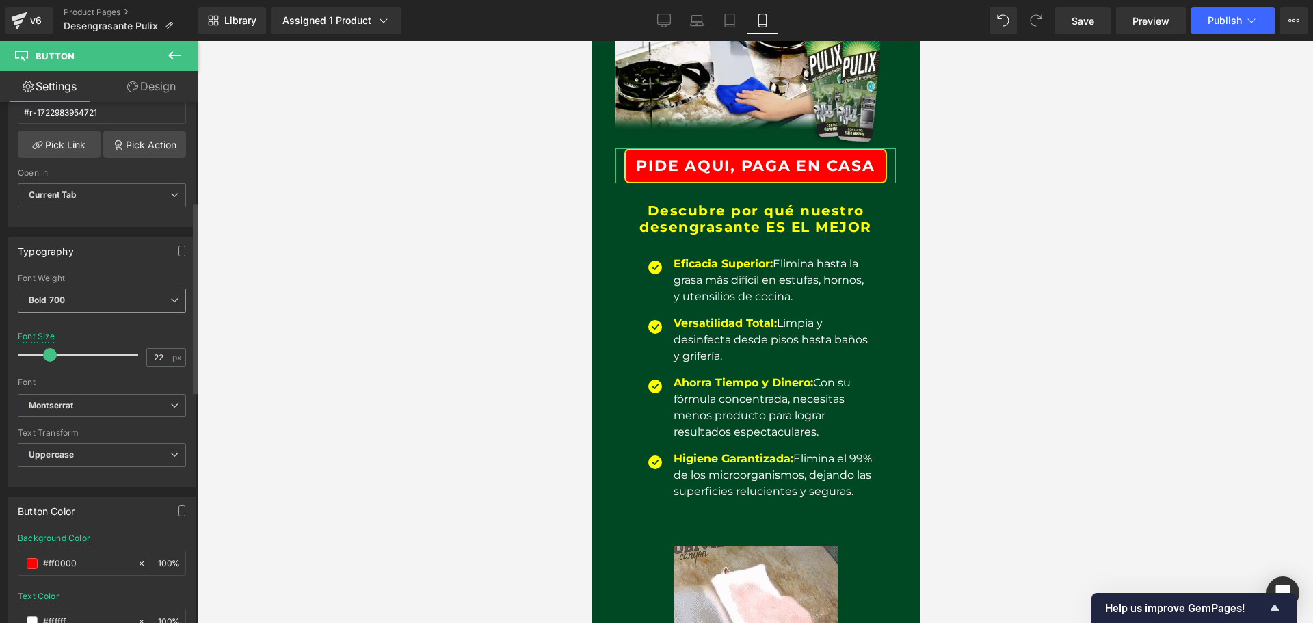
click at [114, 306] on span "Bold 700" at bounding box center [102, 301] width 168 height 24
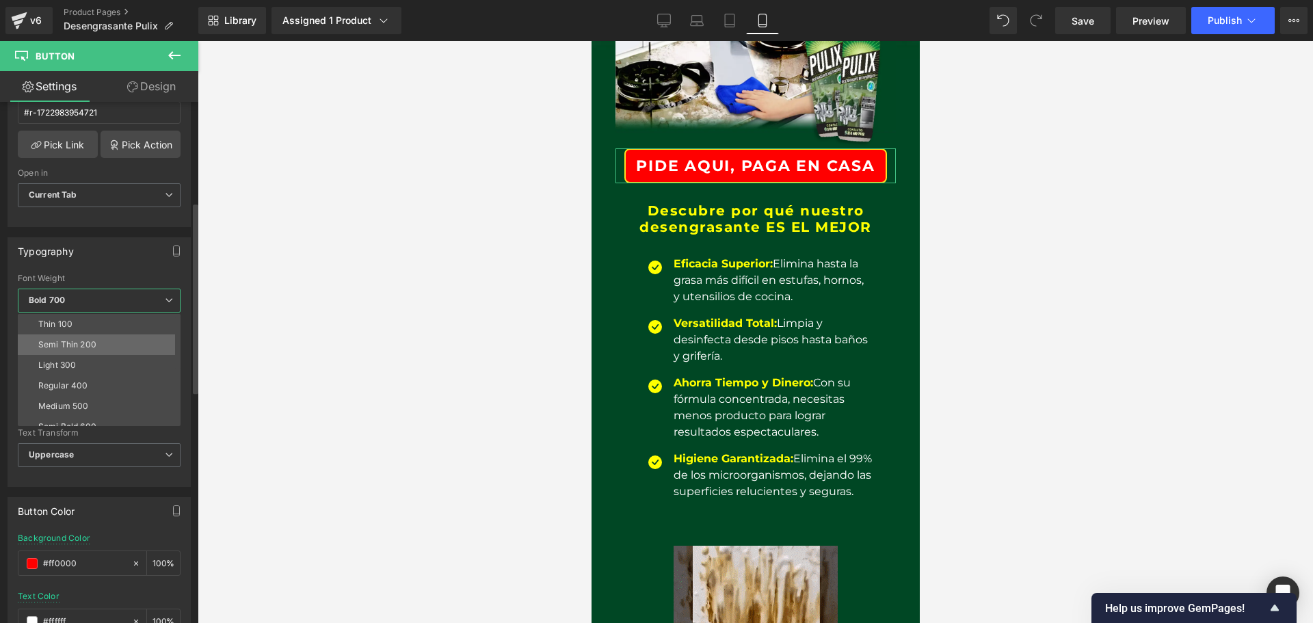
click at [87, 340] on div "Semi Thin 200" at bounding box center [67, 345] width 58 height 10
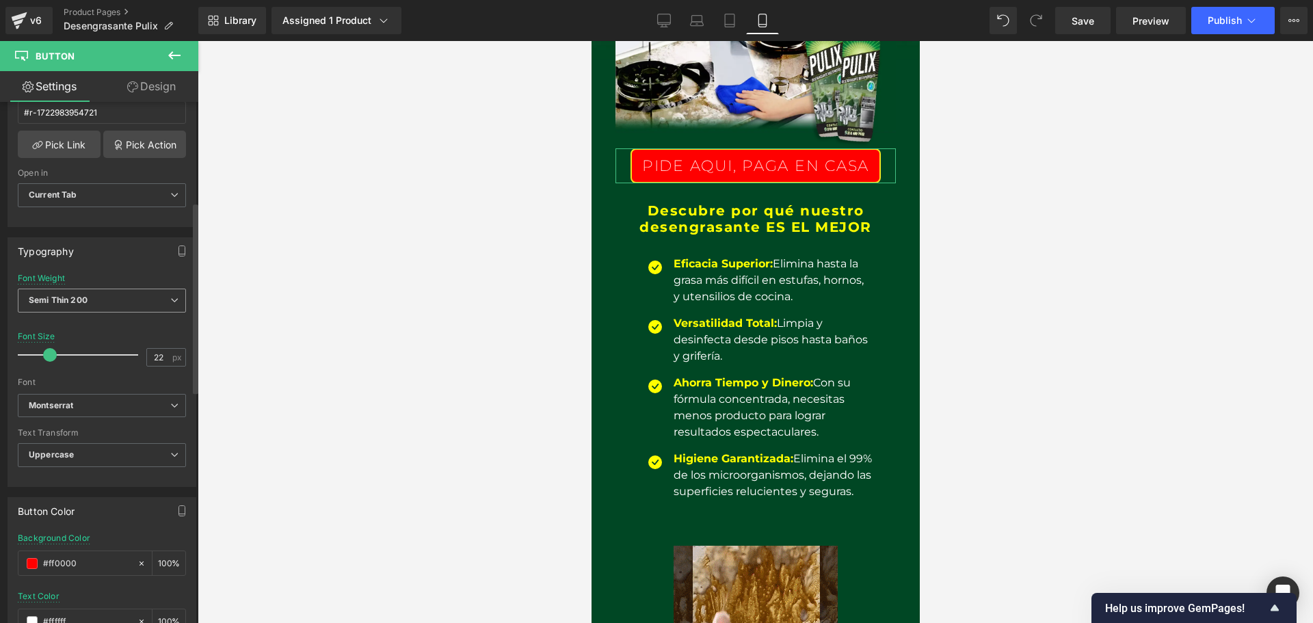
click at [93, 302] on span "Semi Thin 200" at bounding box center [102, 301] width 168 height 24
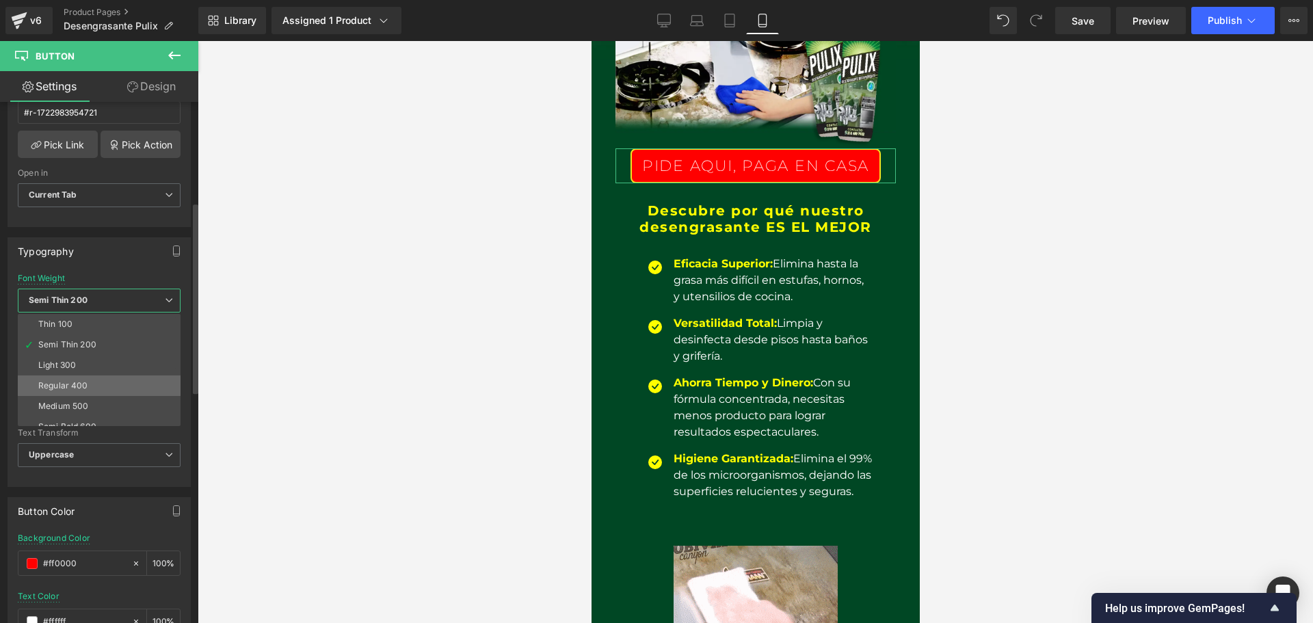
click at [90, 384] on li "Regular 400" at bounding box center [102, 385] width 169 height 21
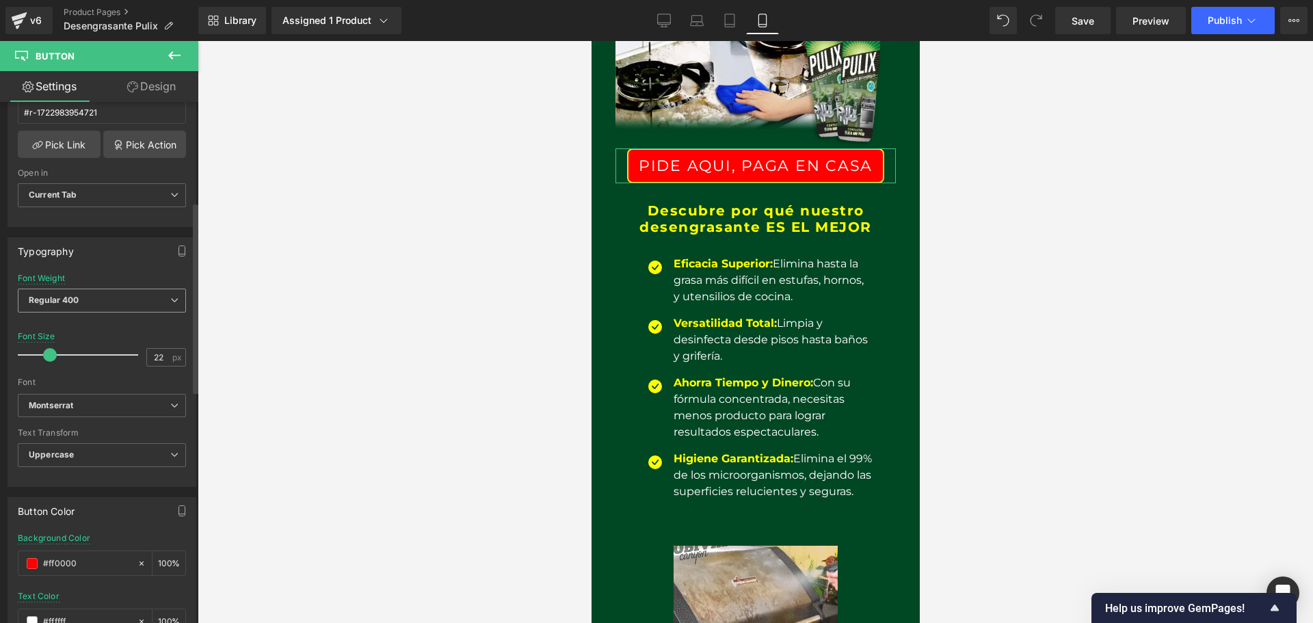
click at [85, 308] on span "Regular 400" at bounding box center [102, 301] width 168 height 24
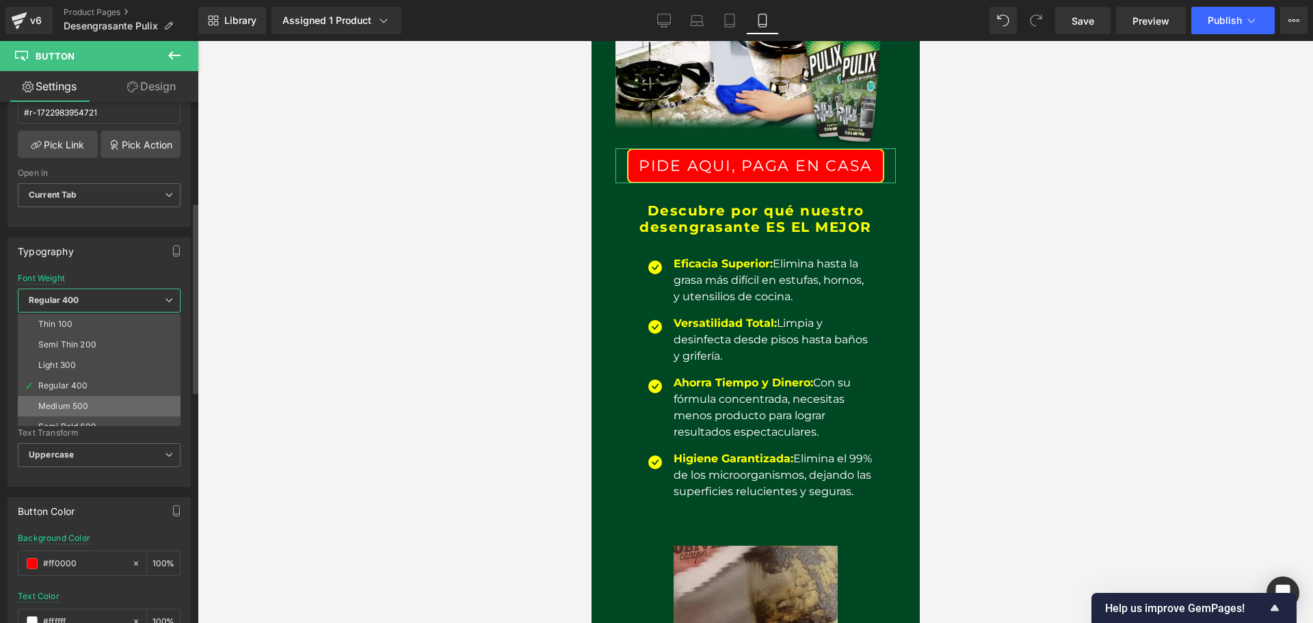
click at [82, 402] on div "Medium 500" at bounding box center [63, 406] width 50 height 10
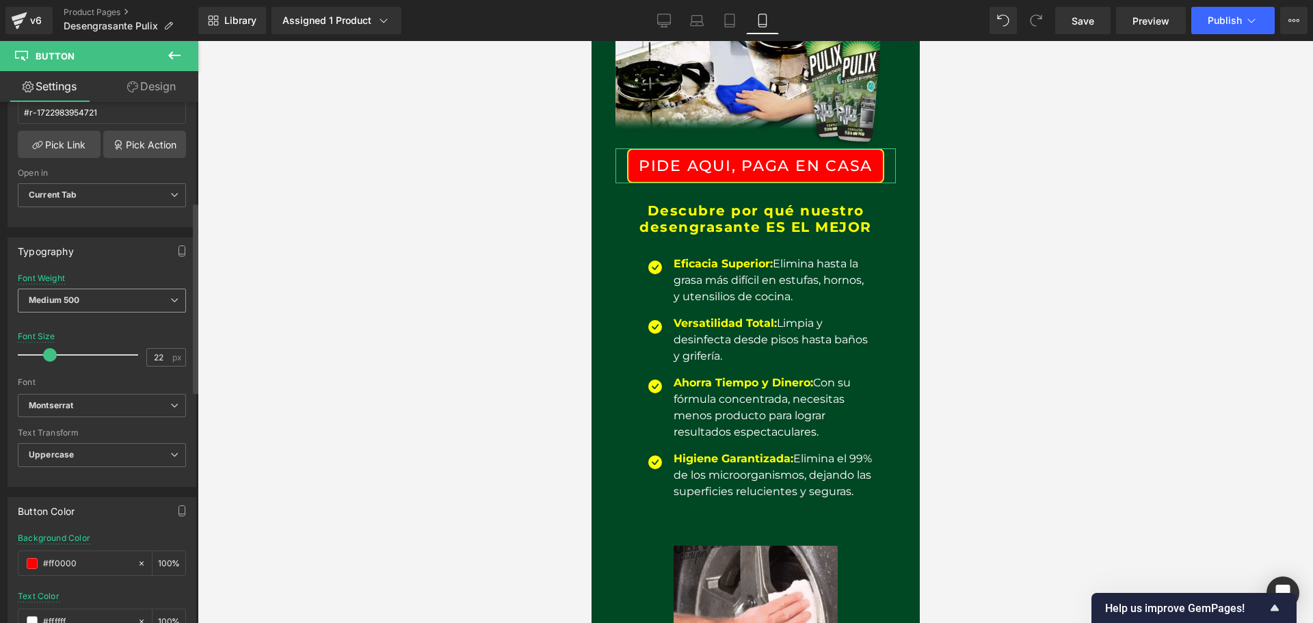
click at [117, 291] on span "Medium 500" at bounding box center [102, 301] width 168 height 24
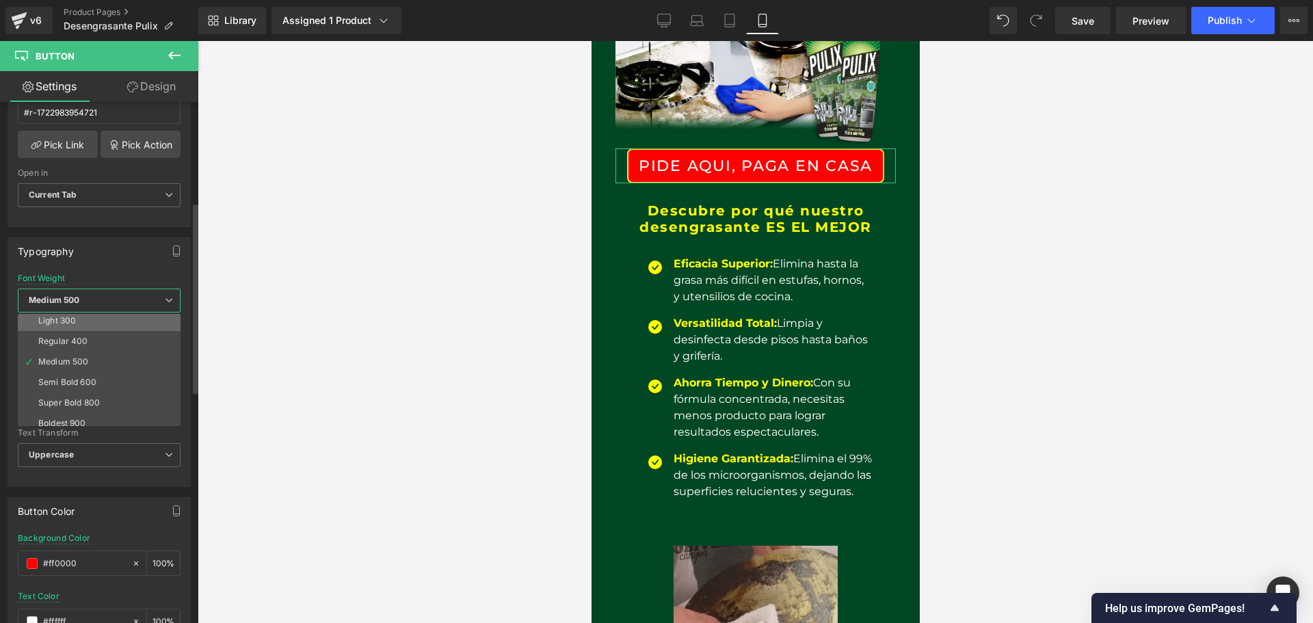
scroll to position [68, 0]
click at [104, 354] on li "Semi Bold 600" at bounding box center [102, 358] width 169 height 21
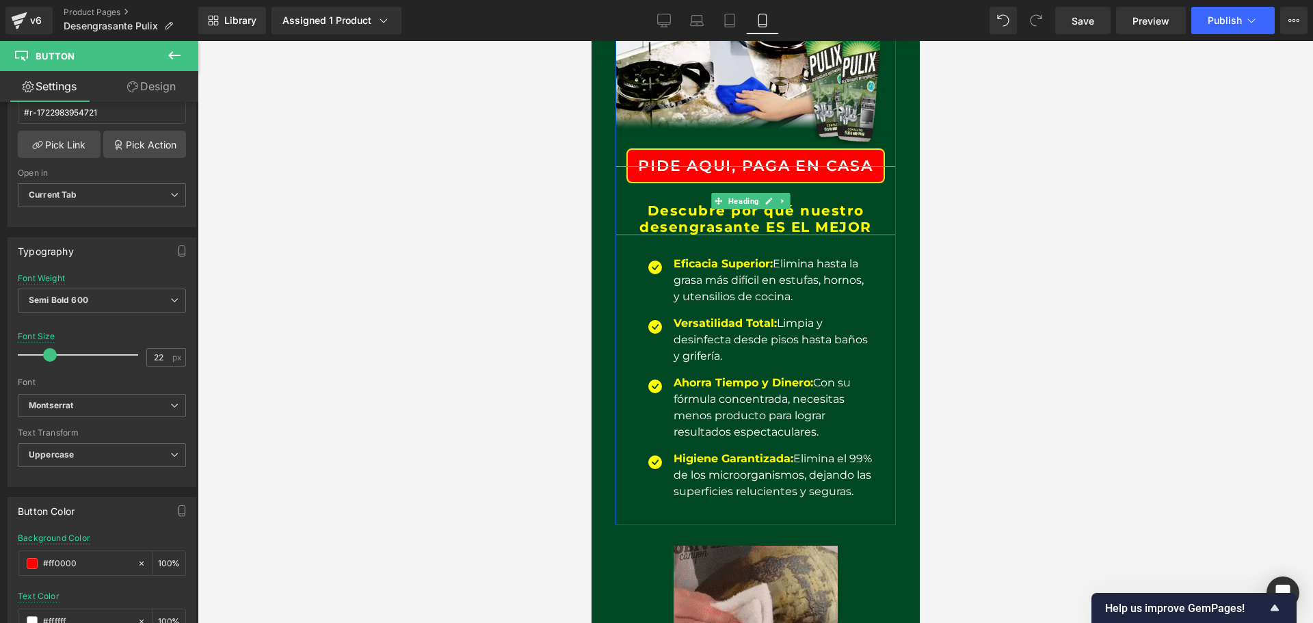
click at [768, 202] on h2 "Descubre por qué nuestro" at bounding box center [755, 210] width 280 height 16
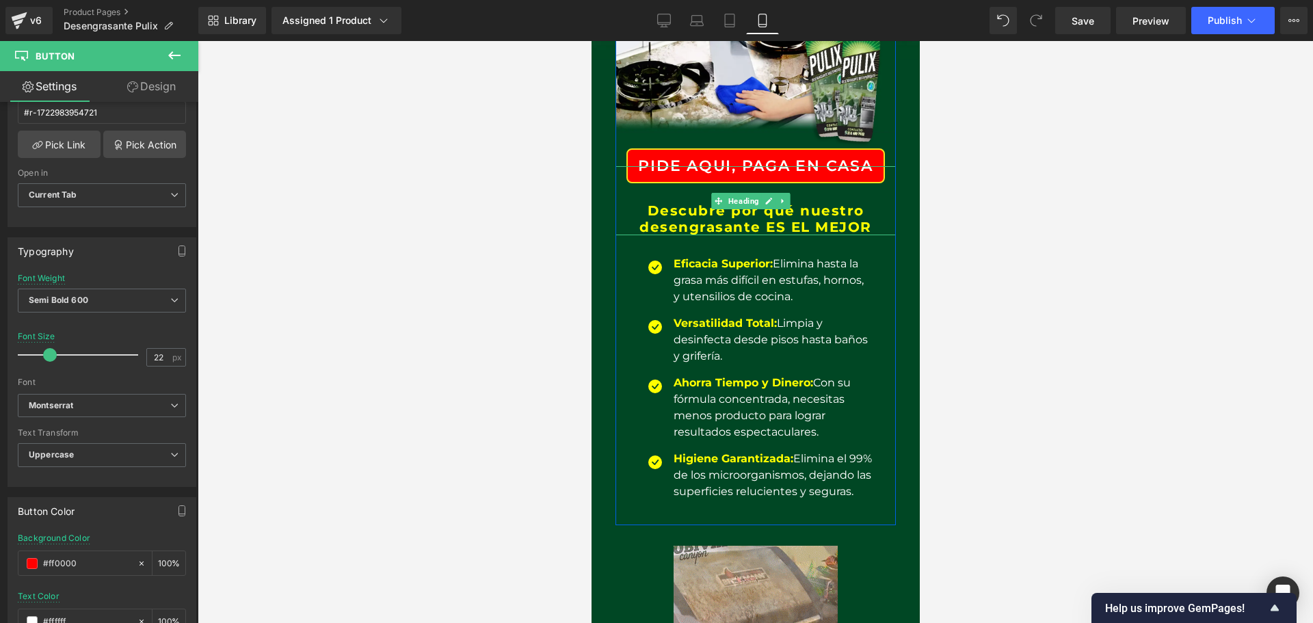
click at [768, 202] on h2 "Descubre por qué nuestro" at bounding box center [755, 210] width 280 height 16
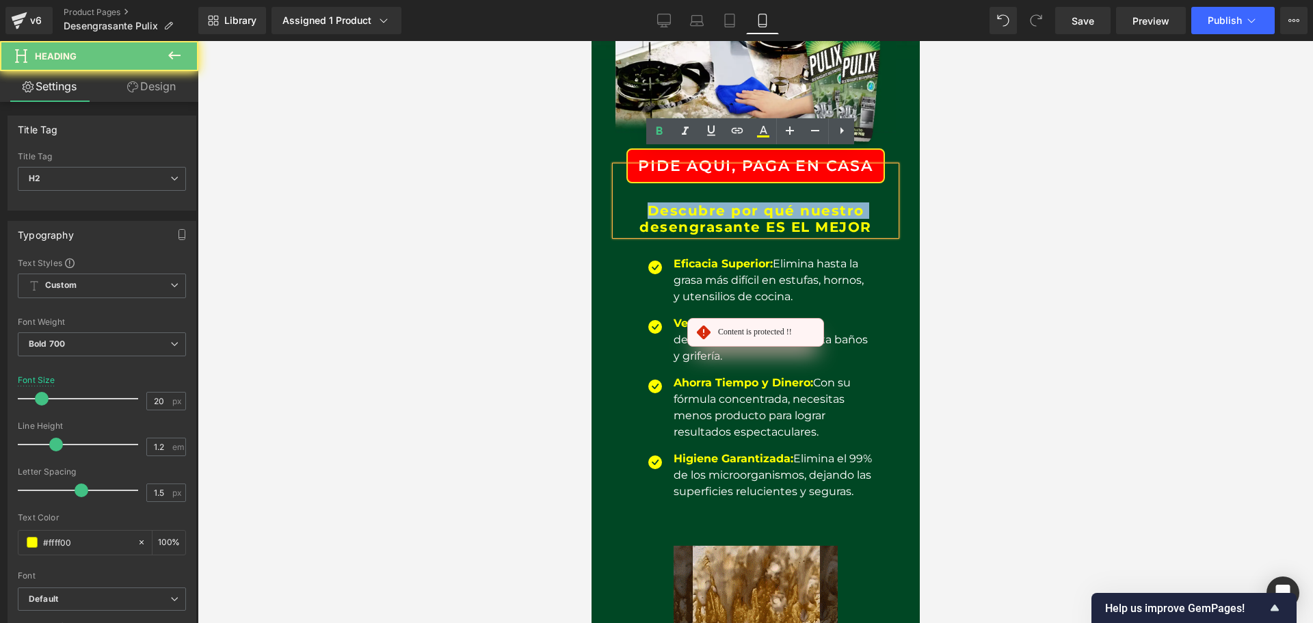
click at [768, 202] on h2 "Descubre por qué nuestro" at bounding box center [755, 210] width 280 height 16
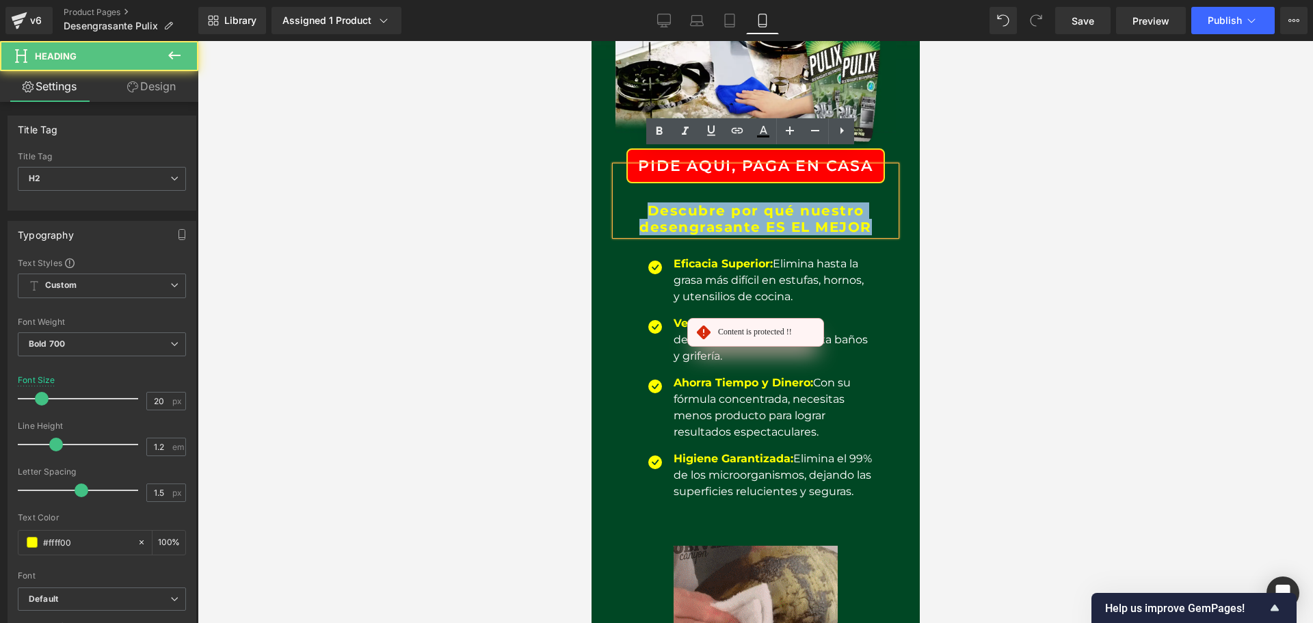
drag, startPoint x: 861, startPoint y: 210, endPoint x: 628, endPoint y: 186, distance: 234.4
click at [628, 186] on div "Descubre por qué nuestro desengrasante ES EL MEJOR" at bounding box center [755, 200] width 280 height 69
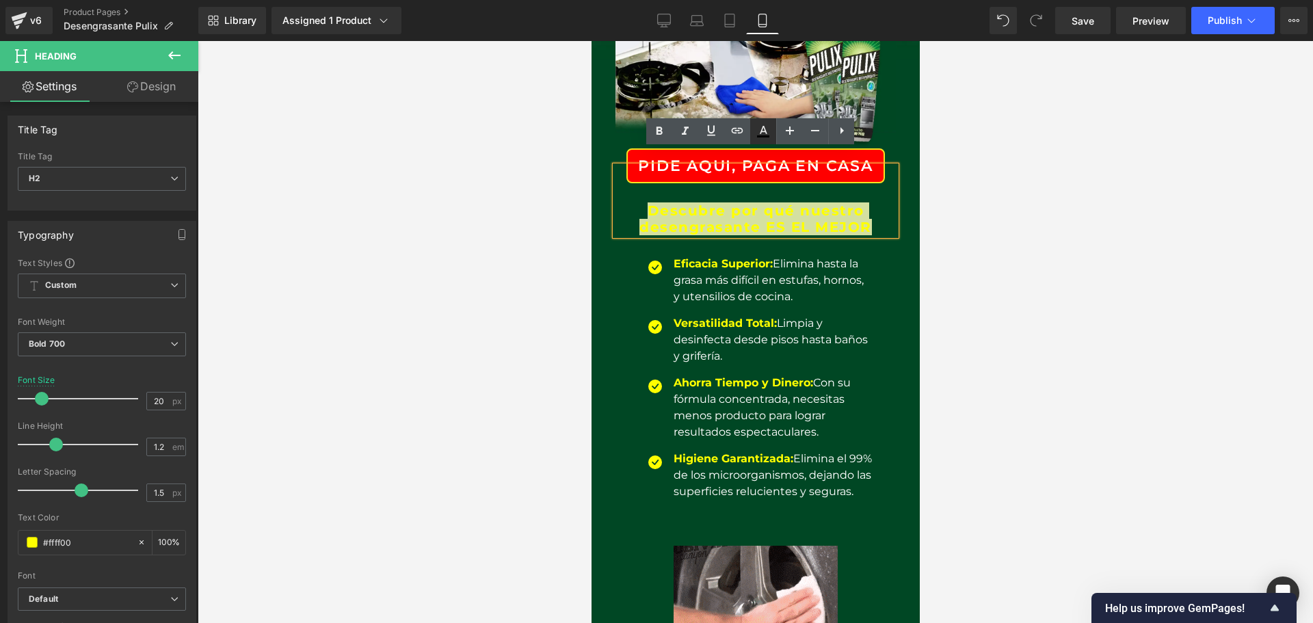
click at [765, 129] on icon at bounding box center [764, 130] width 8 height 8
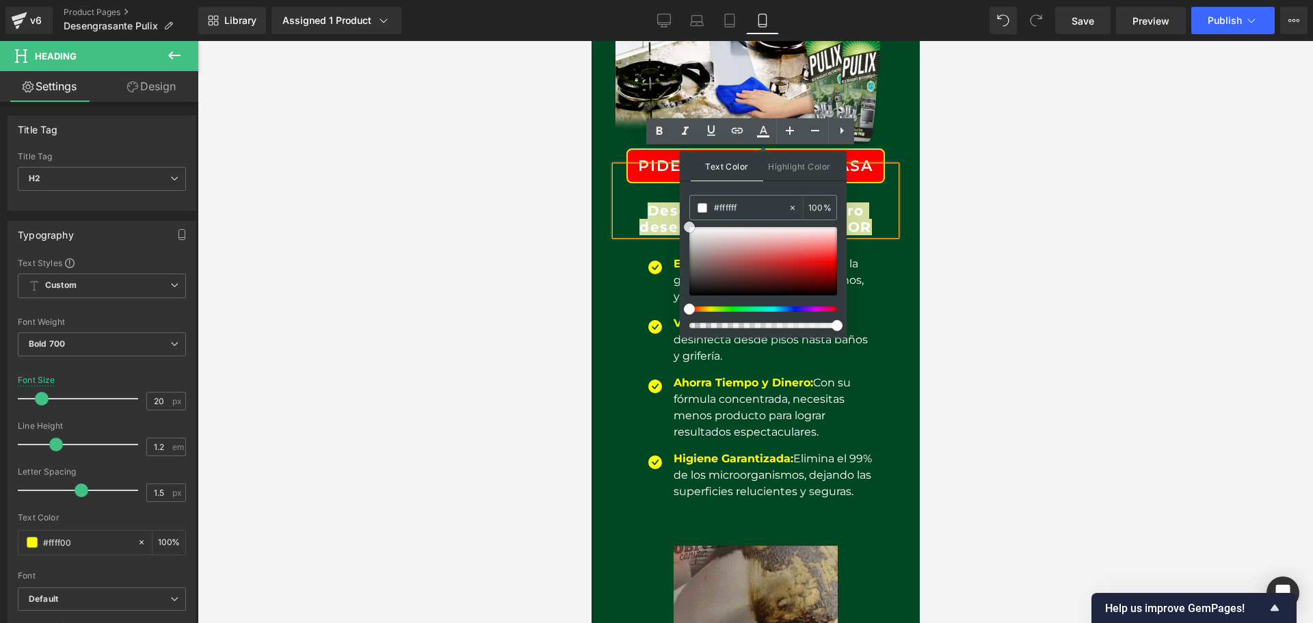
drag, startPoint x: 692, startPoint y: 291, endPoint x: 683, endPoint y: 215, distance: 76.5
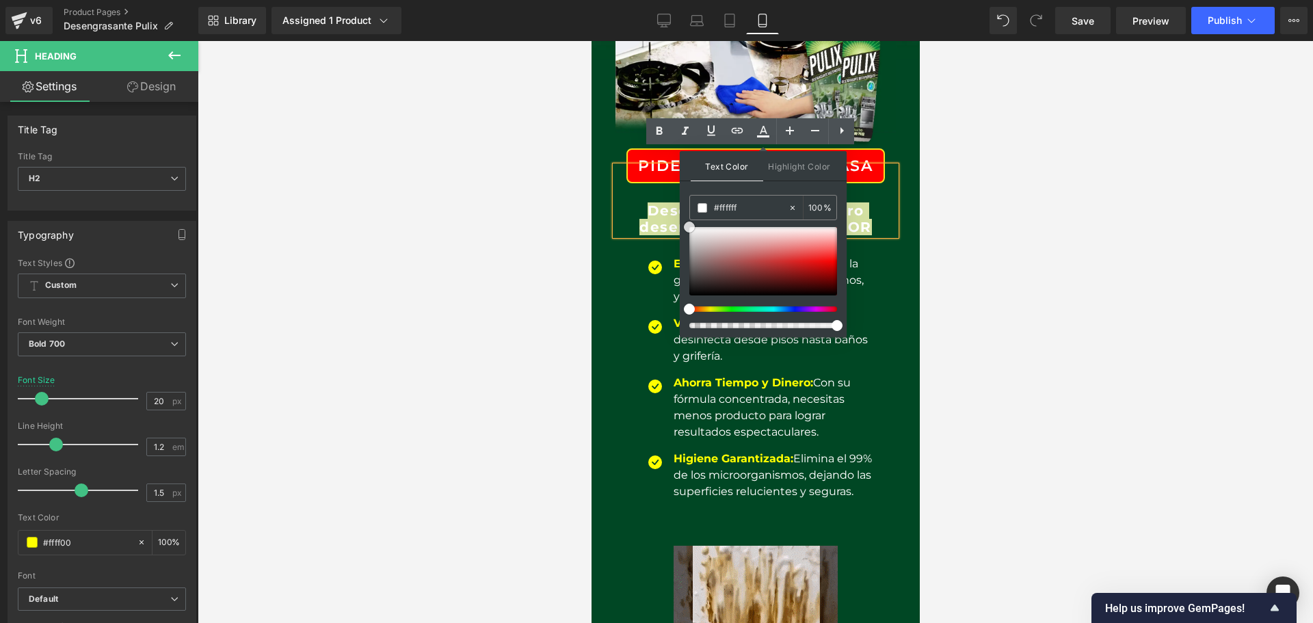
click at [683, 215] on div "Text Color Highlight Color #333333 #000000 100 % transparent 0 %" at bounding box center [763, 244] width 167 height 186
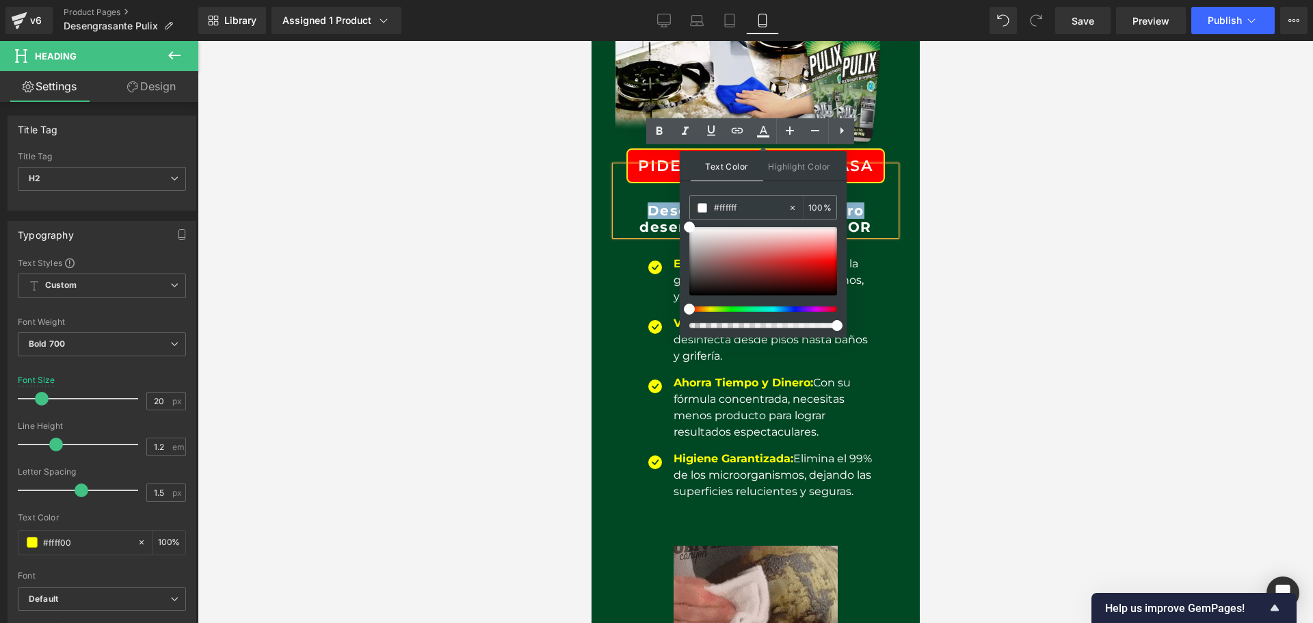
click at [858, 235] on div "Icon Eficacia Superior: Elimina hasta la grasa más difícil en estufas, hornos, …" at bounding box center [755, 376] width 280 height 282
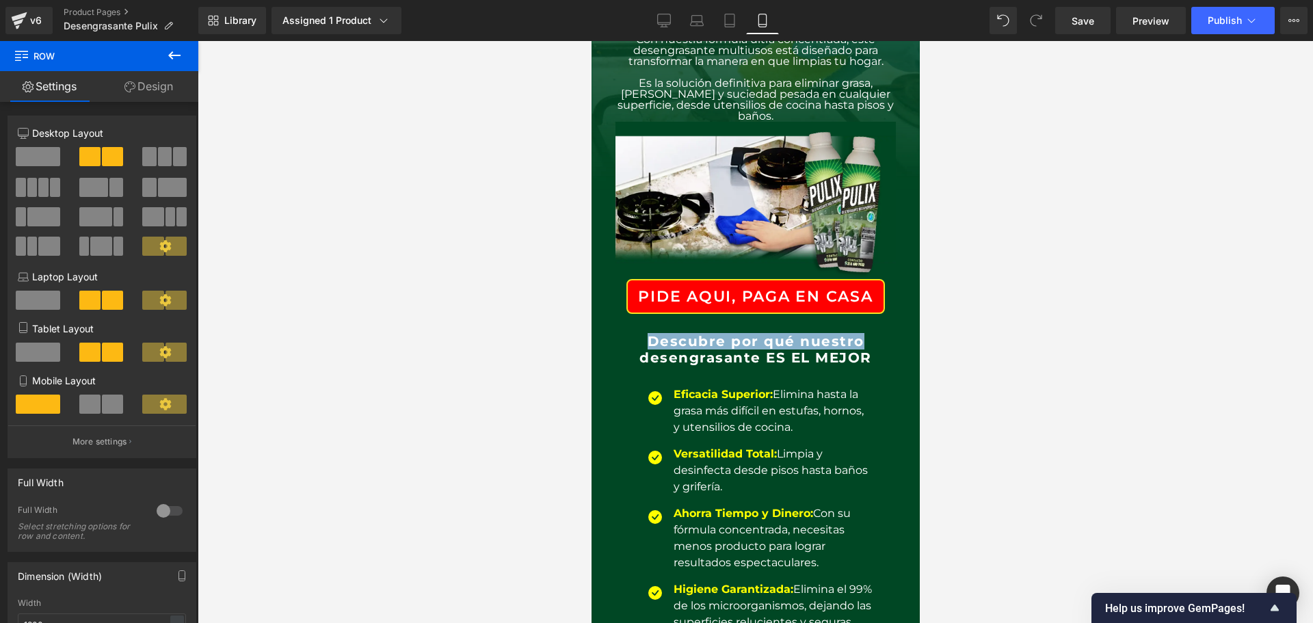
scroll to position [99, 0]
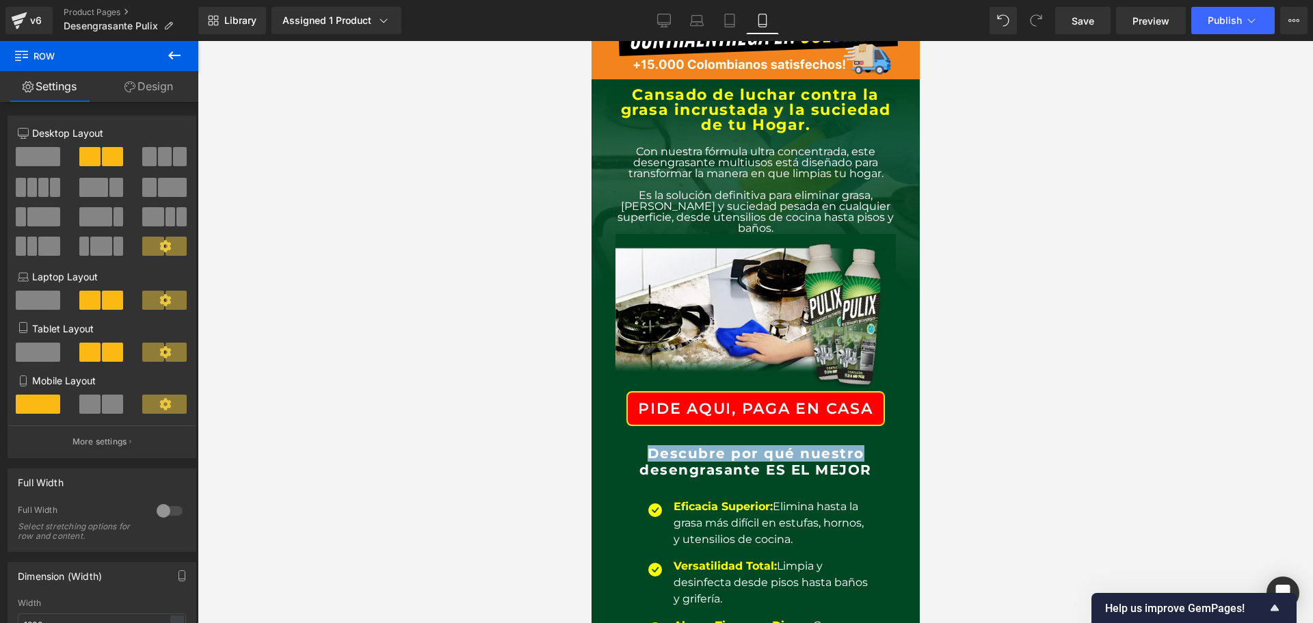
click at [901, 456] on div "Cansado de luchar contra la grasa incrustada y la suciedad de tu Hogar. Heading…" at bounding box center [755, 552] width 328 height 947
click at [802, 445] on span "Descubre por qué nuestro" at bounding box center [755, 453] width 217 height 16
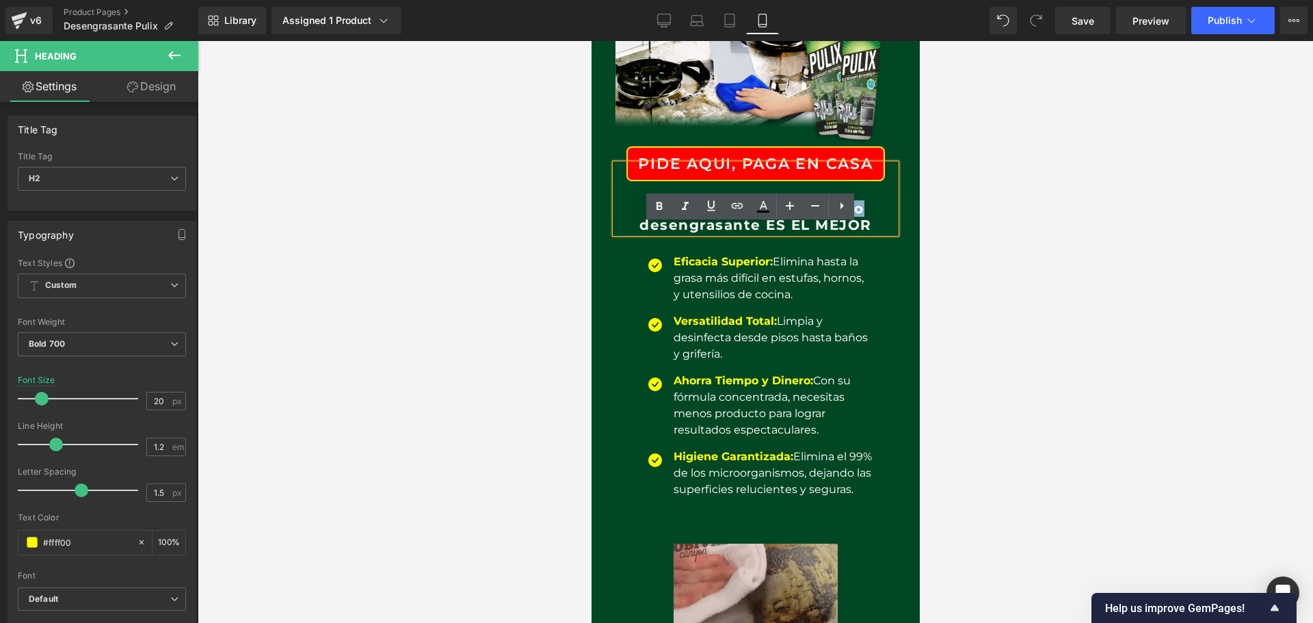
scroll to position [266, 0]
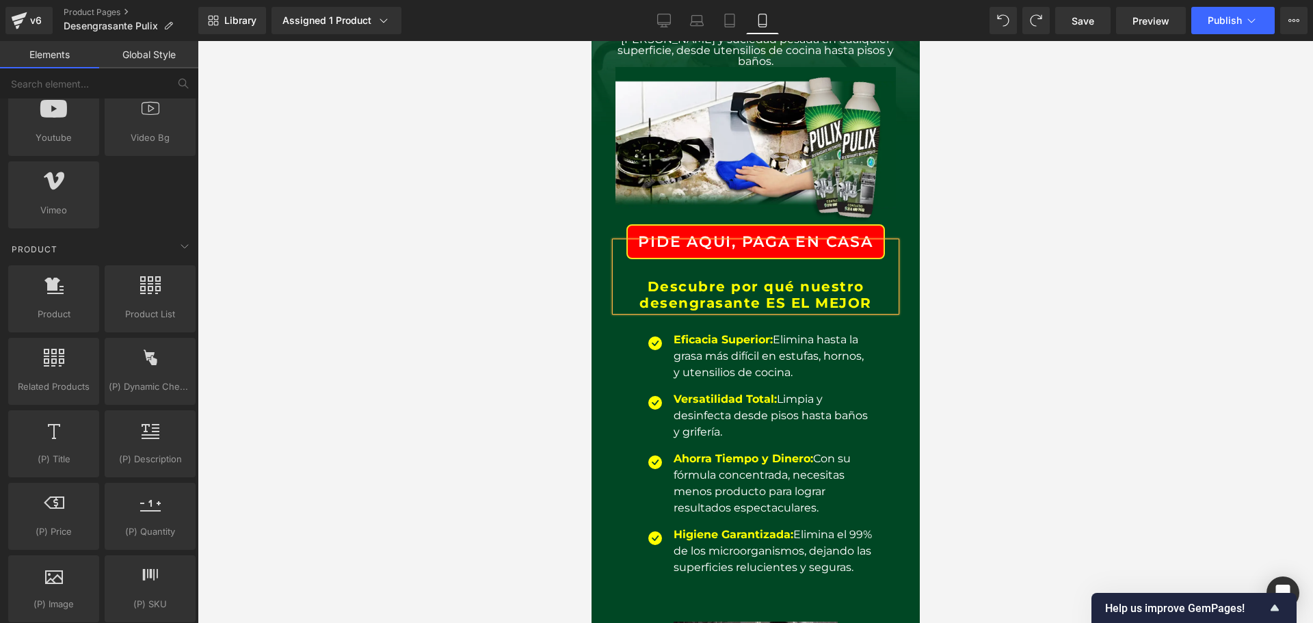
click at [1092, 395] on div at bounding box center [756, 332] width 1116 height 582
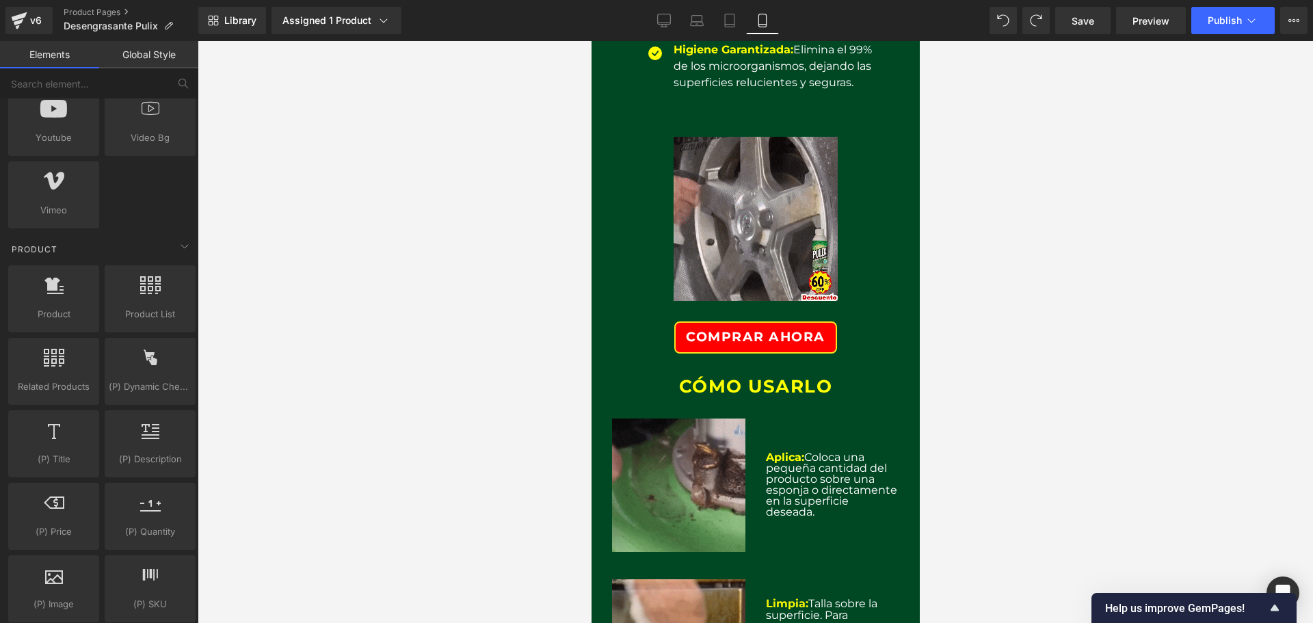
scroll to position [752, 0]
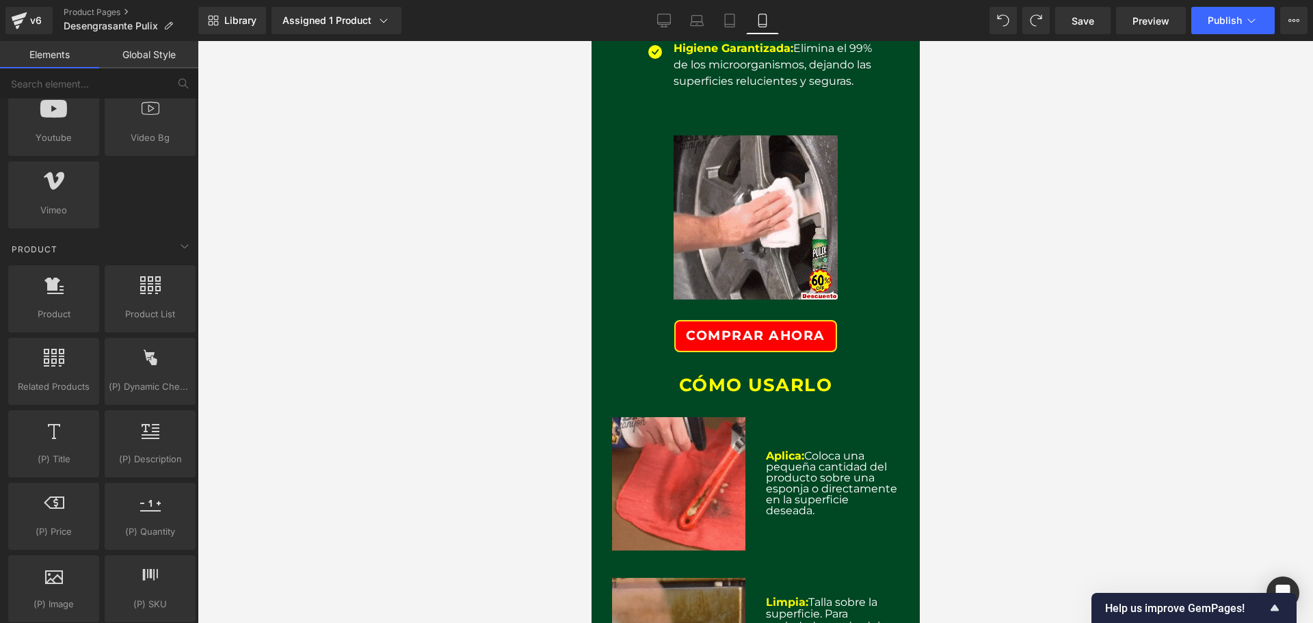
click at [874, 328] on div "COMPRAR AHORA" at bounding box center [755, 336] width 280 height 32
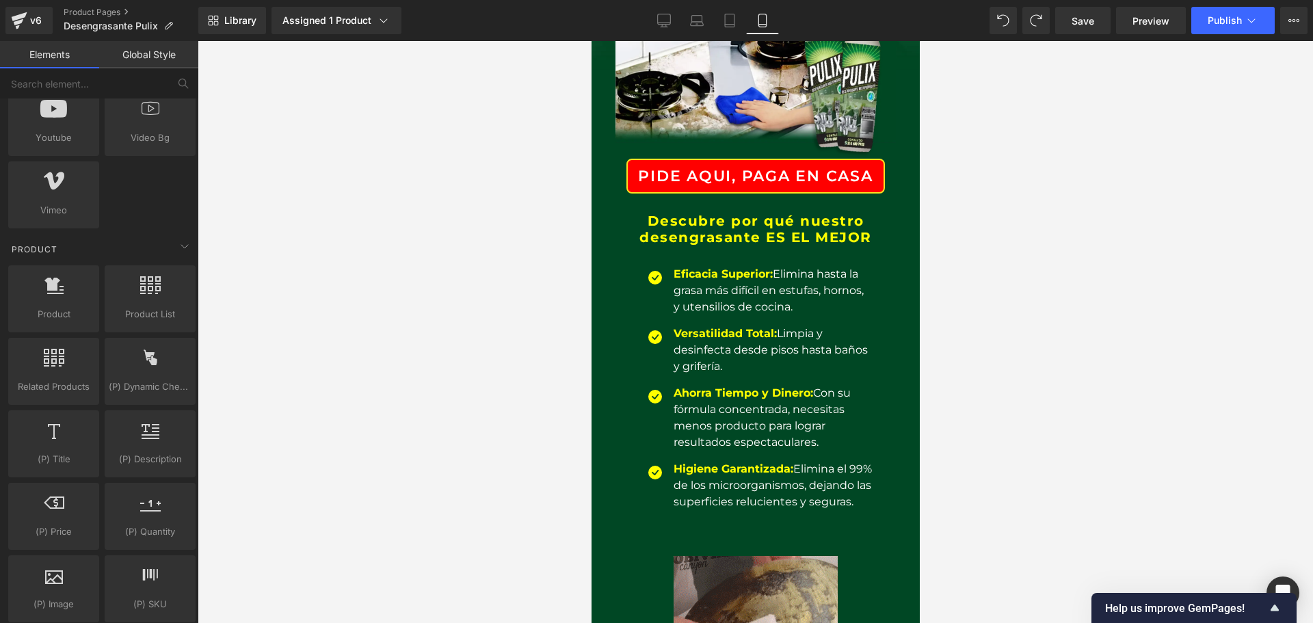
scroll to position [137, 0]
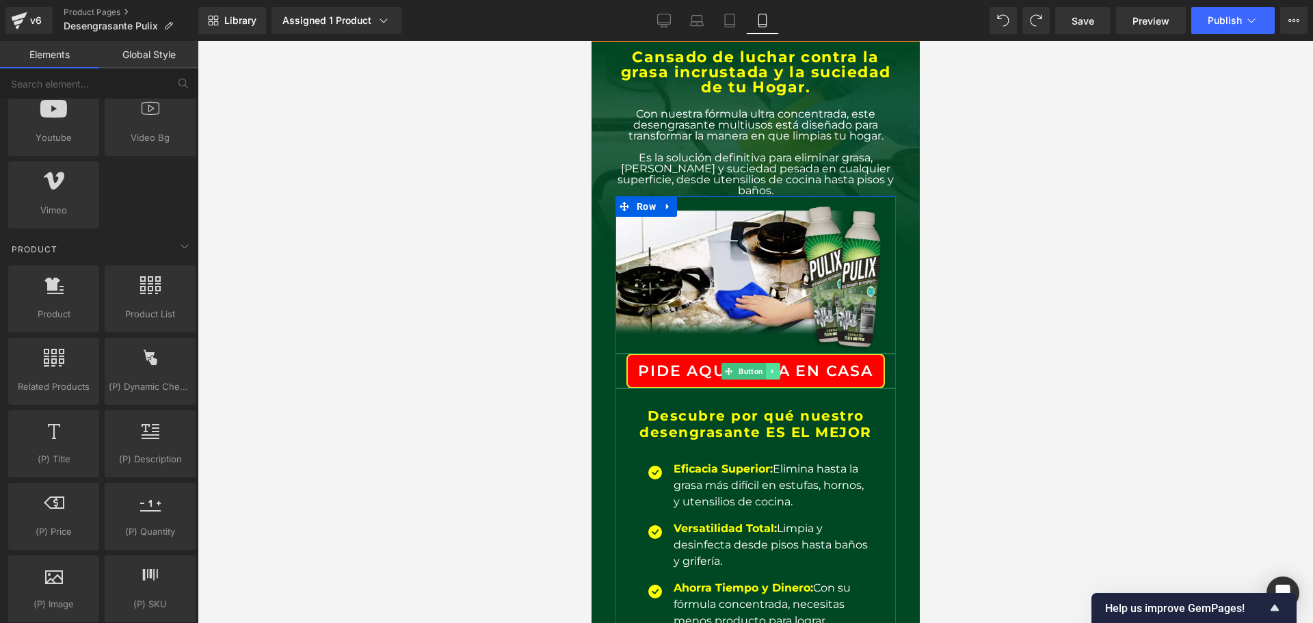
click at [773, 363] on link at bounding box center [772, 371] width 14 height 16
click at [765, 367] on icon at bounding box center [765, 371] width 8 height 8
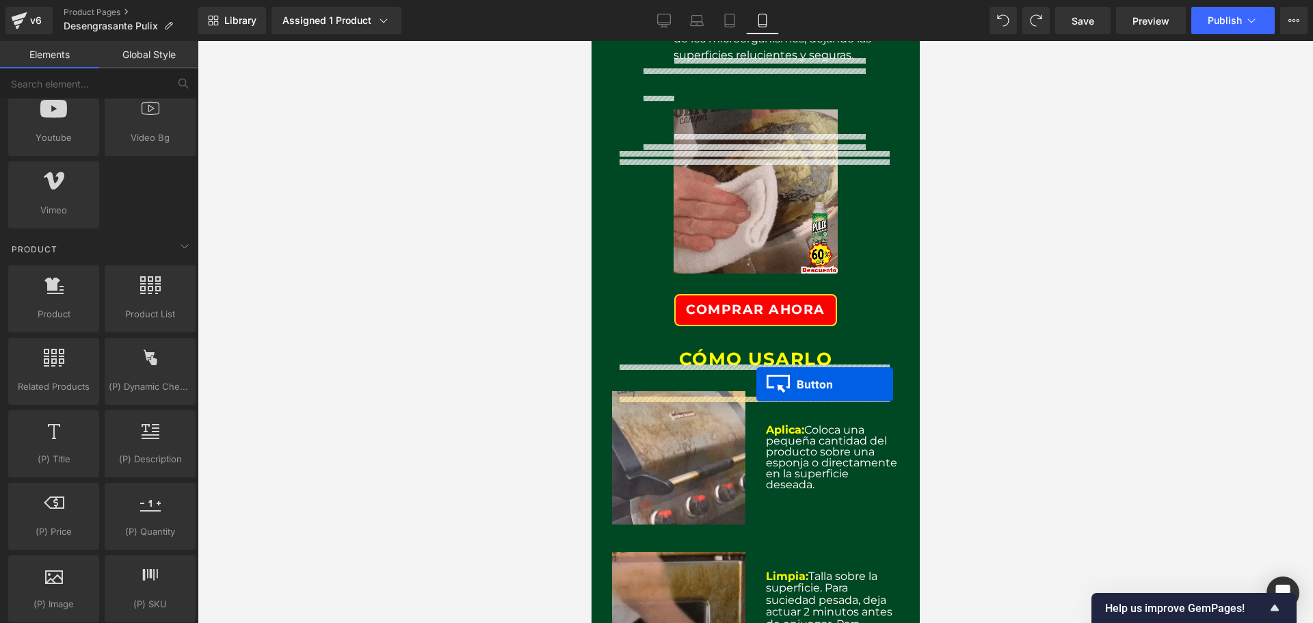
scroll to position [821, 0]
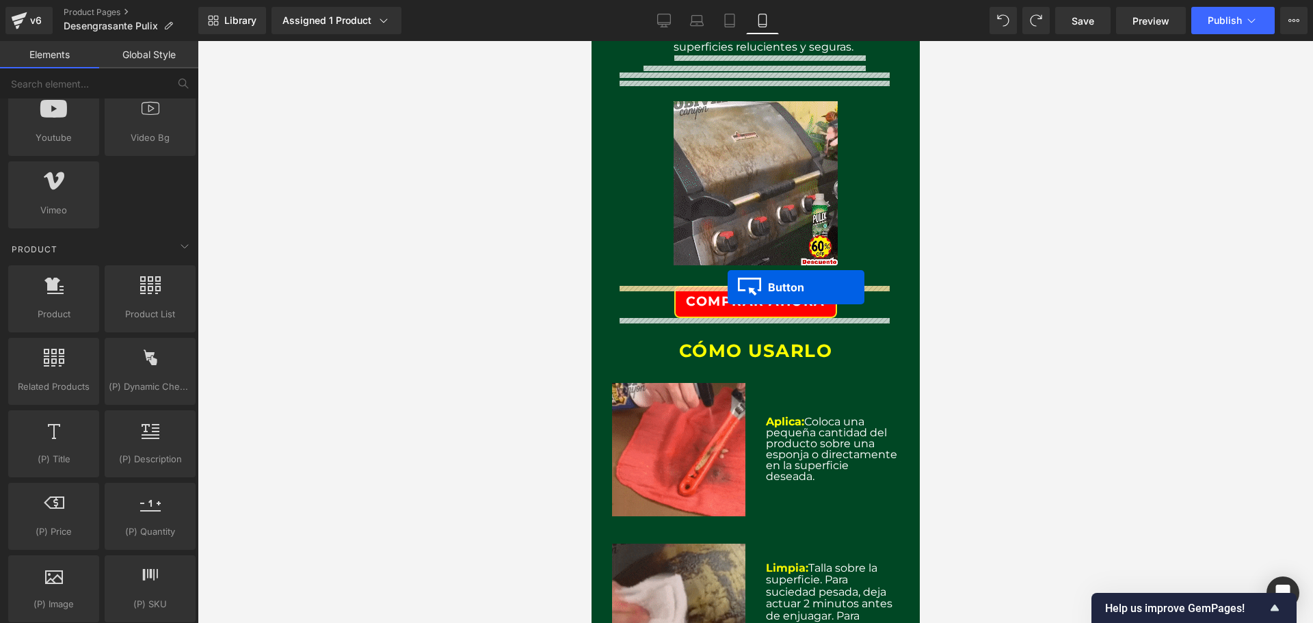
drag, startPoint x: 728, startPoint y: 387, endPoint x: 727, endPoint y: 287, distance: 99.9
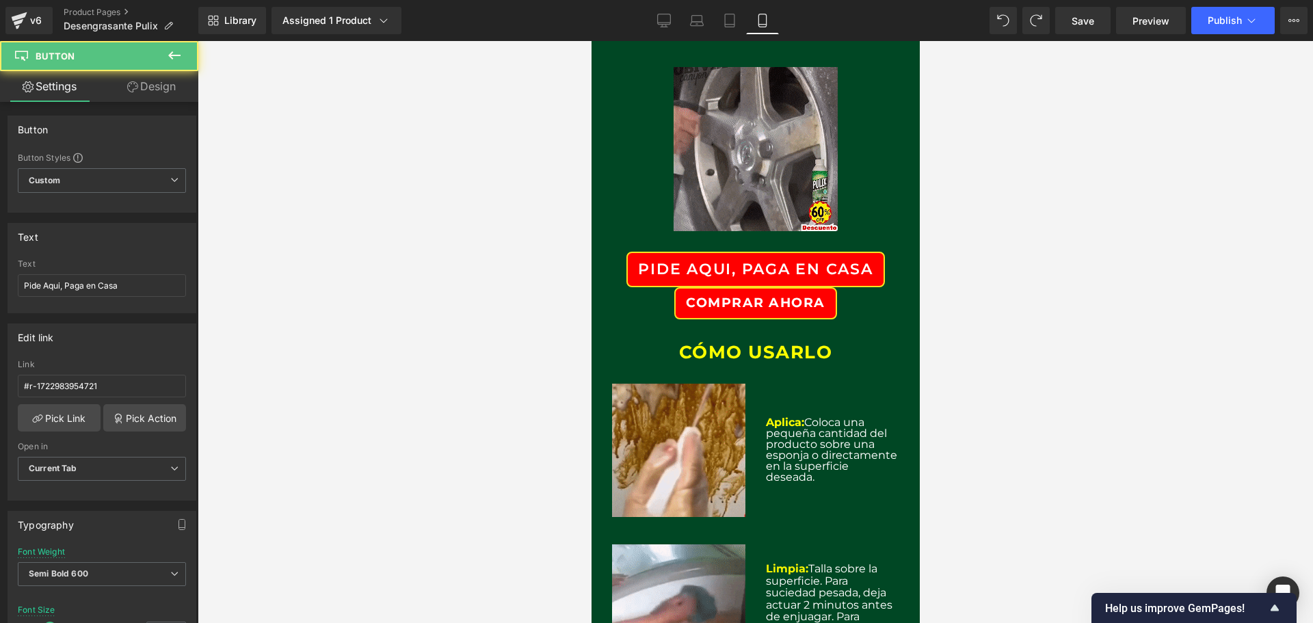
scroll to position [787, 0]
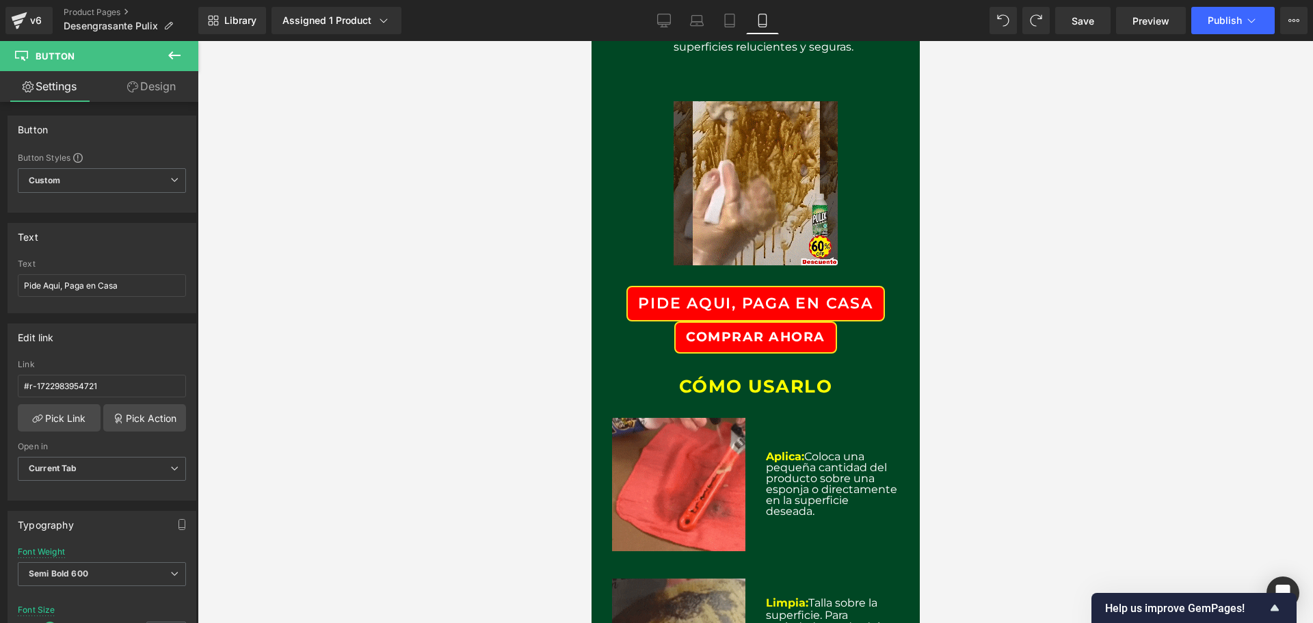
click at [661, 335] on div "COMPRAR AHORA" at bounding box center [755, 337] width 280 height 32
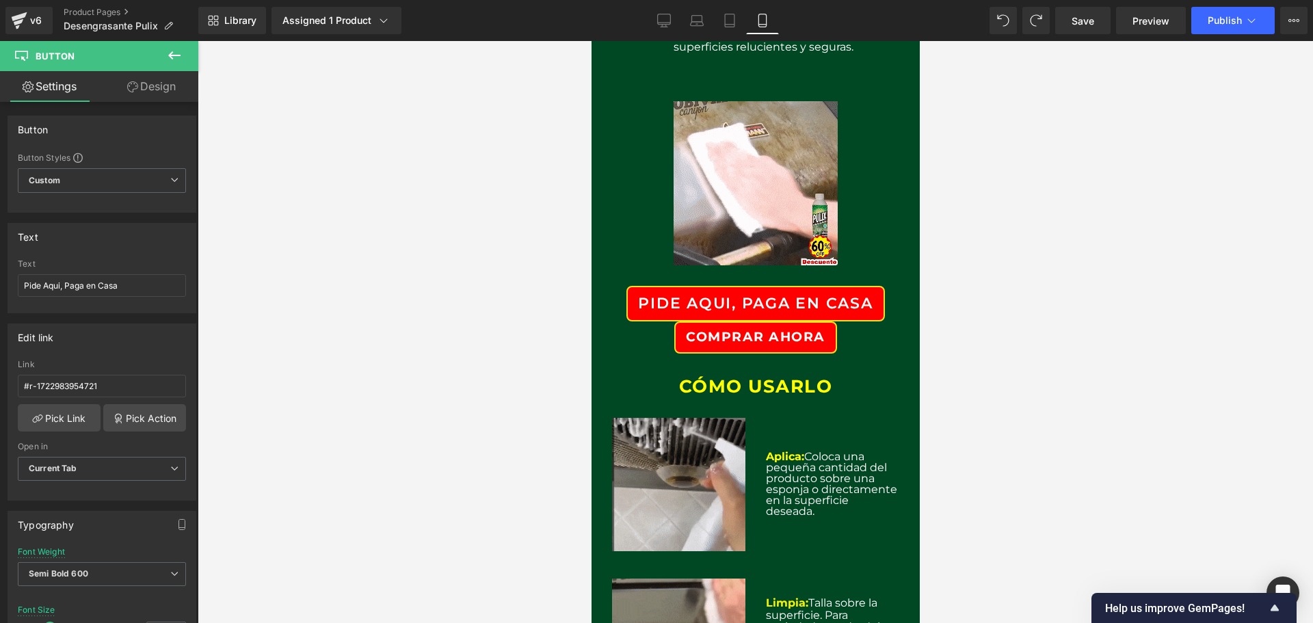
click at [839, 341] on div "COMPRAR AHORA" at bounding box center [755, 337] width 280 height 32
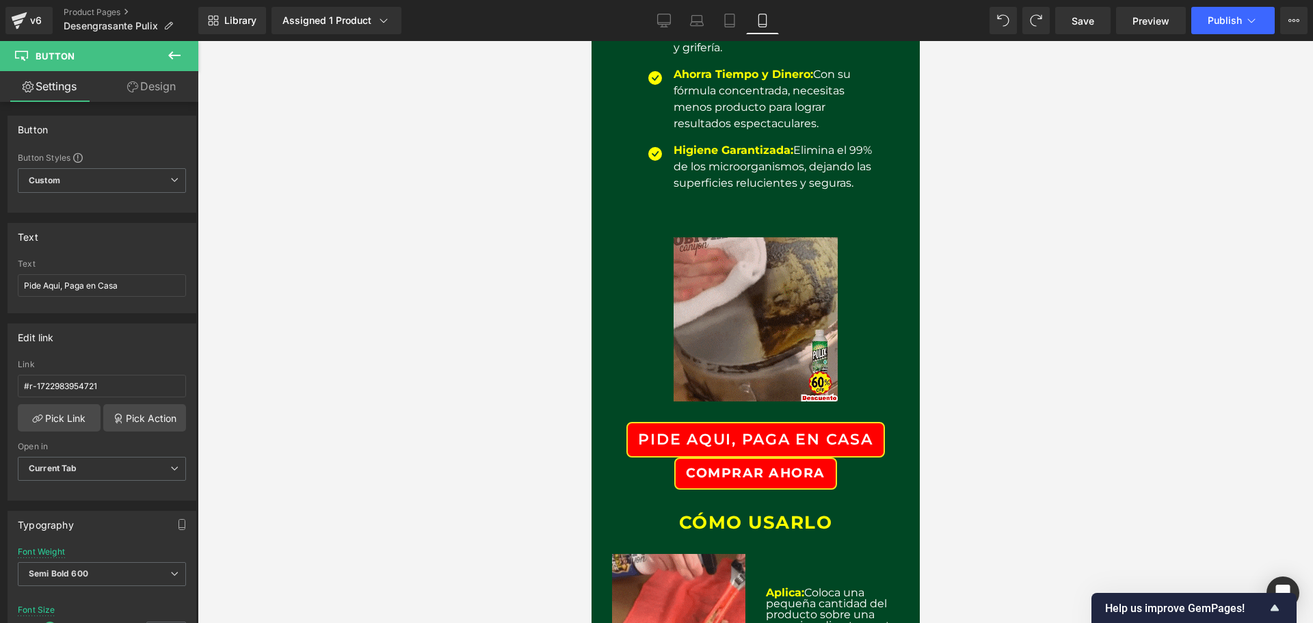
scroll to position [650, 0]
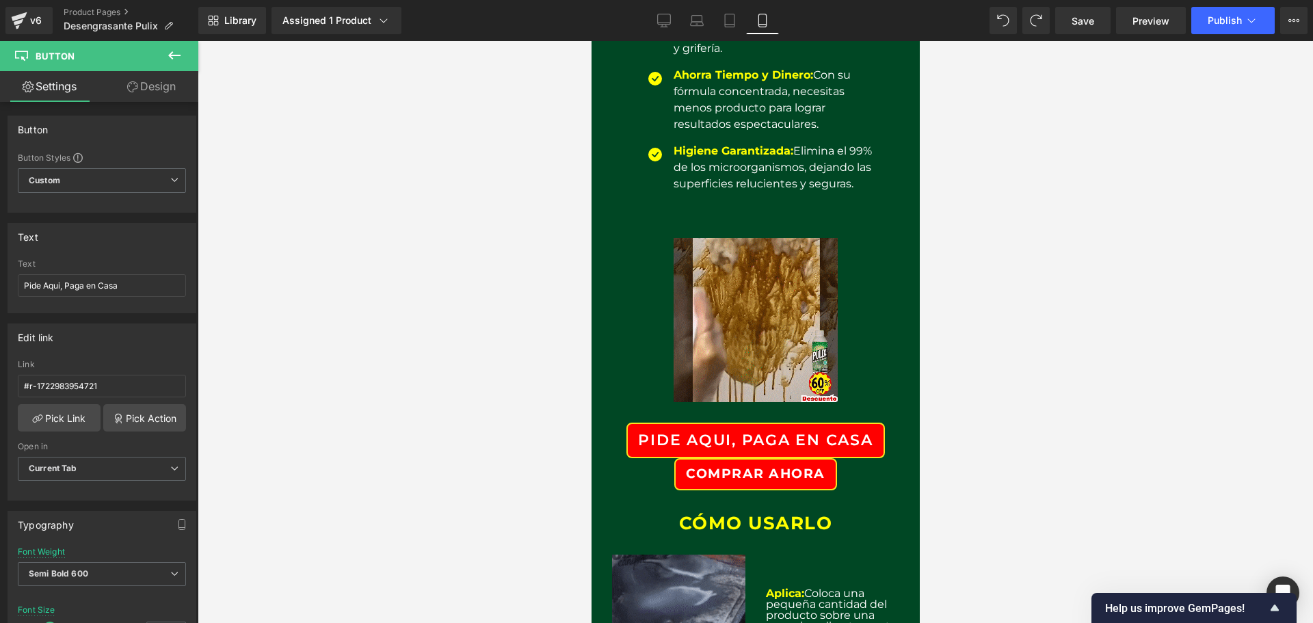
click at [865, 280] on div at bounding box center [755, 319] width 280 height 205
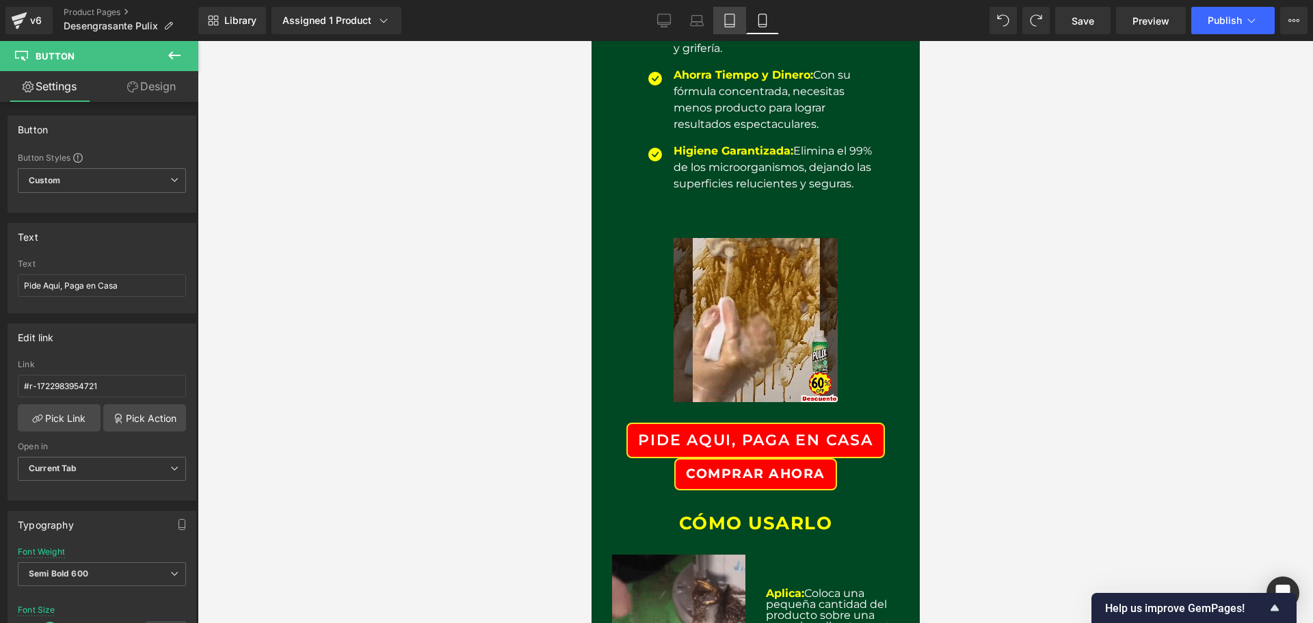
click at [718, 19] on link "Tablet" at bounding box center [729, 20] width 33 height 27
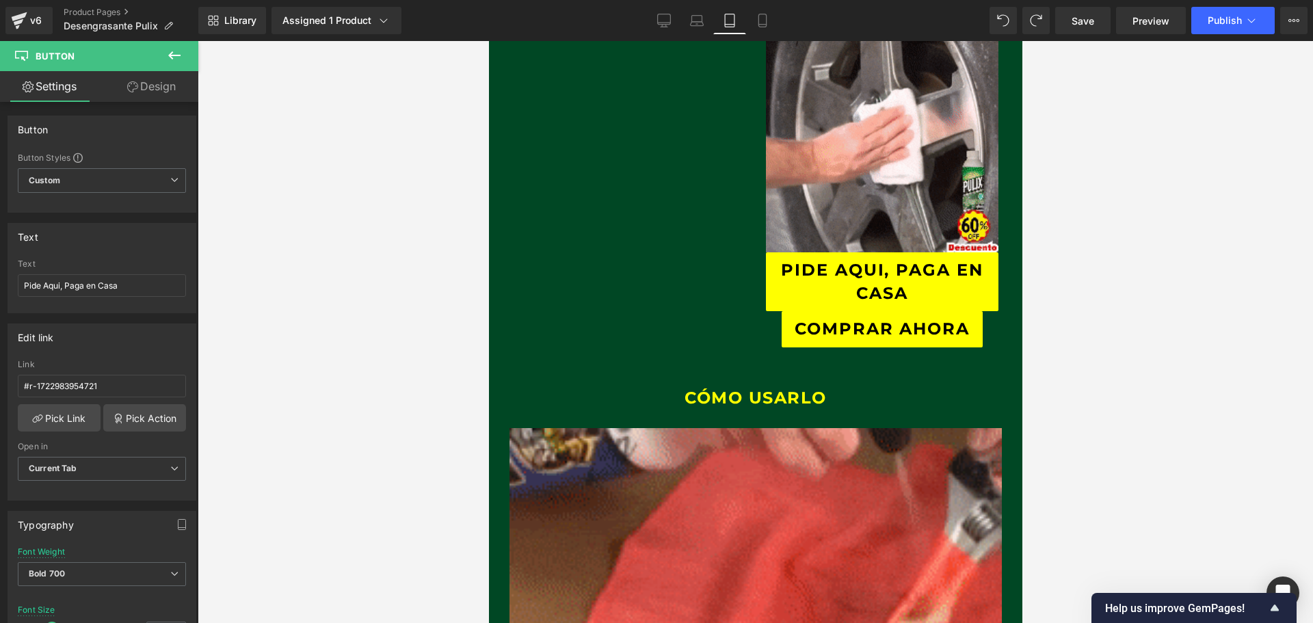
scroll to position [877, 0]
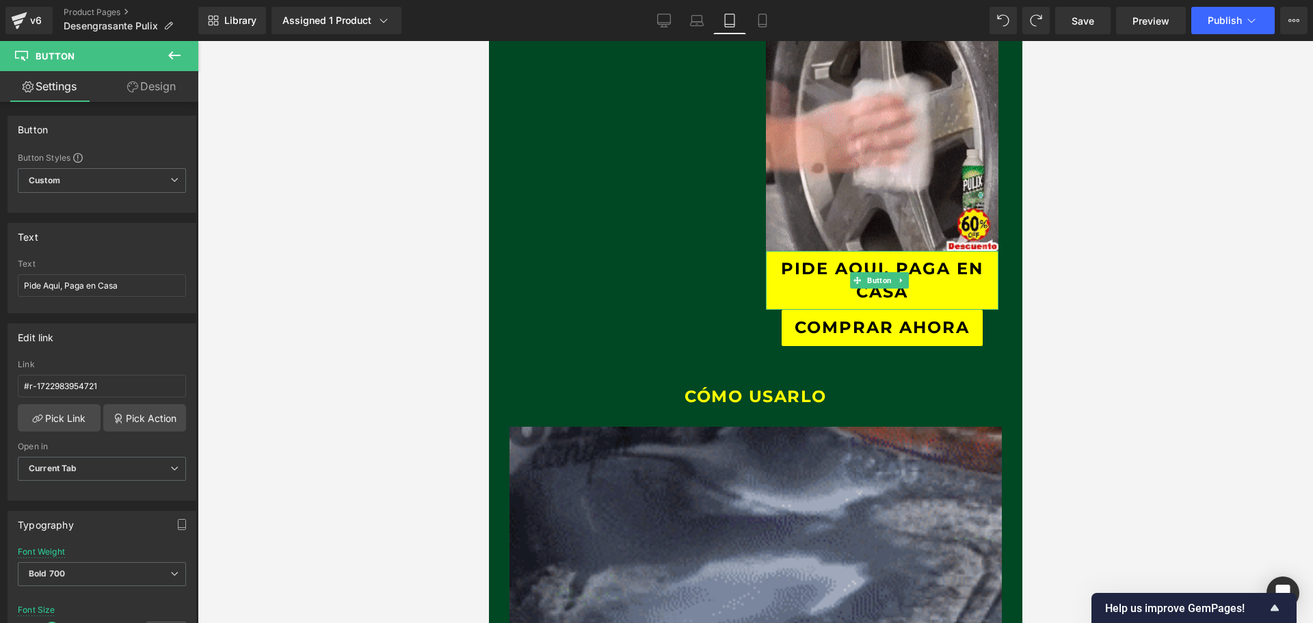
click at [982, 306] on link "Pide Aqui, Paga en Casa" at bounding box center [881, 280] width 202 height 51
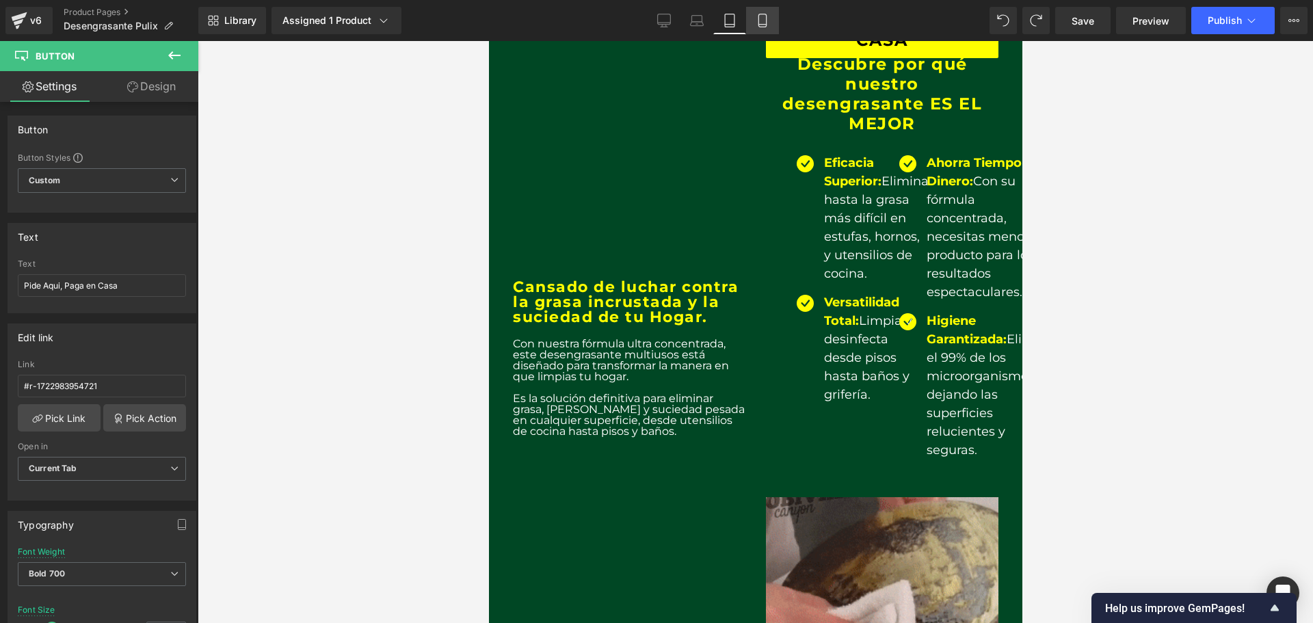
click at [761, 21] on icon at bounding box center [763, 21] width 14 height 14
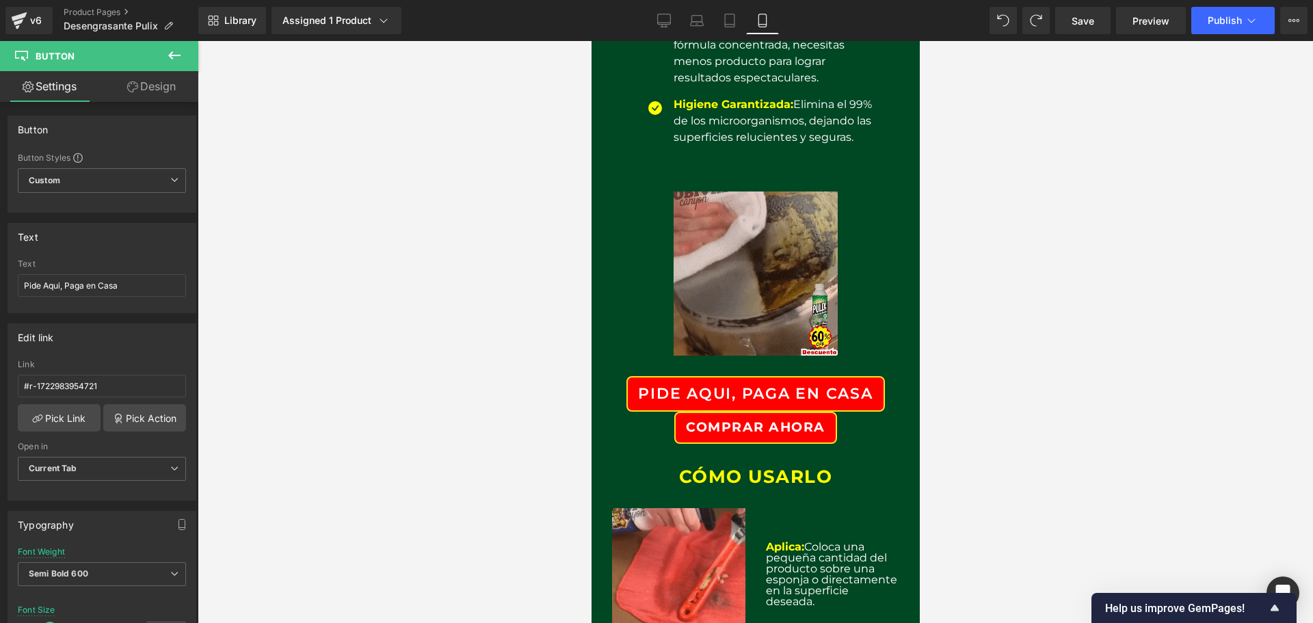
scroll to position [697, 0]
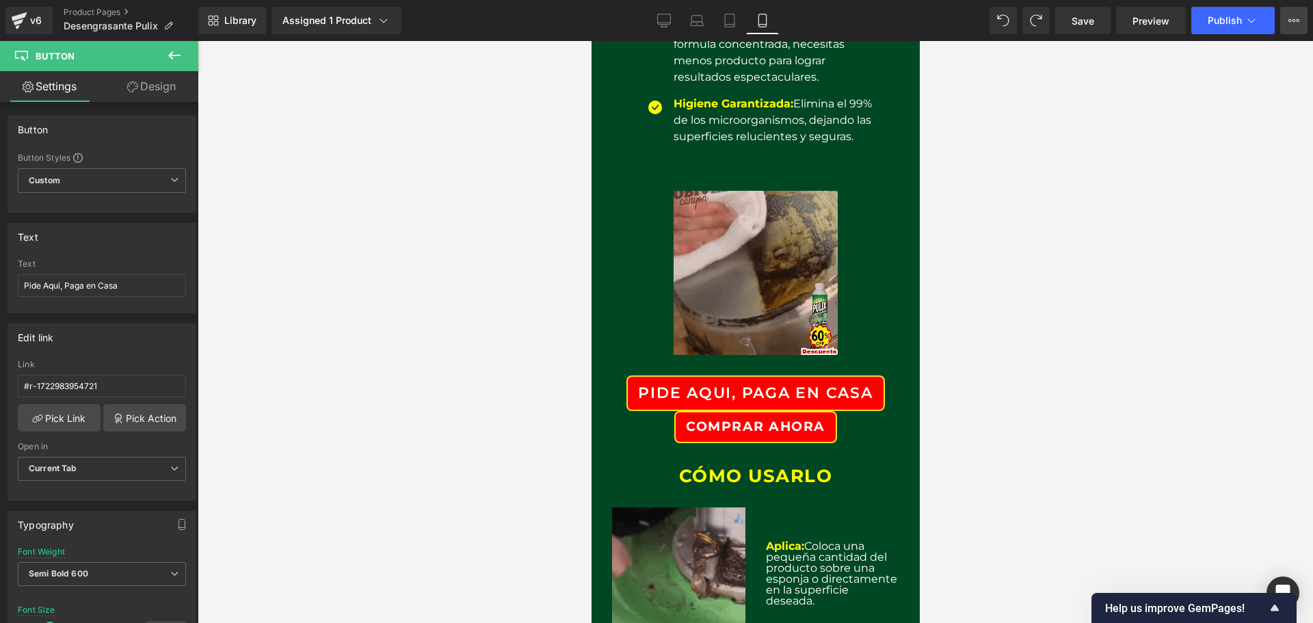
click at [1286, 22] on button "View Live Page View with current Template Save Template to Library Schedule Pub…" at bounding box center [1293, 20] width 27 height 27
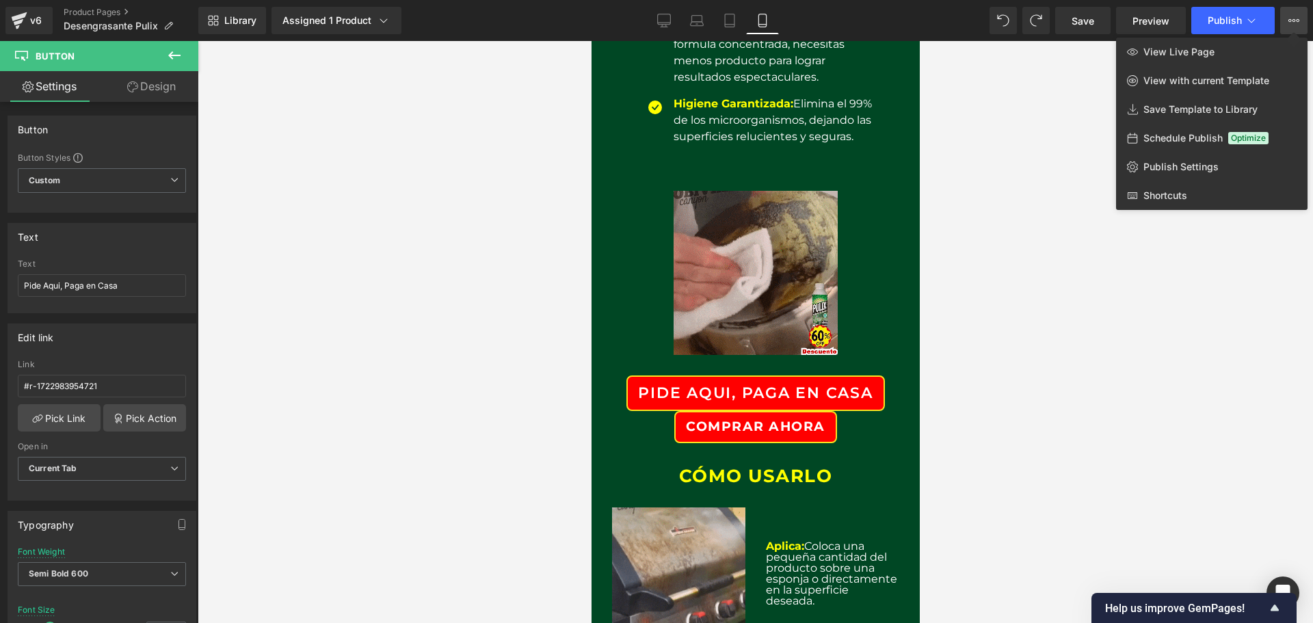
click at [1133, 384] on div at bounding box center [756, 332] width 1116 height 582
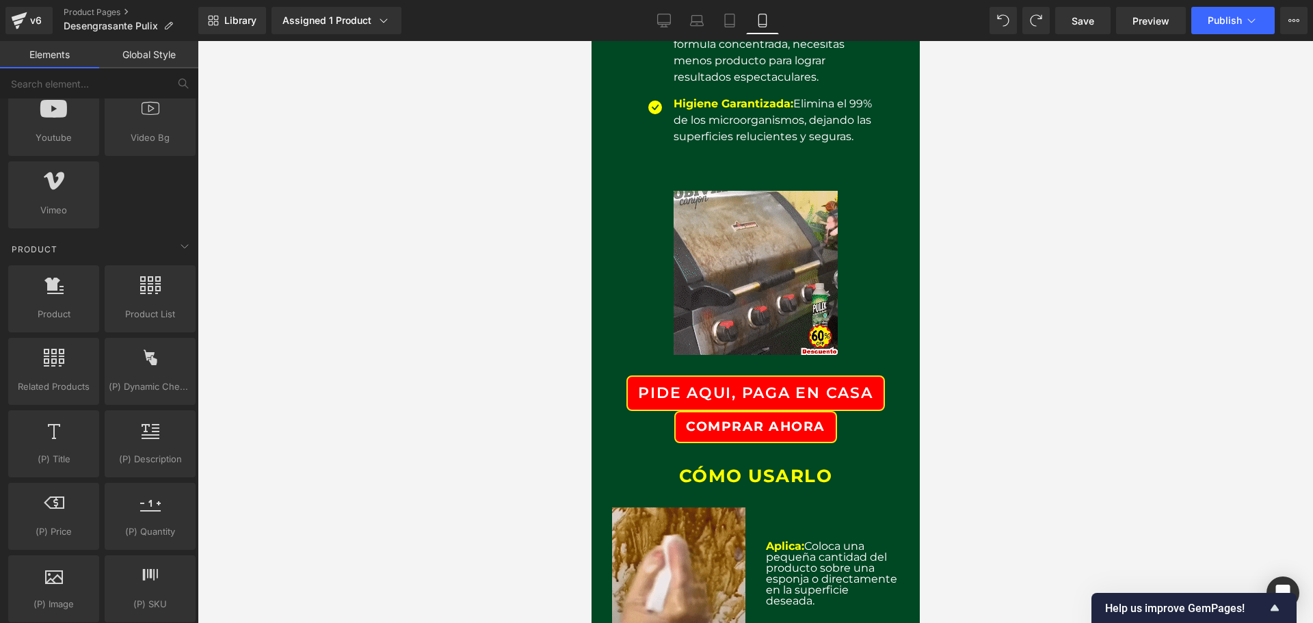
click at [142, 51] on link "Global Style" at bounding box center [148, 54] width 99 height 27
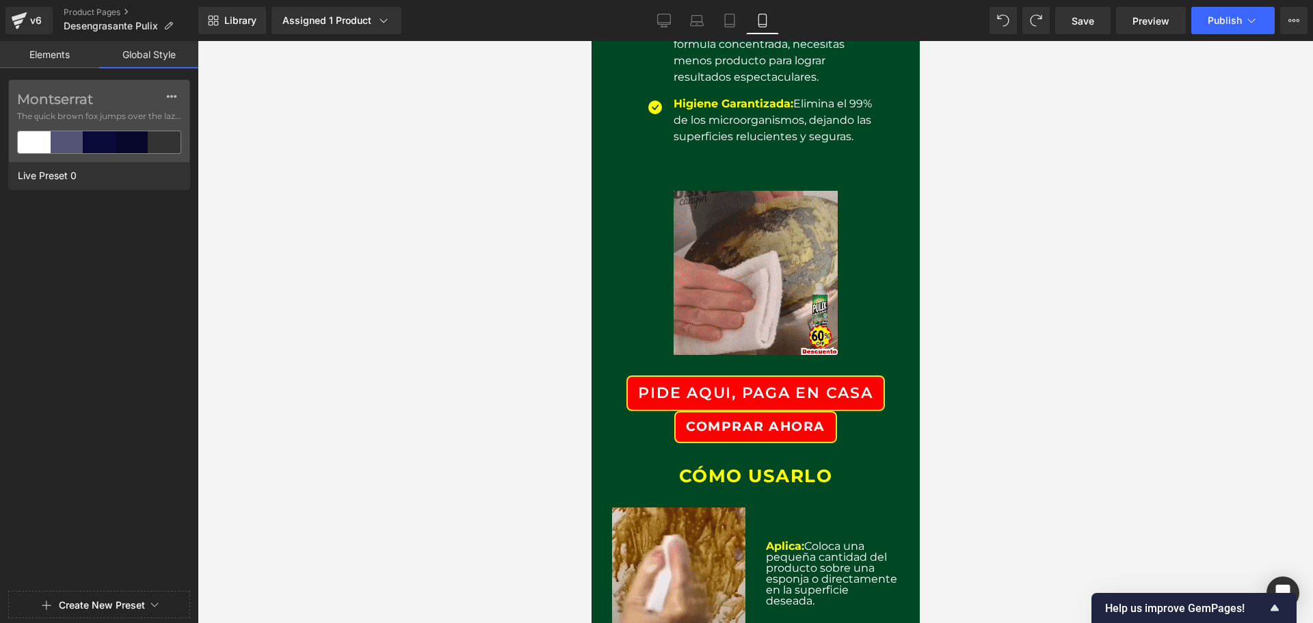
click at [51, 52] on link "Elements" at bounding box center [49, 54] width 99 height 27
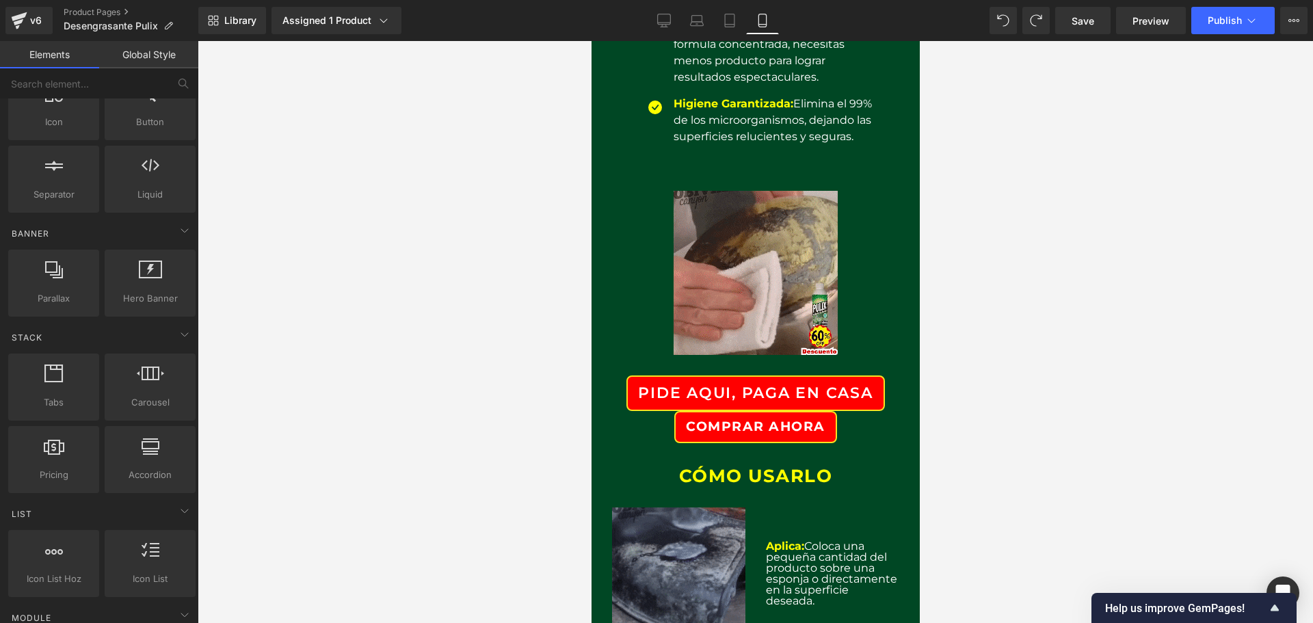
scroll to position [0, 0]
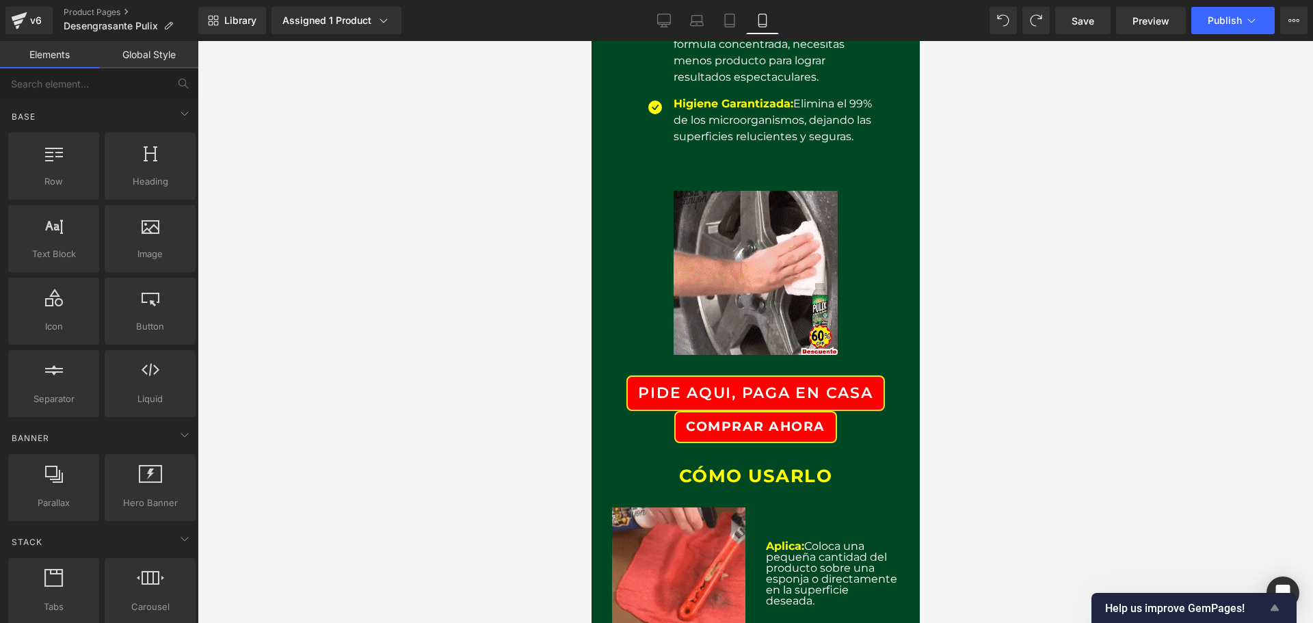
click at [1272, 605] on icon "Show survey - Help us improve GemPages!" at bounding box center [1275, 608] width 16 height 16
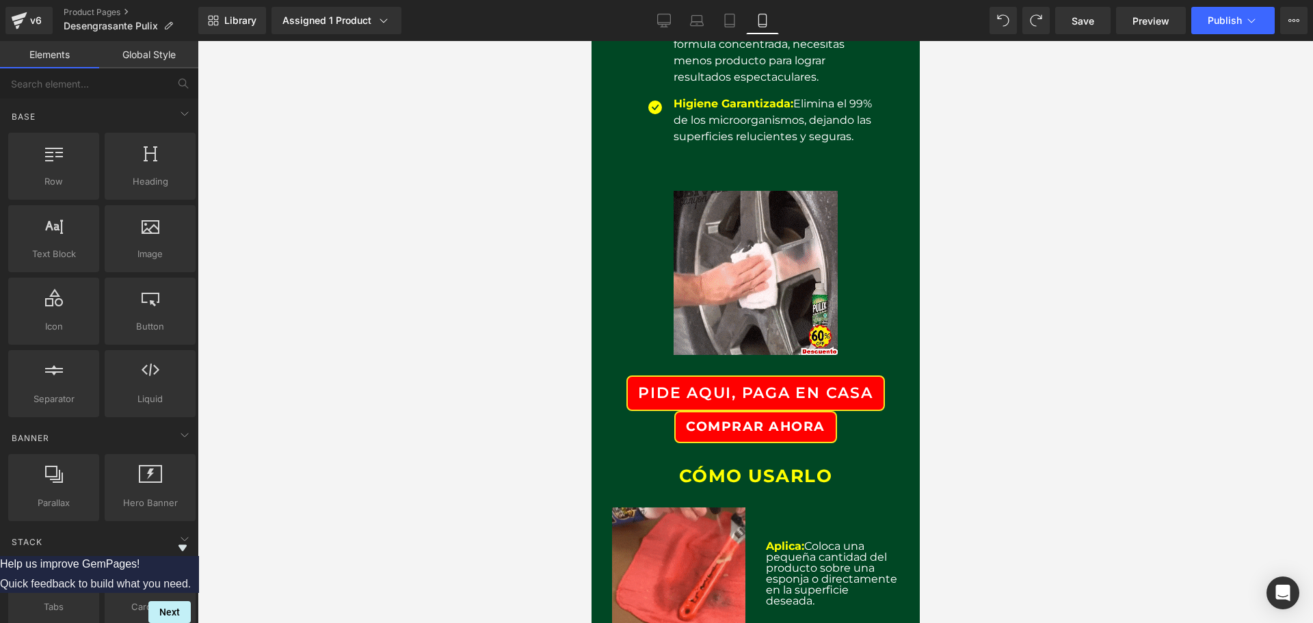
click at [191, 540] on div "Help us improve GemPages! Quick feedback to build what you need. Next" at bounding box center [95, 581] width 191 height 83
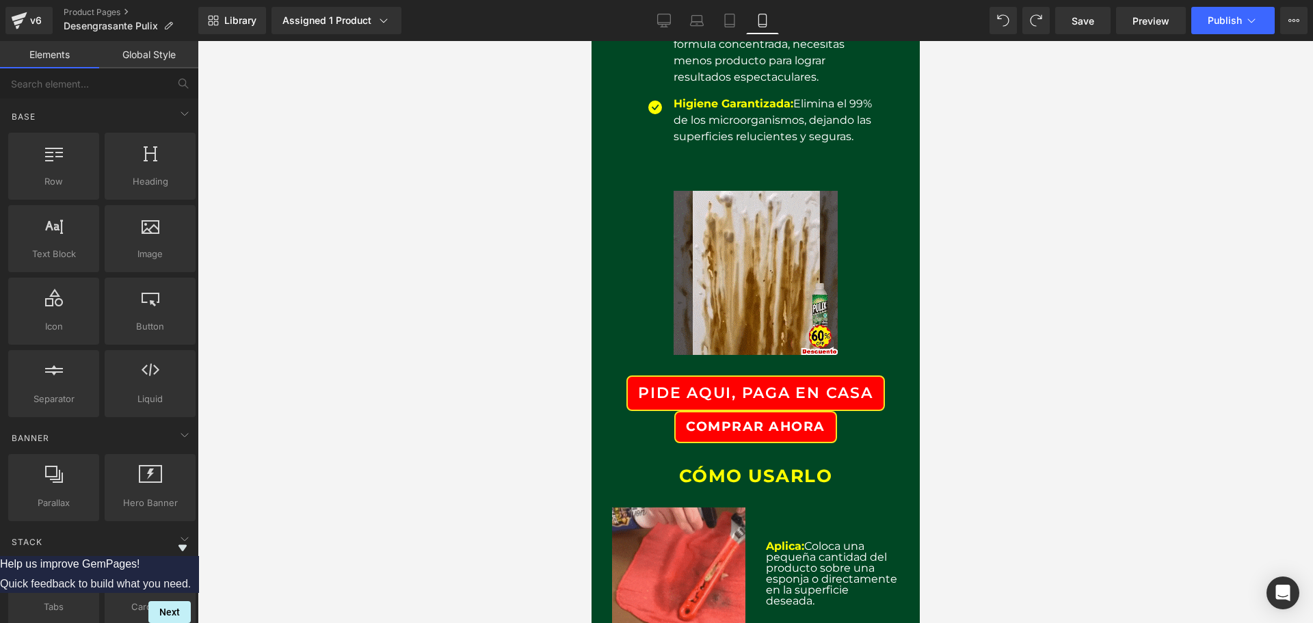
click at [191, 540] on icon "Hide survey" at bounding box center [182, 548] width 16 height 16
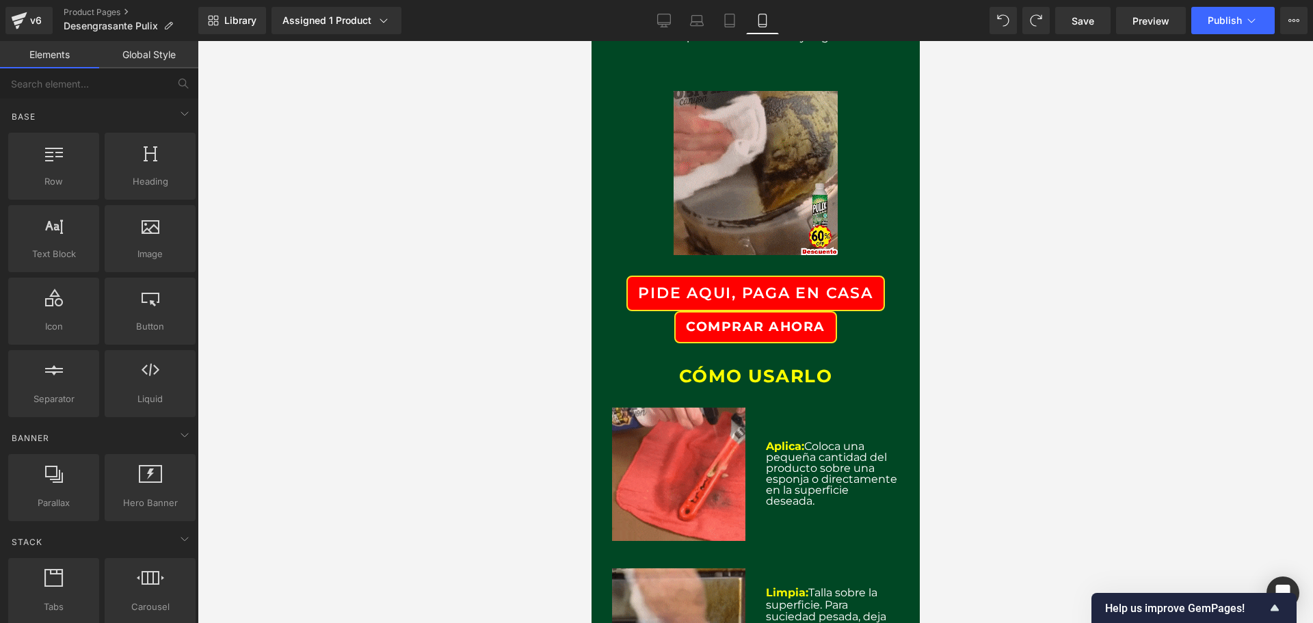
scroll to position [821, 0]
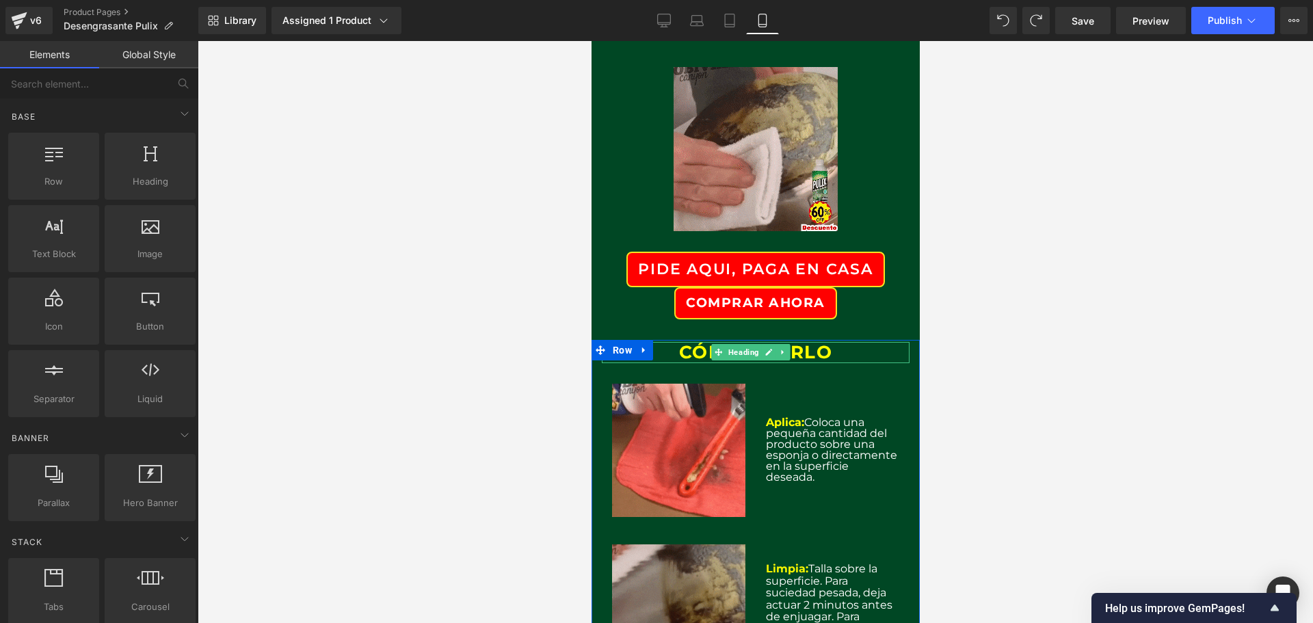
click at [849, 353] on h2 "Cómo Usarlo" at bounding box center [755, 352] width 308 height 21
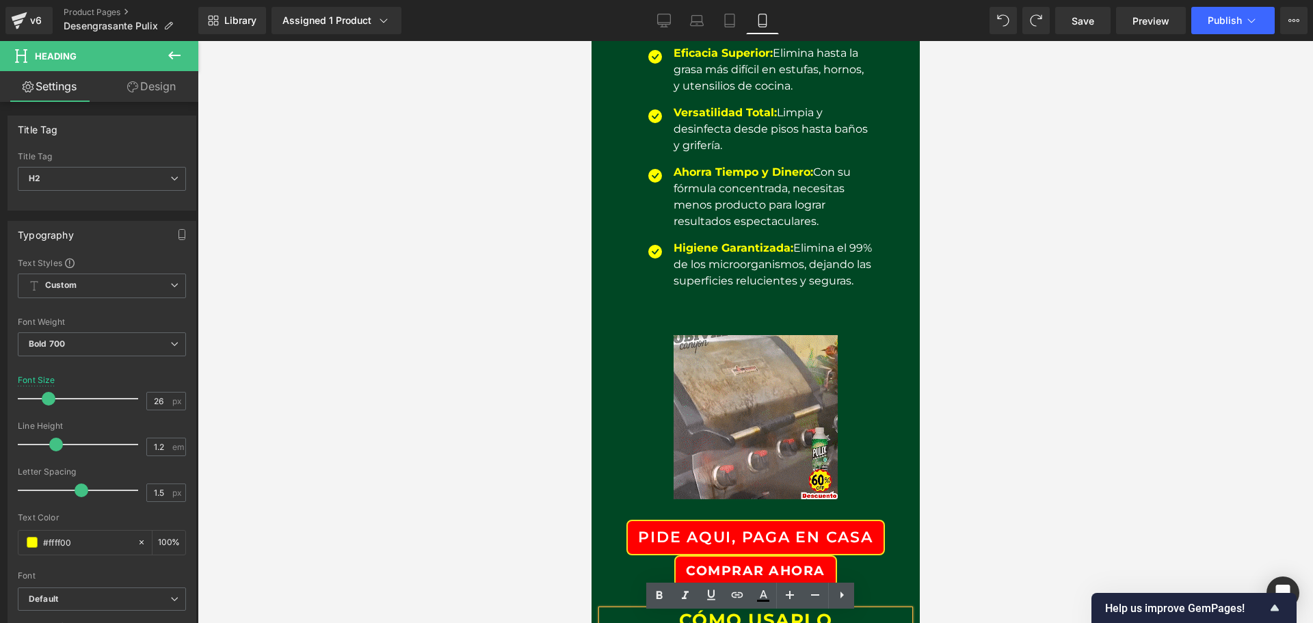
scroll to position [547, 0]
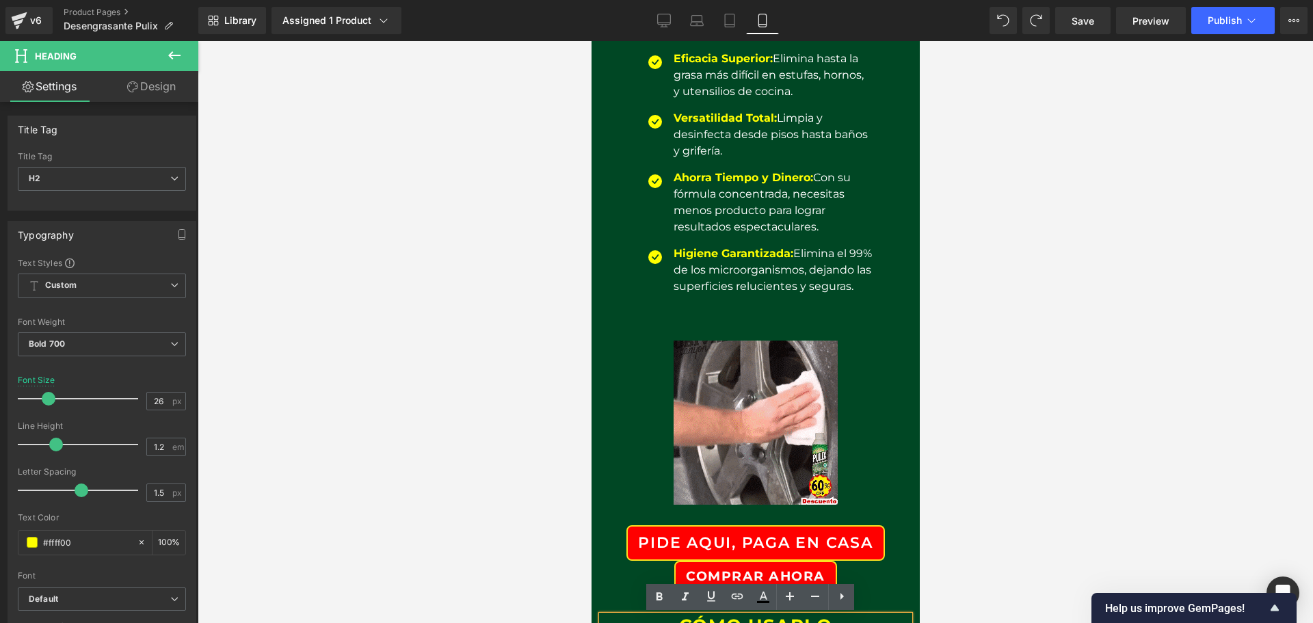
click at [873, 332] on div at bounding box center [755, 422] width 280 height 205
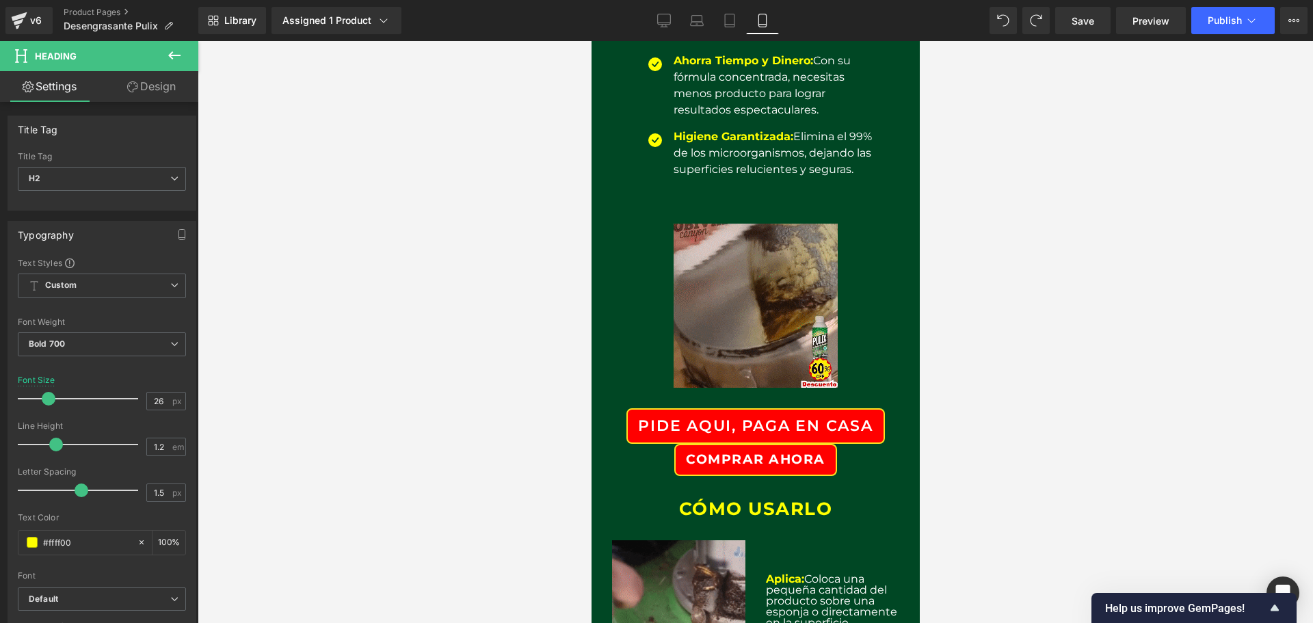
scroll to position [684, 0]
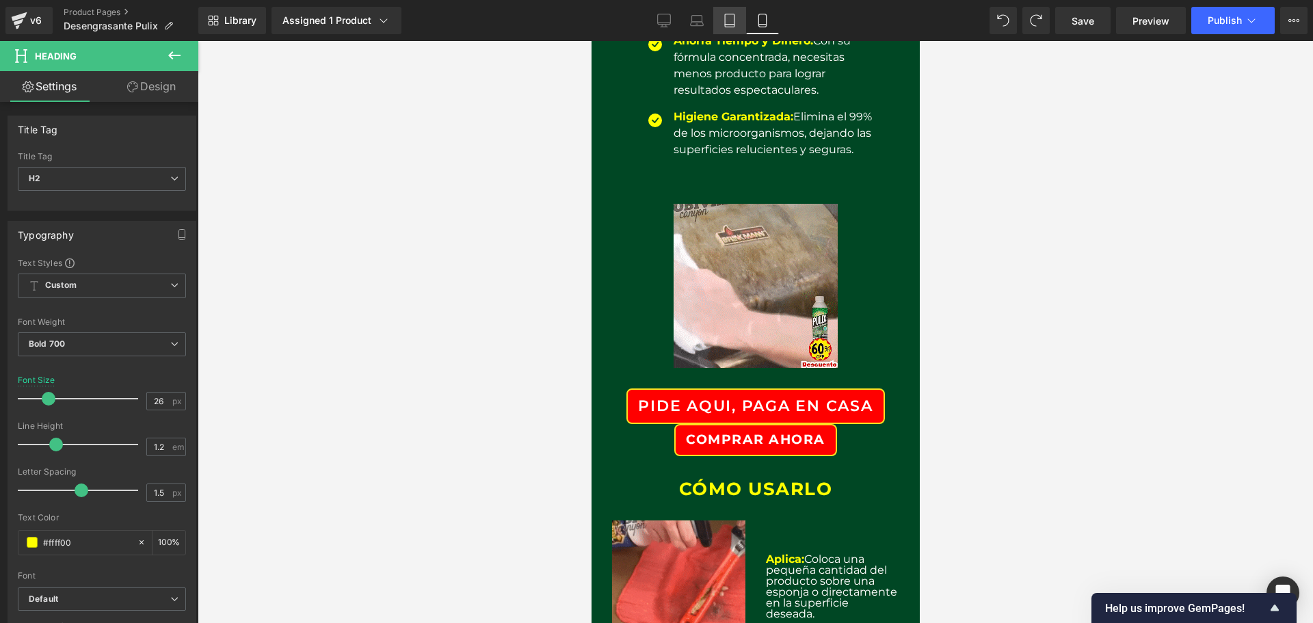
click at [726, 25] on icon at bounding box center [730, 20] width 10 height 13
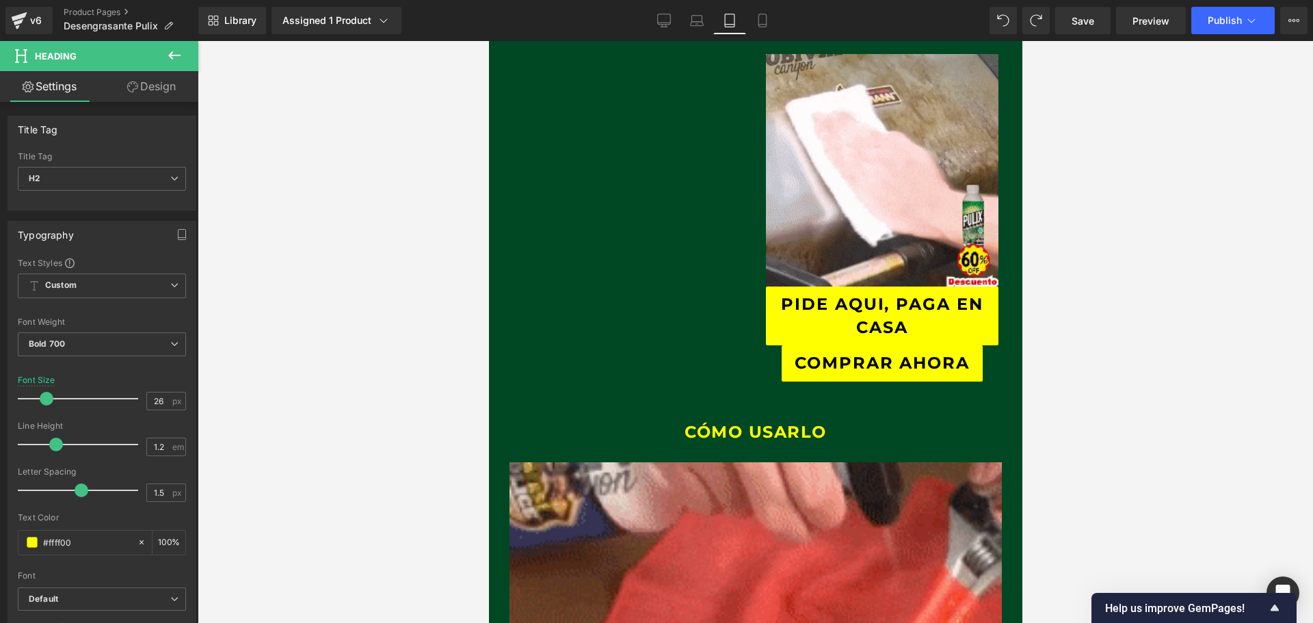
scroll to position [704, 0]
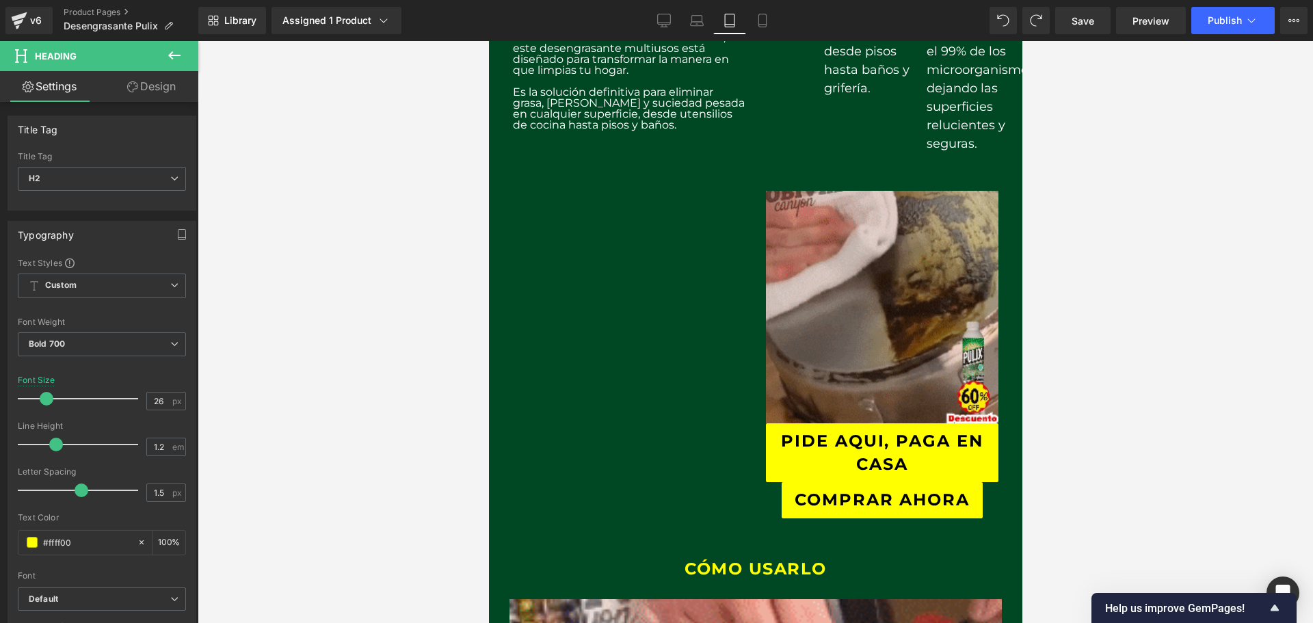
click at [745, 170] on div "Cansado de luchar contra la grasa incrustada y la suciedad de tu Hogar. Heading…" at bounding box center [628, 52] width 253 height 932
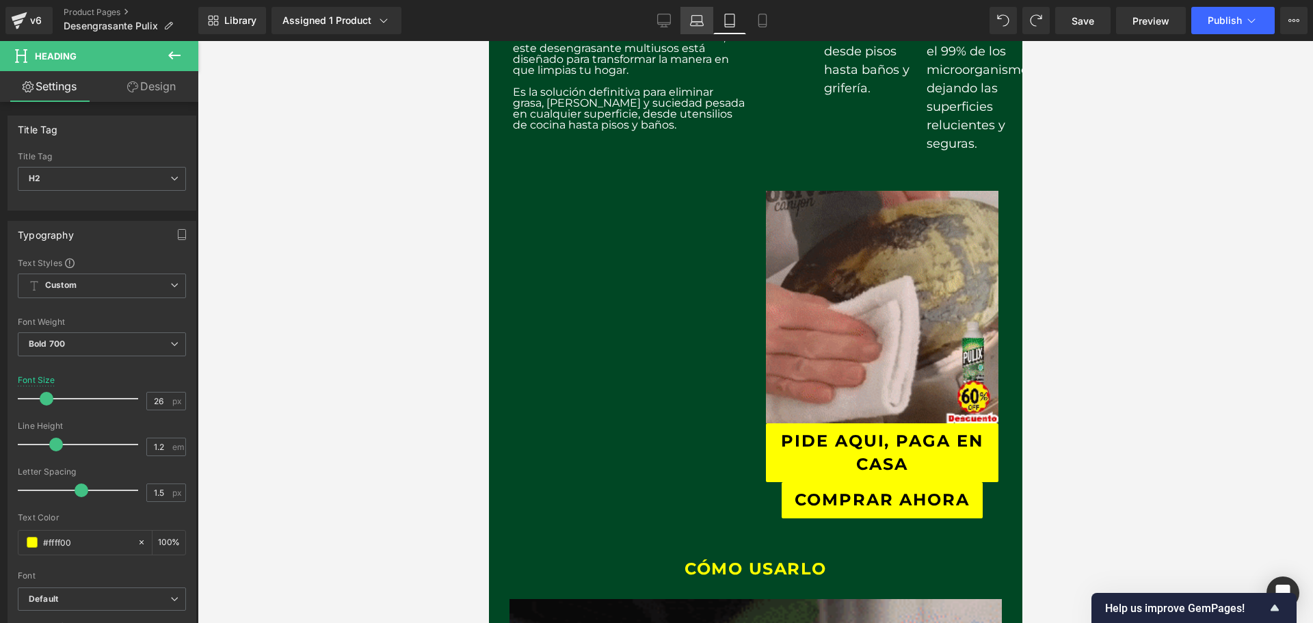
click at [702, 10] on link "Laptop" at bounding box center [697, 20] width 33 height 27
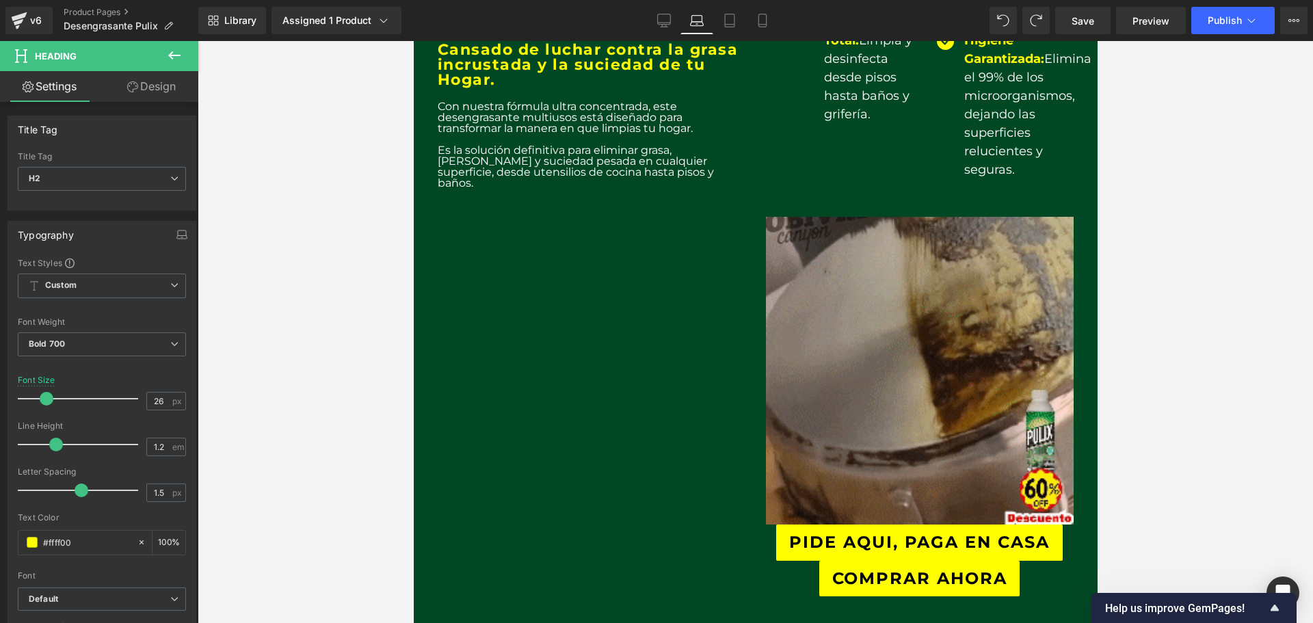
scroll to position [785, 0]
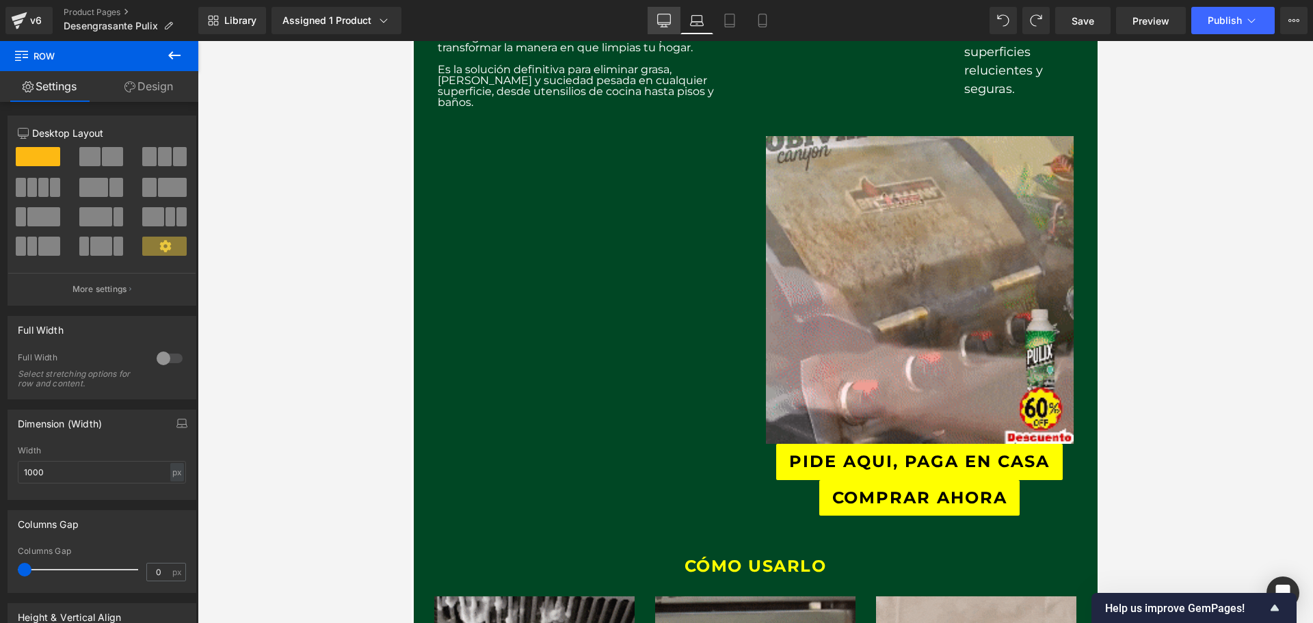
click at [672, 27] on link "Desktop" at bounding box center [664, 20] width 33 height 27
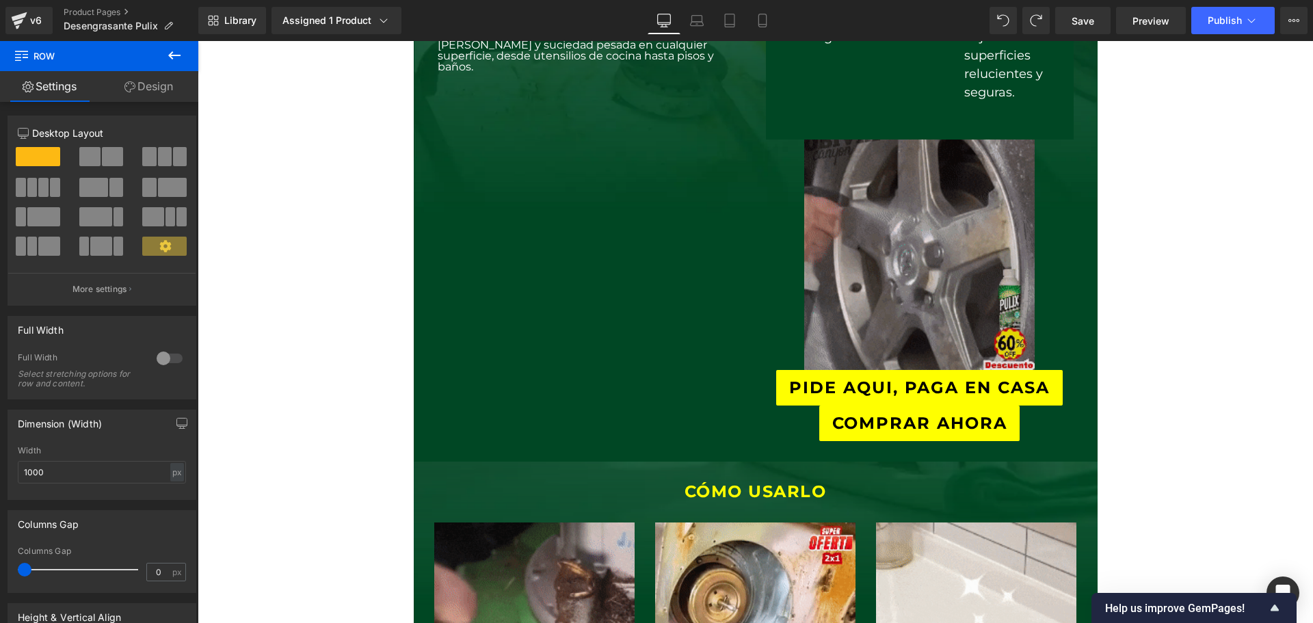
scroll to position [828, 0]
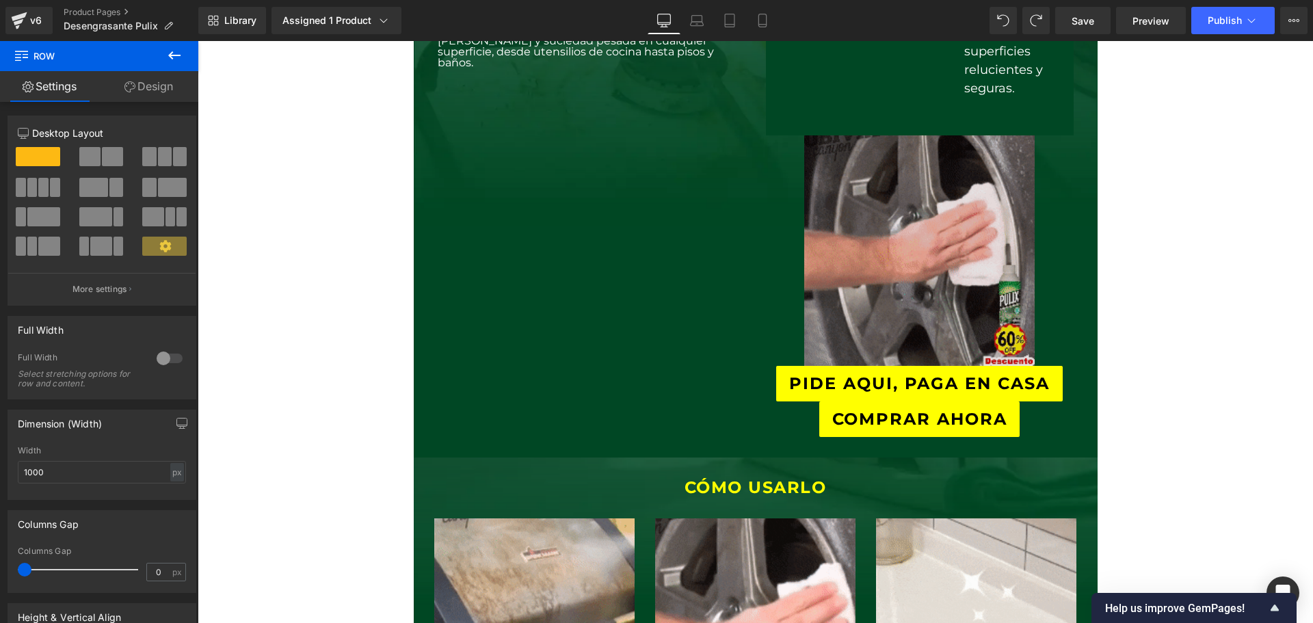
click at [858, 277] on img at bounding box center [919, 250] width 231 height 231
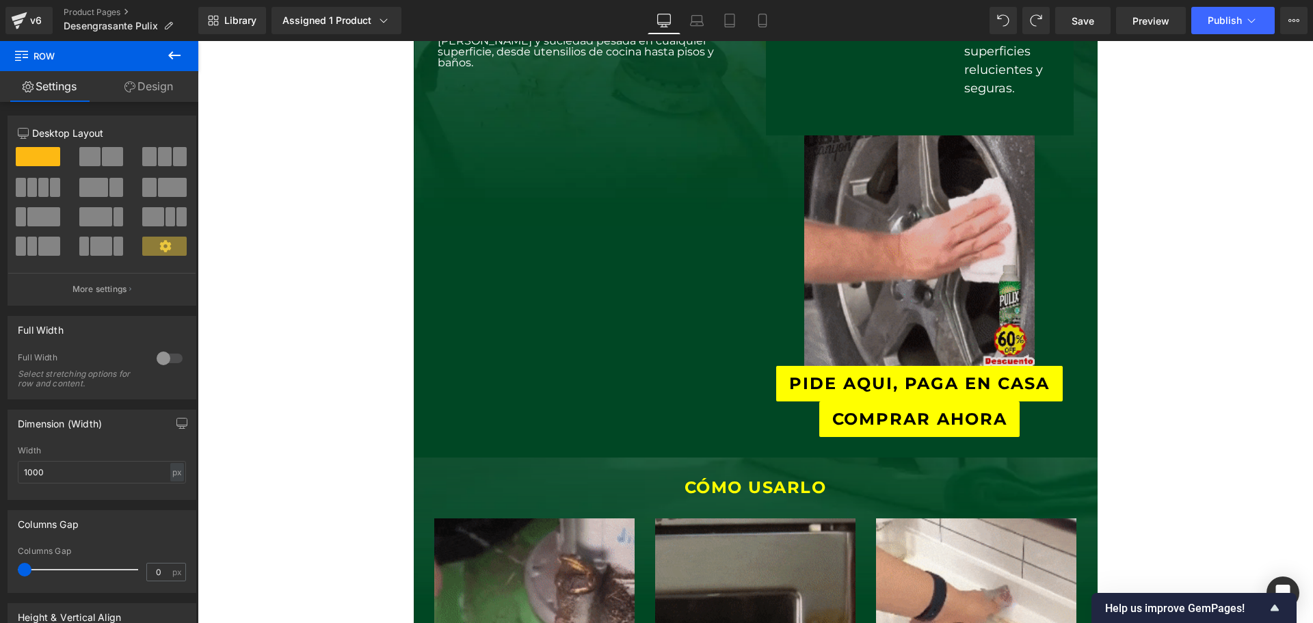
click at [858, 277] on img at bounding box center [919, 250] width 231 height 231
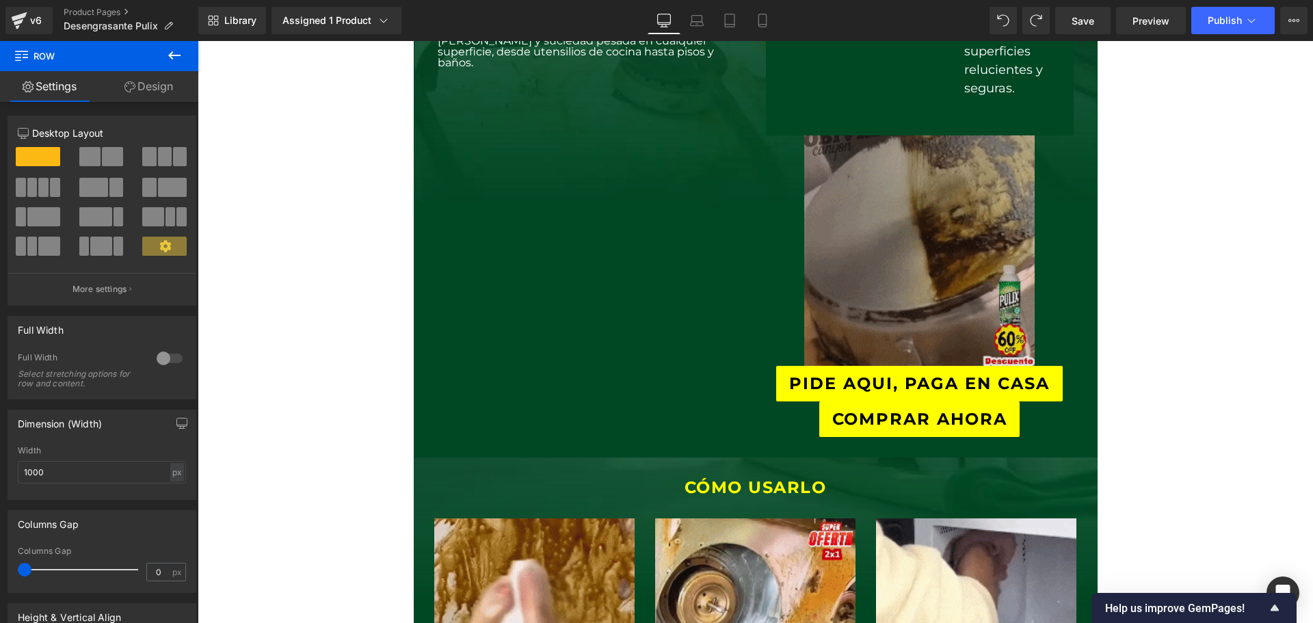
click at [858, 277] on img at bounding box center [919, 250] width 231 height 231
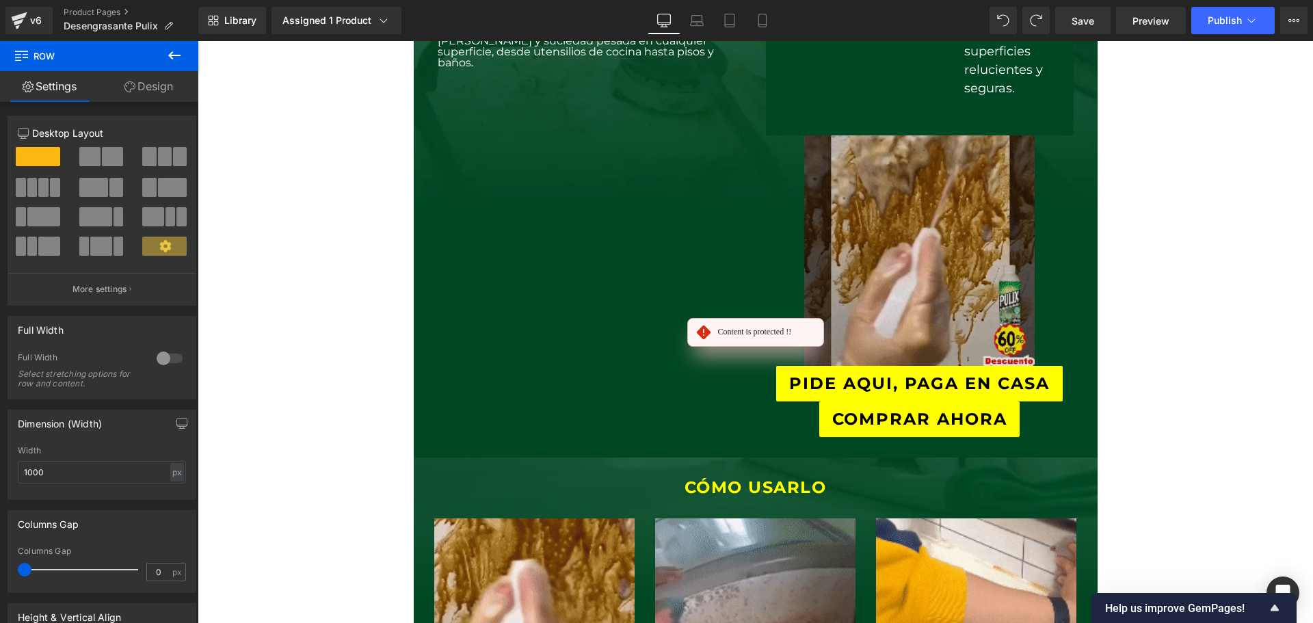
click at [860, 278] on img at bounding box center [919, 250] width 231 height 231
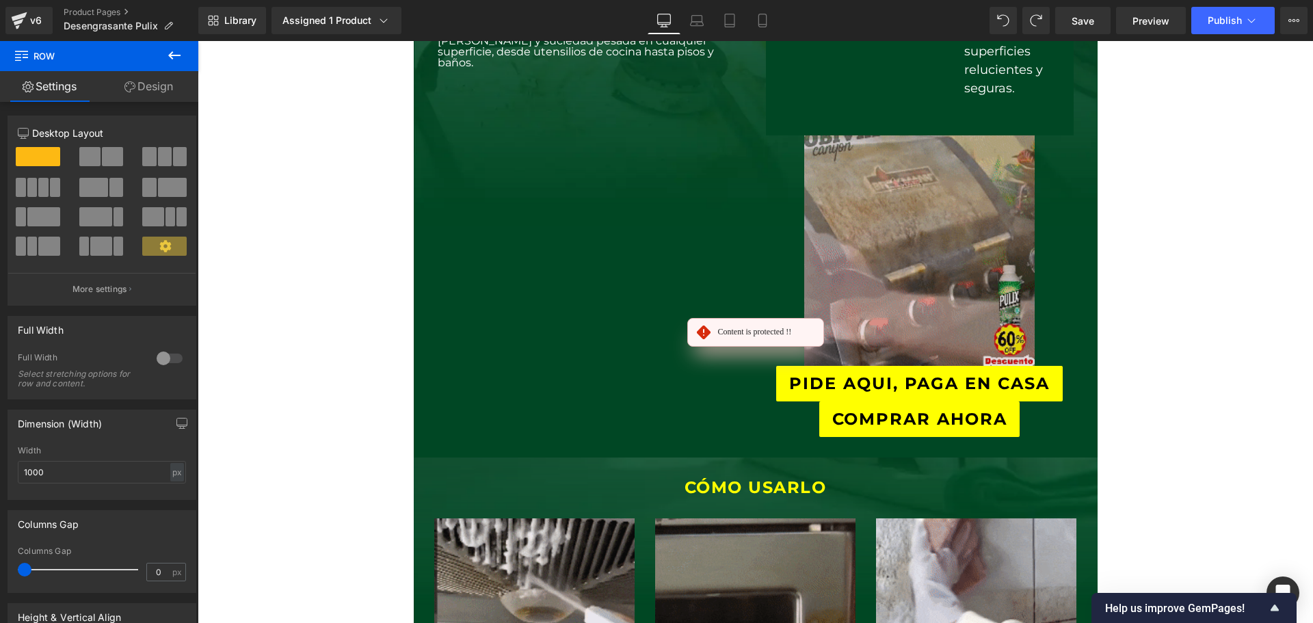
click at [862, 280] on img at bounding box center [919, 250] width 231 height 231
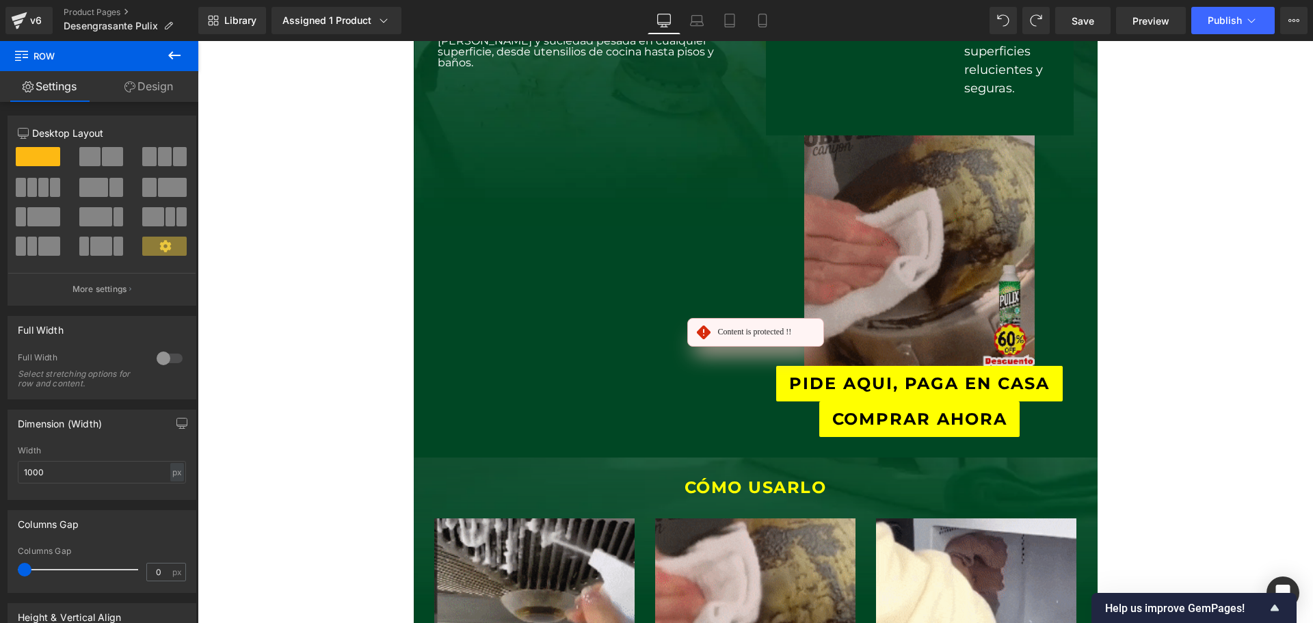
click at [862, 282] on img at bounding box center [919, 250] width 231 height 231
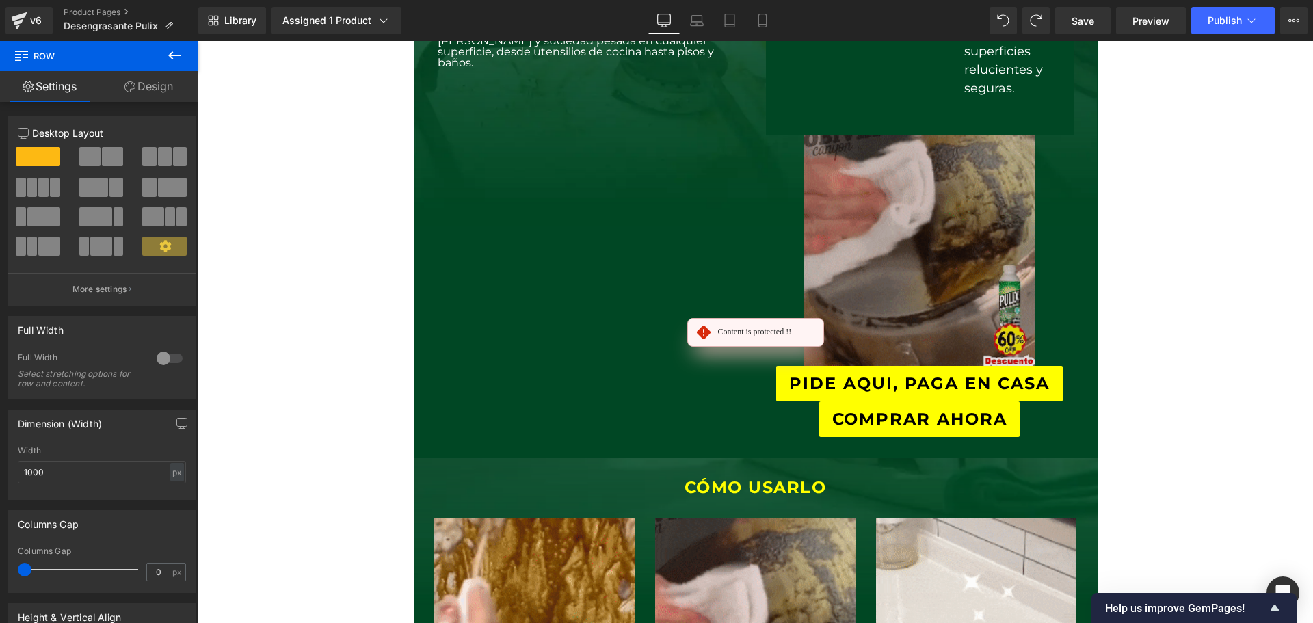
click at [867, 282] on img at bounding box center [919, 250] width 231 height 231
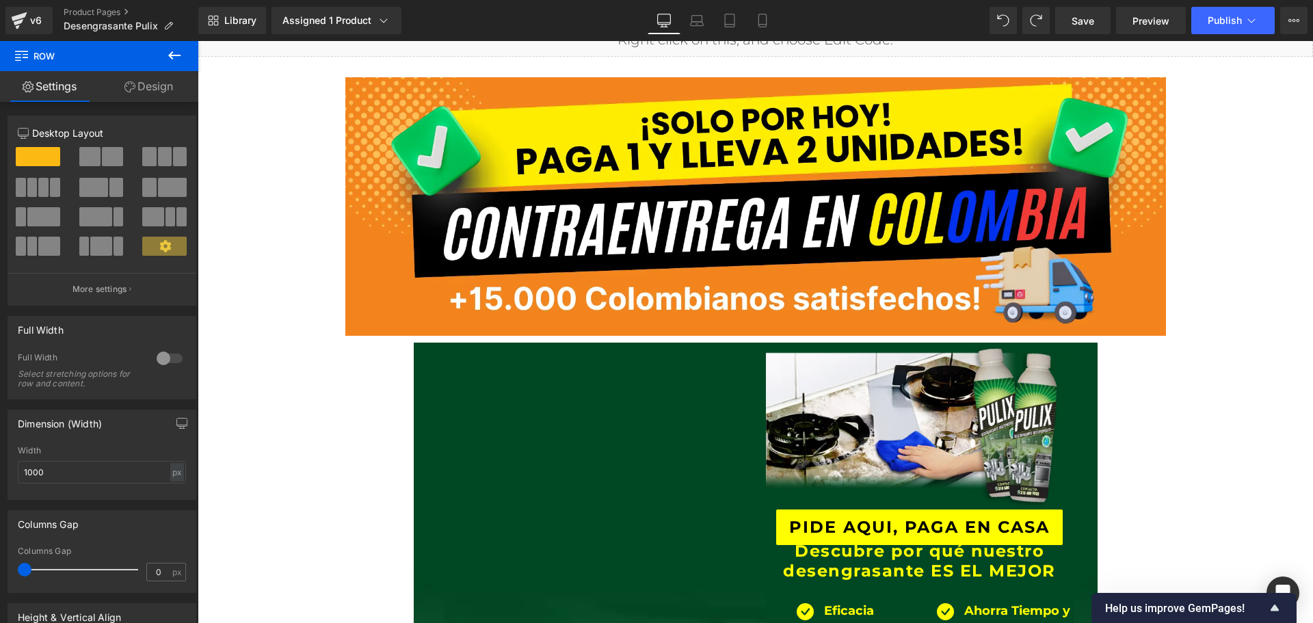
scroll to position [0, 0]
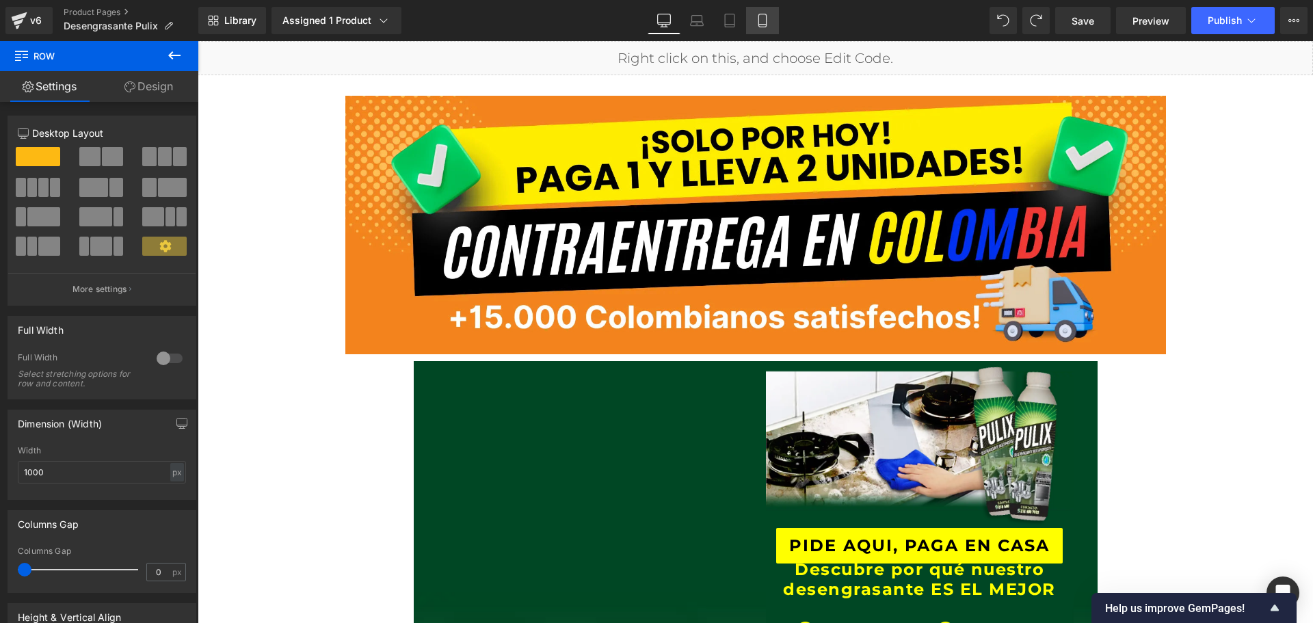
click at [778, 24] on link "Mobile" at bounding box center [762, 20] width 33 height 27
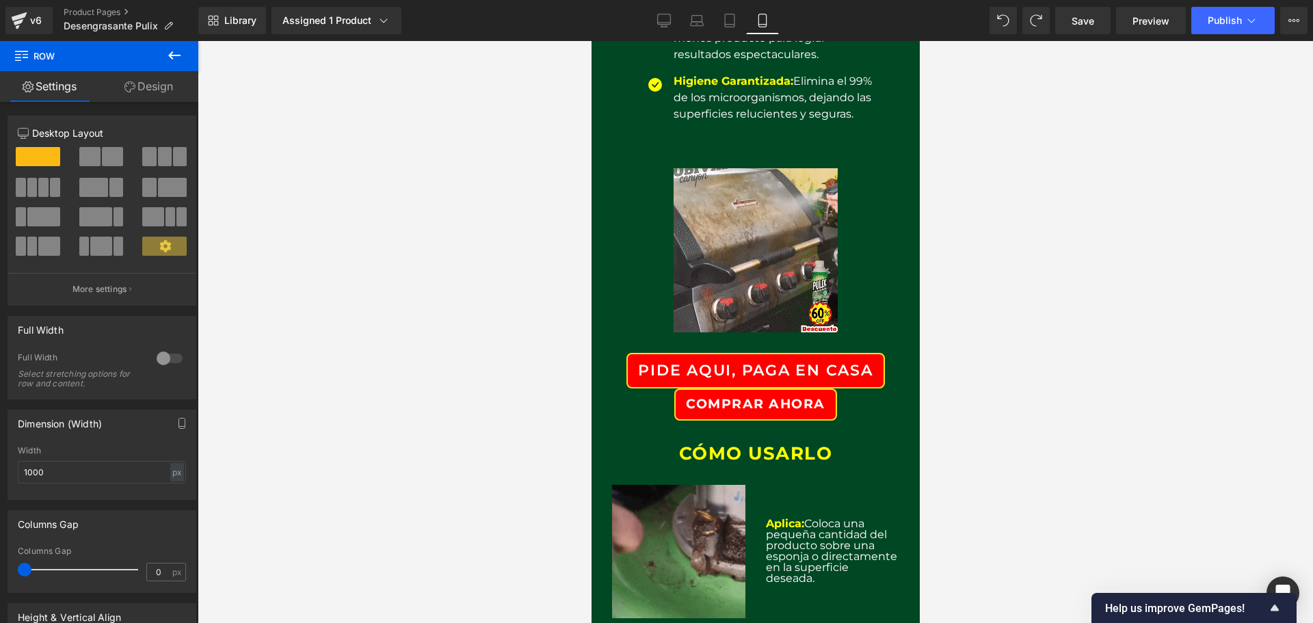
scroll to position [821, 0]
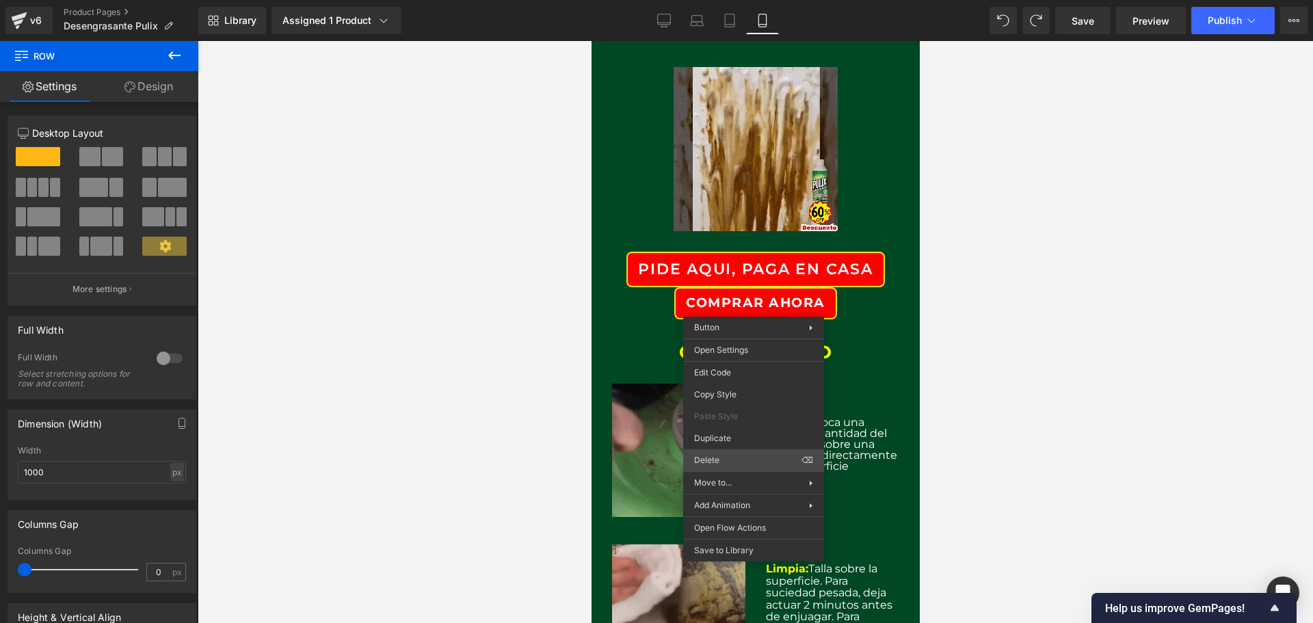
click at [735, 458] on span "Delete" at bounding box center [747, 460] width 107 height 12
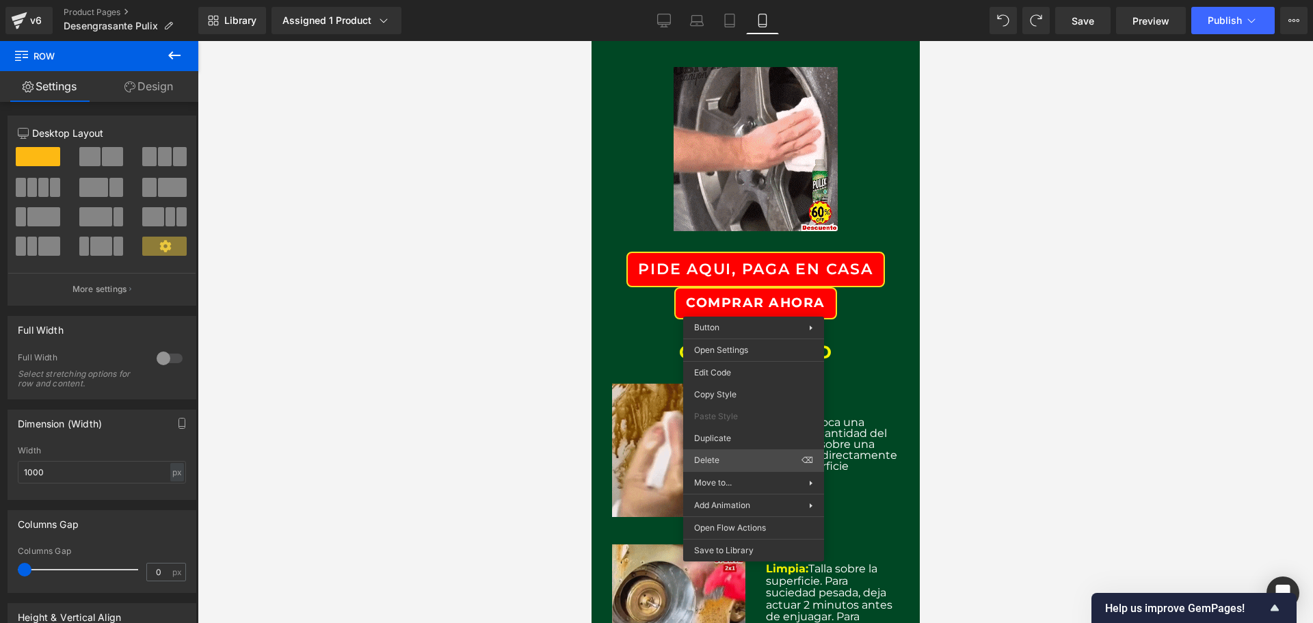
click at [742, 458] on span "Delete" at bounding box center [747, 460] width 107 height 12
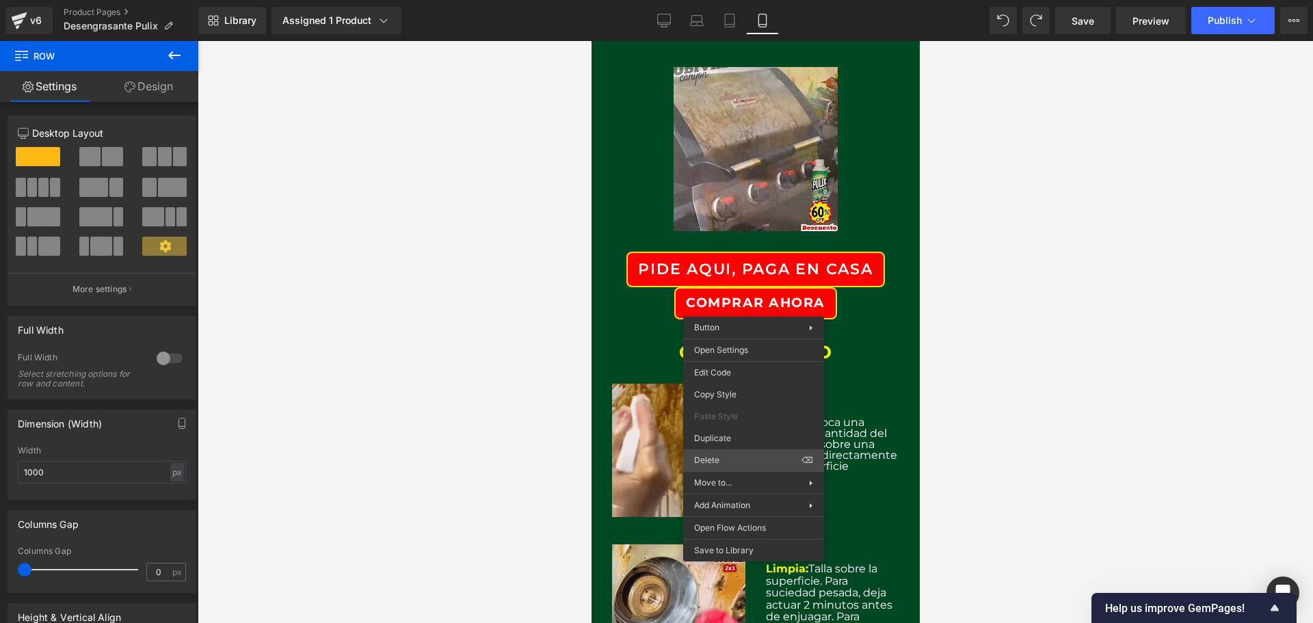
click at [742, 456] on span "Delete" at bounding box center [747, 460] width 107 height 12
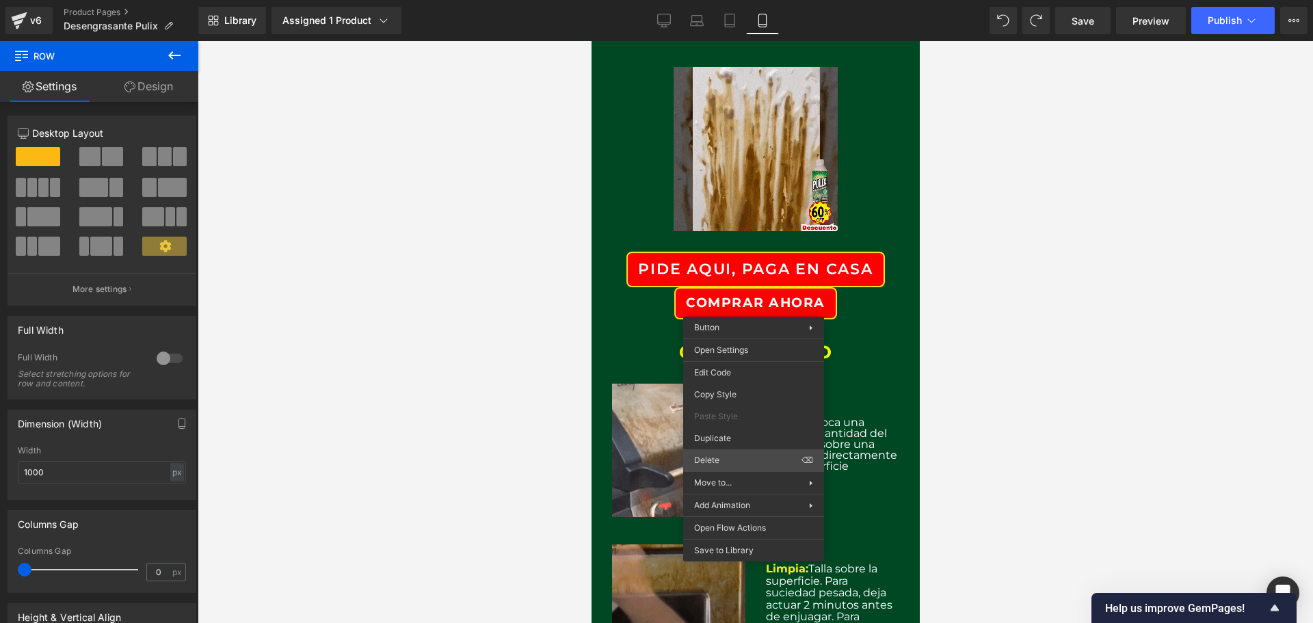
click at [739, 458] on span "Delete" at bounding box center [747, 460] width 107 height 12
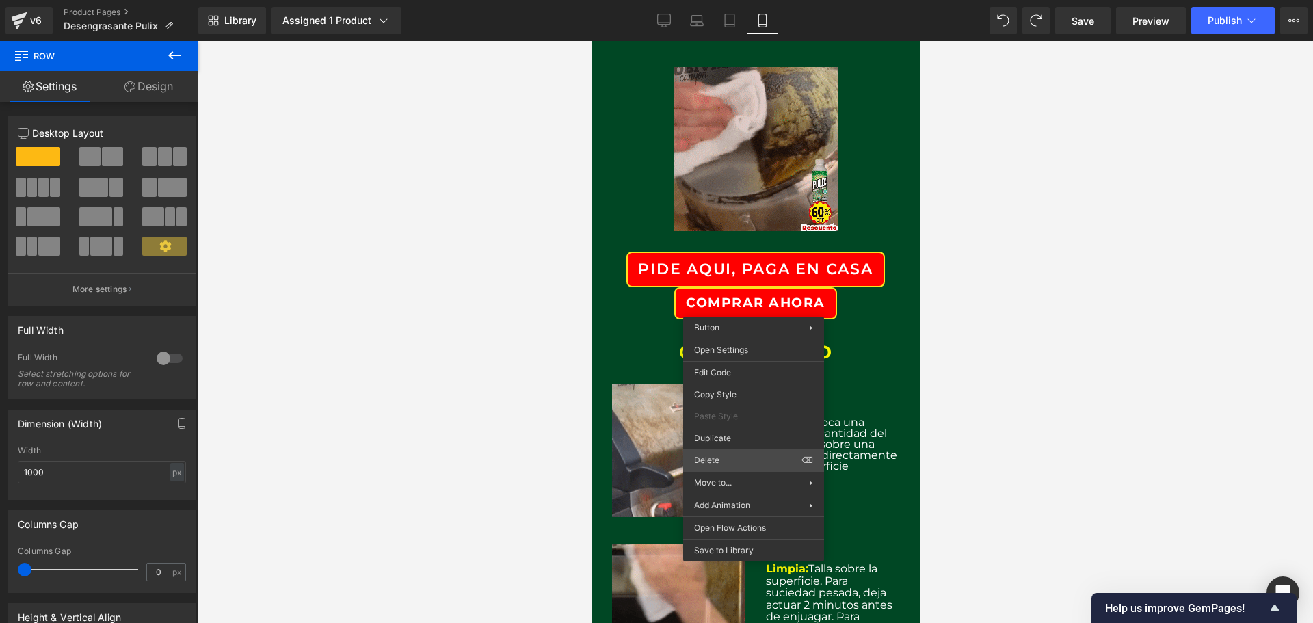
click at [706, 461] on span "Delete" at bounding box center [747, 460] width 107 height 12
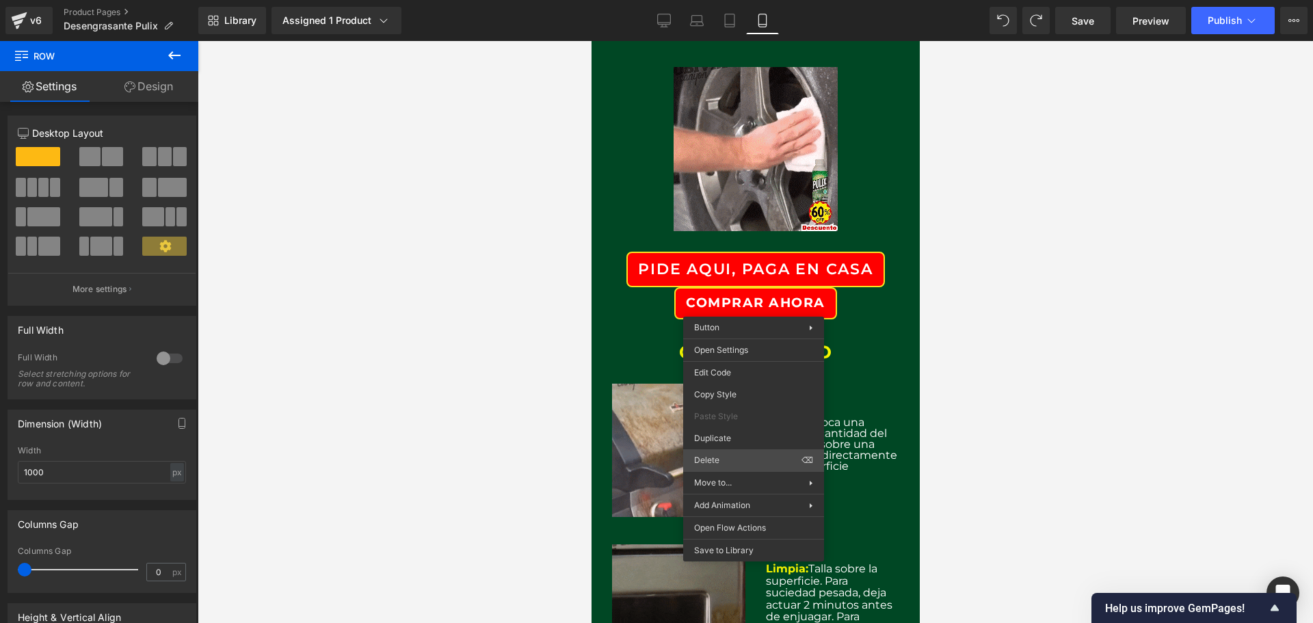
click at [706, 461] on span "Delete" at bounding box center [747, 460] width 107 height 12
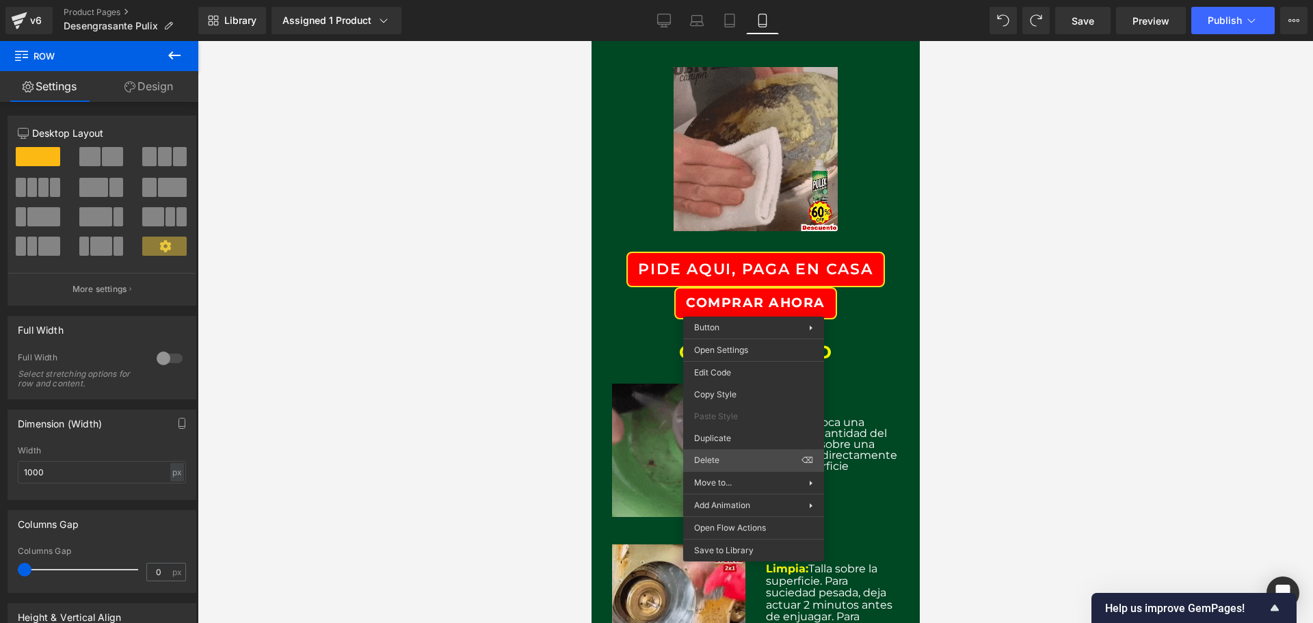
click at [706, 461] on span "Delete" at bounding box center [747, 460] width 107 height 12
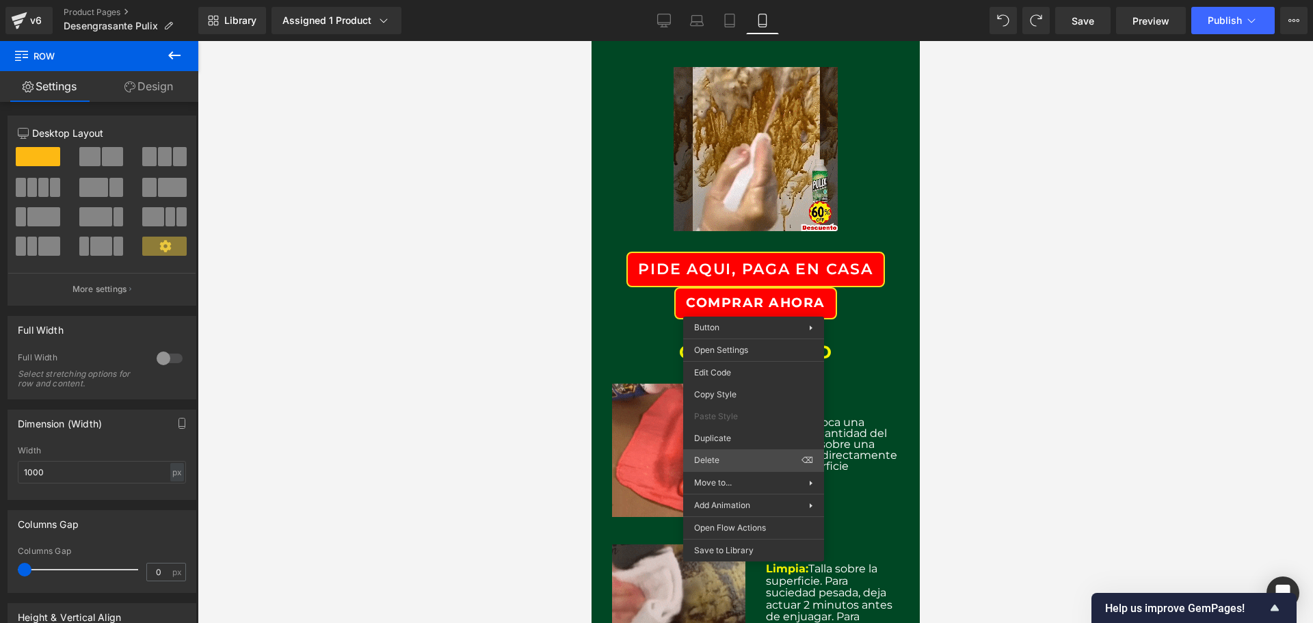
click at [706, 461] on span "Delete" at bounding box center [747, 460] width 107 height 12
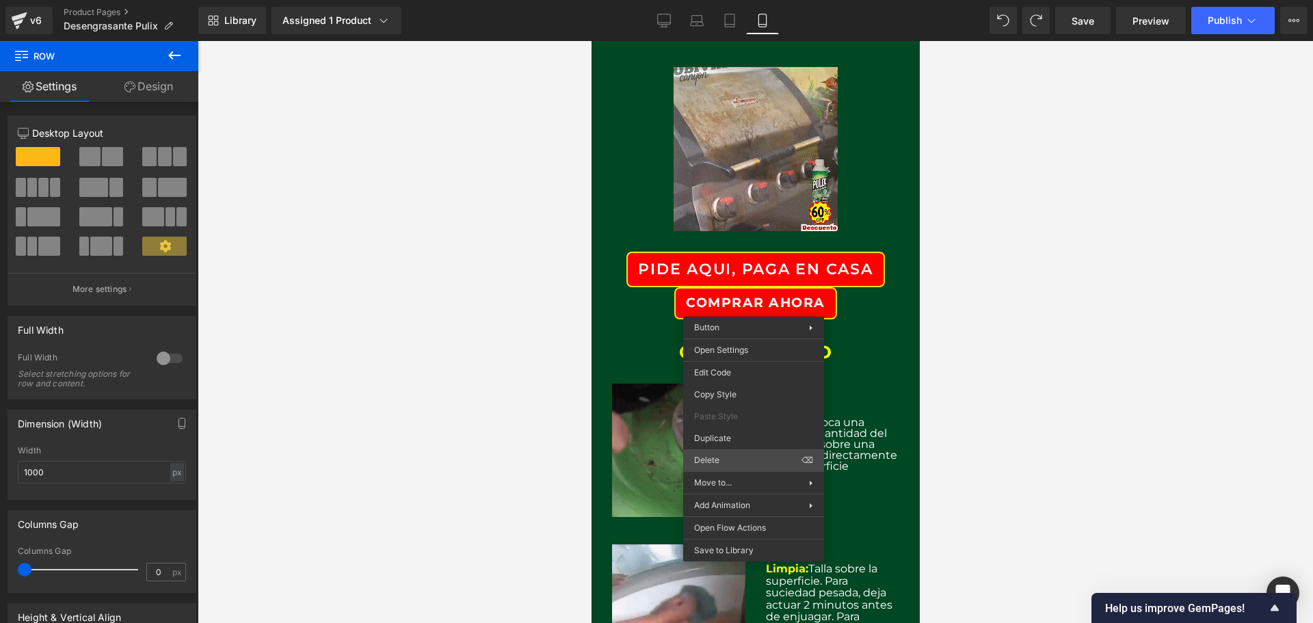
click at [706, 461] on span "Delete" at bounding box center [747, 460] width 107 height 12
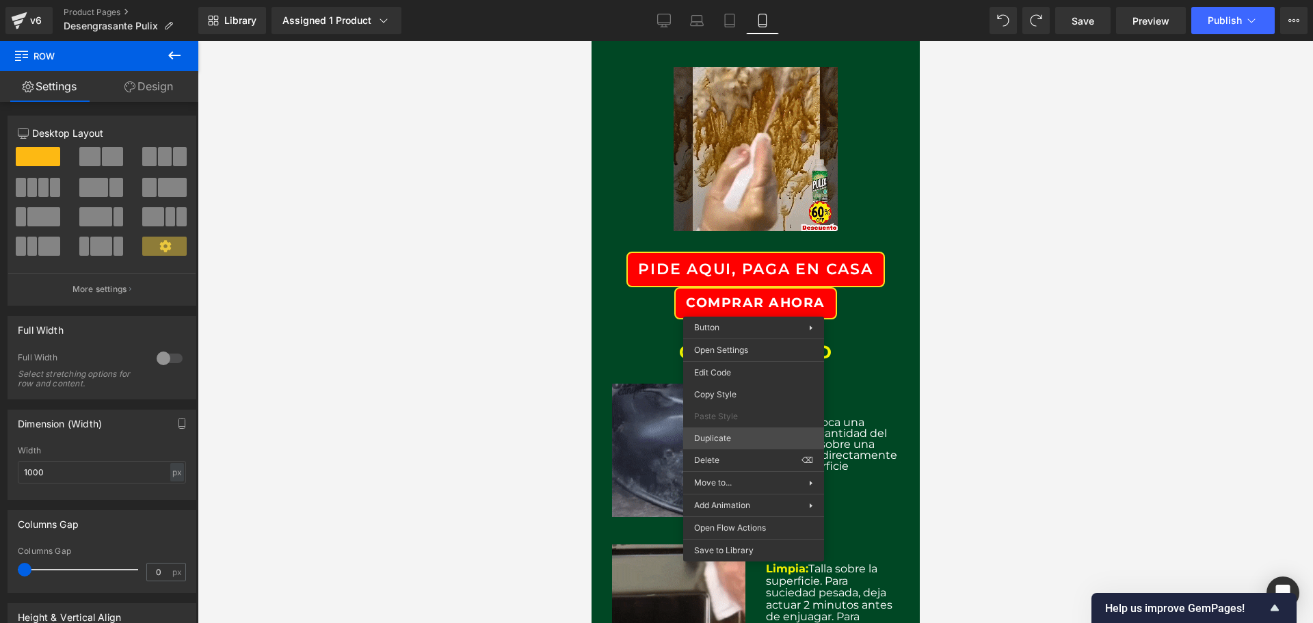
click at [721, 440] on span "Duplicate" at bounding box center [753, 438] width 119 height 12
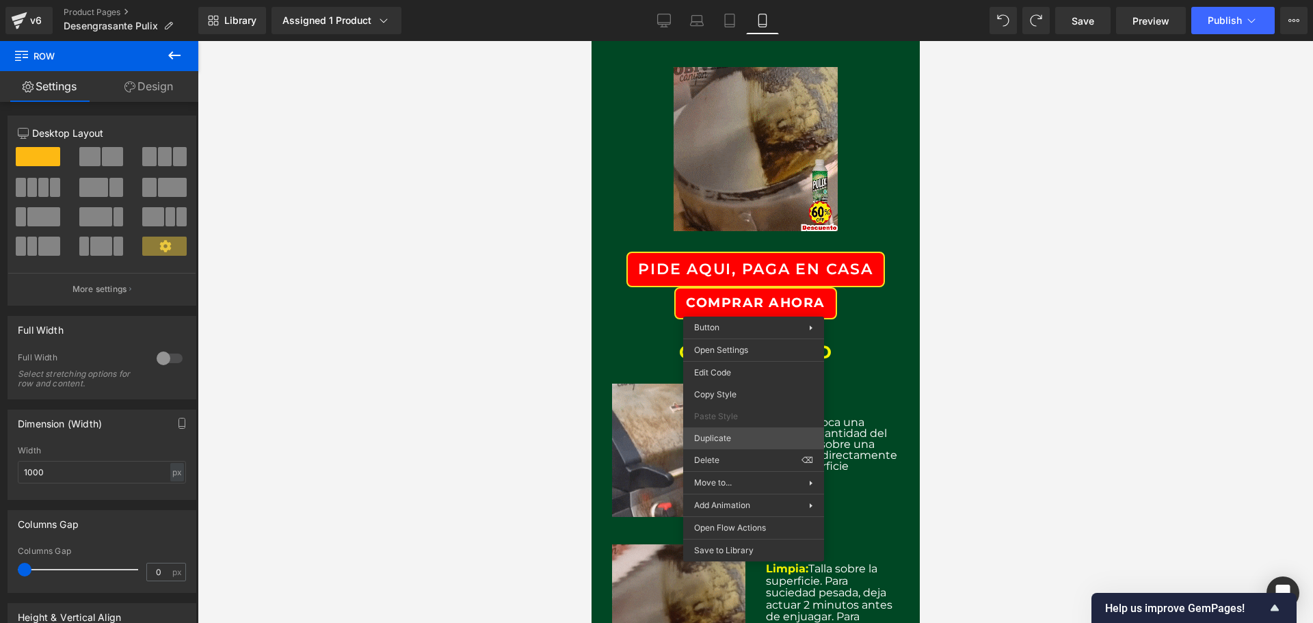
click at [721, 440] on span "Duplicate" at bounding box center [753, 438] width 119 height 12
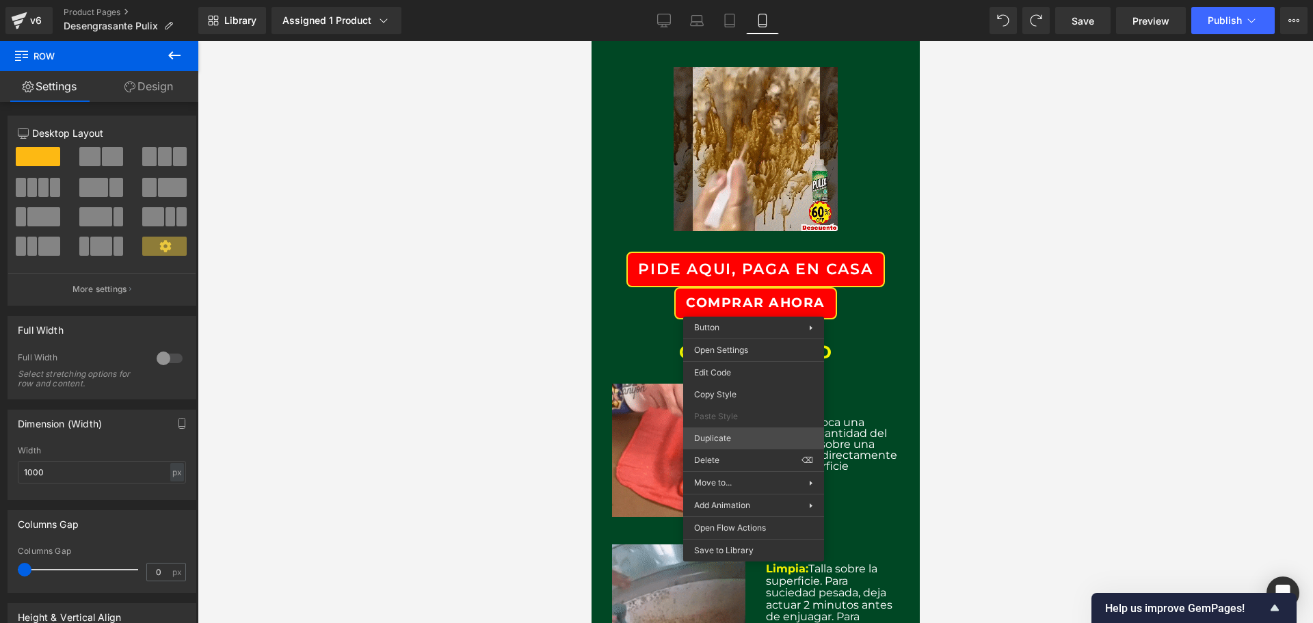
click at [721, 440] on span "Duplicate" at bounding box center [753, 438] width 119 height 12
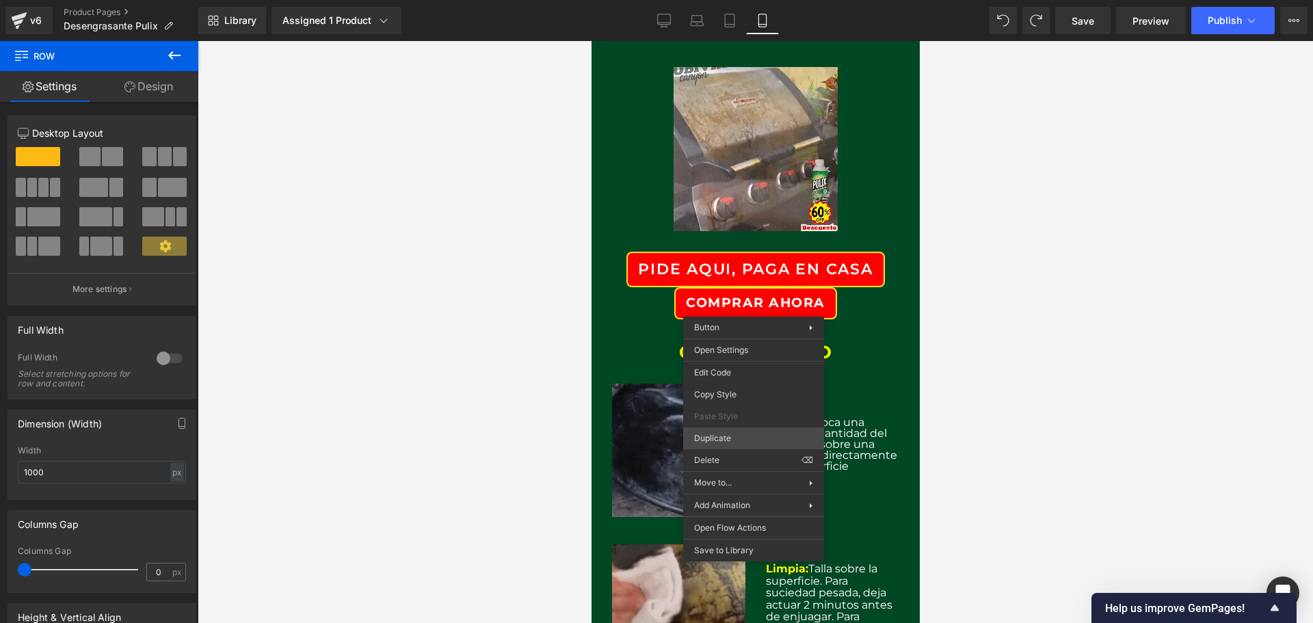
click at [721, 440] on span "Duplicate" at bounding box center [753, 438] width 119 height 12
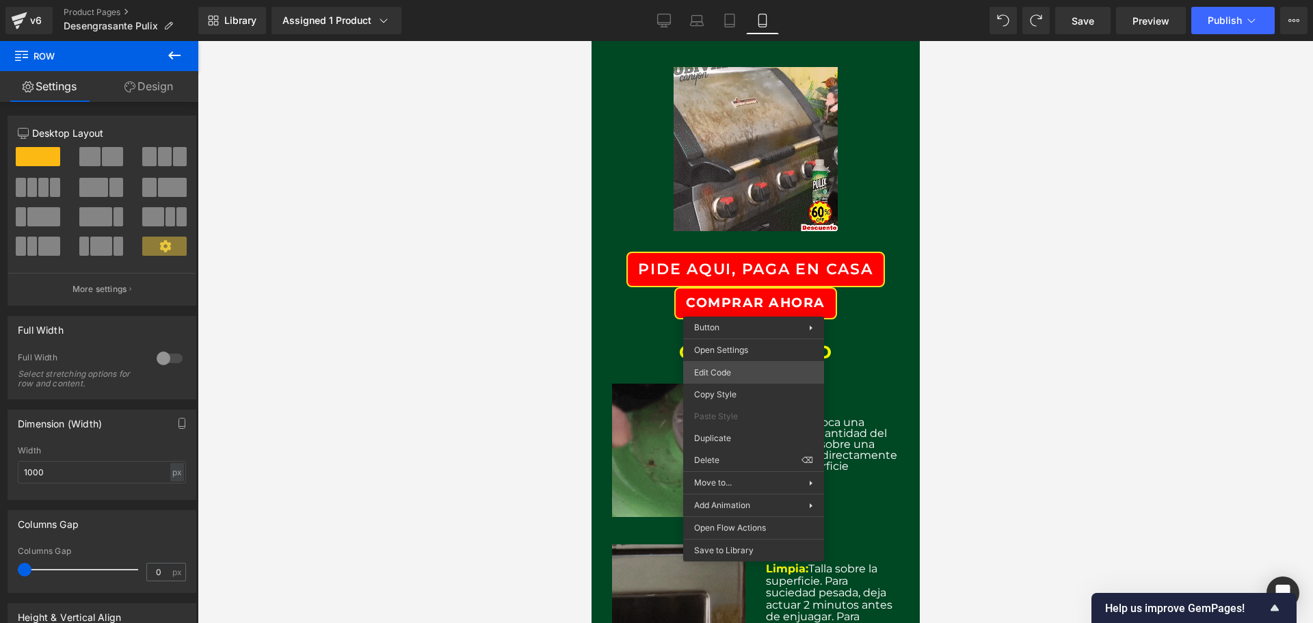
click at [724, 377] on span "Edit Code" at bounding box center [753, 373] width 119 height 12
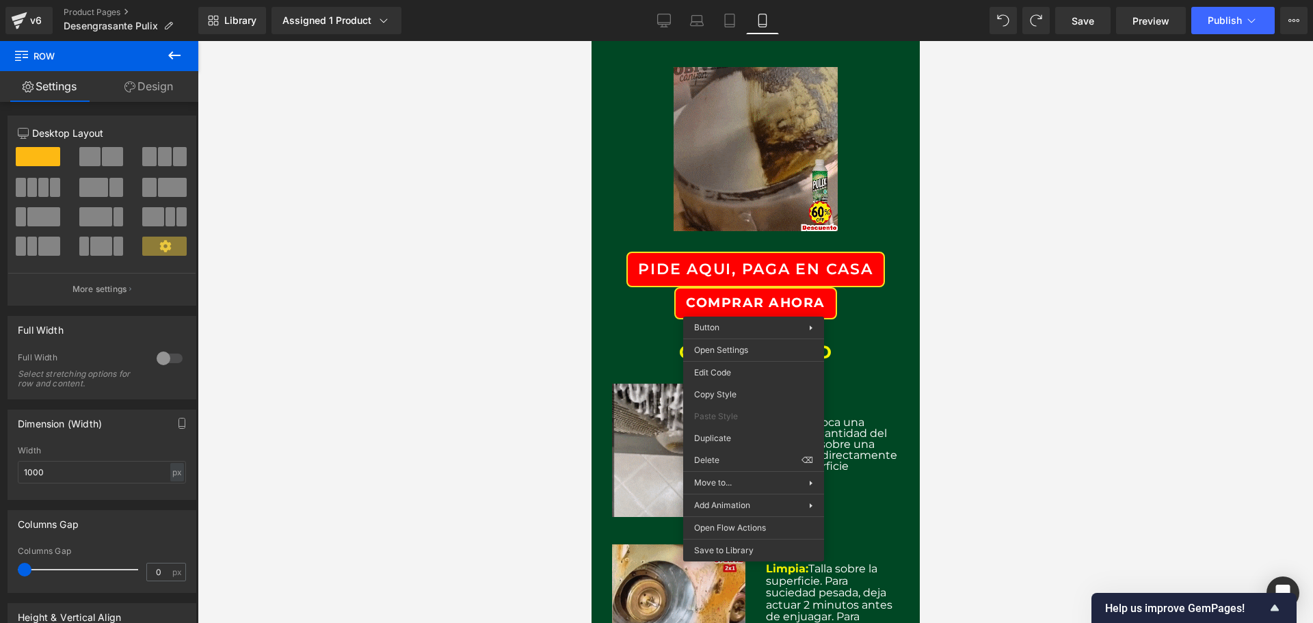
drag, startPoint x: 1321, startPoint y: 398, endPoint x: 729, endPoint y: 353, distance: 593.3
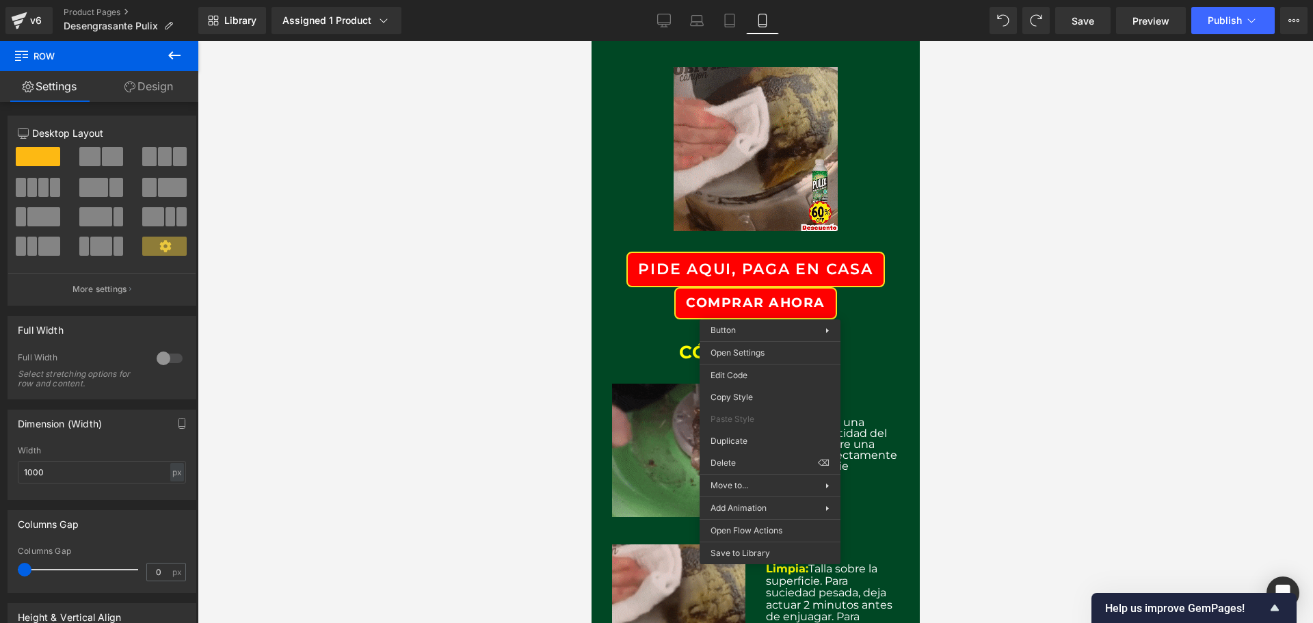
click at [1150, 387] on div at bounding box center [756, 332] width 1116 height 582
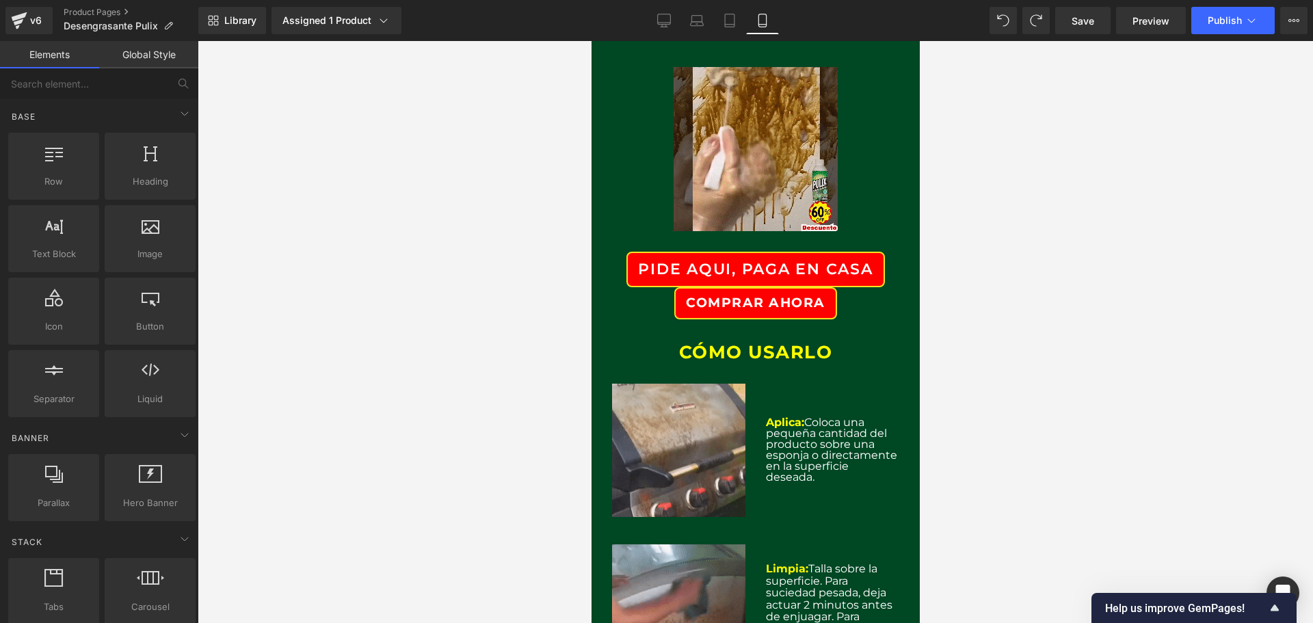
click at [866, 300] on div "COMPRAR AHORA" at bounding box center [755, 303] width 280 height 32
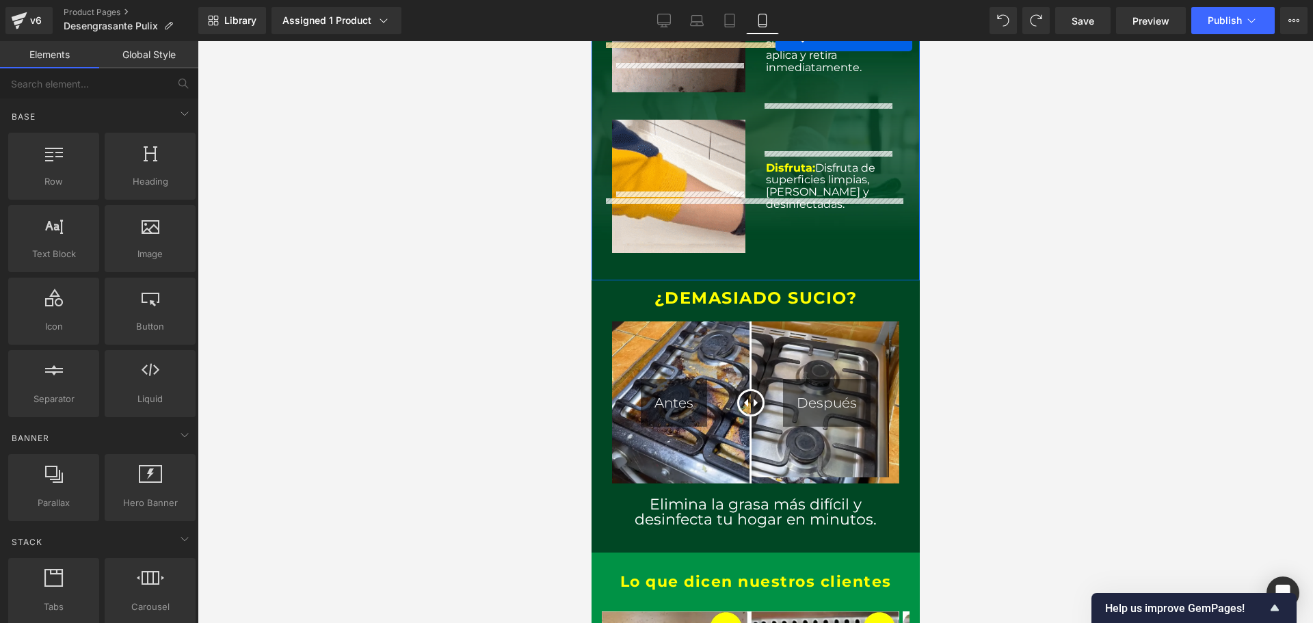
scroll to position [1505, 0]
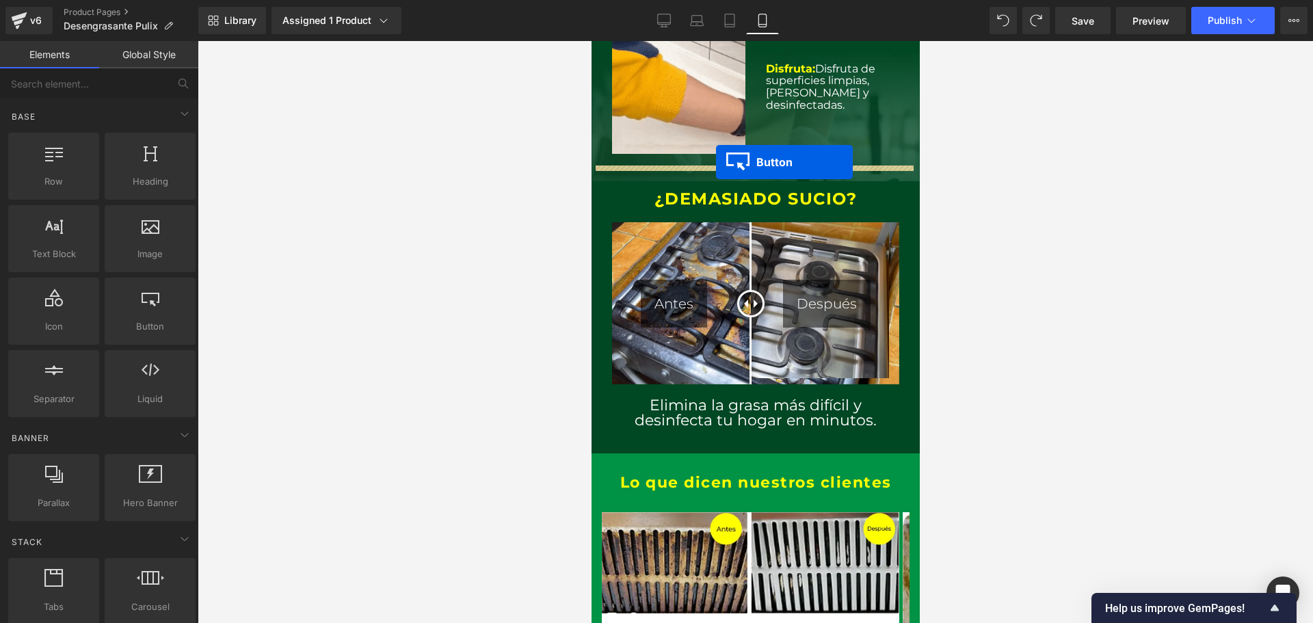
drag, startPoint x: 743, startPoint y: 268, endPoint x: 715, endPoint y: 162, distance: 109.5
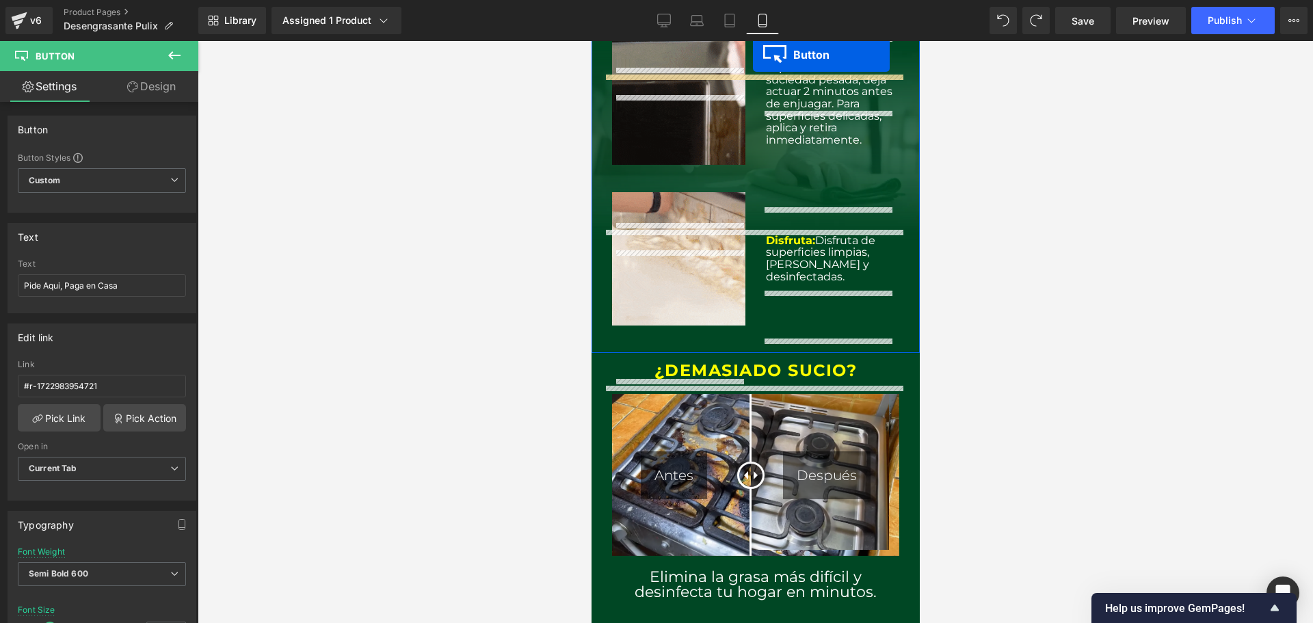
scroll to position [1519, 0]
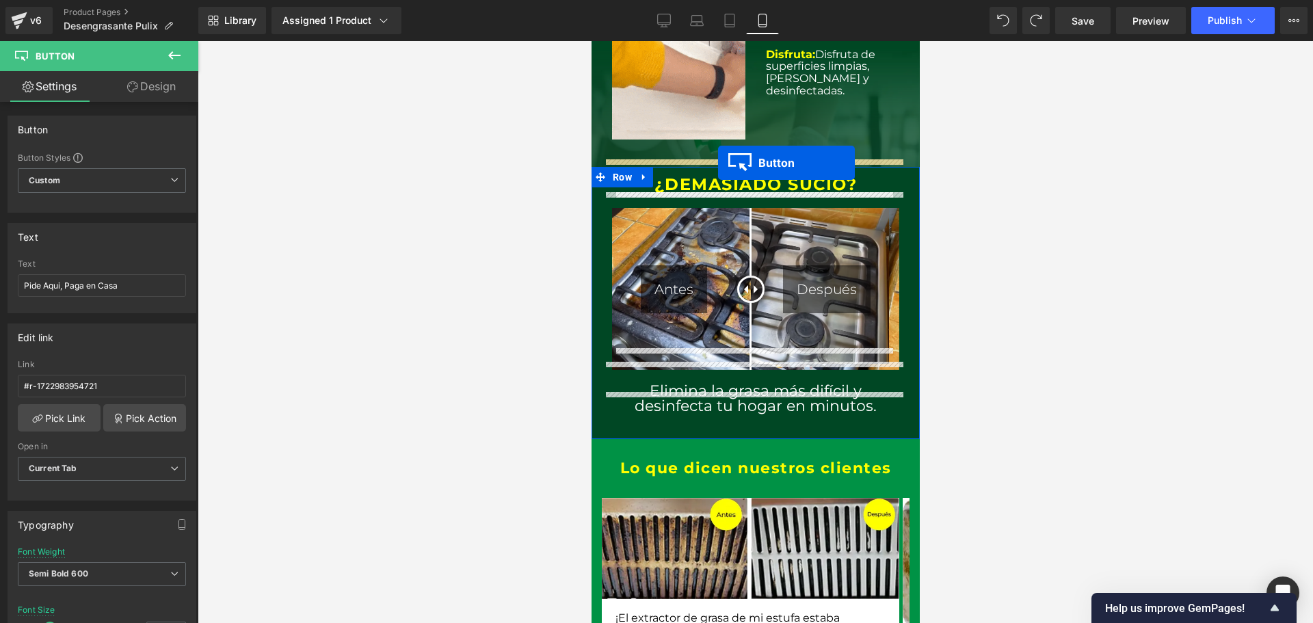
drag, startPoint x: 730, startPoint y: 256, endPoint x: 717, endPoint y: 163, distance: 93.8
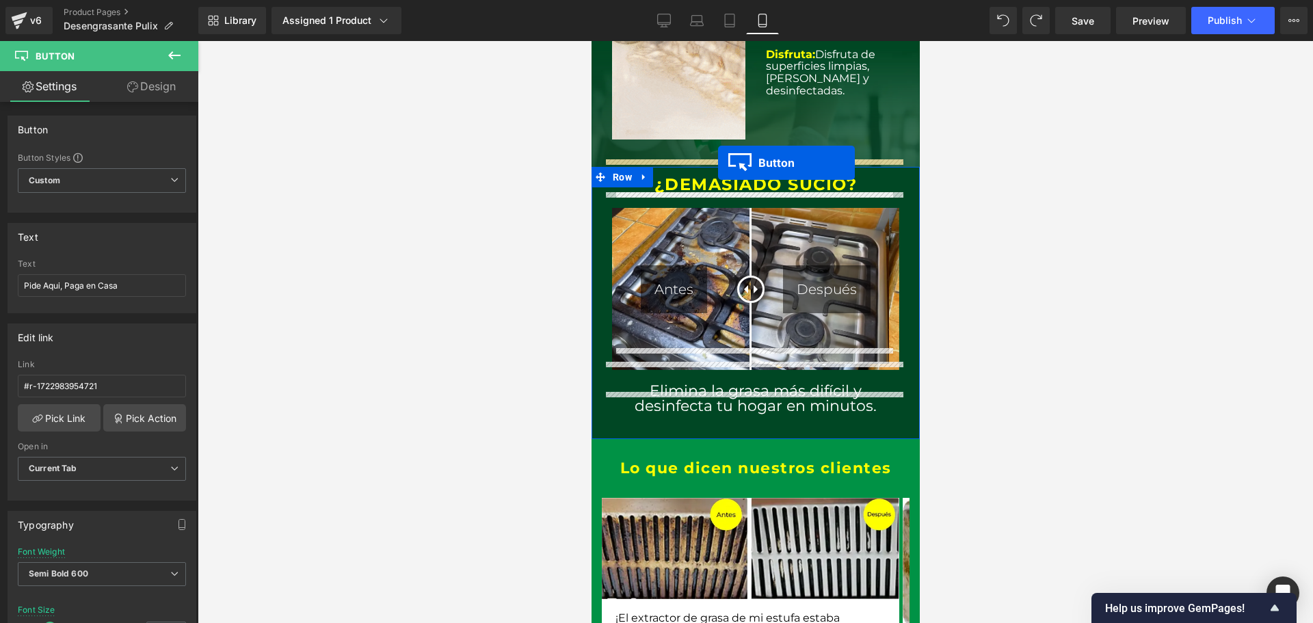
scroll to position [1485, 0]
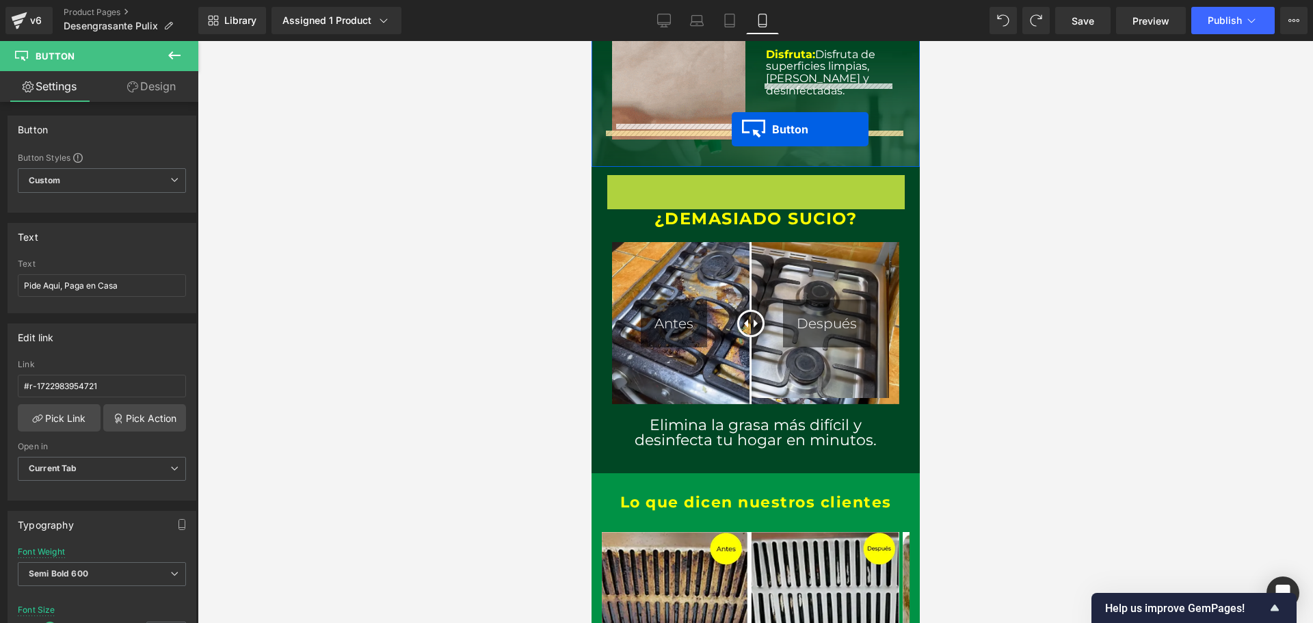
drag, startPoint x: 726, startPoint y: 179, endPoint x: 731, endPoint y: 129, distance: 50.2
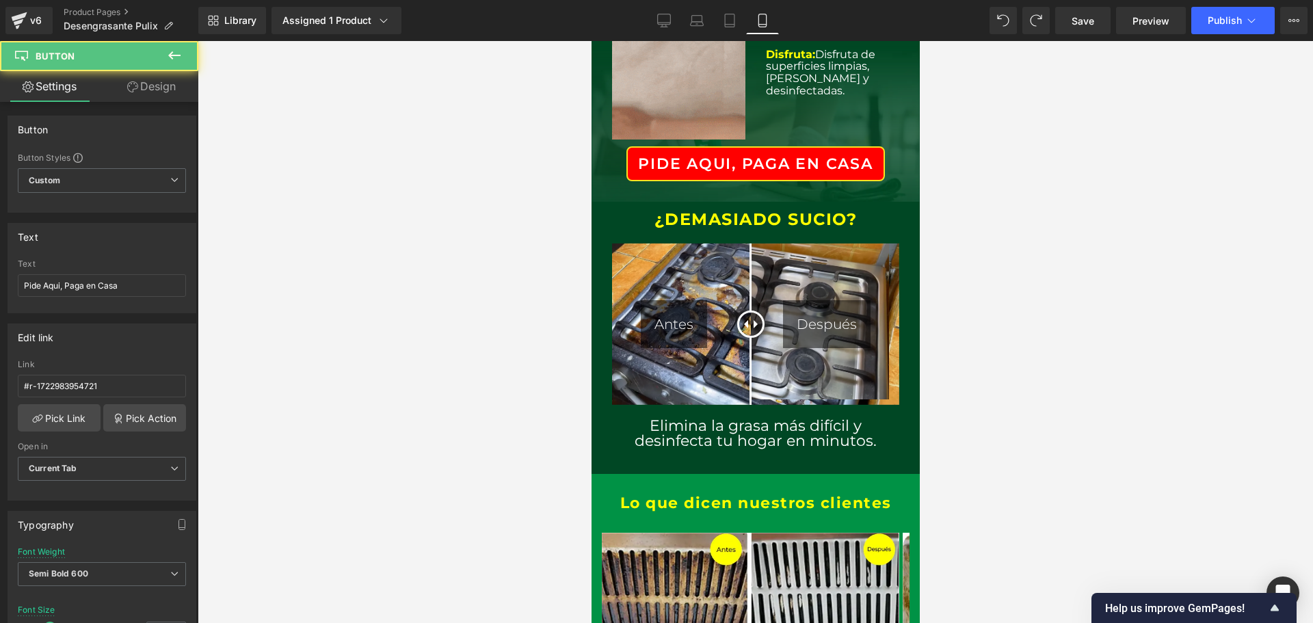
click at [1057, 254] on div at bounding box center [756, 332] width 1116 height 582
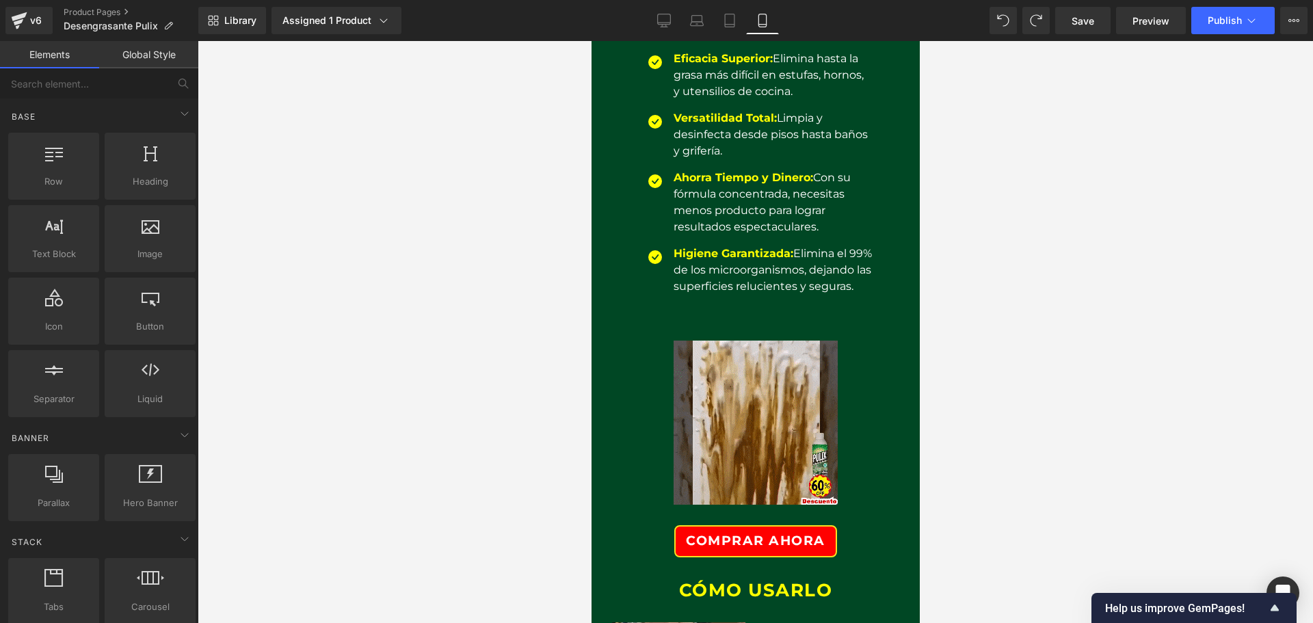
scroll to position [616, 0]
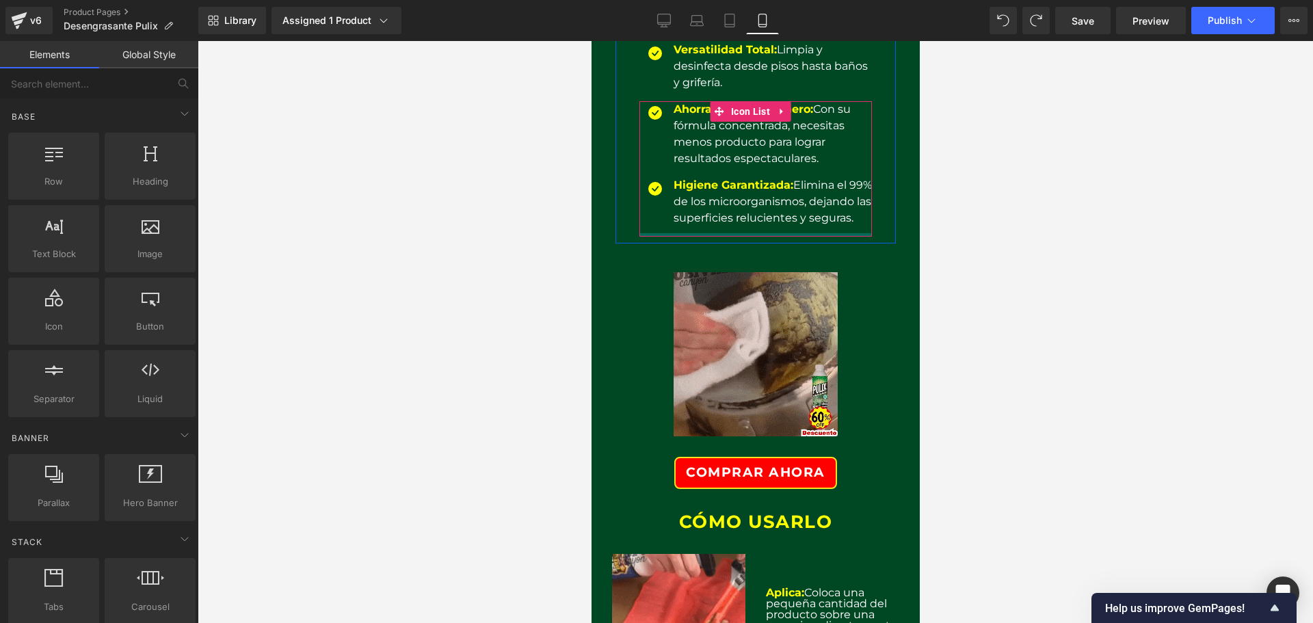
click at [658, 234] on div at bounding box center [755, 234] width 233 height 3
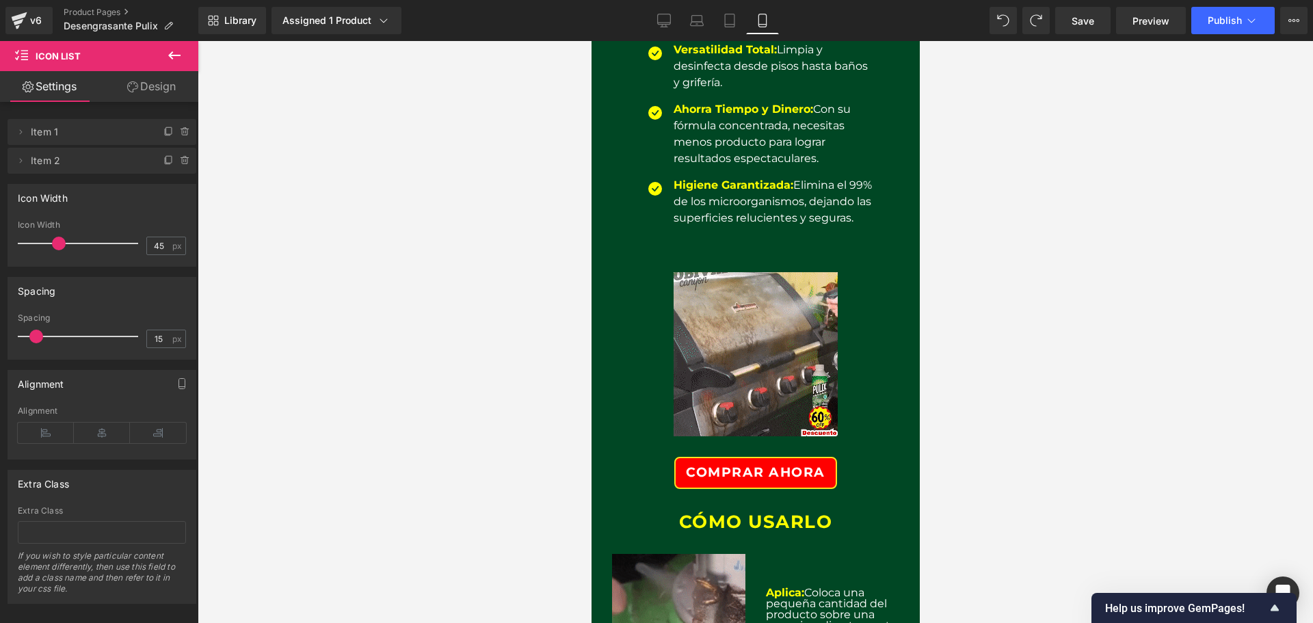
click at [654, 323] on div at bounding box center [755, 354] width 280 height 205
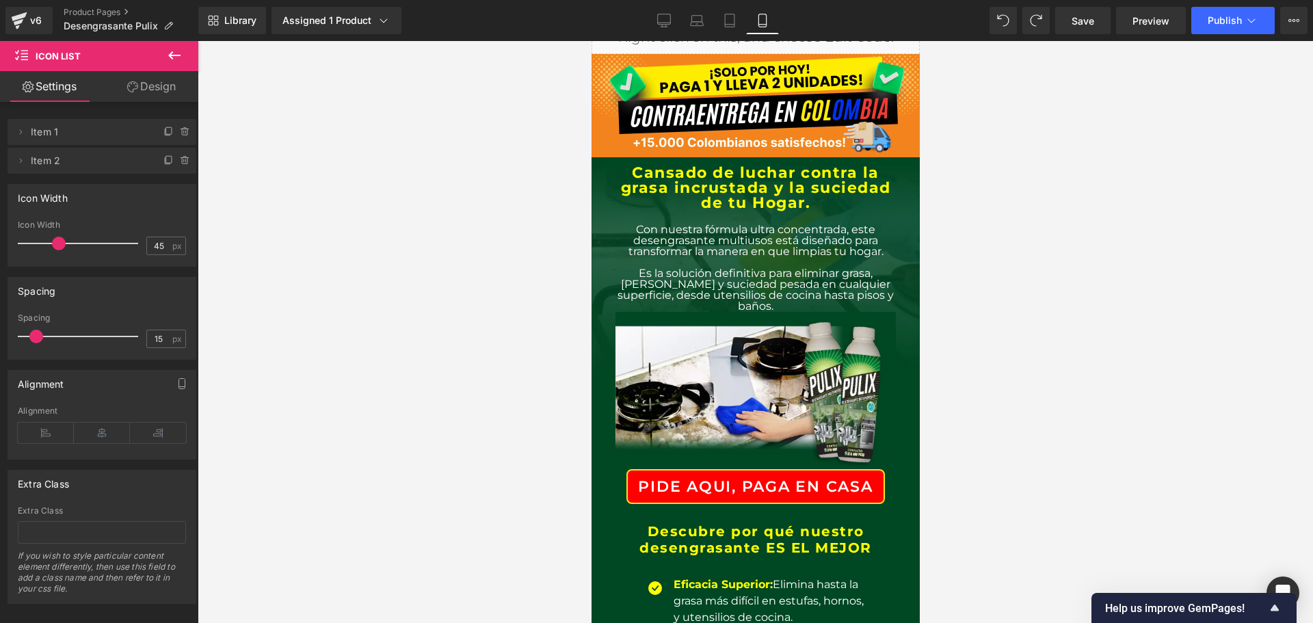
scroll to position [0, 0]
